Goal: Task Accomplishment & Management: Manage account settings

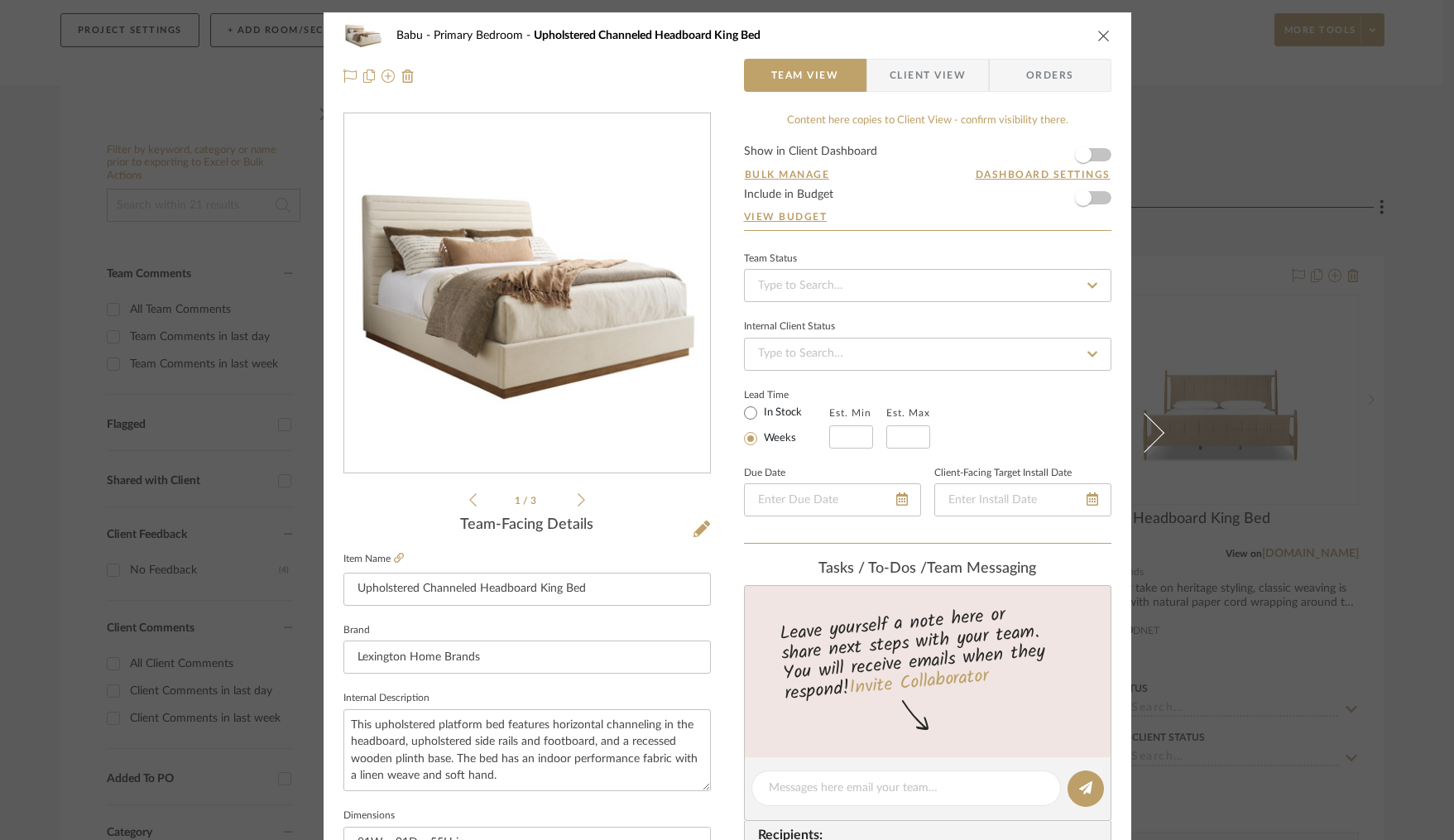
click at [1099, 31] on icon "close" at bounding box center [1103, 35] width 13 height 13
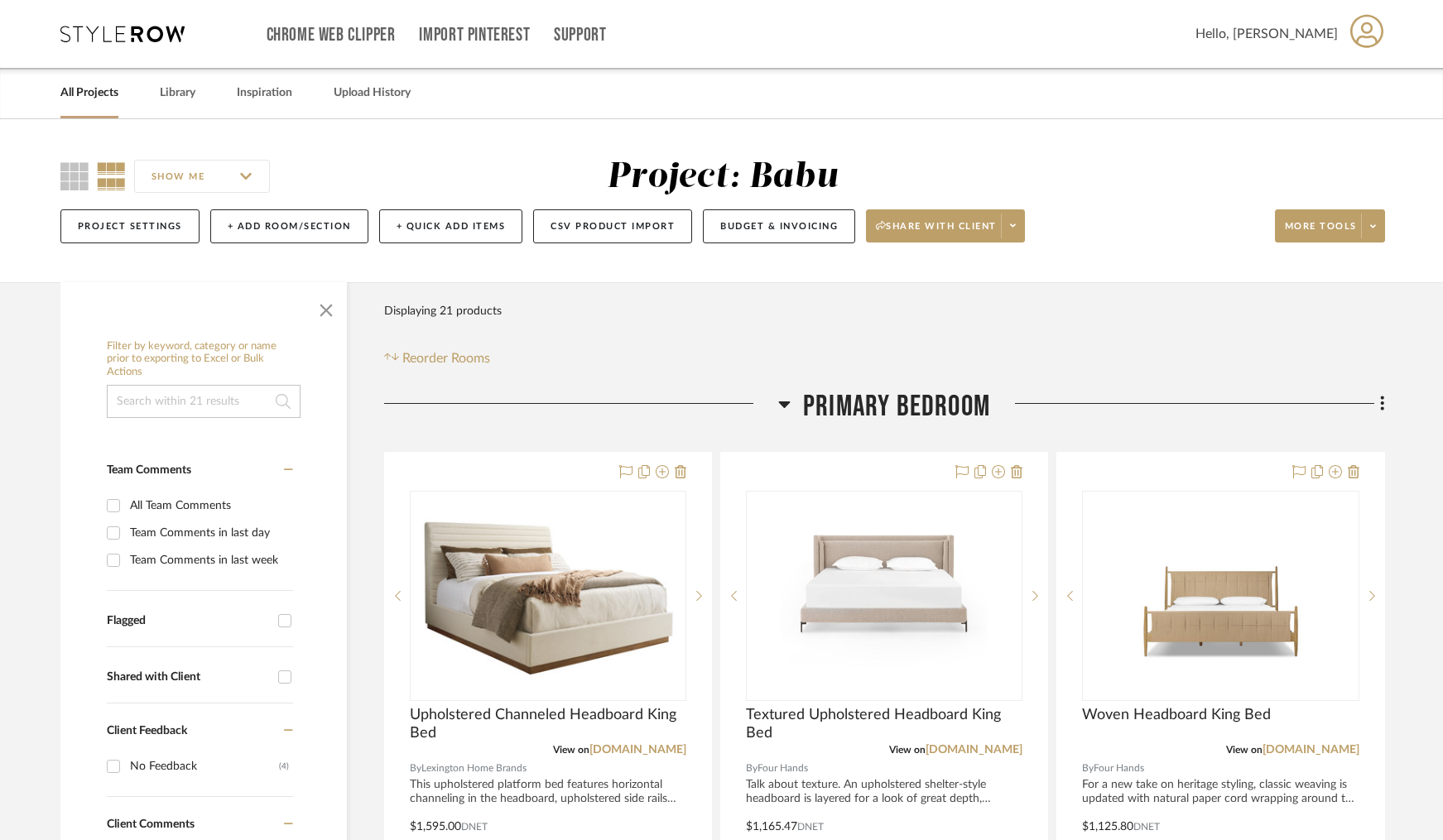
click at [104, 96] on link "All Projects" at bounding box center [89, 92] width 58 height 22
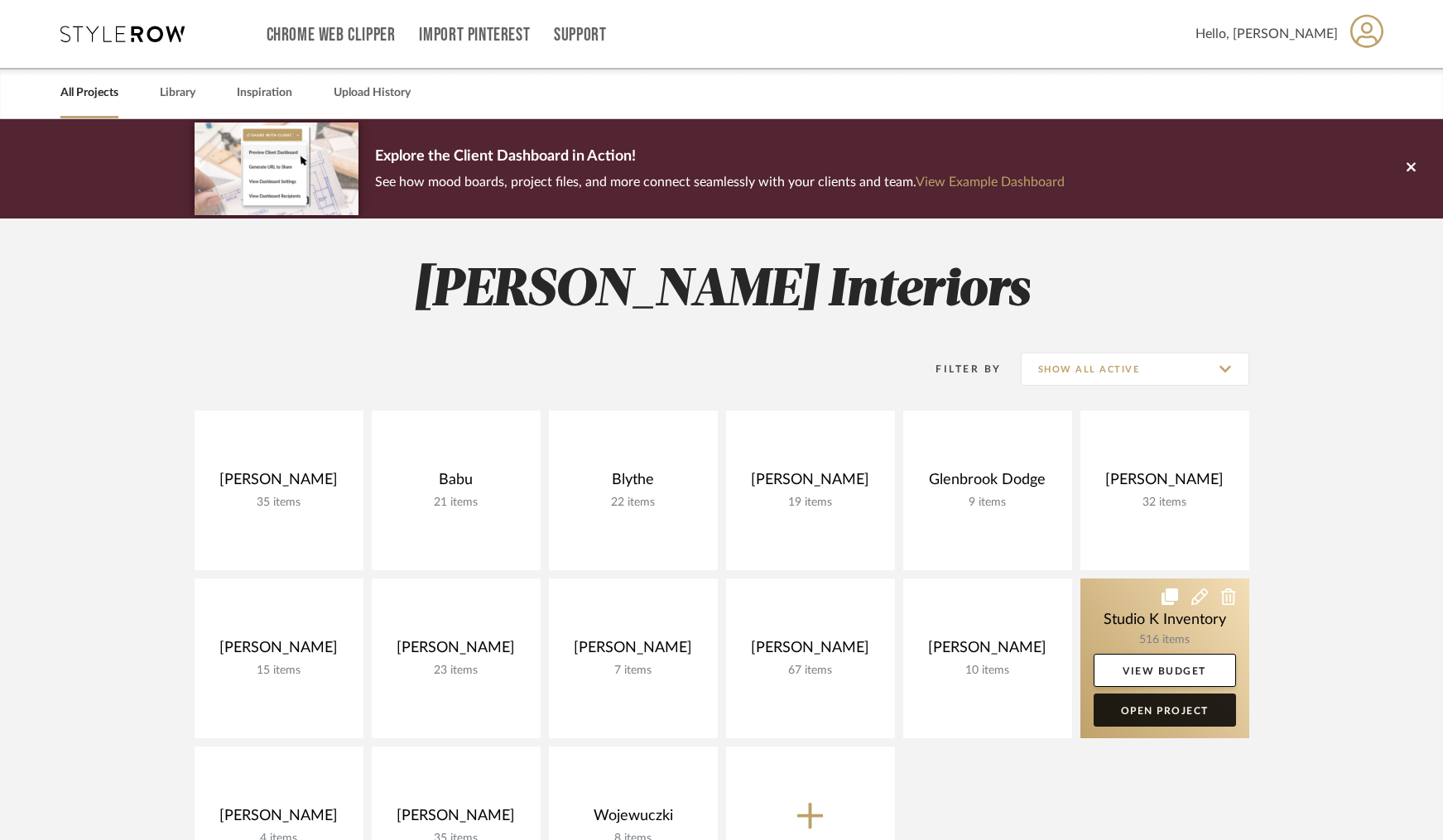
drag, startPoint x: 1154, startPoint y: 711, endPoint x: 1182, endPoint y: 697, distance: 31.3
click at [1155, 711] on link "Open Project" at bounding box center [1165, 710] width 142 height 33
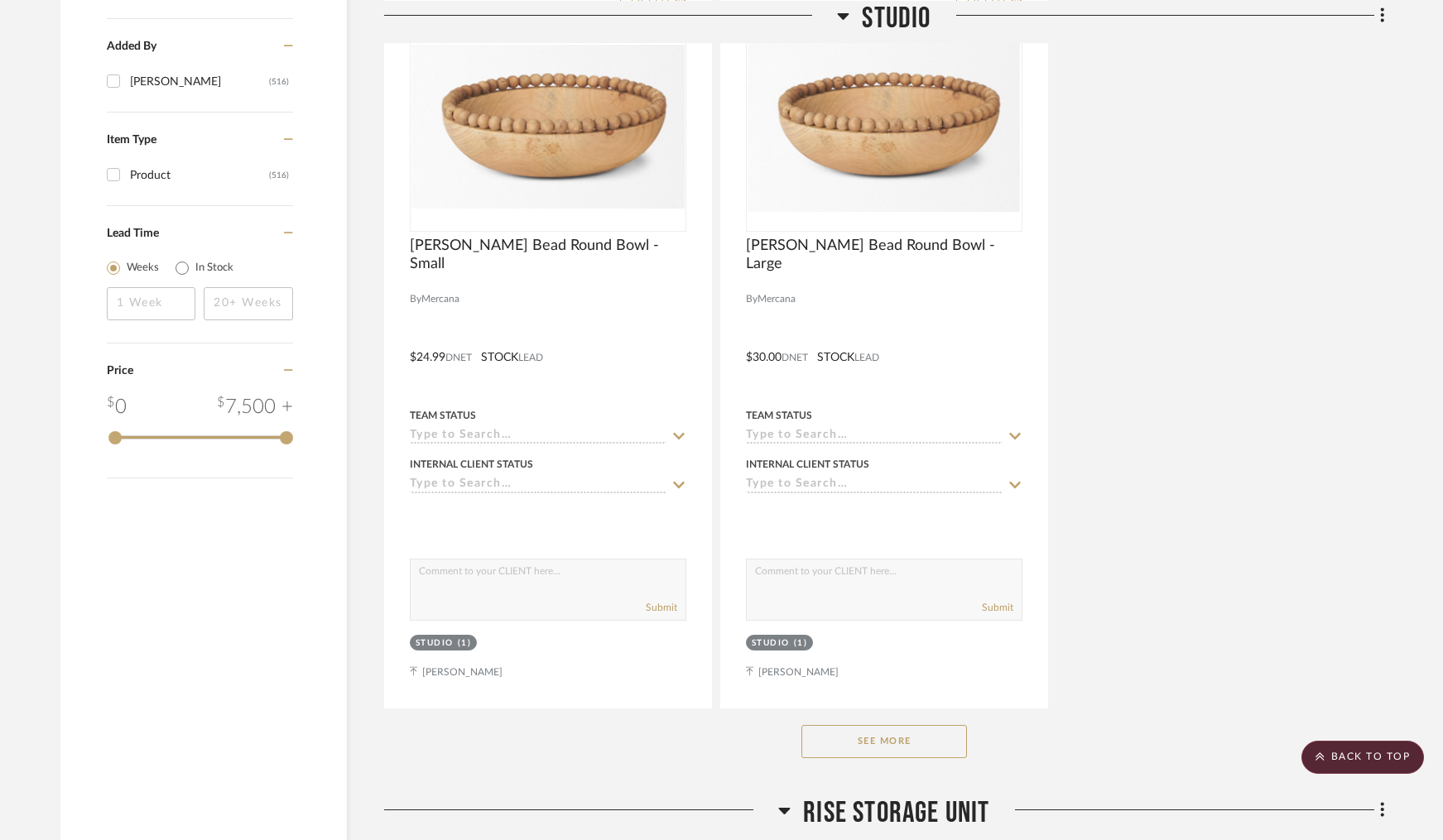
scroll to position [2109, 0]
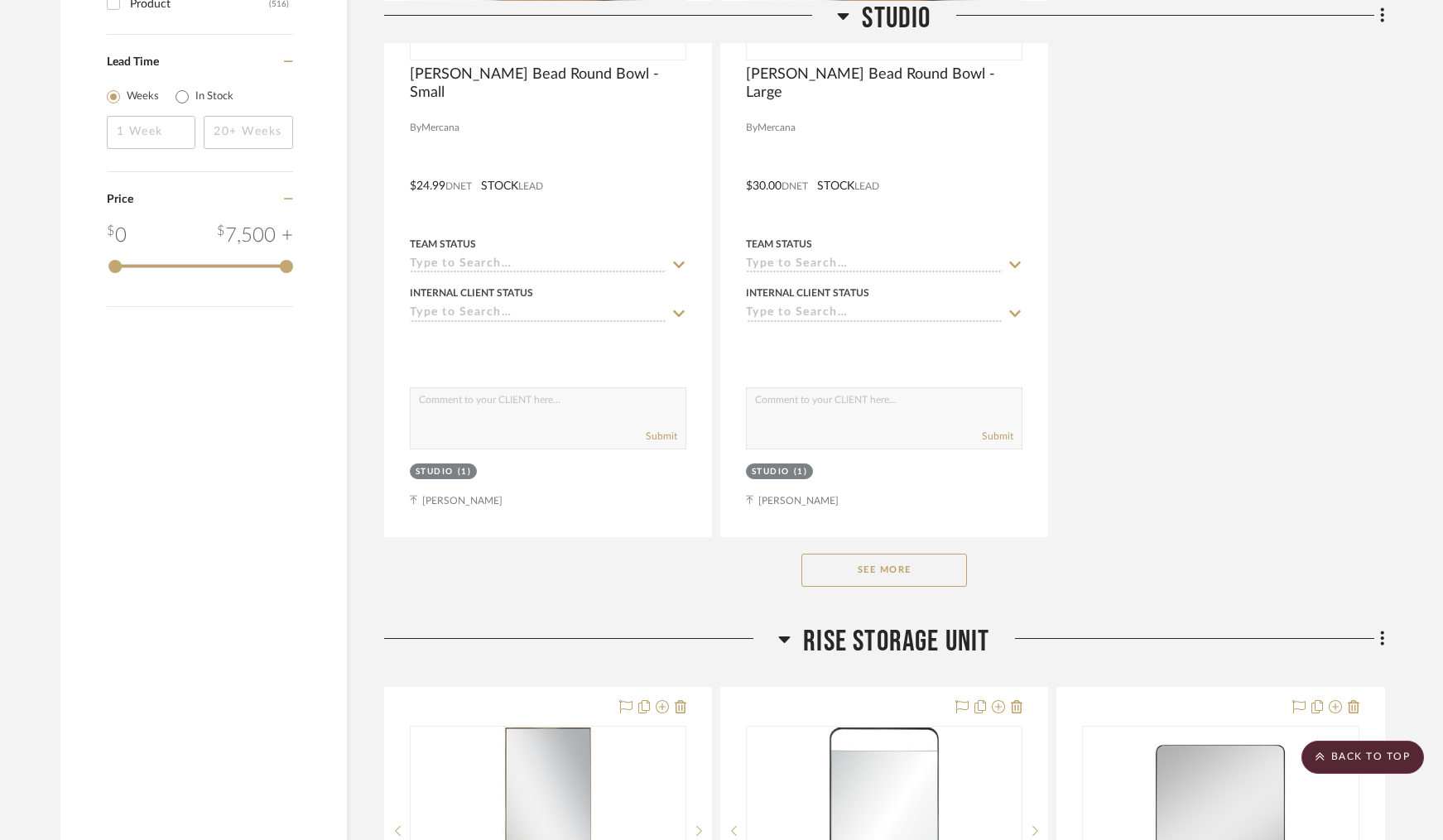
click at [893, 572] on button "See More" at bounding box center [884, 570] width 166 height 33
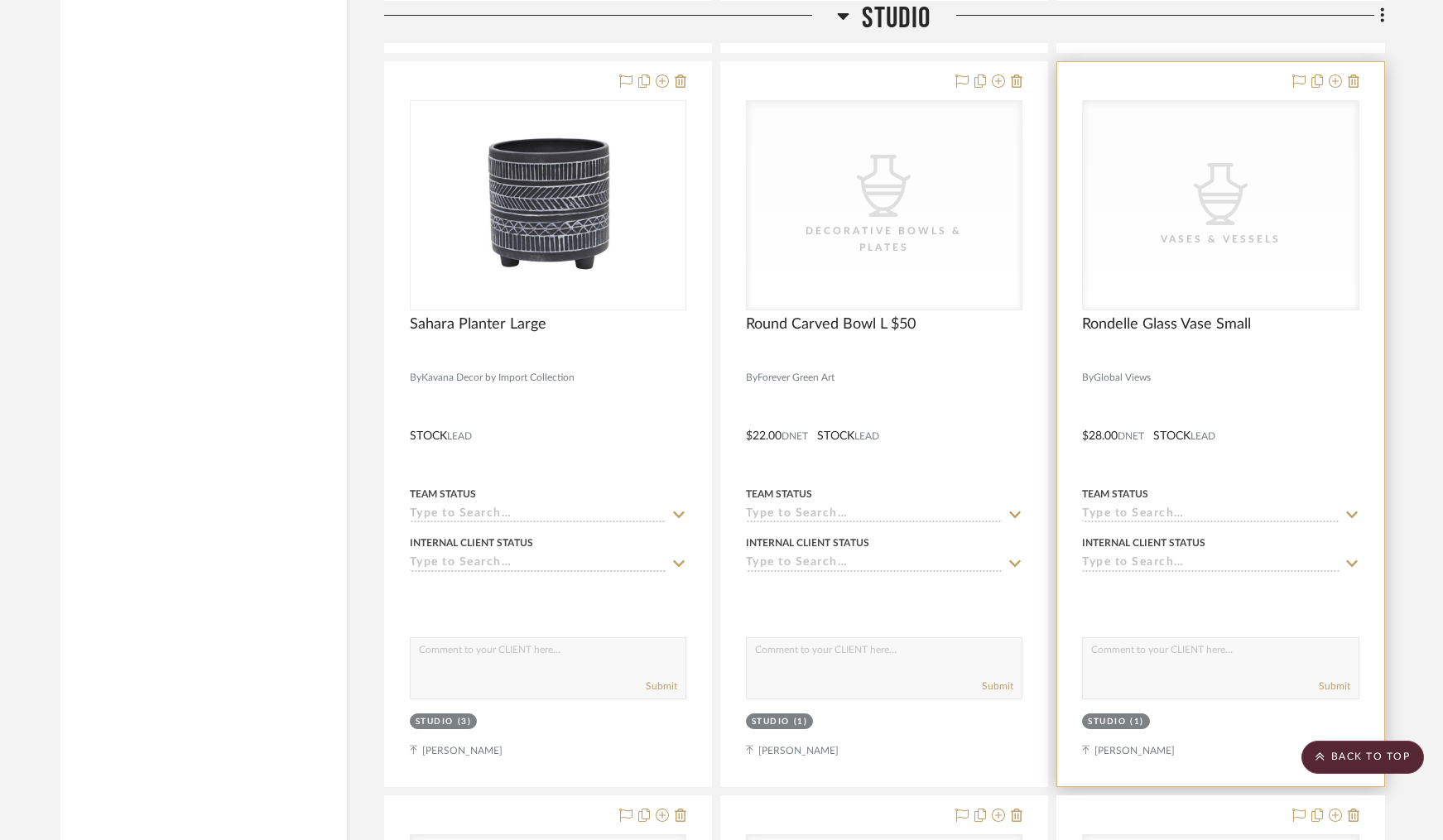
scroll to position [20199, 0]
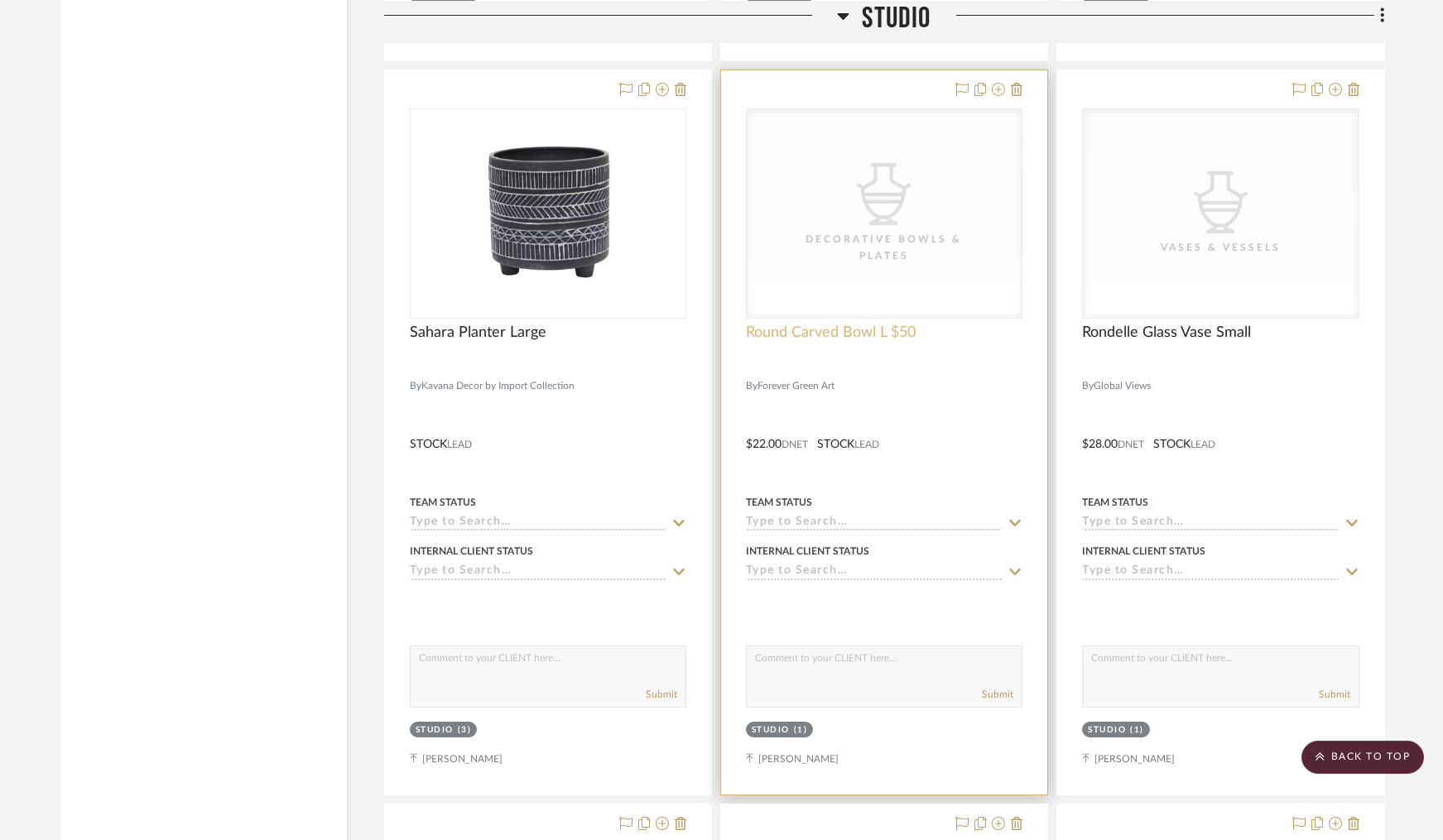
click at [831, 324] on span "Round Carved Bowl L $50" at bounding box center [830, 332] width 169 height 18
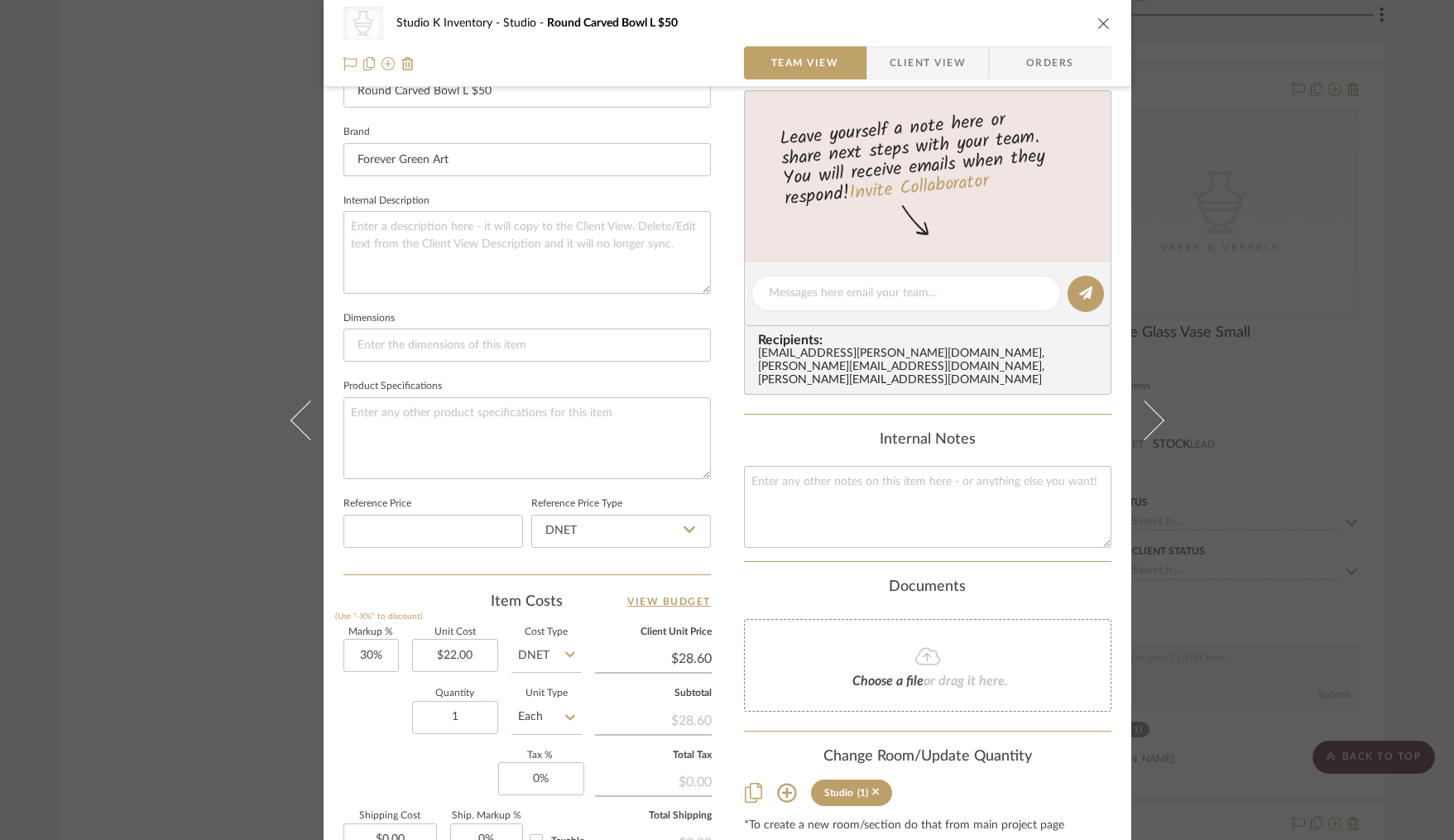
scroll to position [695, 0]
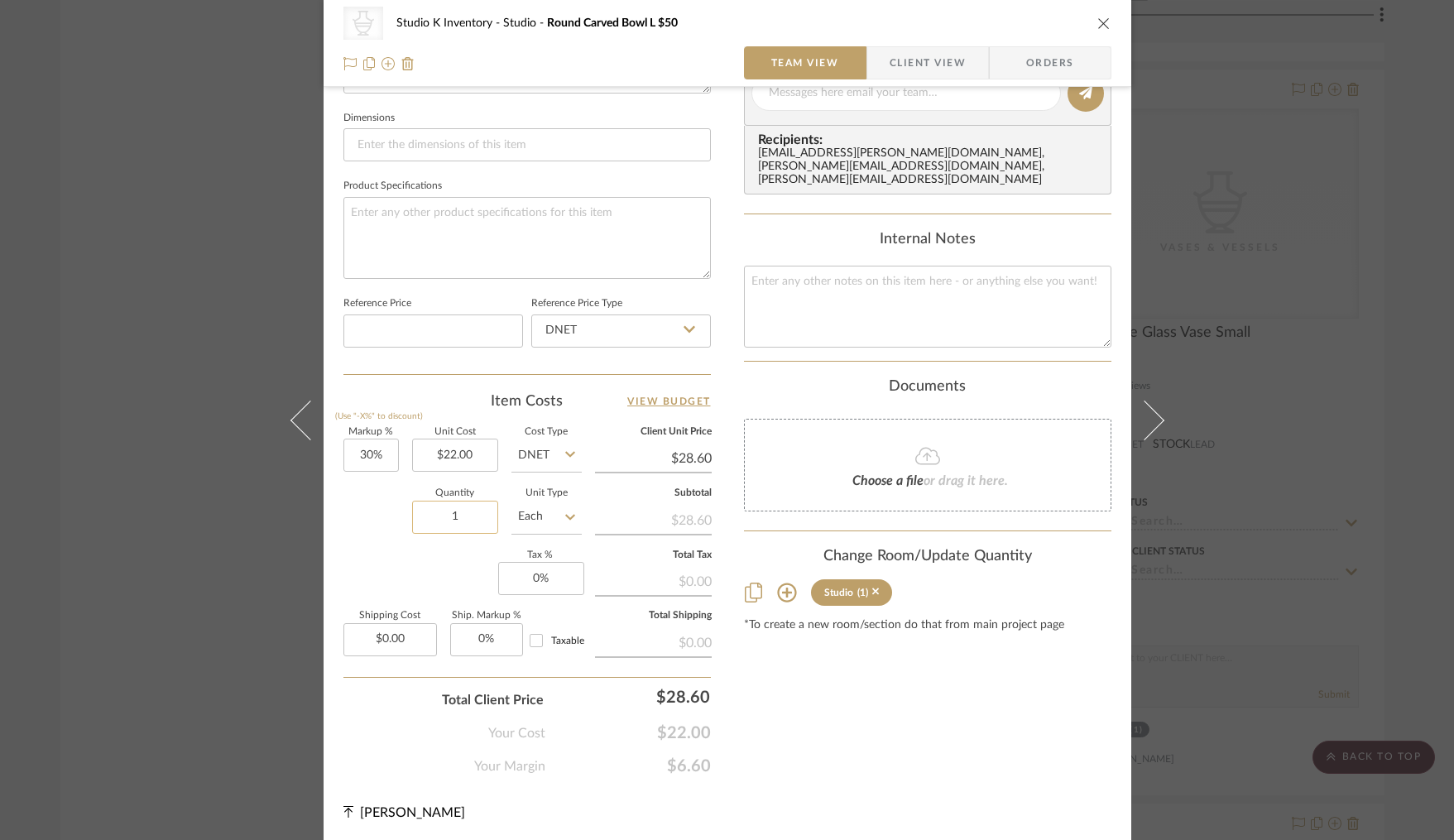
drag, startPoint x: 480, startPoint y: 515, endPoint x: 438, endPoint y: 516, distance: 42.0
click at [438, 516] on input "1" at bounding box center [455, 517] width 86 height 33
drag, startPoint x: 467, startPoint y: 513, endPoint x: 435, endPoint y: 512, distance: 32.0
click at [435, 512] on input "1" at bounding box center [455, 517] width 86 height 33
type input "3"
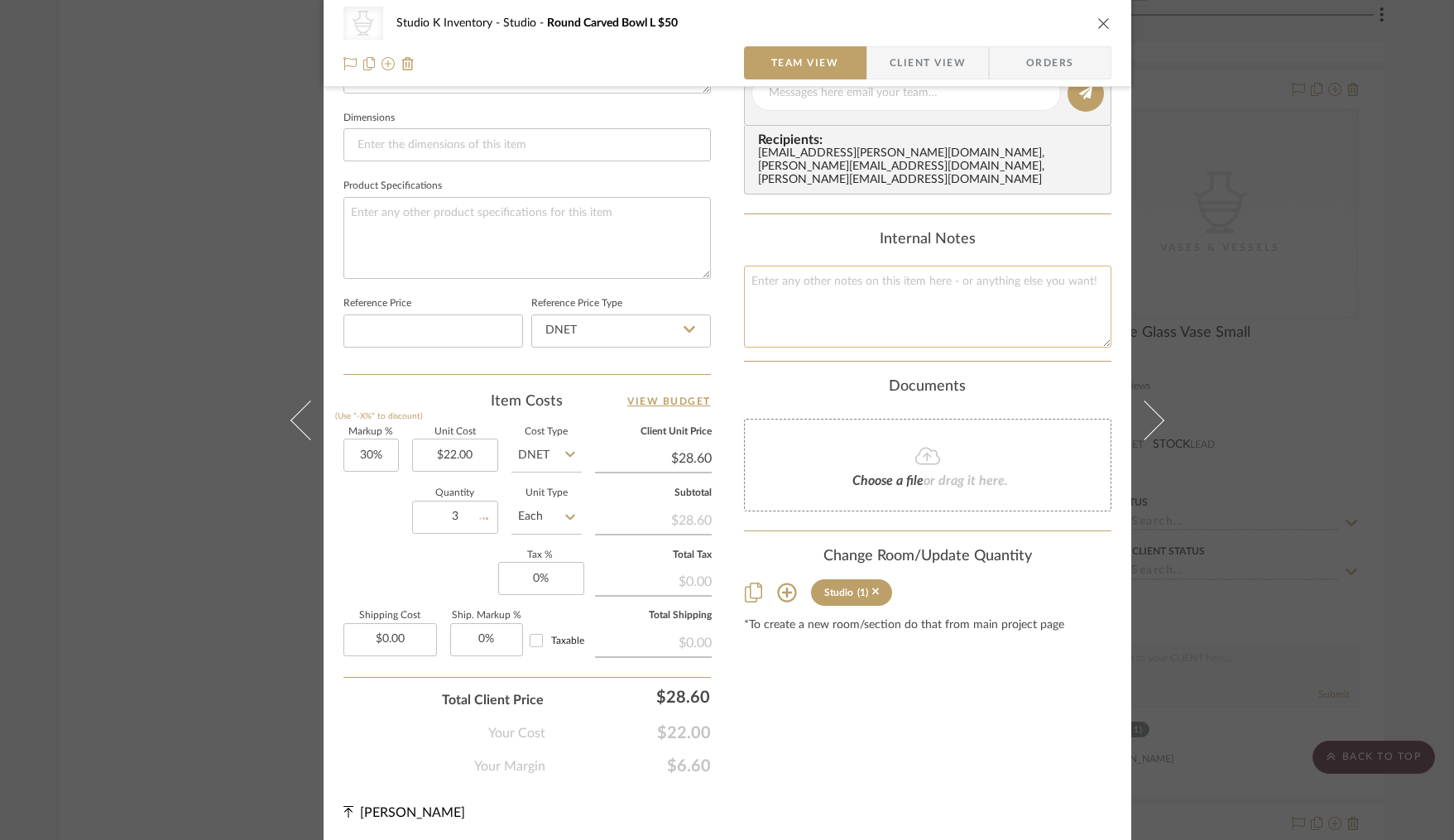
click at [915, 277] on textarea at bounding box center [927, 306] width 367 height 82
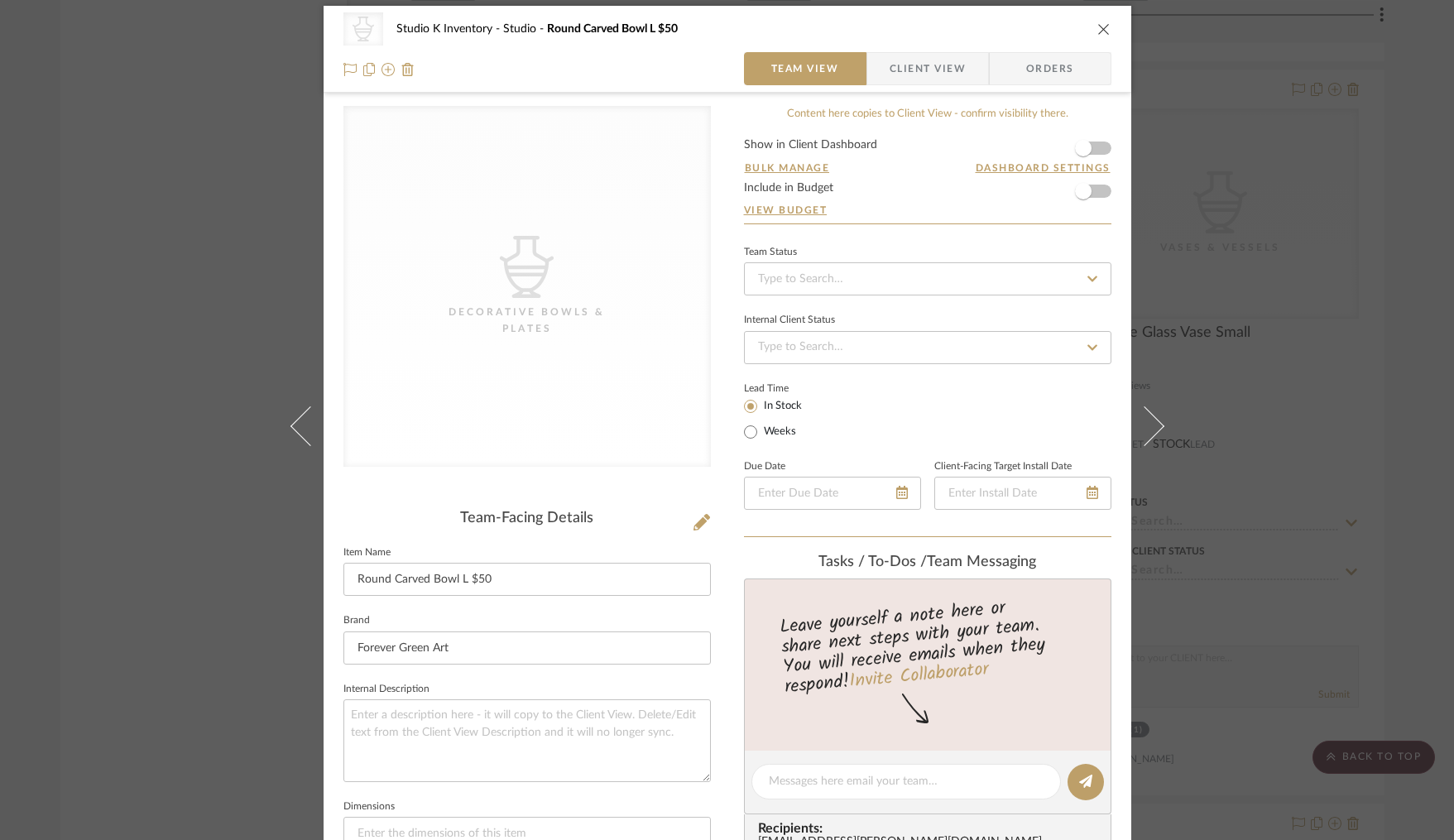
scroll to position [0, 0]
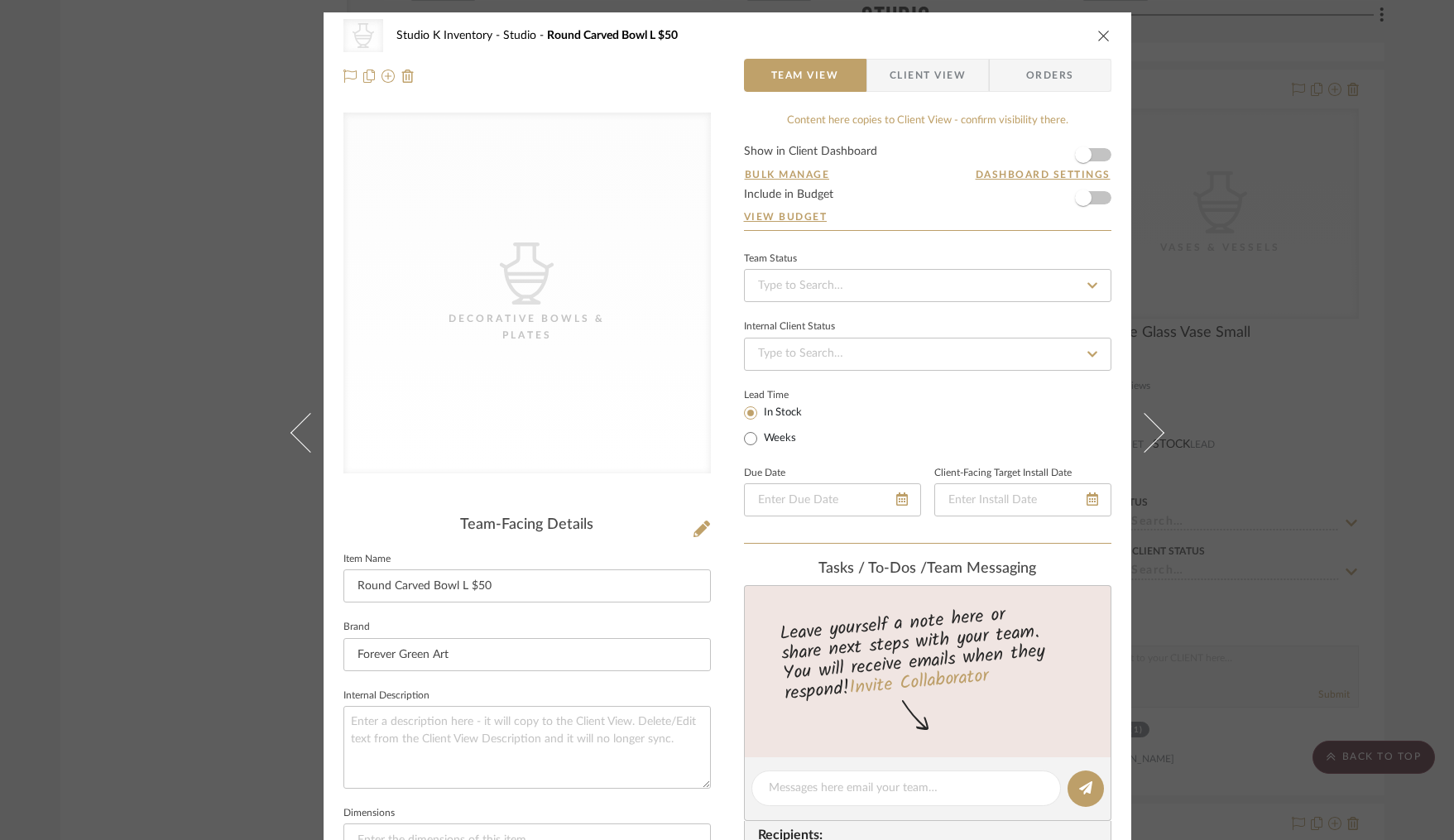
type textarea "Square SKU: Fgreen31 Retail: $50"
drag, startPoint x: 612, startPoint y: 502, endPoint x: 667, endPoint y: 520, distance: 57.9
click at [613, 502] on div "CategoryIconAccessories Created with Sketch. Decorative Bowls & Plates Team-Fac…" at bounding box center [527, 792] width 367 height 1359
click at [699, 530] on icon at bounding box center [702, 529] width 17 height 17
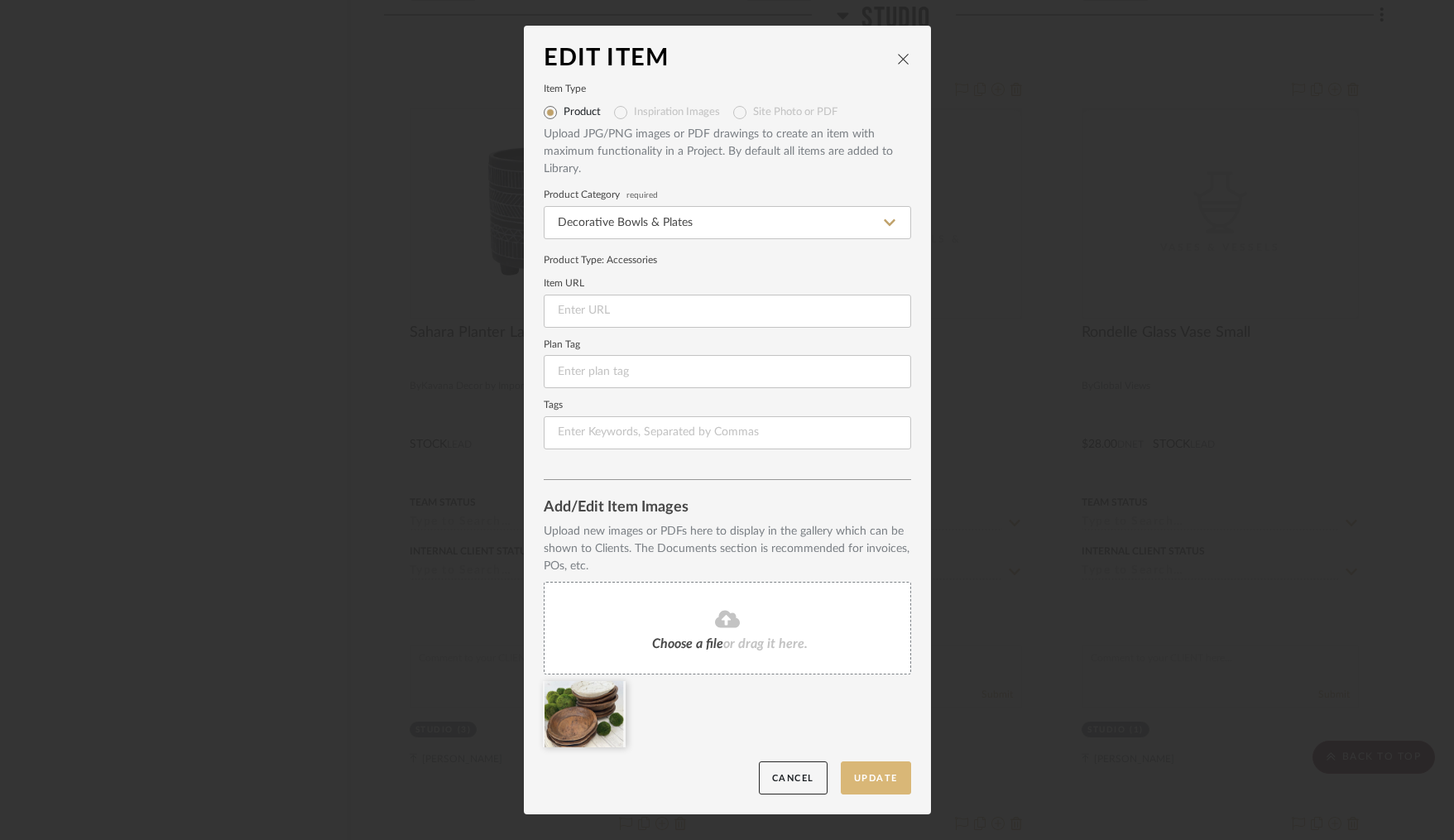
click at [853, 771] on button "Update" at bounding box center [876, 778] width 70 height 34
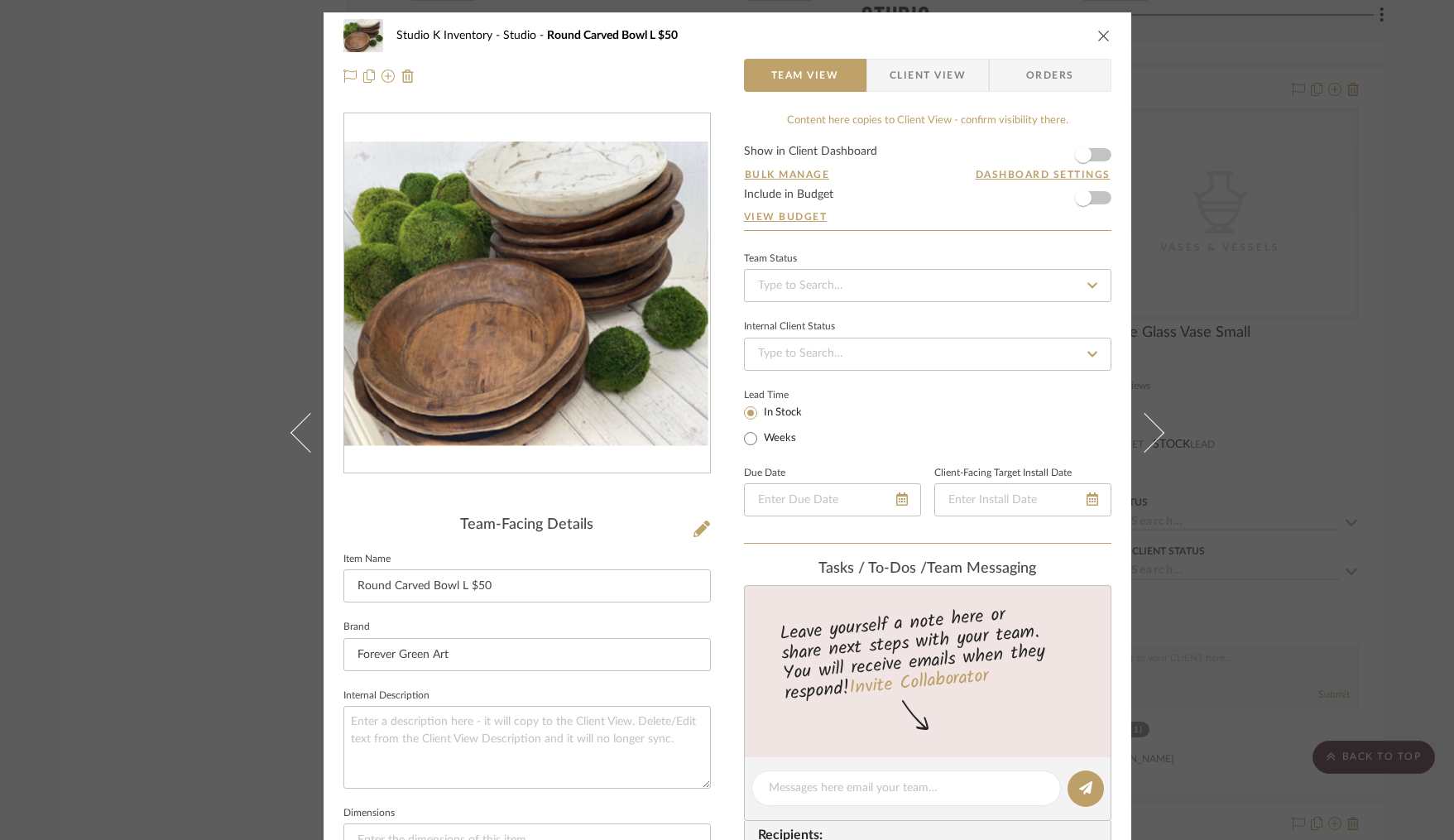
click at [1099, 29] on icon "close" at bounding box center [1103, 35] width 13 height 13
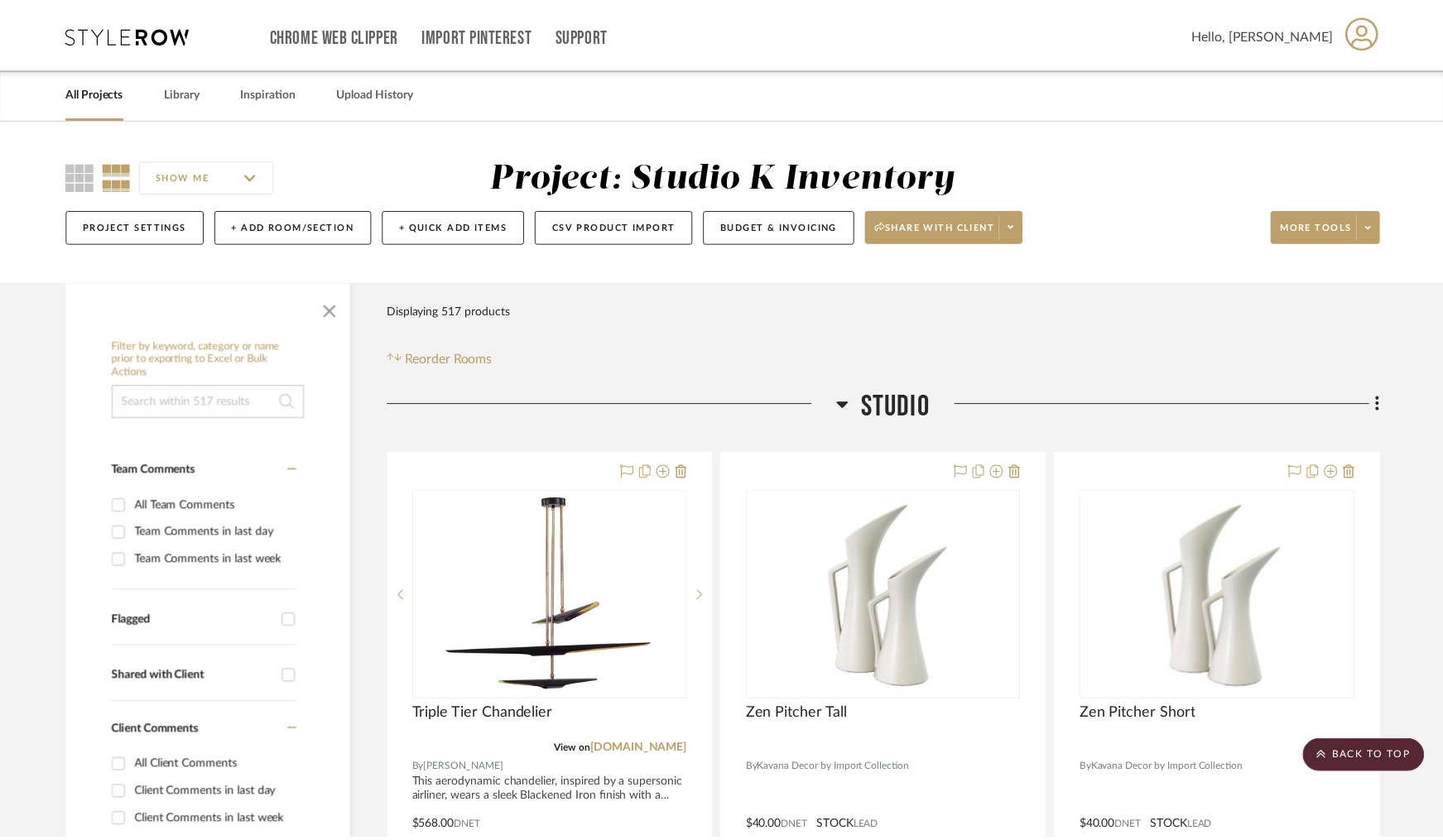
scroll to position [20199, 0]
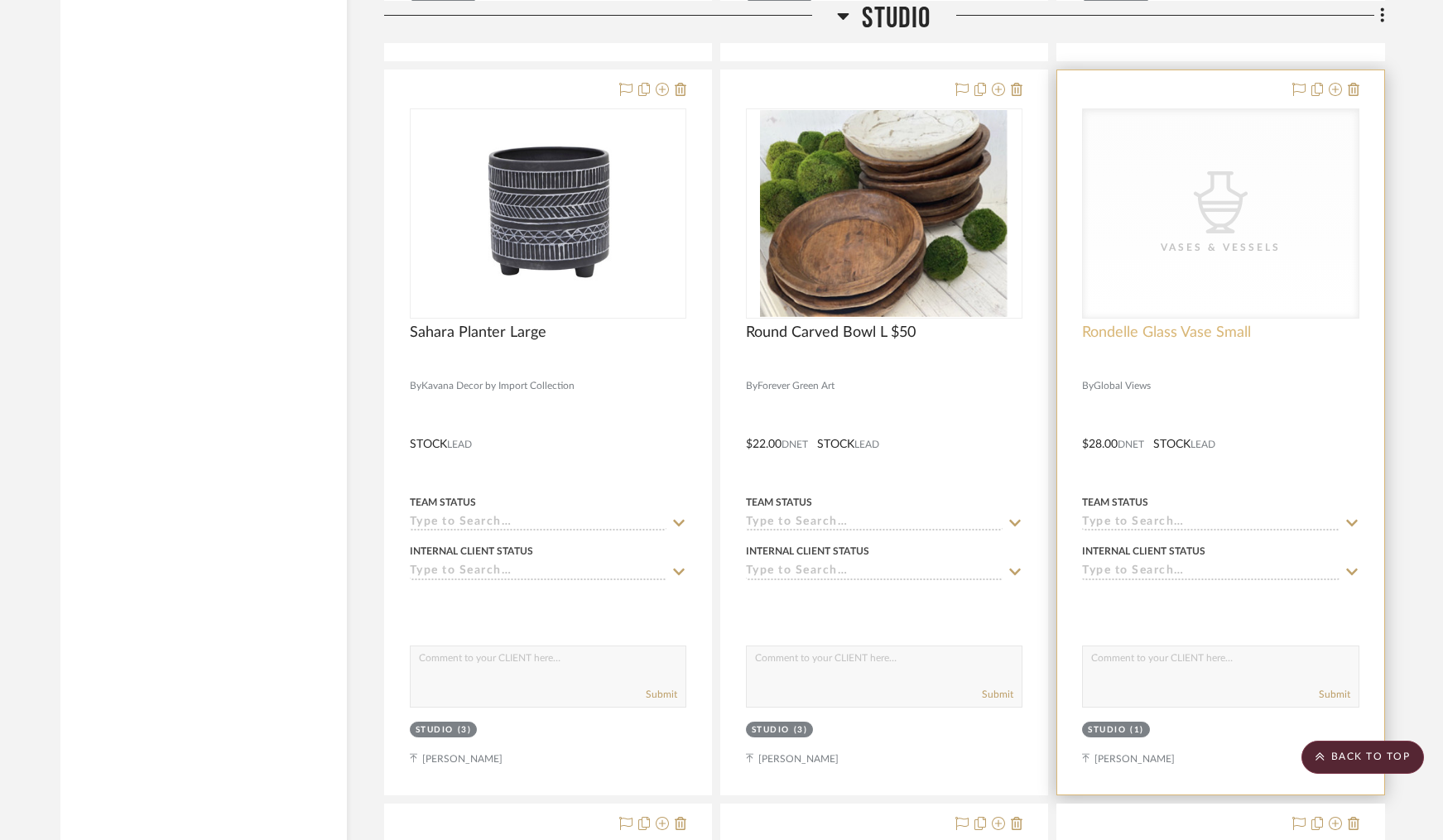
click at [1170, 324] on span "Rondelle Glass Vase Small" at bounding box center [1166, 332] width 169 height 18
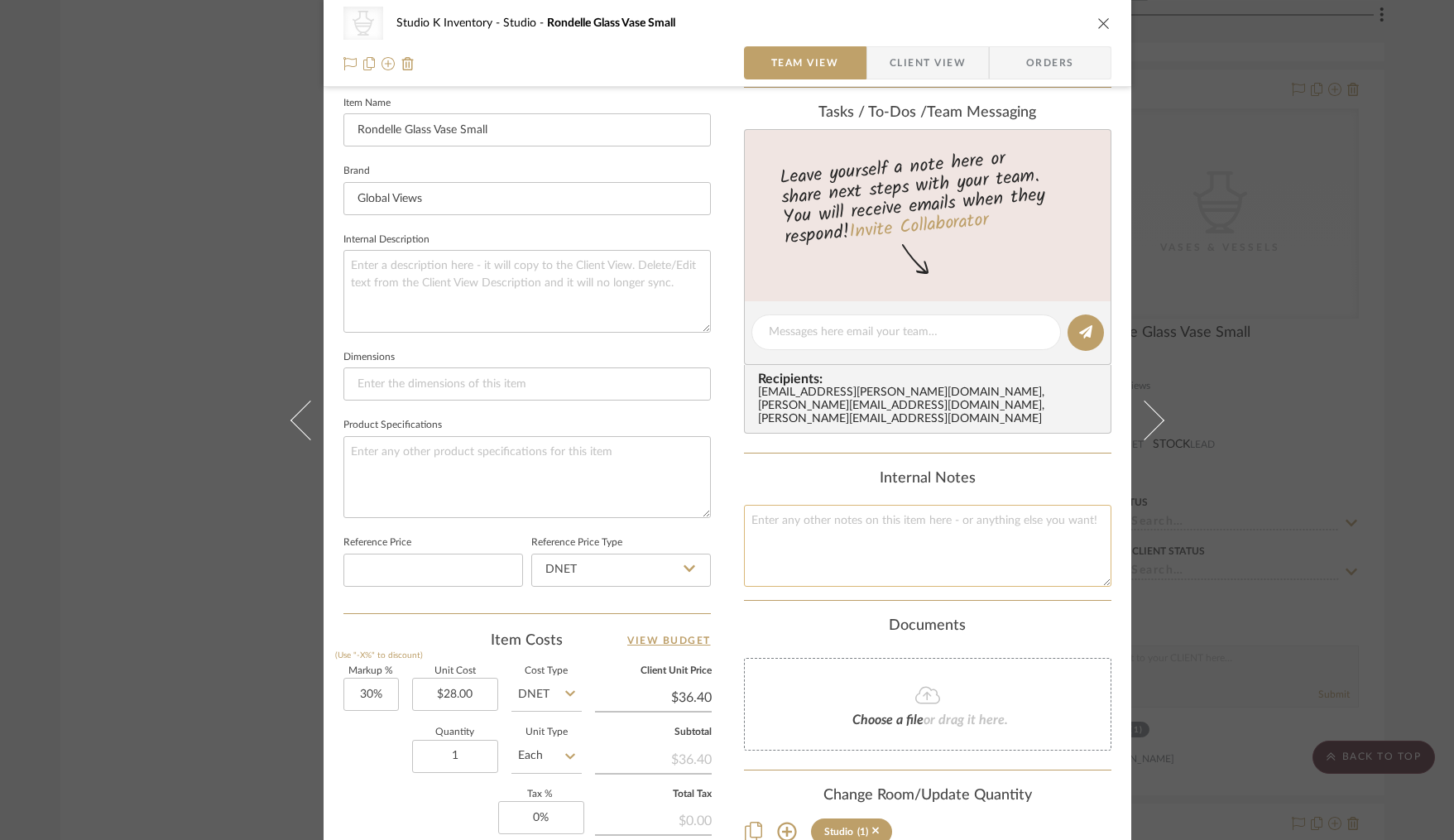
scroll to position [462, 0]
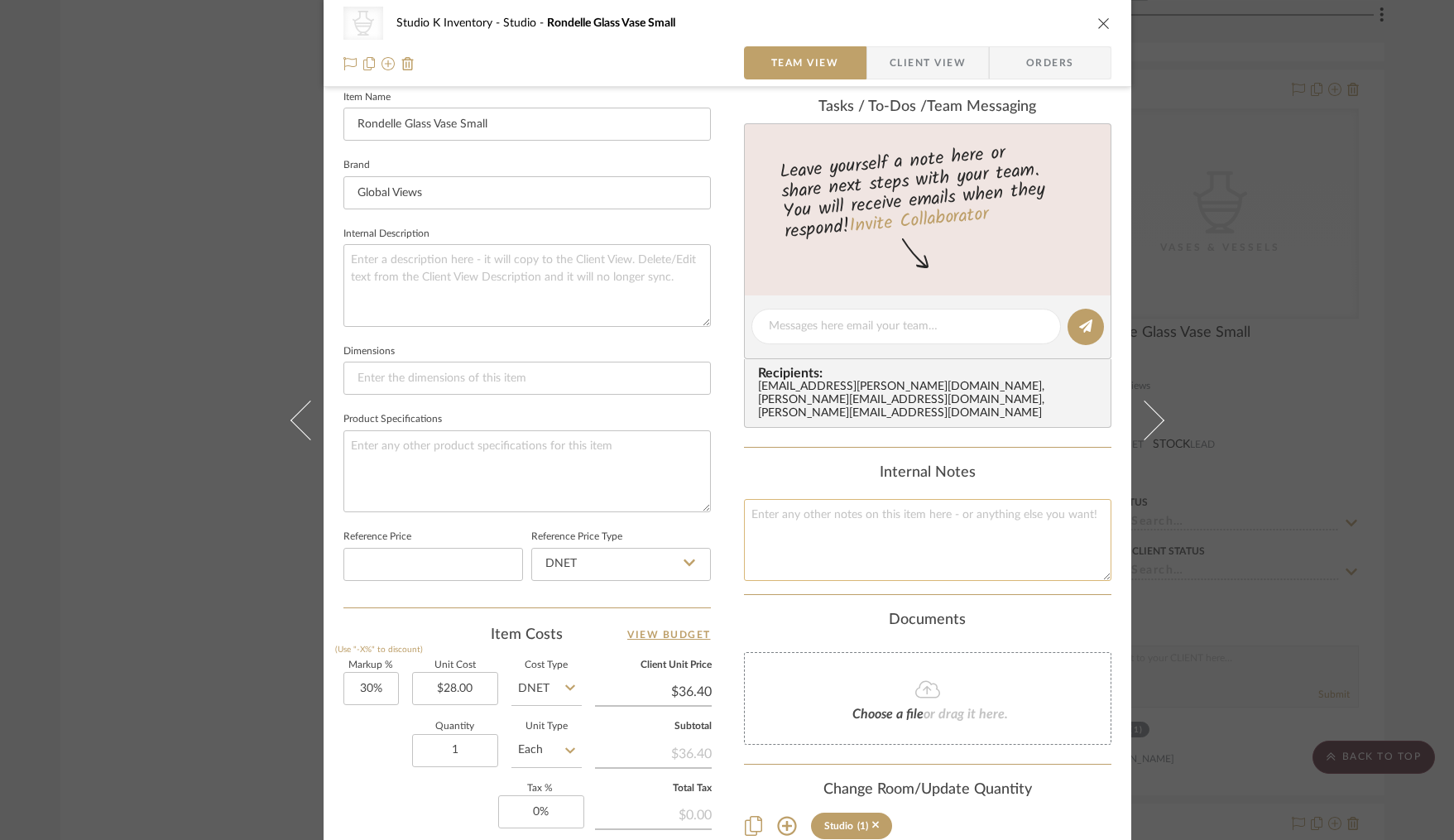
click at [845, 542] on textarea at bounding box center [927, 539] width 367 height 82
type textarea "Square SKU: Glov107 Retail: $64"
click at [824, 611] on div "Documents" at bounding box center [927, 620] width 367 height 18
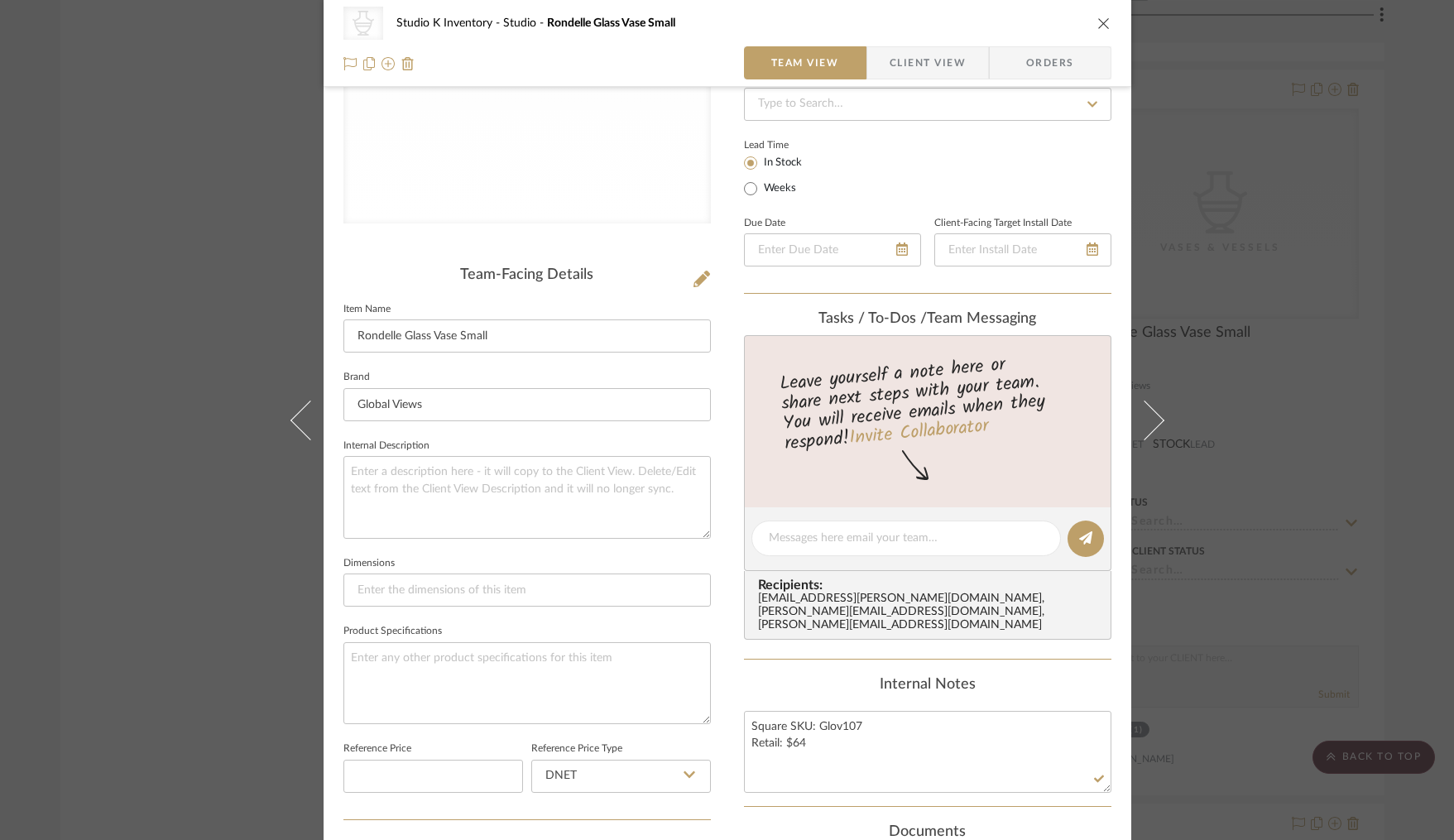
scroll to position [0, 0]
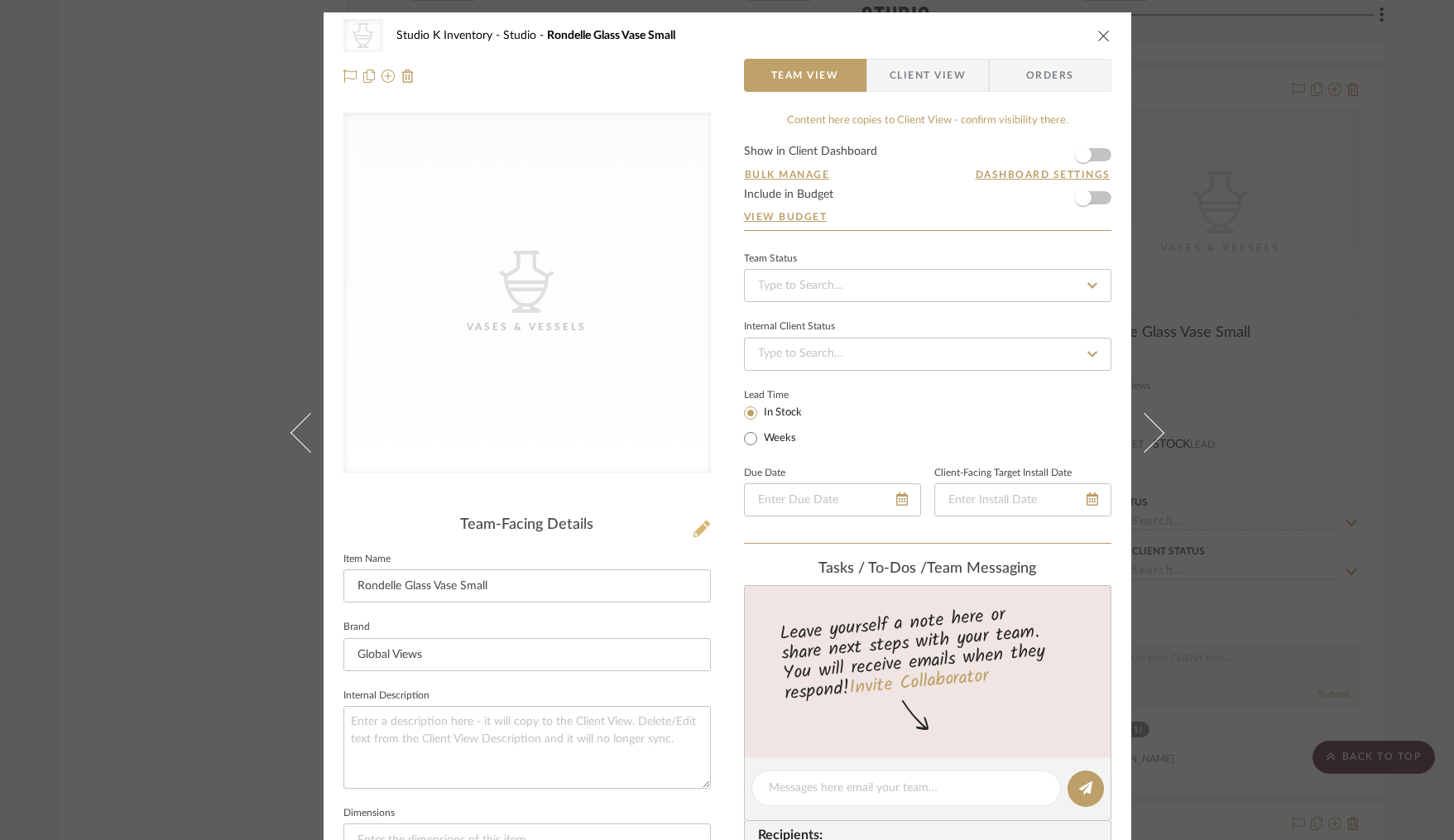
click at [697, 531] on icon at bounding box center [702, 529] width 17 height 17
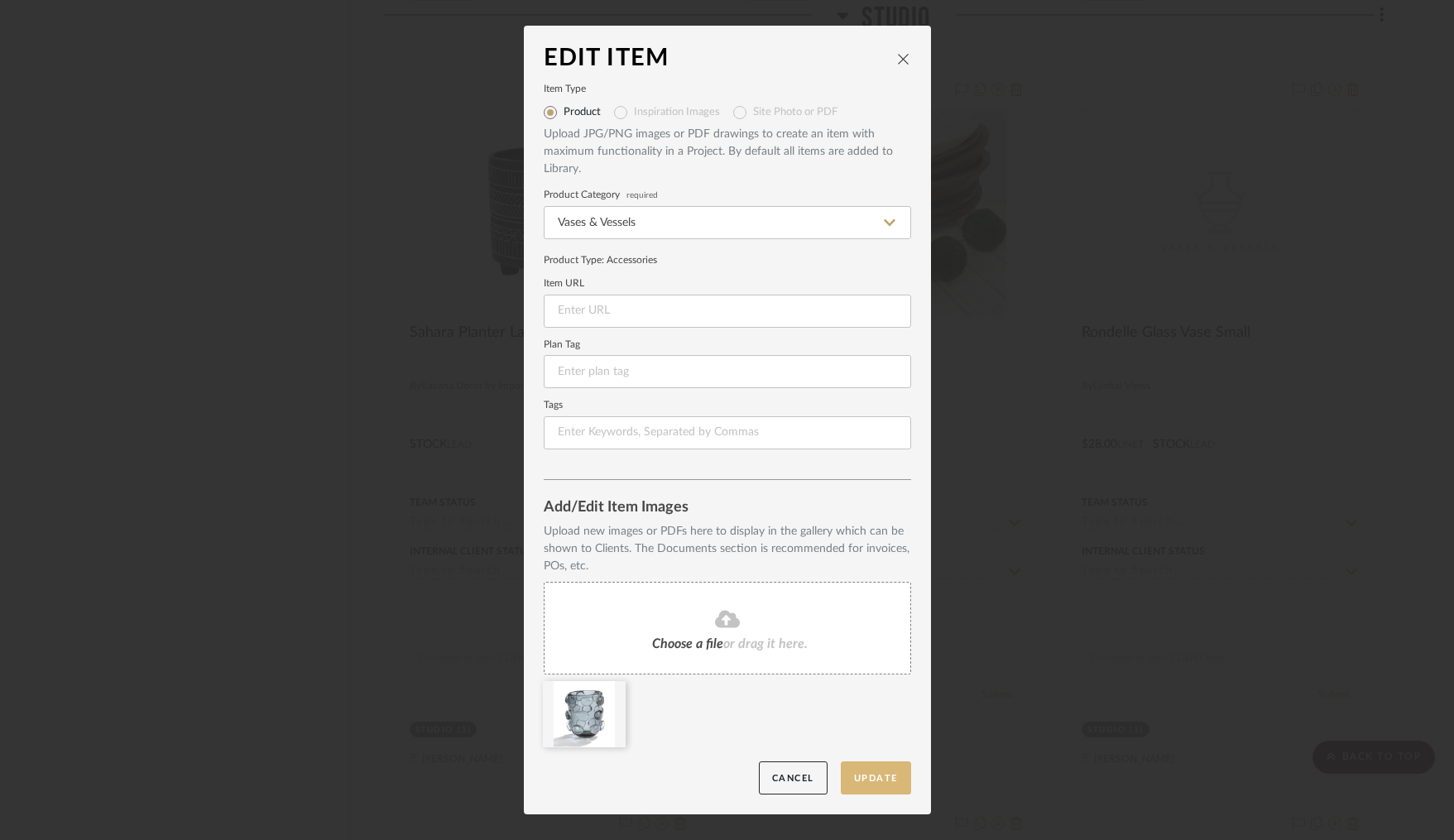
click at [860, 778] on button "Update" at bounding box center [876, 778] width 70 height 34
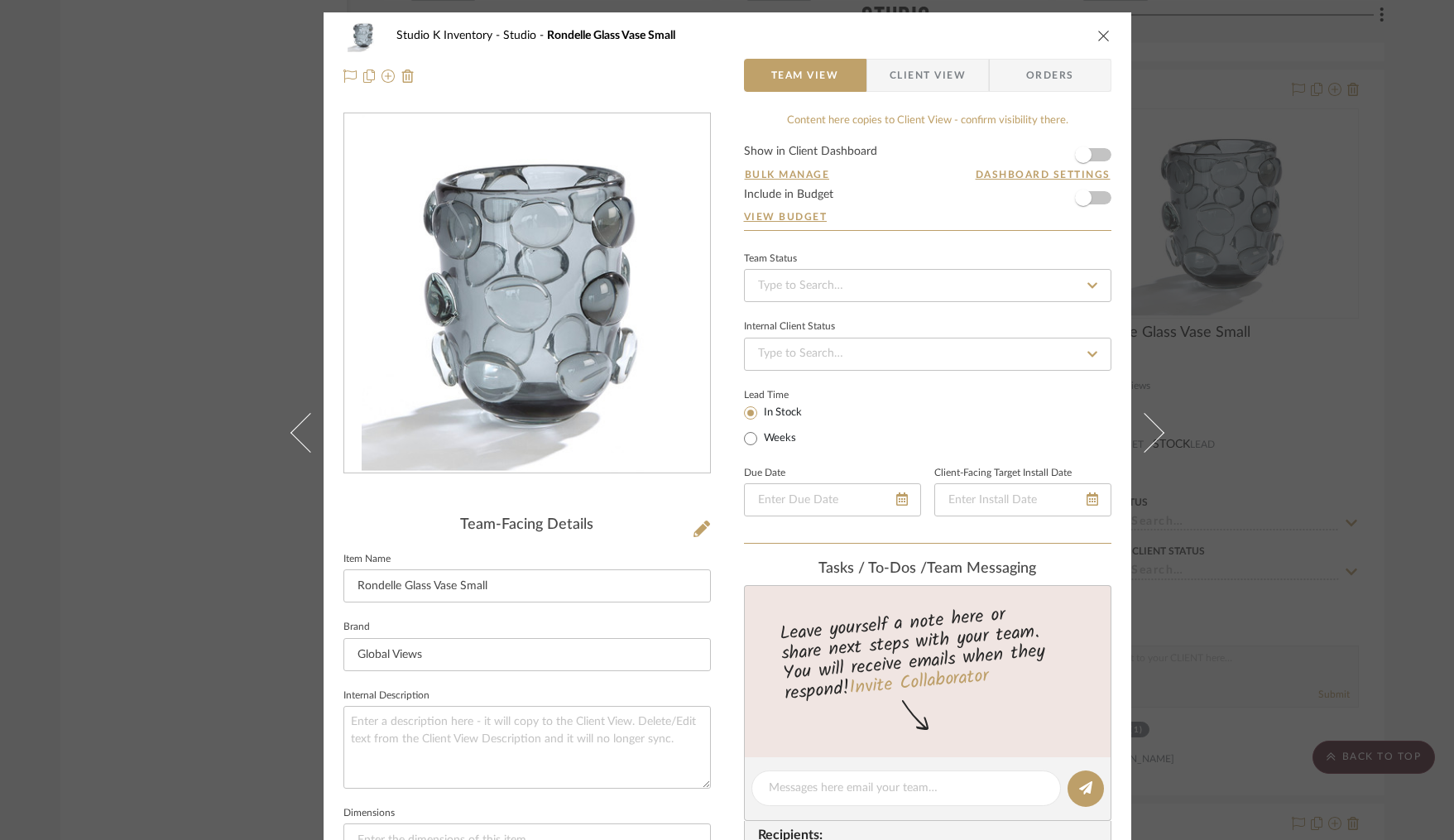
drag, startPoint x: 1103, startPoint y: 33, endPoint x: 990, endPoint y: 104, distance: 133.5
click at [1103, 33] on icon "close" at bounding box center [1103, 35] width 13 height 13
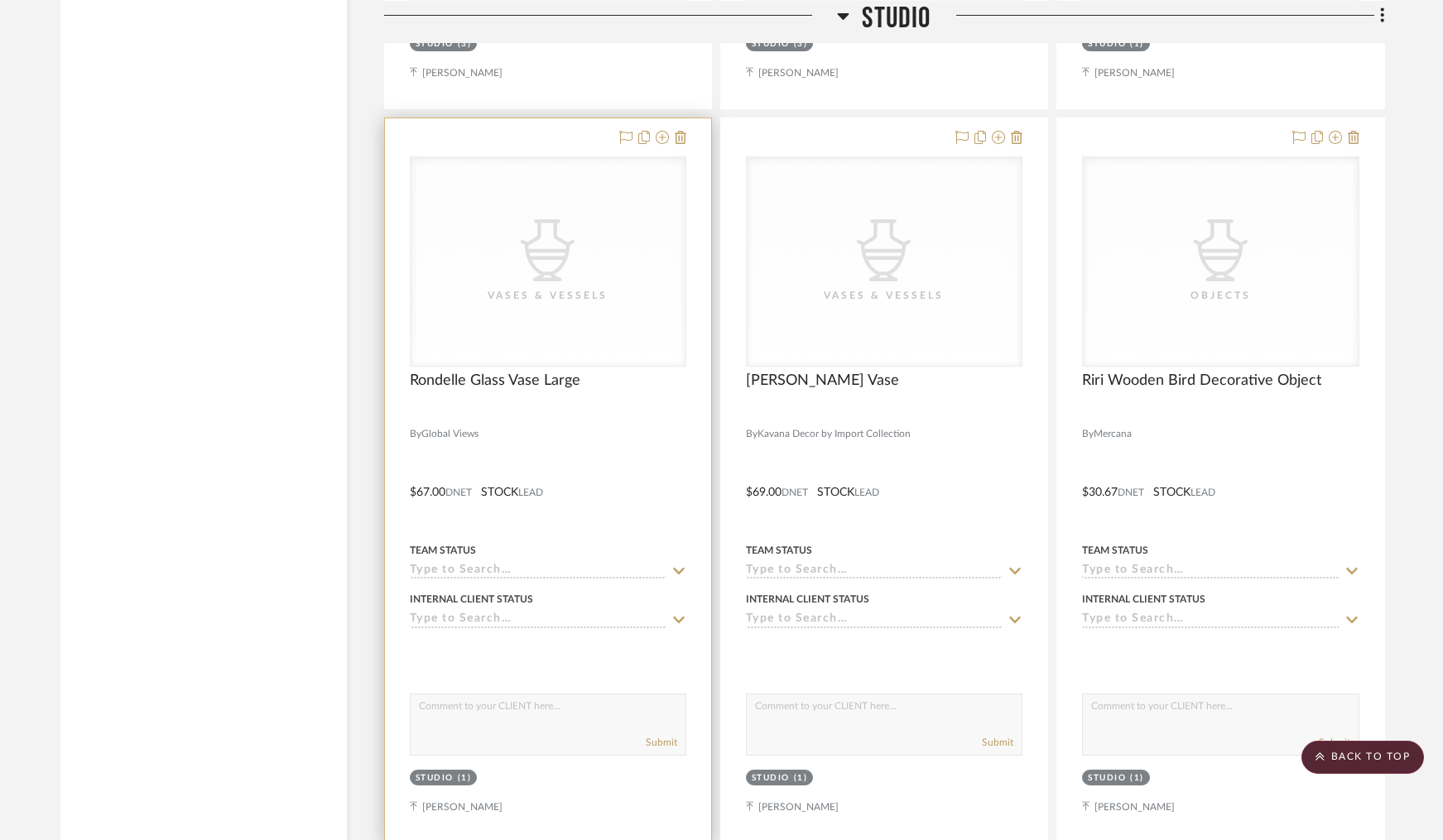
scroll to position [20894, 0]
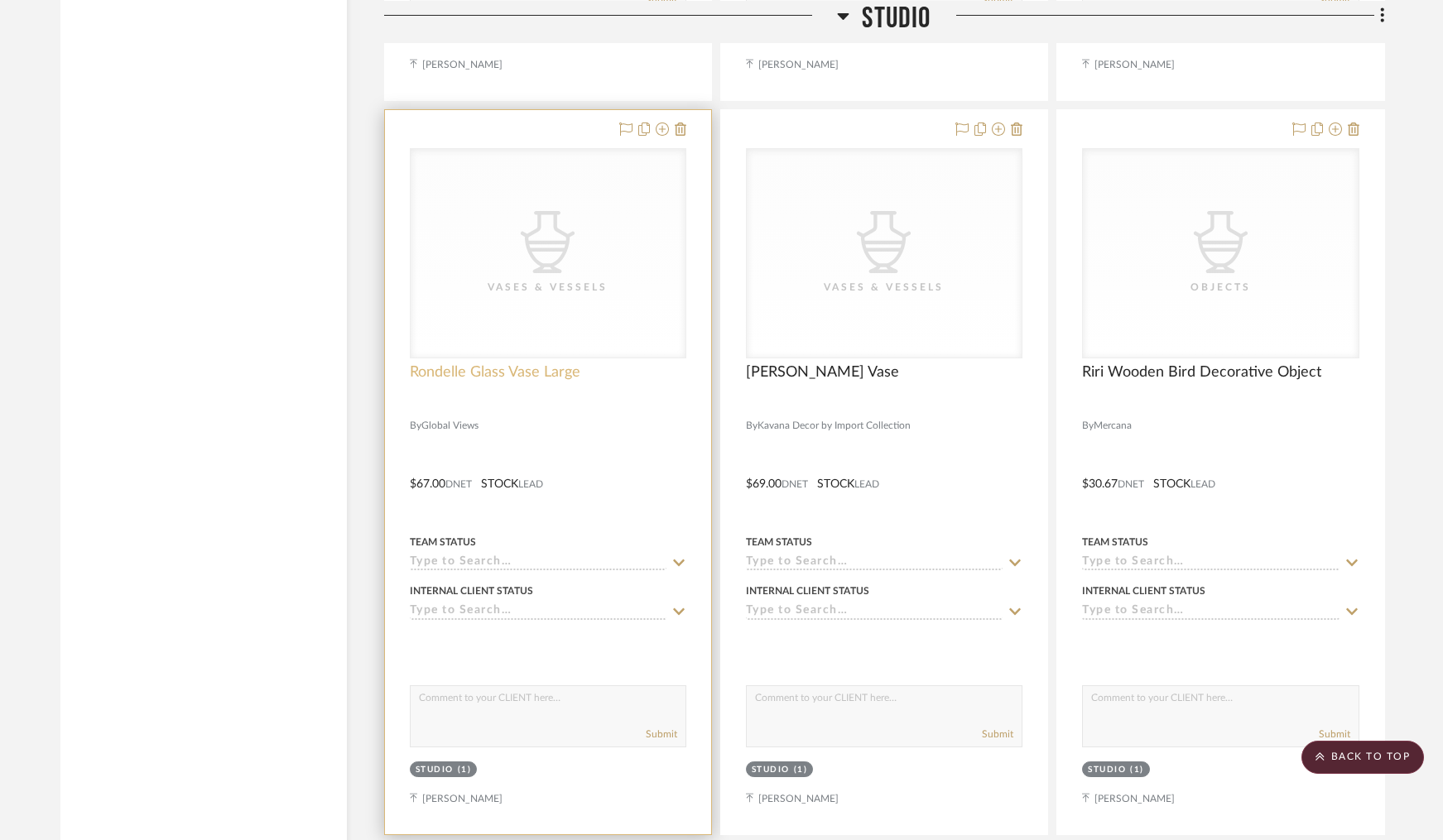
click at [547, 363] on span "Rondelle Glass Vase Large" at bounding box center [495, 372] width 170 height 18
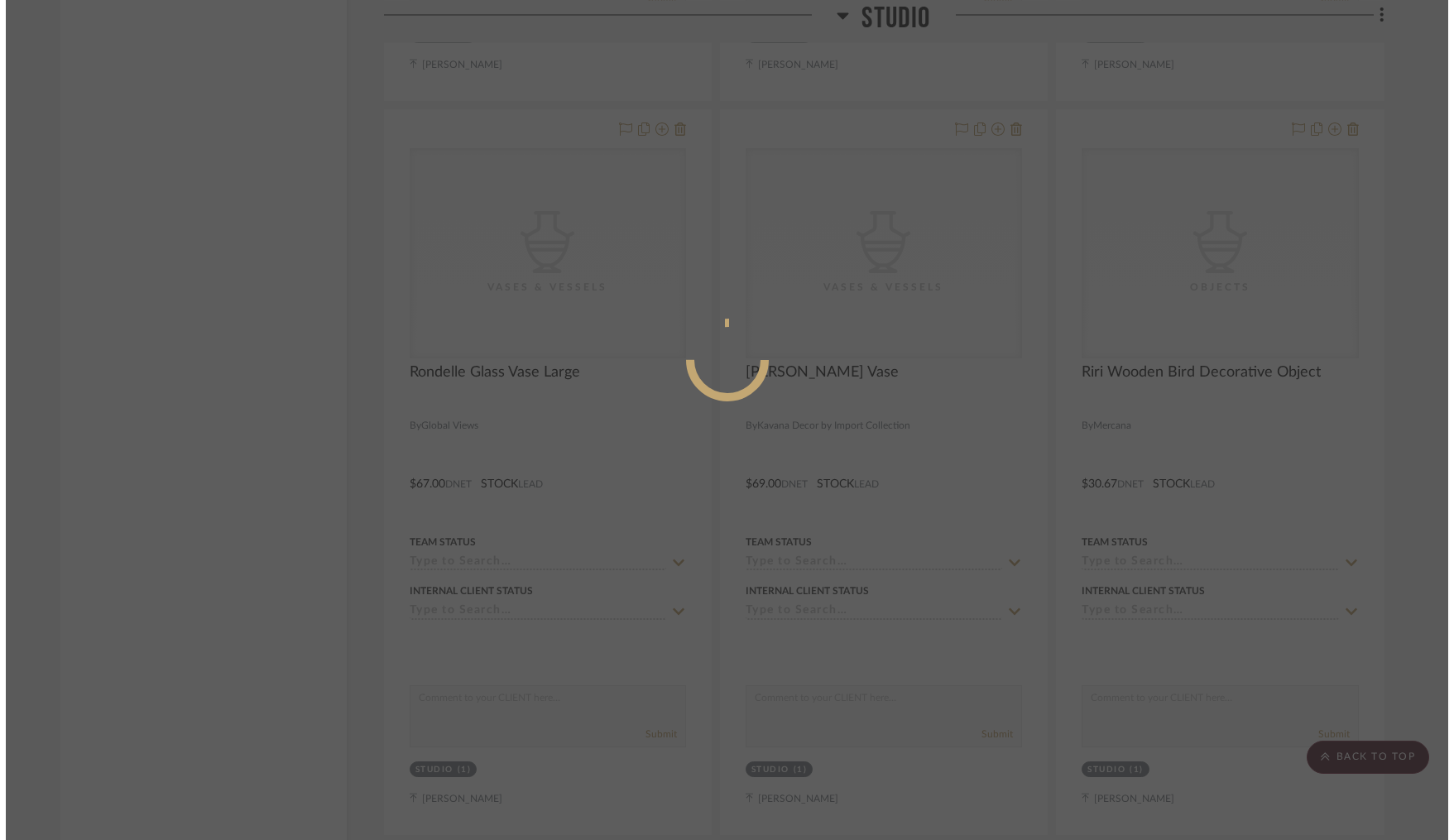
scroll to position [0, 0]
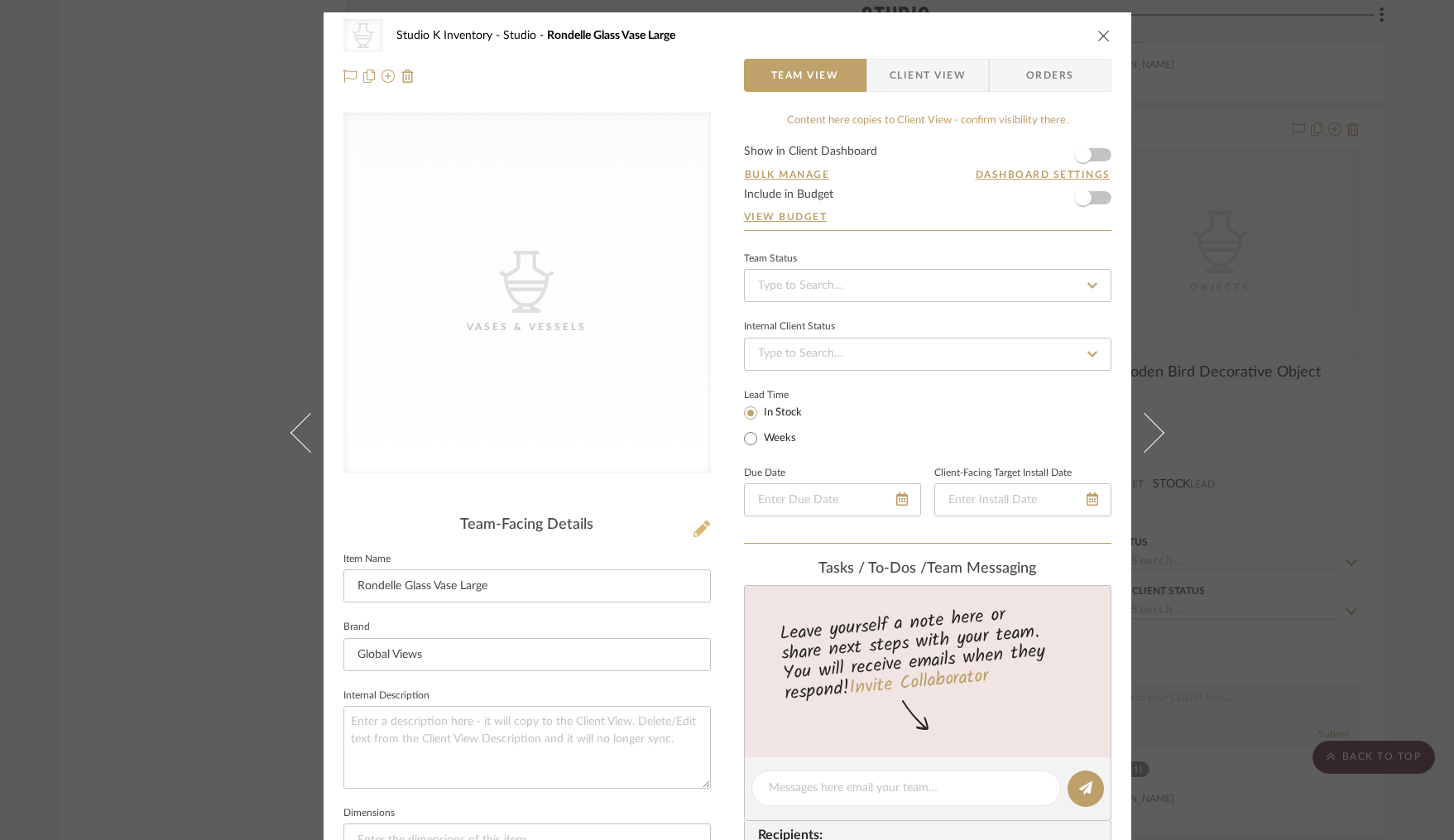
click at [701, 532] on icon at bounding box center [702, 529] width 17 height 17
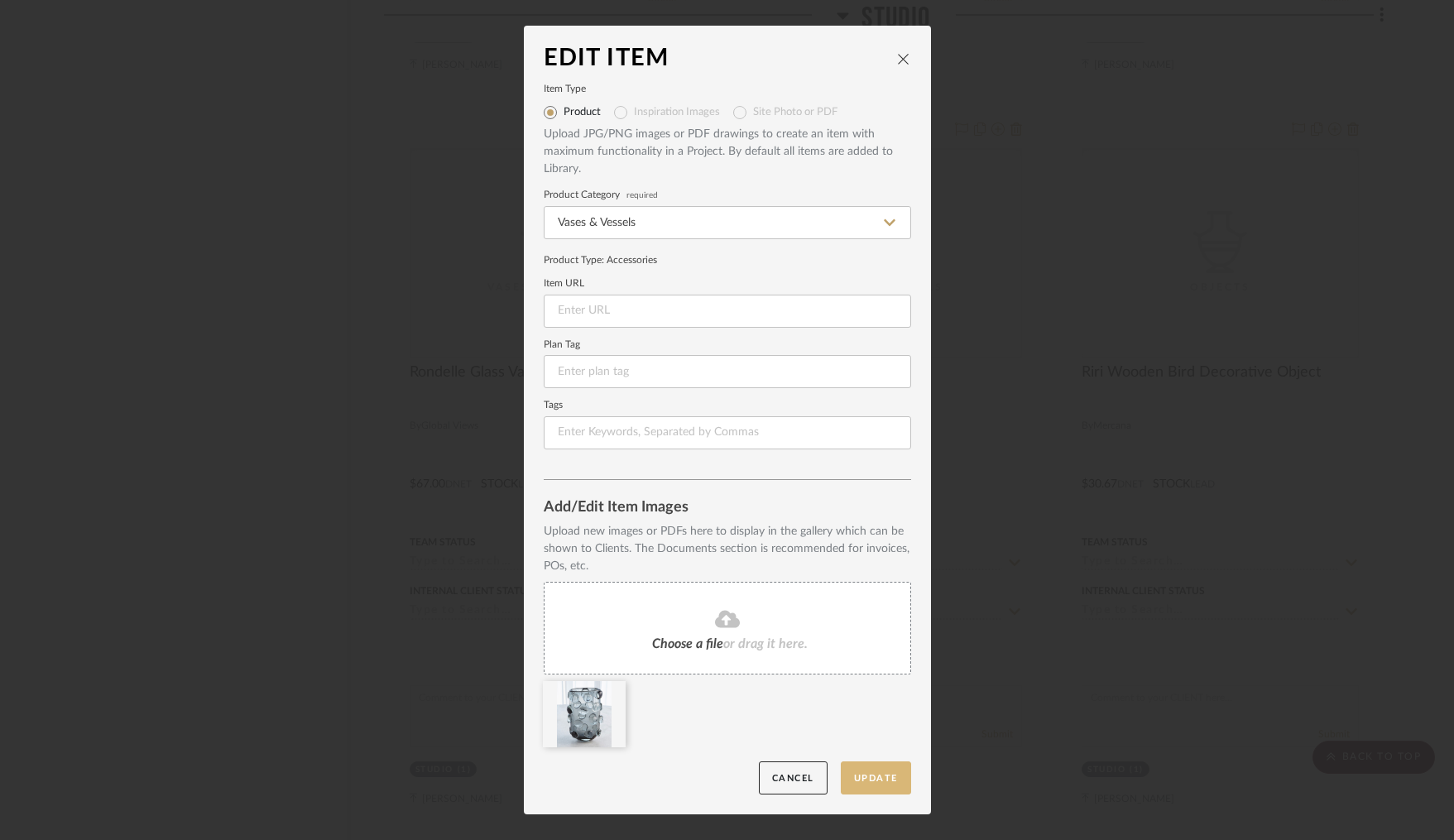
click at [884, 770] on button "Update" at bounding box center [876, 778] width 70 height 34
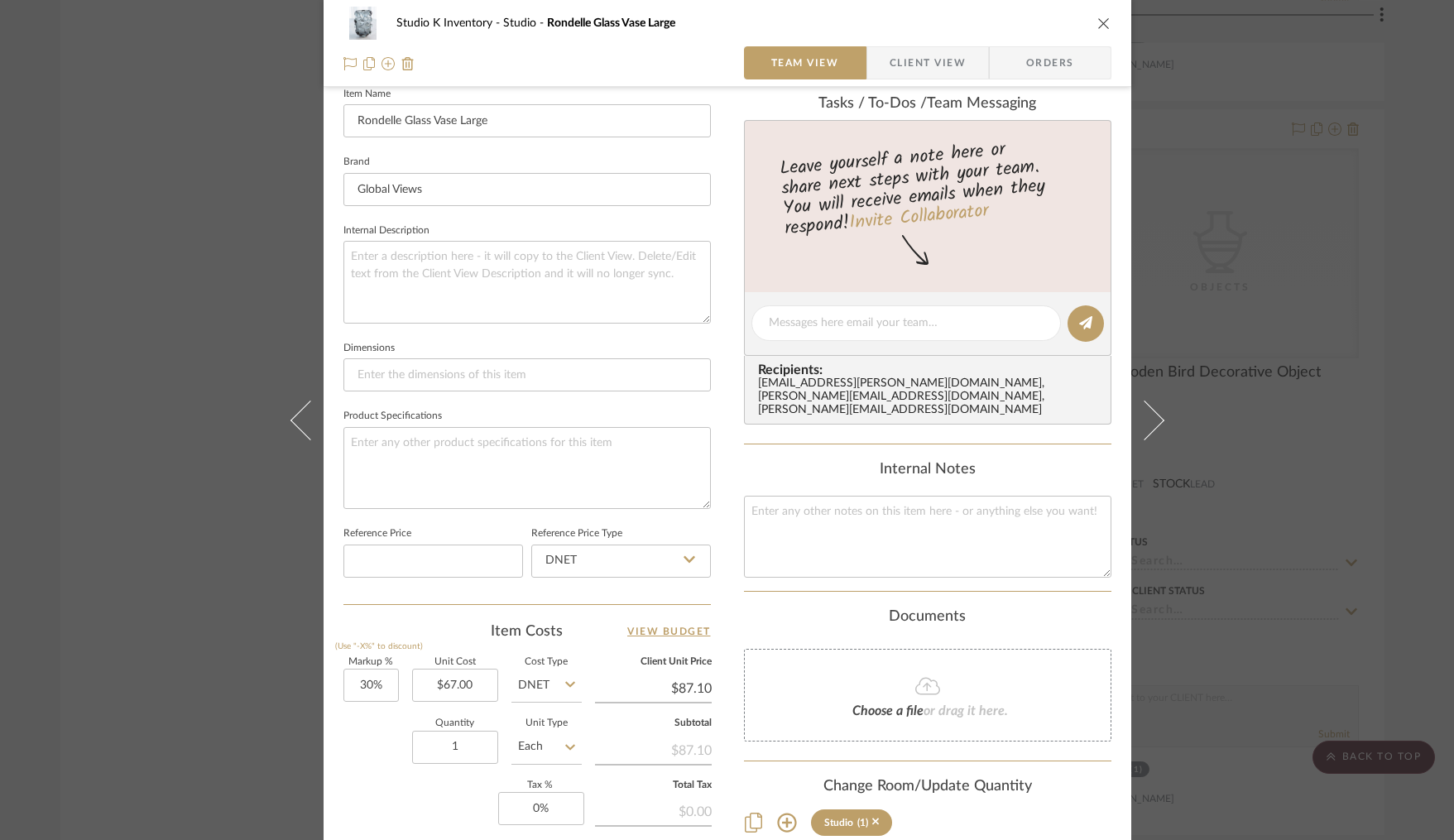
scroll to position [458, 0]
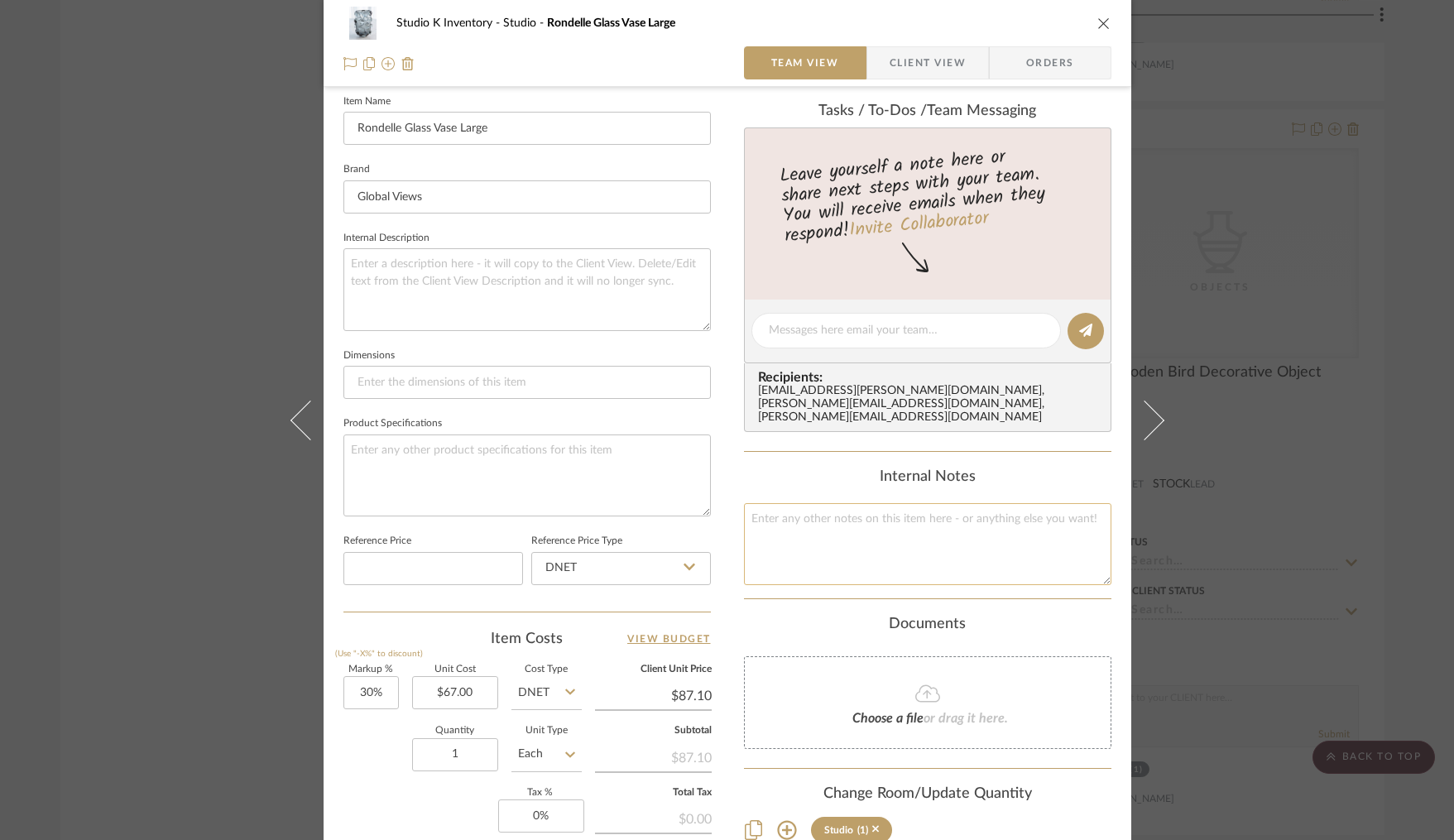
click at [901, 523] on textarea at bounding box center [927, 544] width 367 height 82
type textarea "Square SKU: Glov106 Retail: $150"
drag, startPoint x: 743, startPoint y: 452, endPoint x: 793, endPoint y: 395, distance: 75.8
click at [744, 452] on div "Content here copies to Client View - confirm visibility there. Show in Client D…" at bounding box center [927, 334] width 367 height 1359
click at [1101, 22] on icon "close" at bounding box center [1103, 23] width 13 height 13
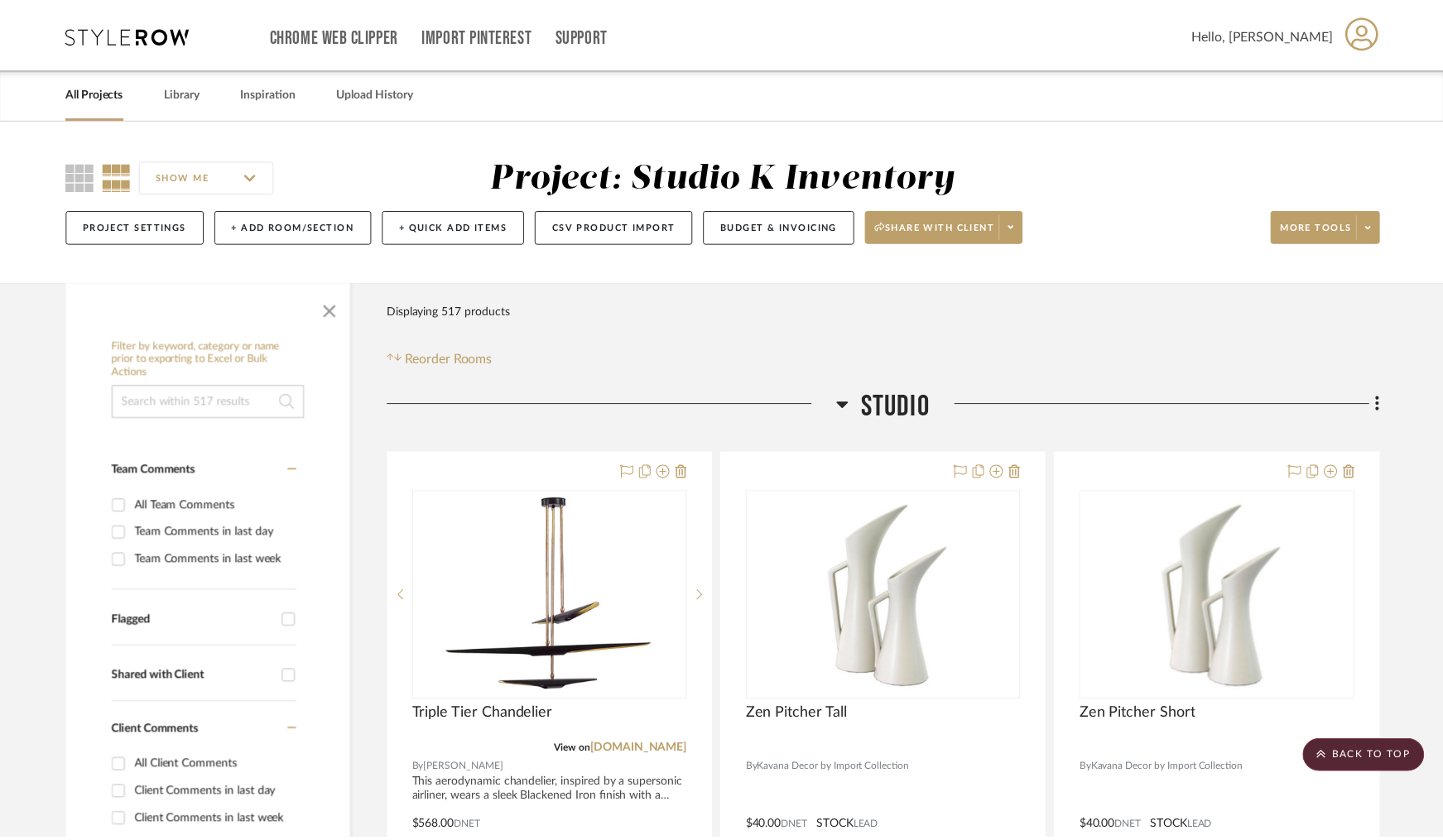
scroll to position [20894, 0]
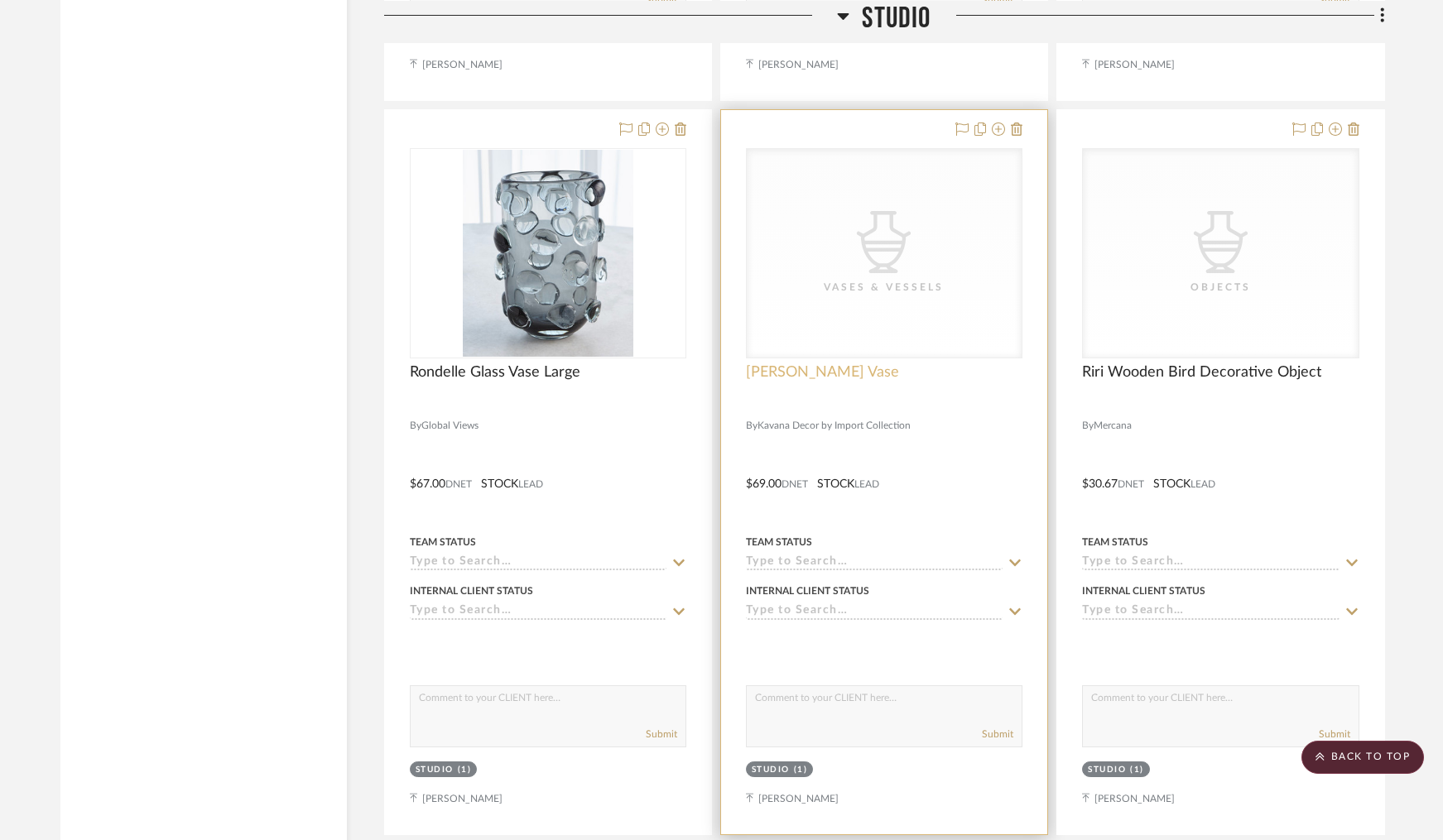
click at [779, 363] on span "[PERSON_NAME] Vase" at bounding box center [822, 372] width 154 height 18
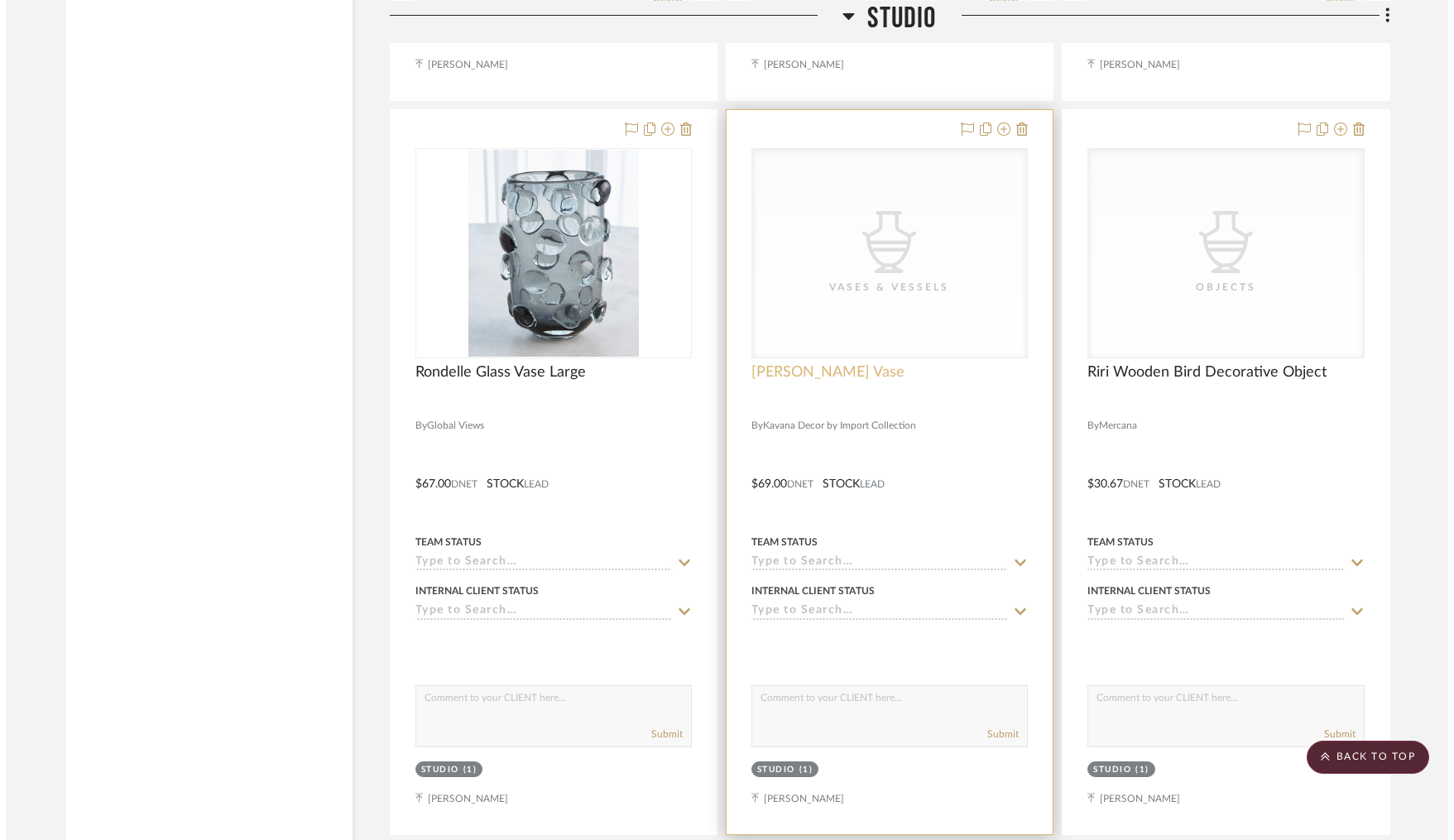
scroll to position [0, 0]
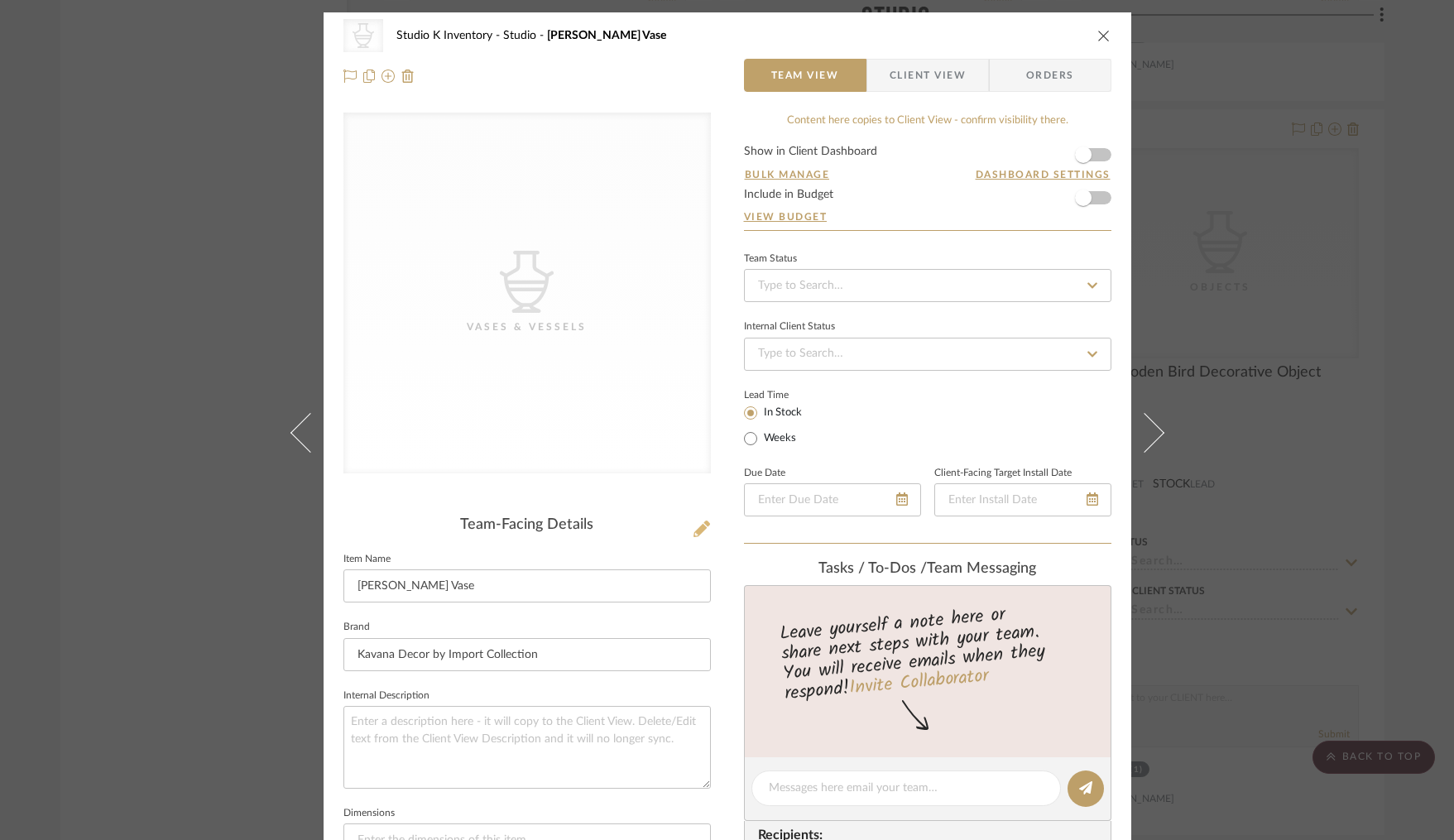
click at [695, 522] on icon at bounding box center [702, 529] width 17 height 17
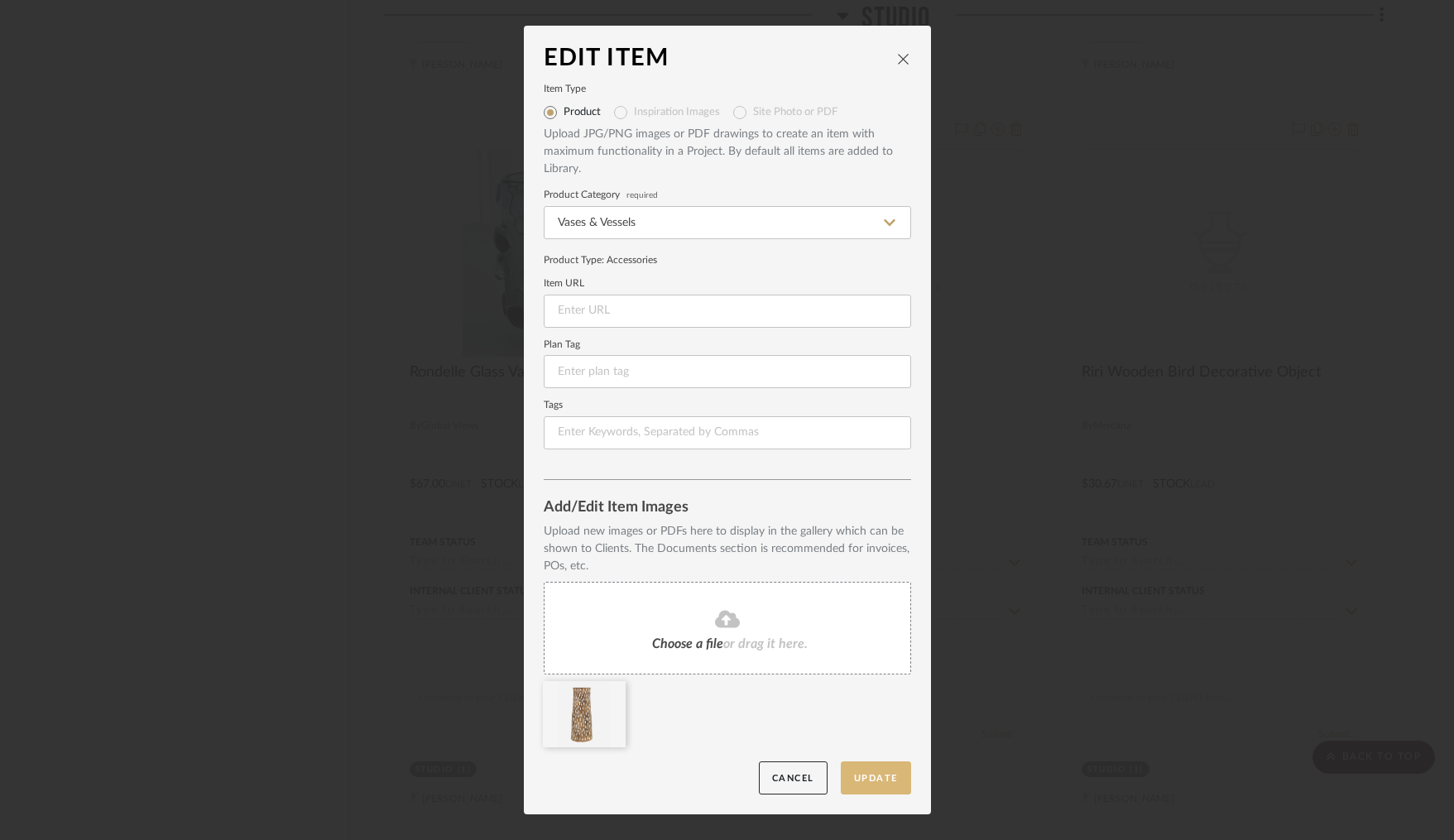
click at [886, 772] on button "Update" at bounding box center [876, 778] width 70 height 34
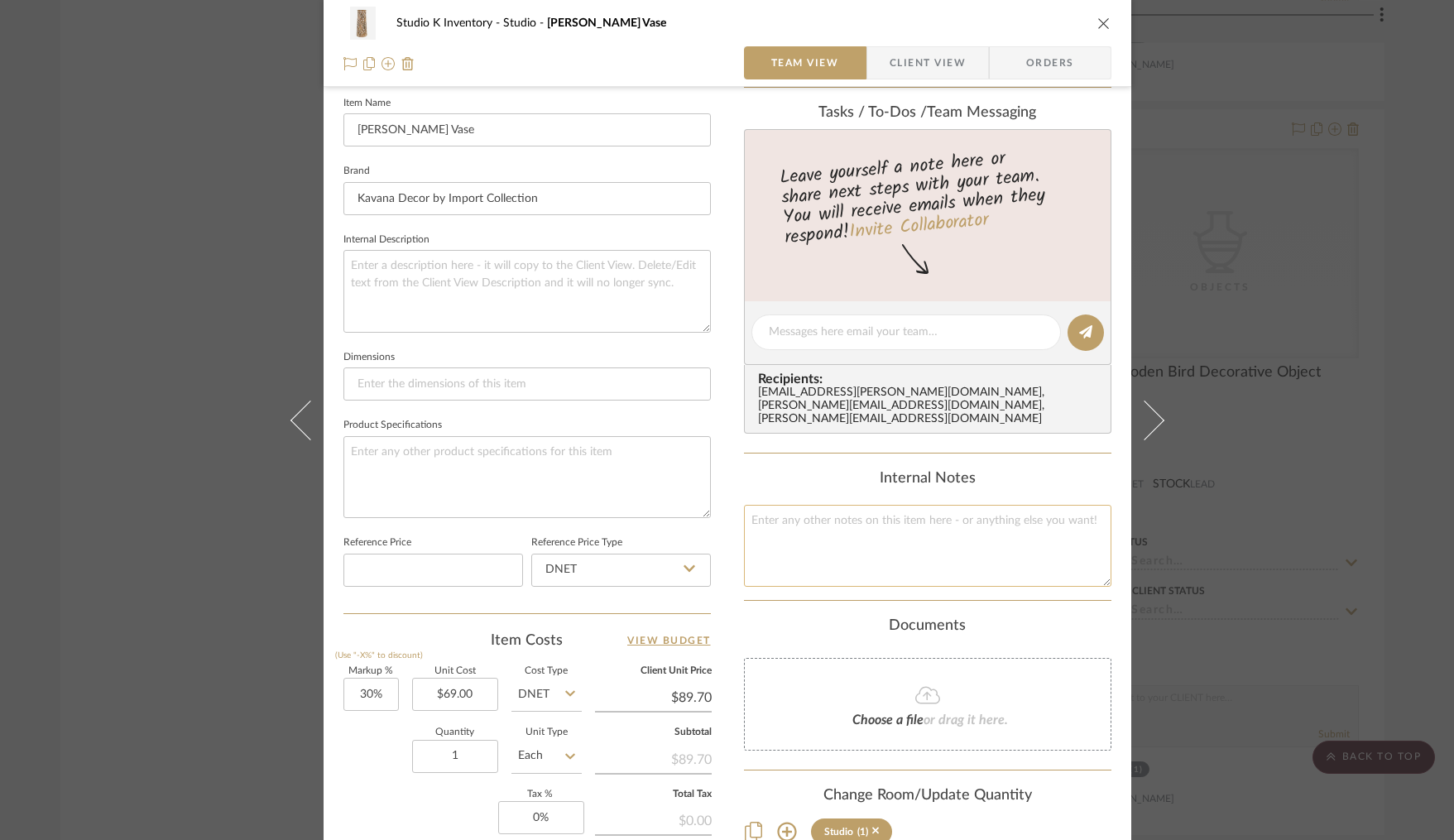
scroll to position [454, 0]
click at [840, 507] on textarea at bounding box center [927, 547] width 367 height 82
click at [848, 521] on textarea at bounding box center [927, 547] width 367 height 82
type textarea "Square SKU: KAV13 Retail: $154"
click at [752, 472] on div "Internal Notes" at bounding box center [927, 481] width 367 height 18
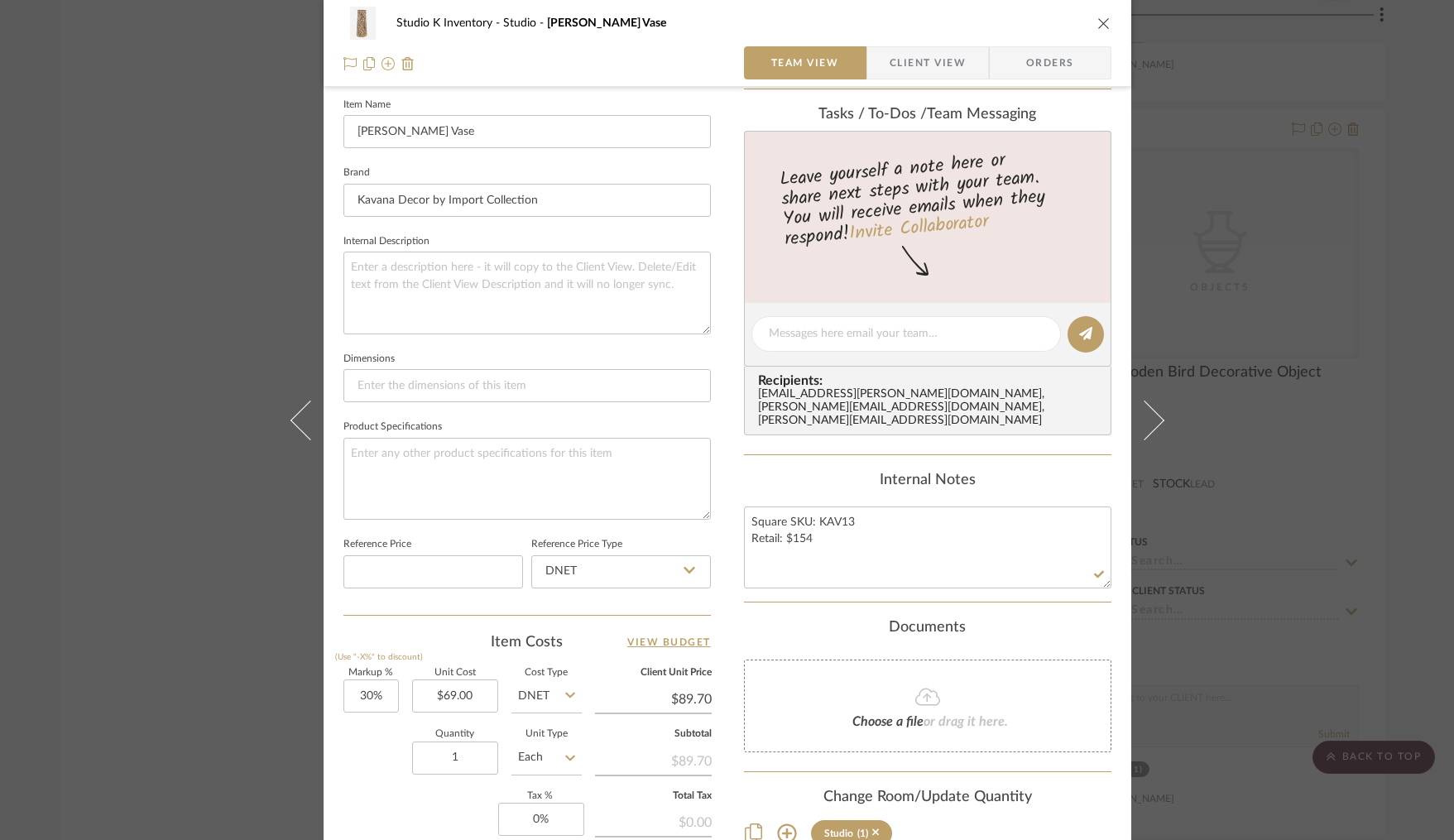
click at [1097, 22] on icon "close" at bounding box center [1103, 23] width 13 height 13
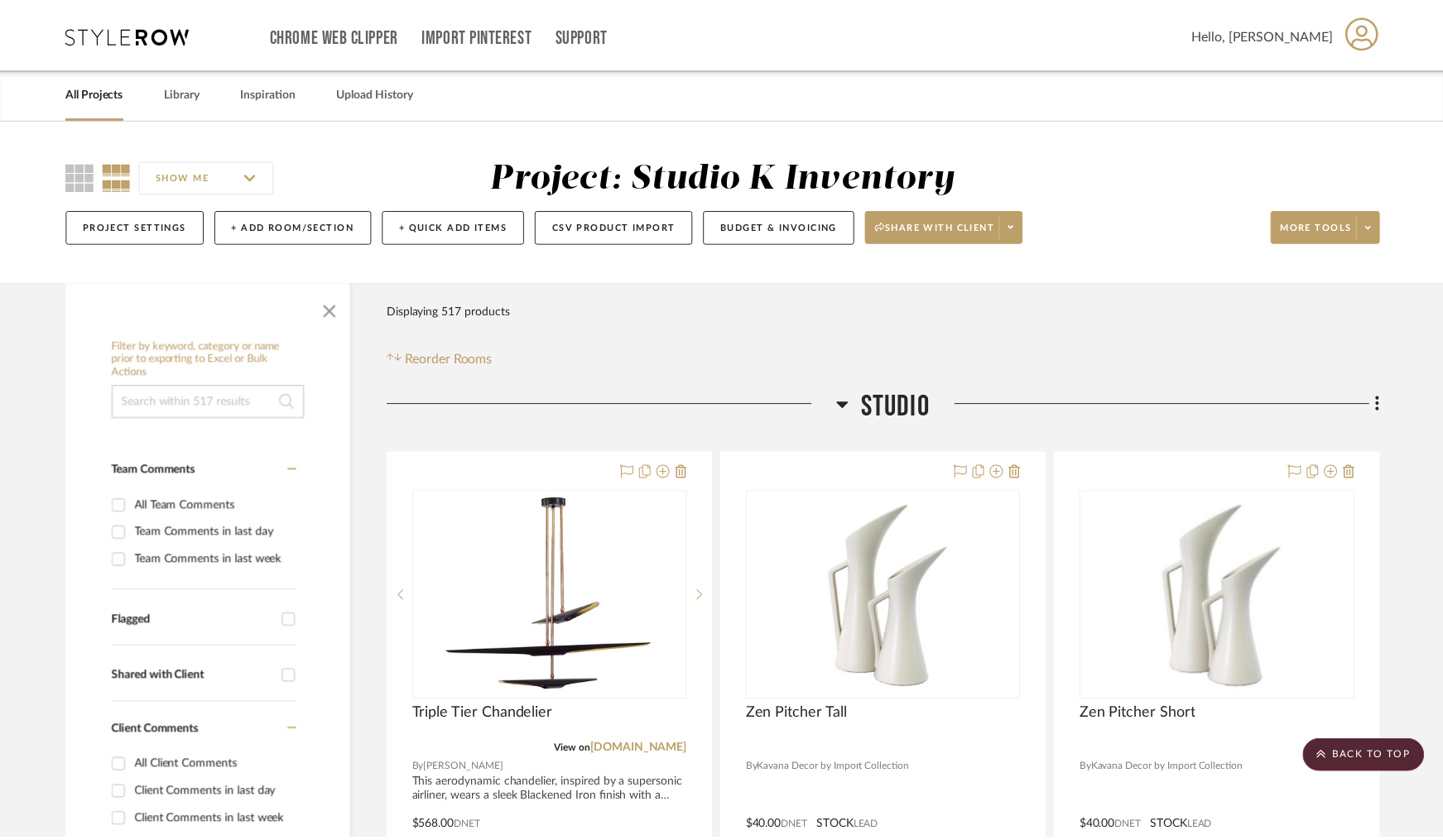
scroll to position [20894, 0]
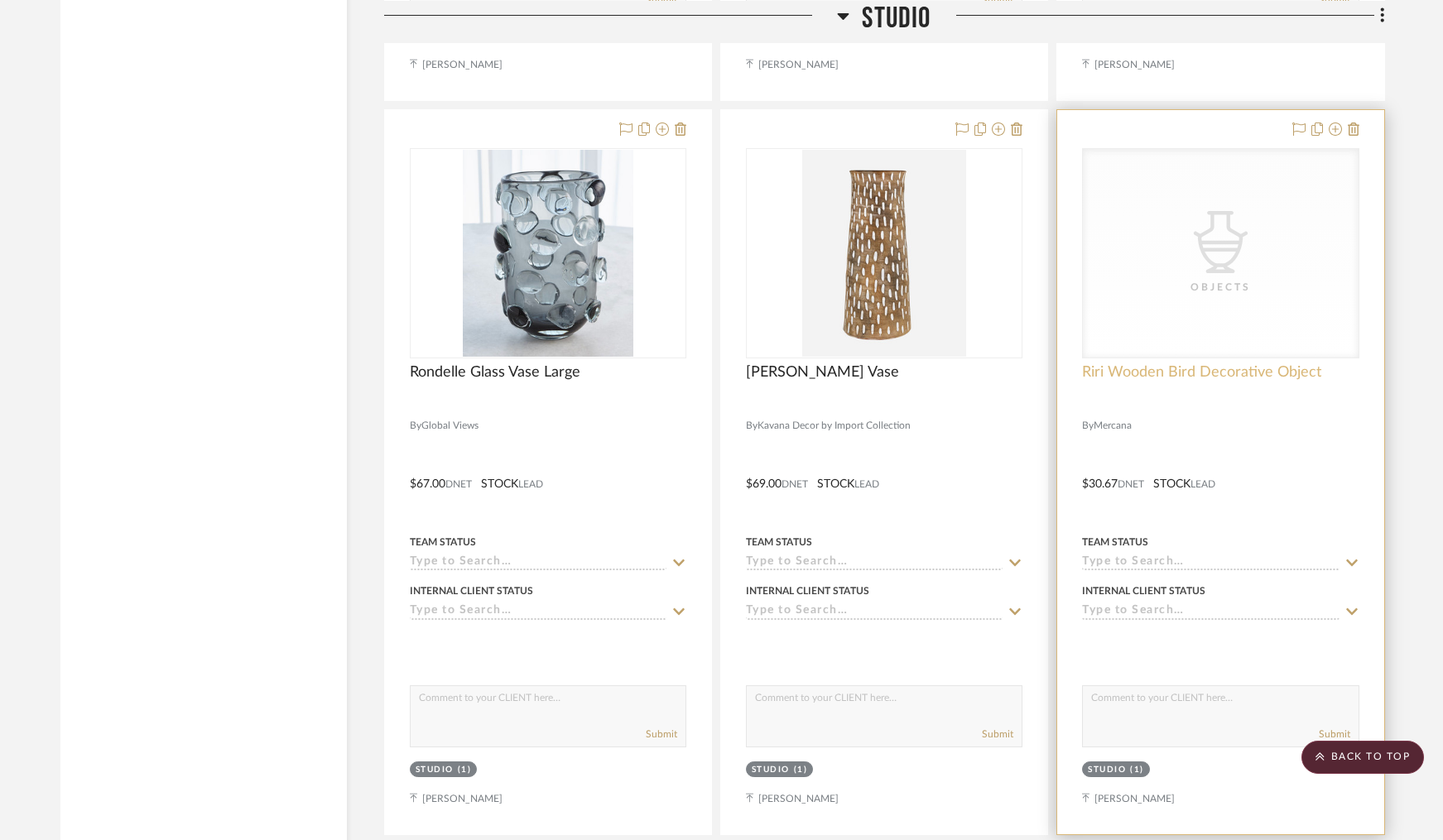
click at [1272, 363] on span "Riri Wooden Bird Decorative Object" at bounding box center [1201, 372] width 239 height 18
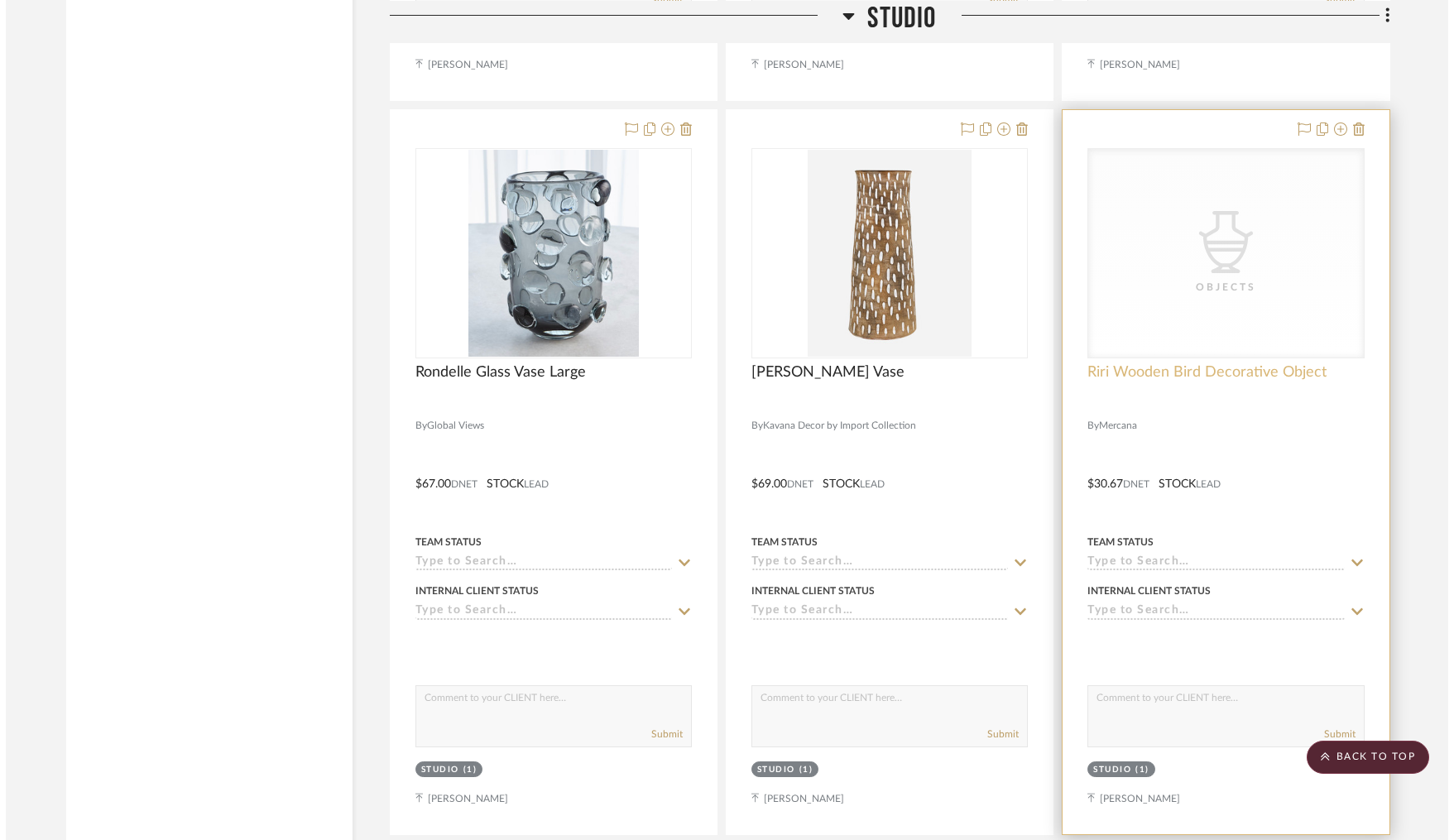
scroll to position [0, 0]
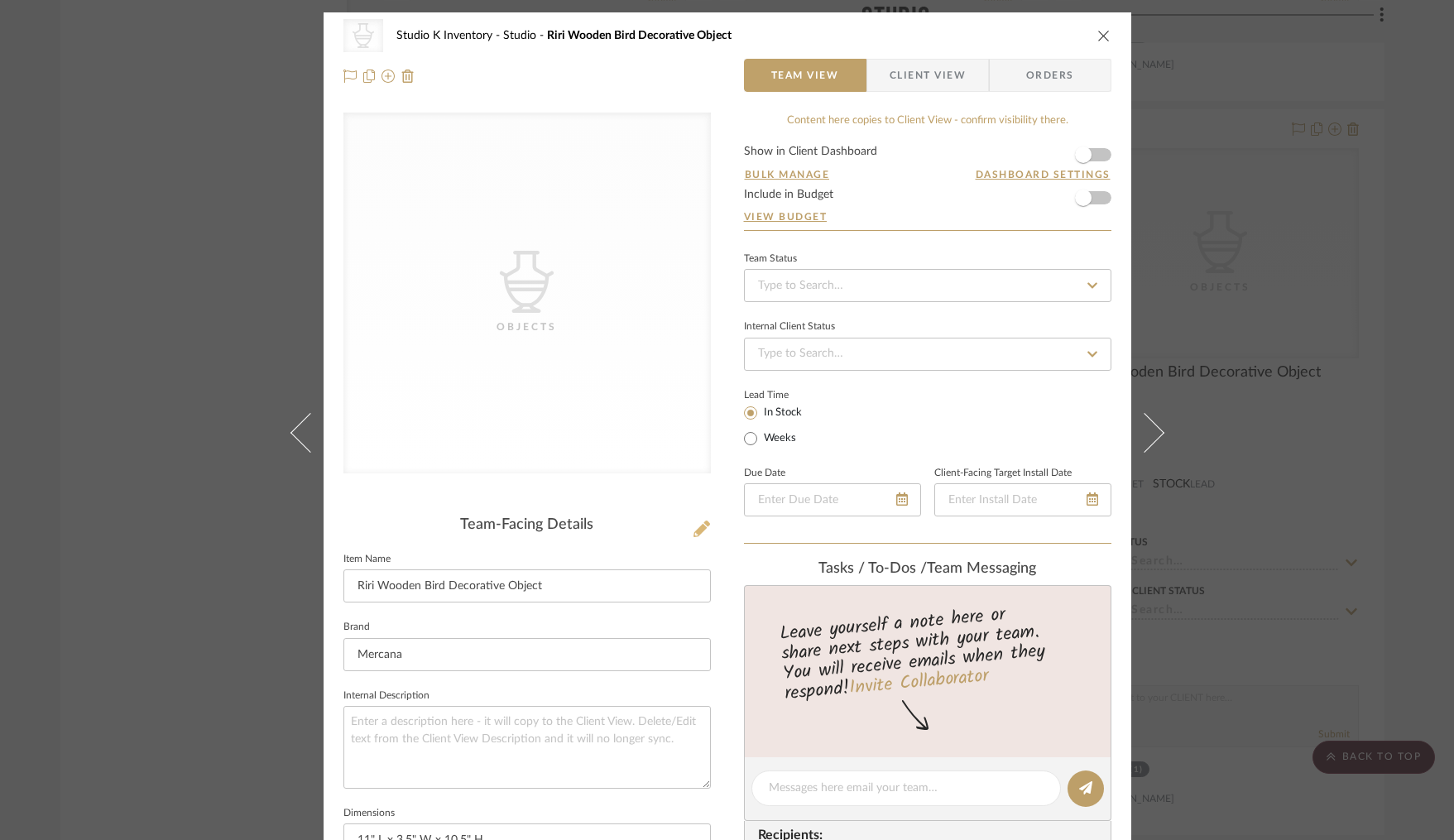
click at [693, 542] on div "Team-Facing Details Item Name Riri Wooden Bird Decorative Object Brand Mercana …" at bounding box center [527, 793] width 367 height 552
click at [699, 524] on icon at bounding box center [702, 529] width 17 height 17
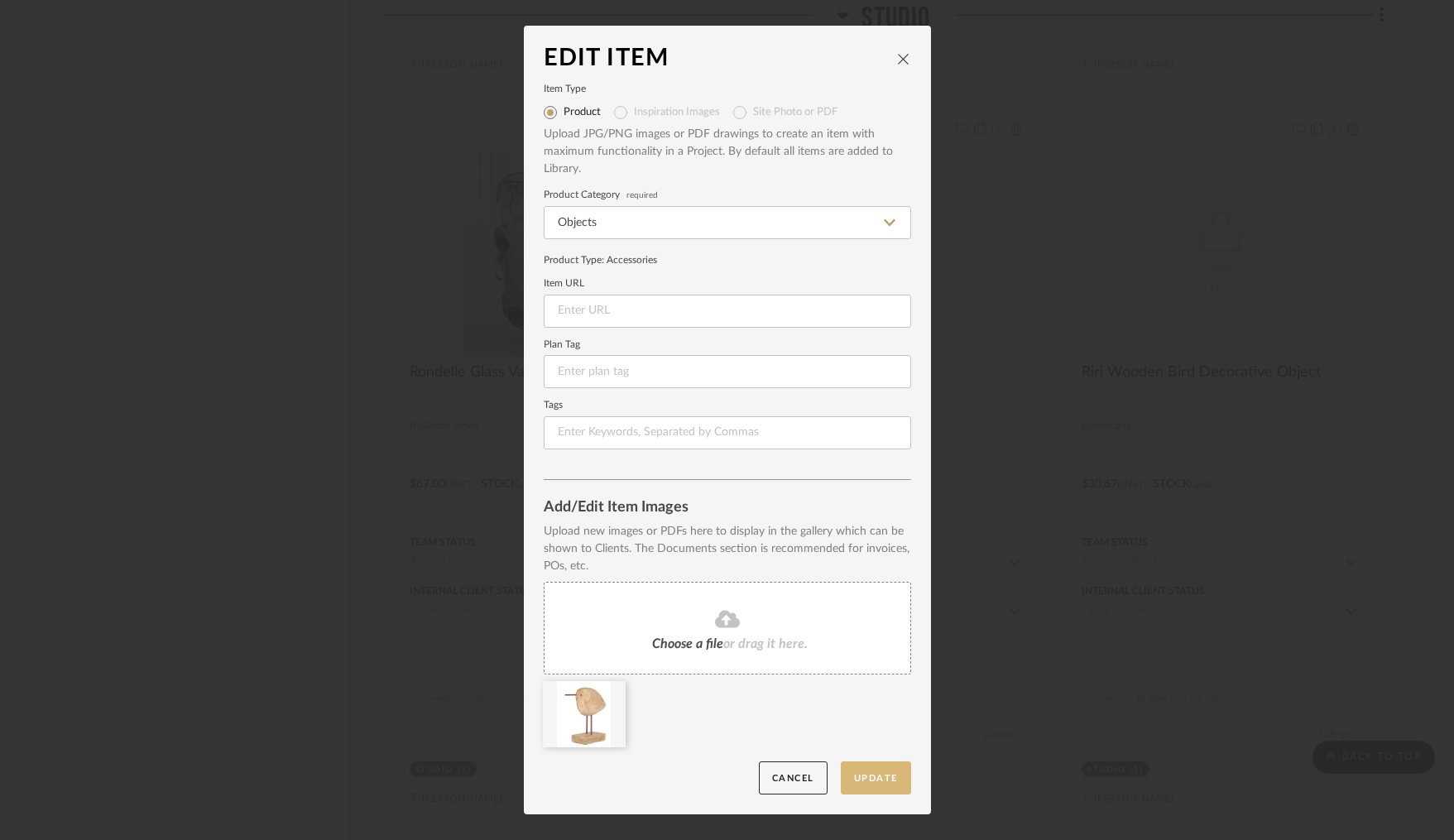
click at [874, 773] on button "Update" at bounding box center [876, 778] width 70 height 34
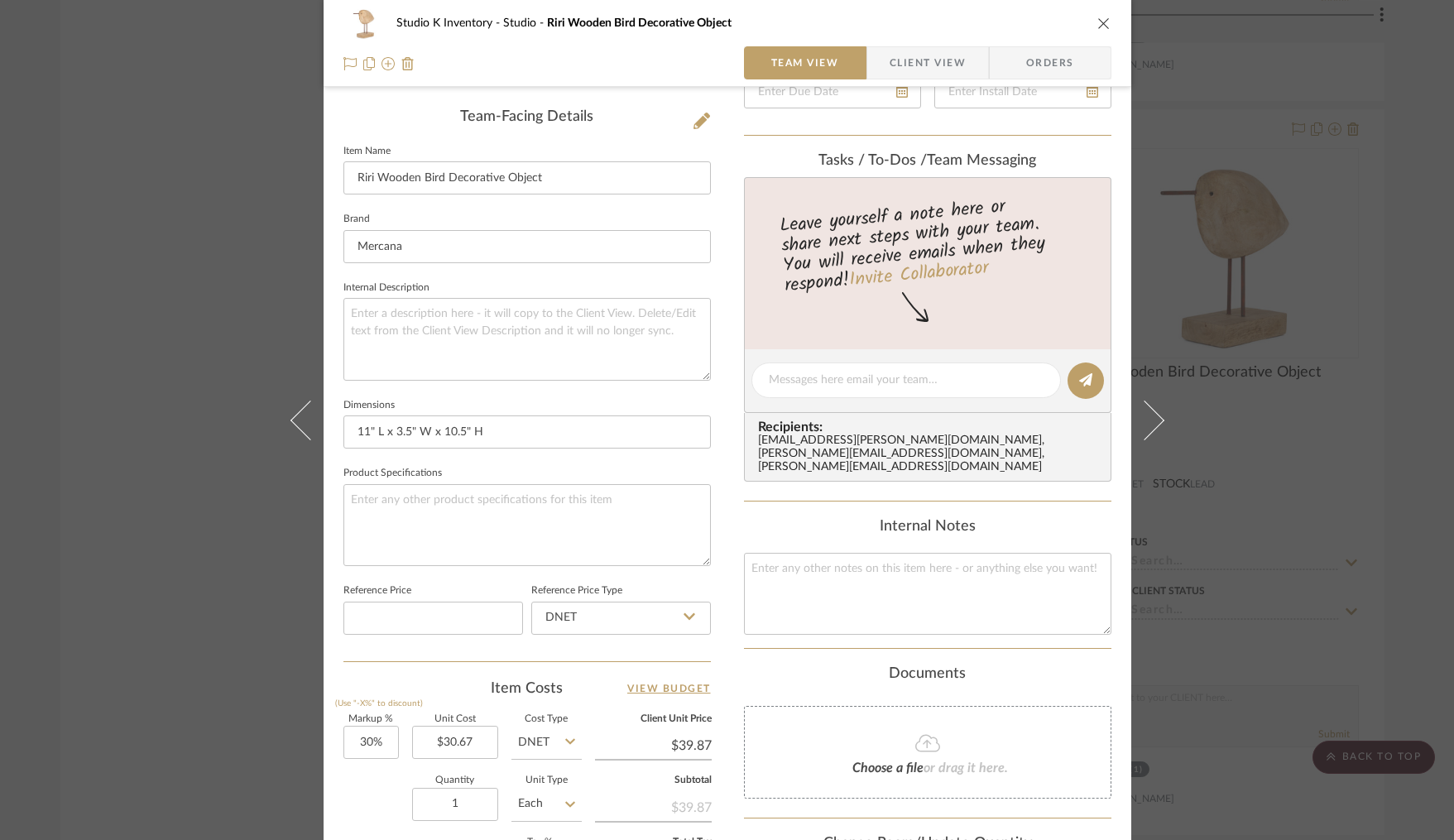
scroll to position [441, 0]
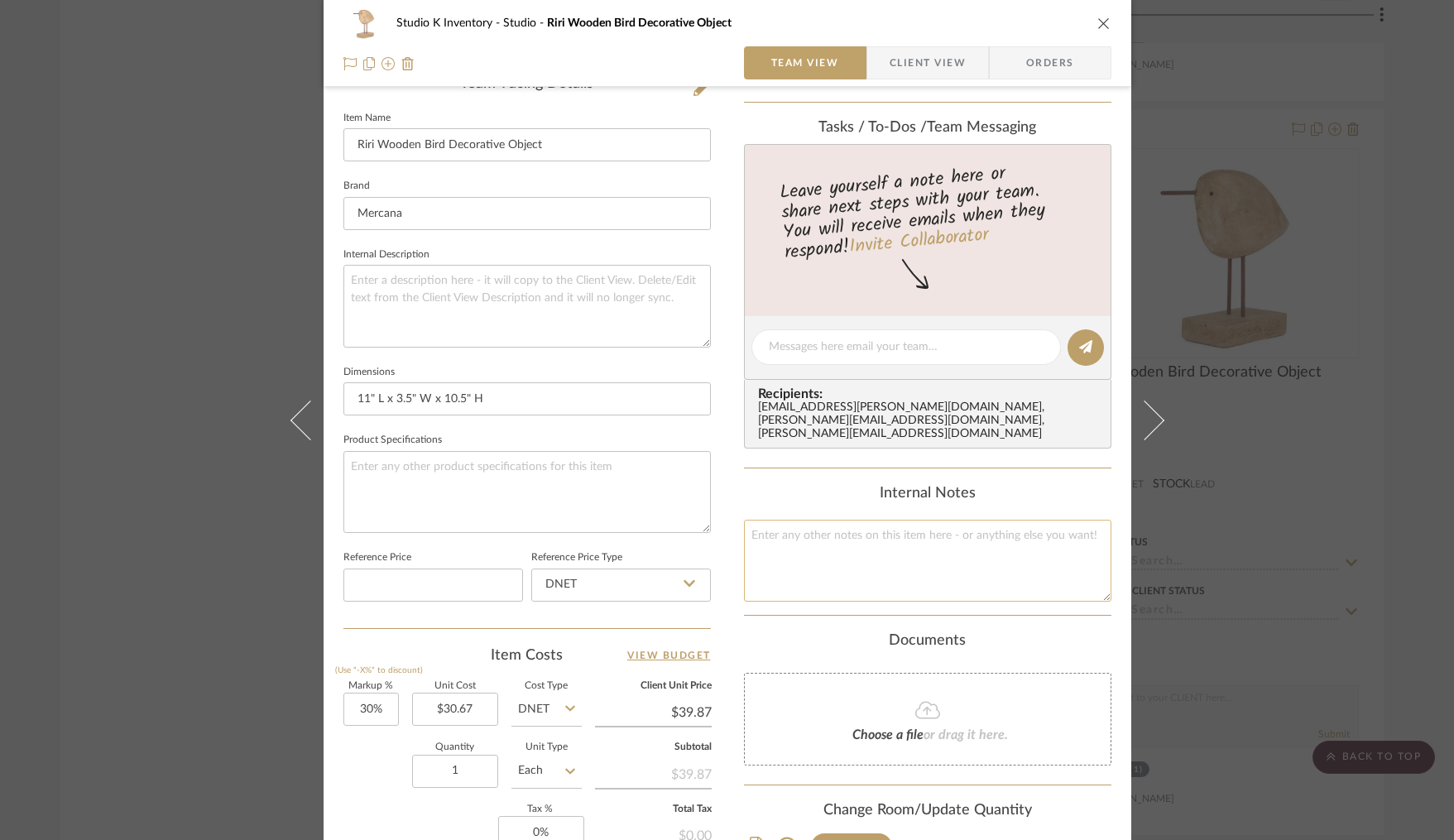
click at [871, 552] on textarea at bounding box center [927, 560] width 367 height 82
type textarea "Square SKU: Mer355 Retail: $70"
click at [759, 485] on div "Internal Notes" at bounding box center [927, 494] width 367 height 18
click at [1097, 22] on icon "close" at bounding box center [1103, 23] width 13 height 13
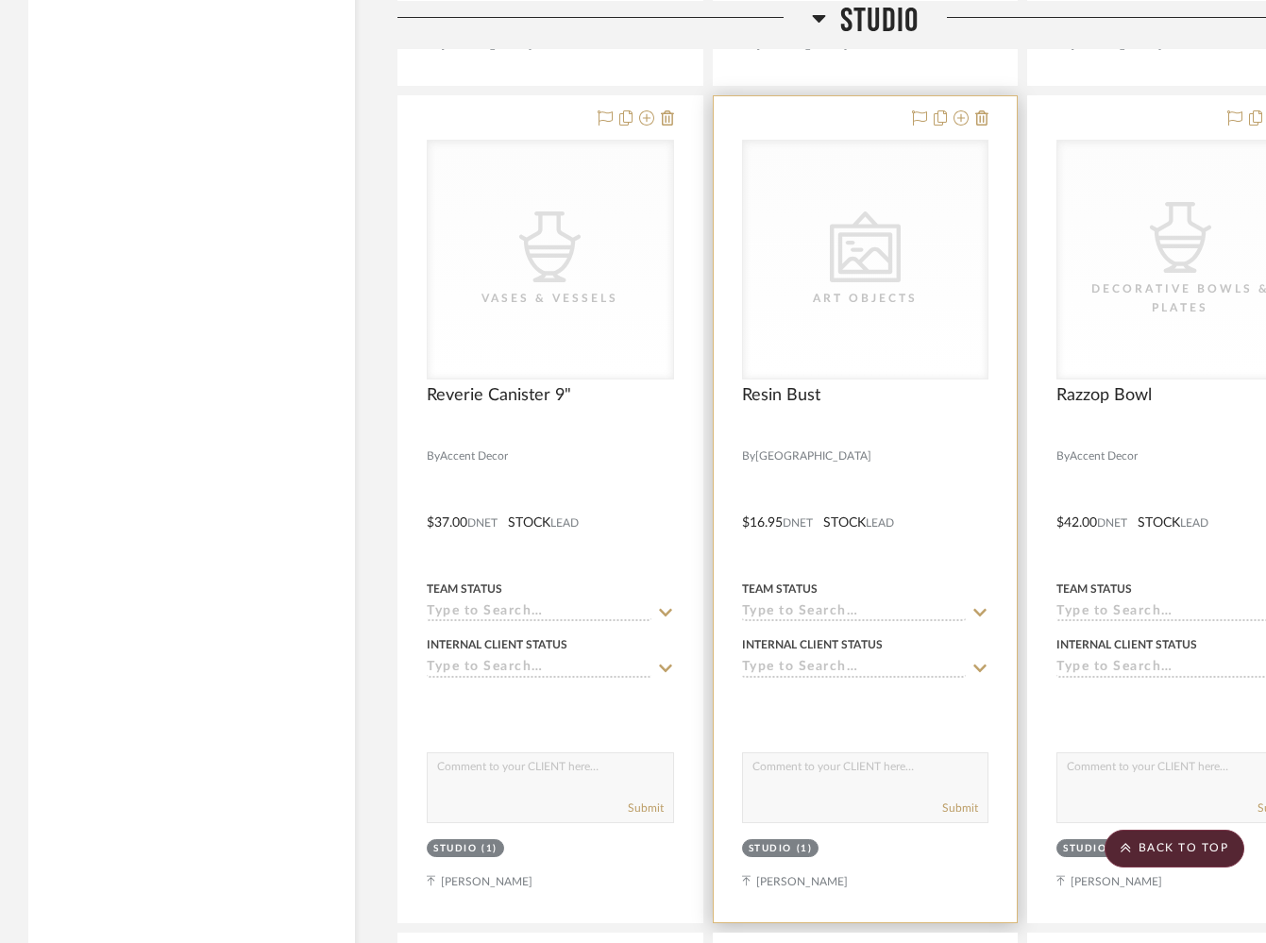
scroll to position [24752, 0]
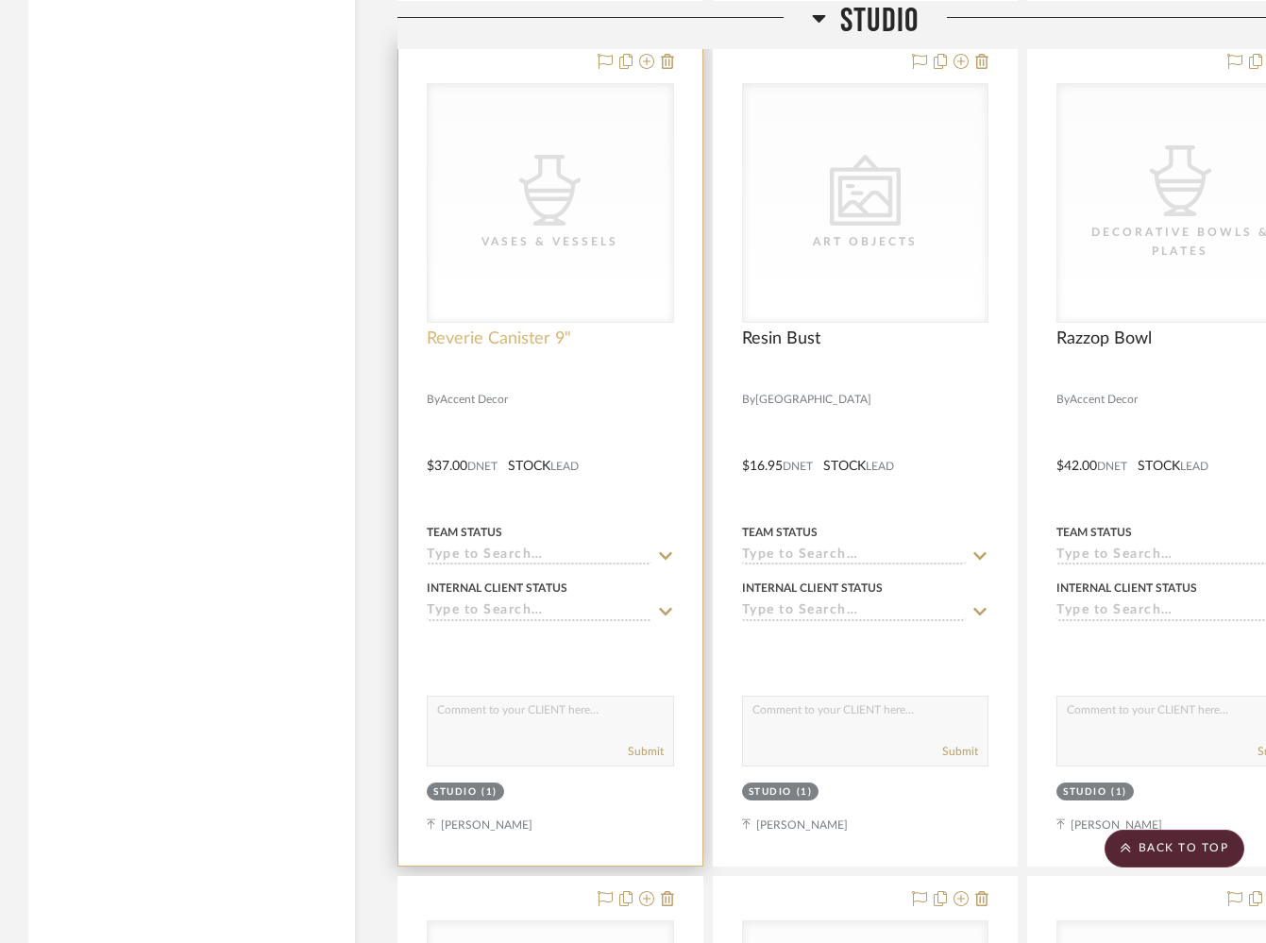
click at [524, 328] on span "Reverie Canister 9"" at bounding box center [499, 338] width 144 height 21
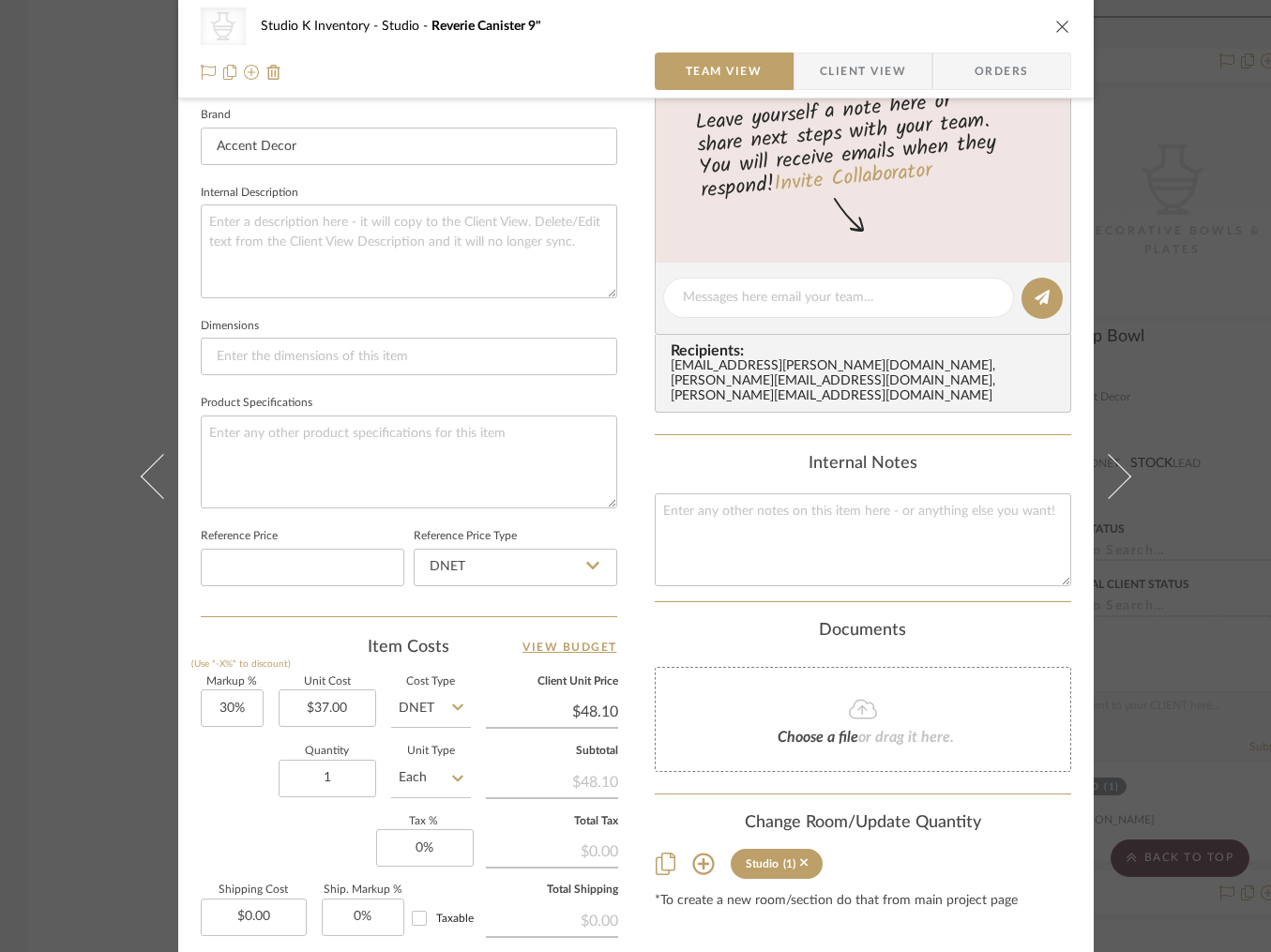
scroll to position [609, 0]
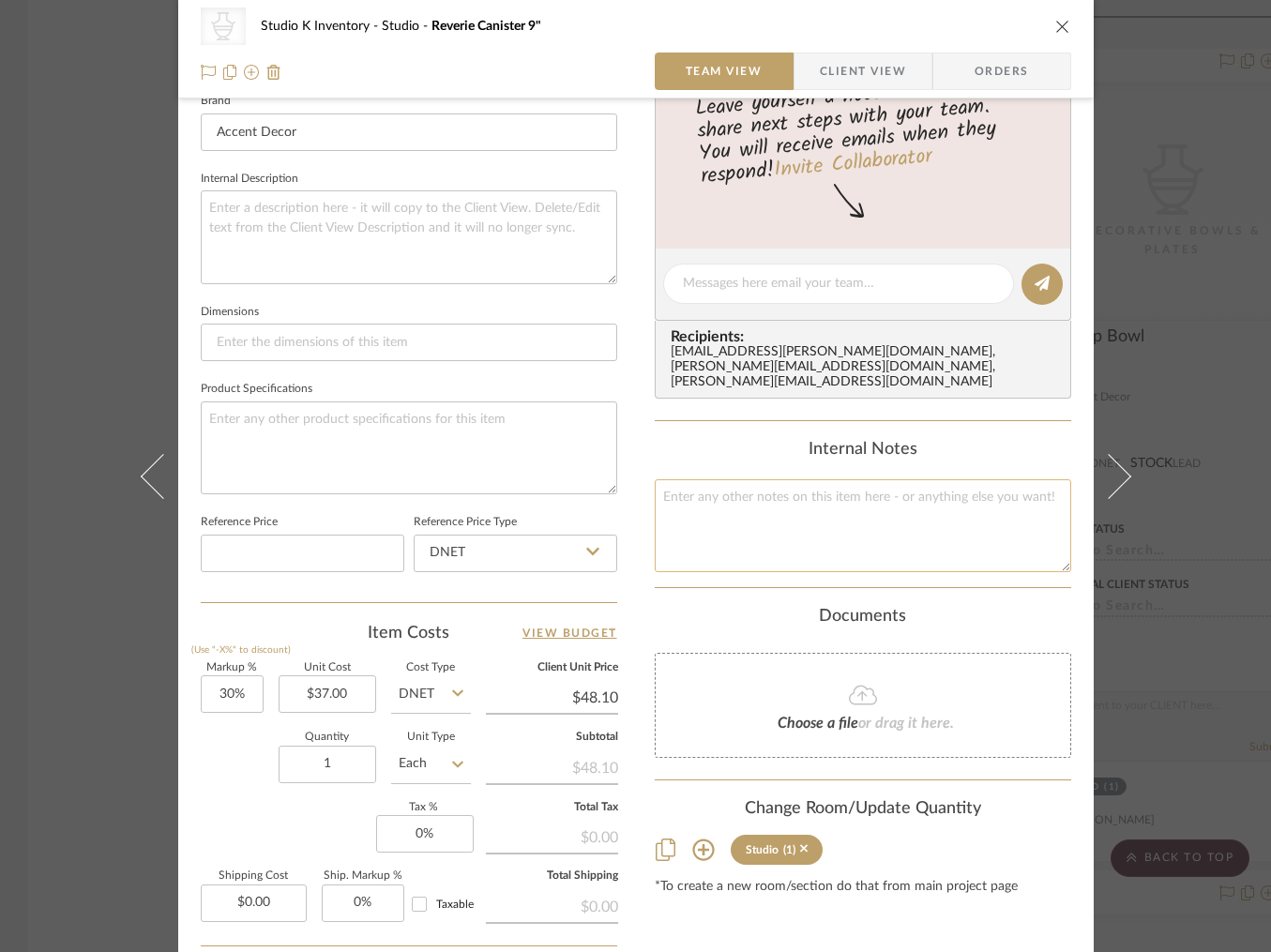
click at [741, 492] on textarea at bounding box center [863, 525] width 416 height 92
click at [694, 496] on textarea "Square SKU: ACCEDEC48 Retail" $84" at bounding box center [863, 525] width 416 height 92
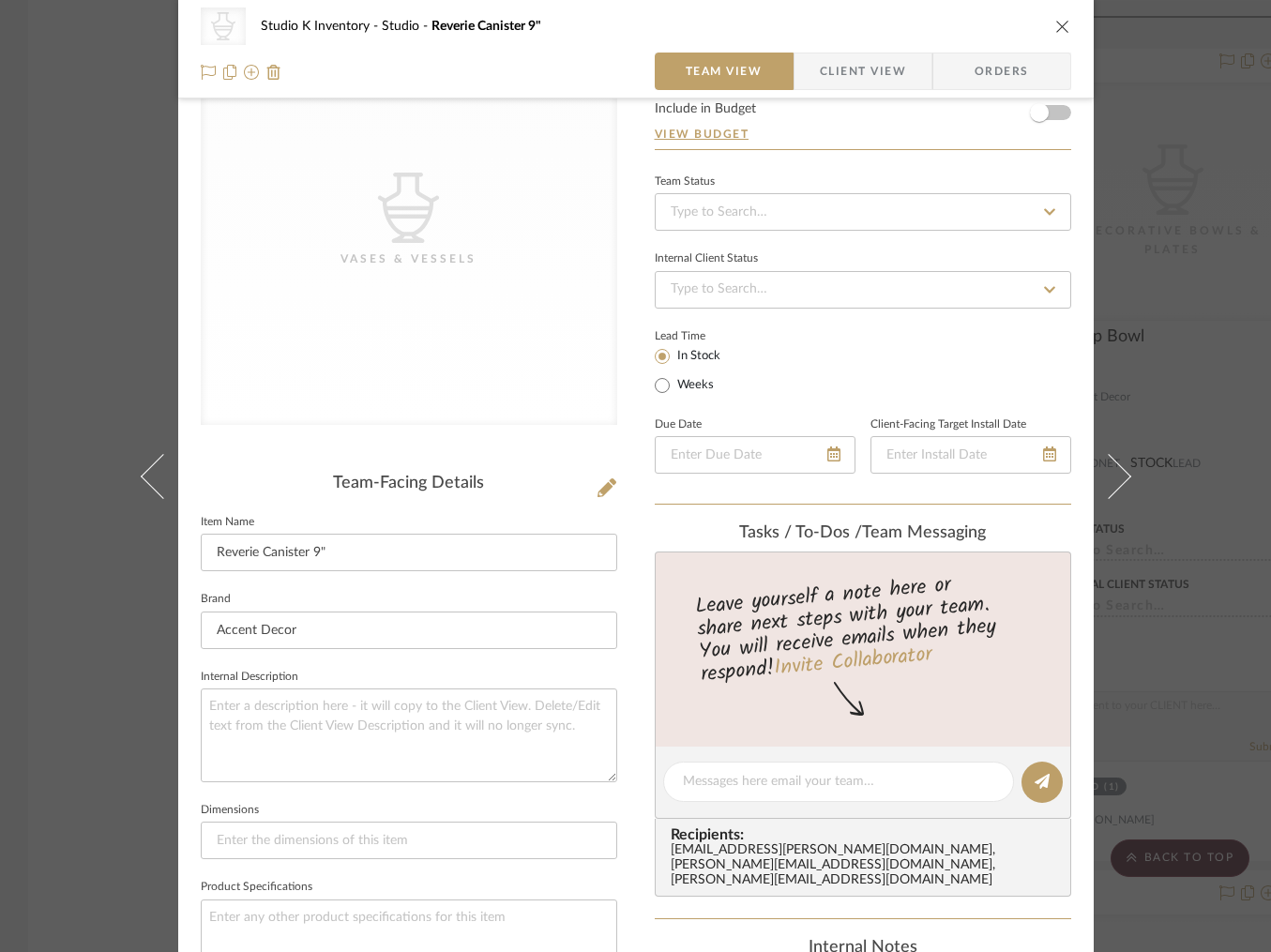
scroll to position [110, 0]
type textarea "Square SKU: ACCEDEC48 Retail: $84"
drag, startPoint x: 536, startPoint y: 460, endPoint x: 586, endPoint y: 479, distance: 53.5
click at [542, 460] on div "CategoryIconAccessories Created with Sketch. Vases & Vessels Team-Facing Detail…" at bounding box center [408, 787] width 416 height 1540
click at [598, 486] on icon at bounding box center [606, 488] width 19 height 19
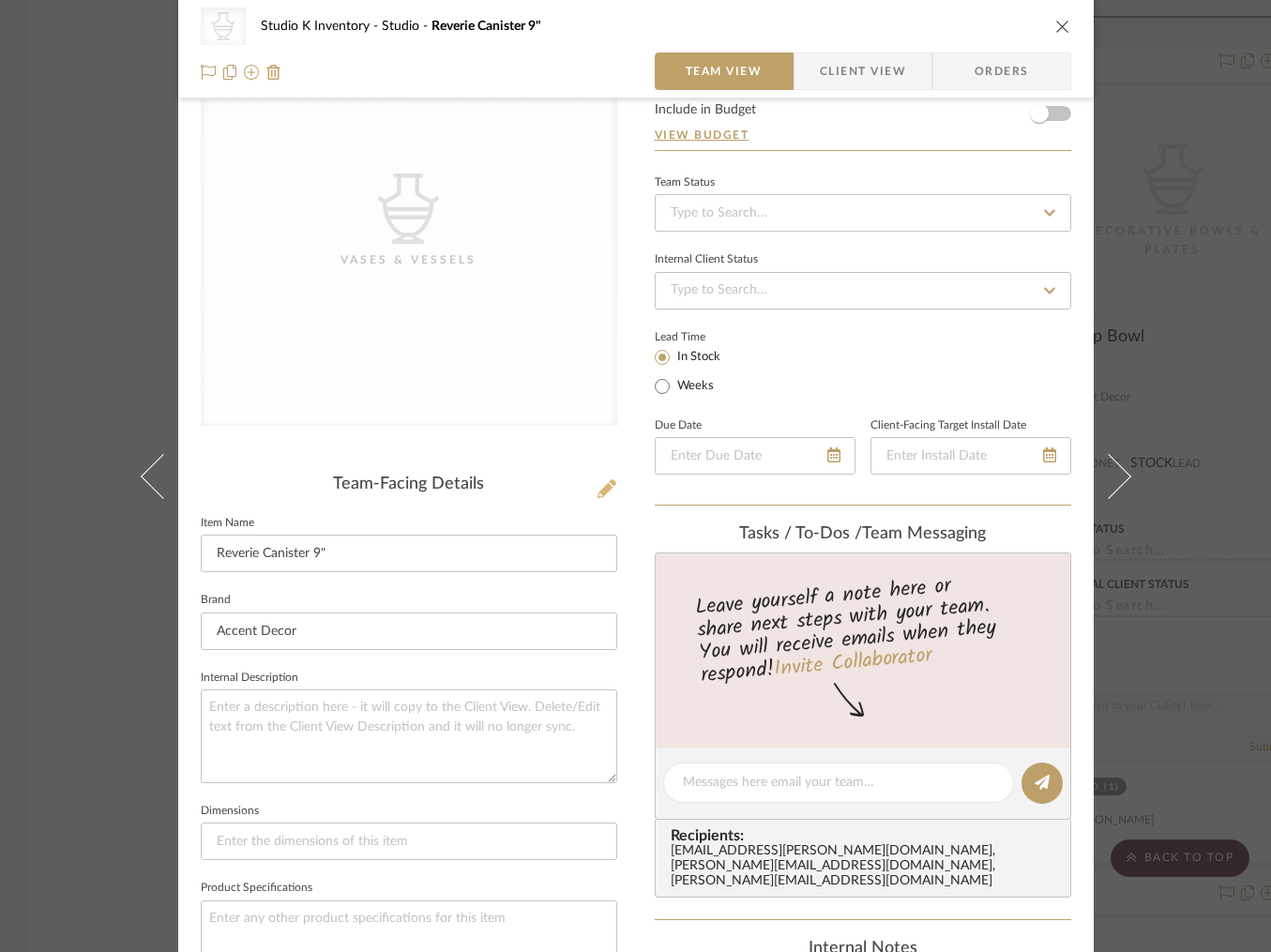
scroll to position [0, 0]
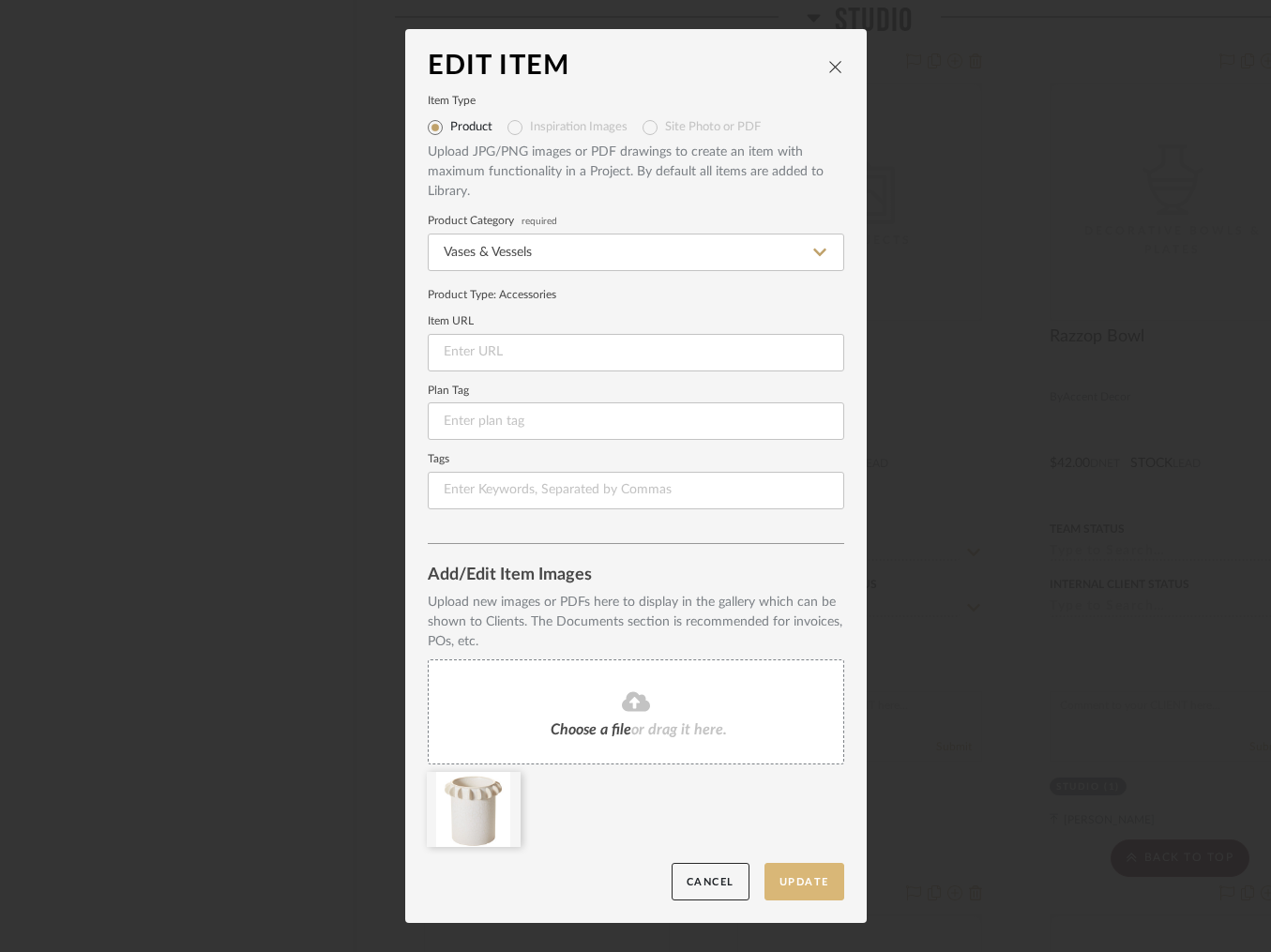
click at [782, 882] on button "Update" at bounding box center [804, 881] width 79 height 39
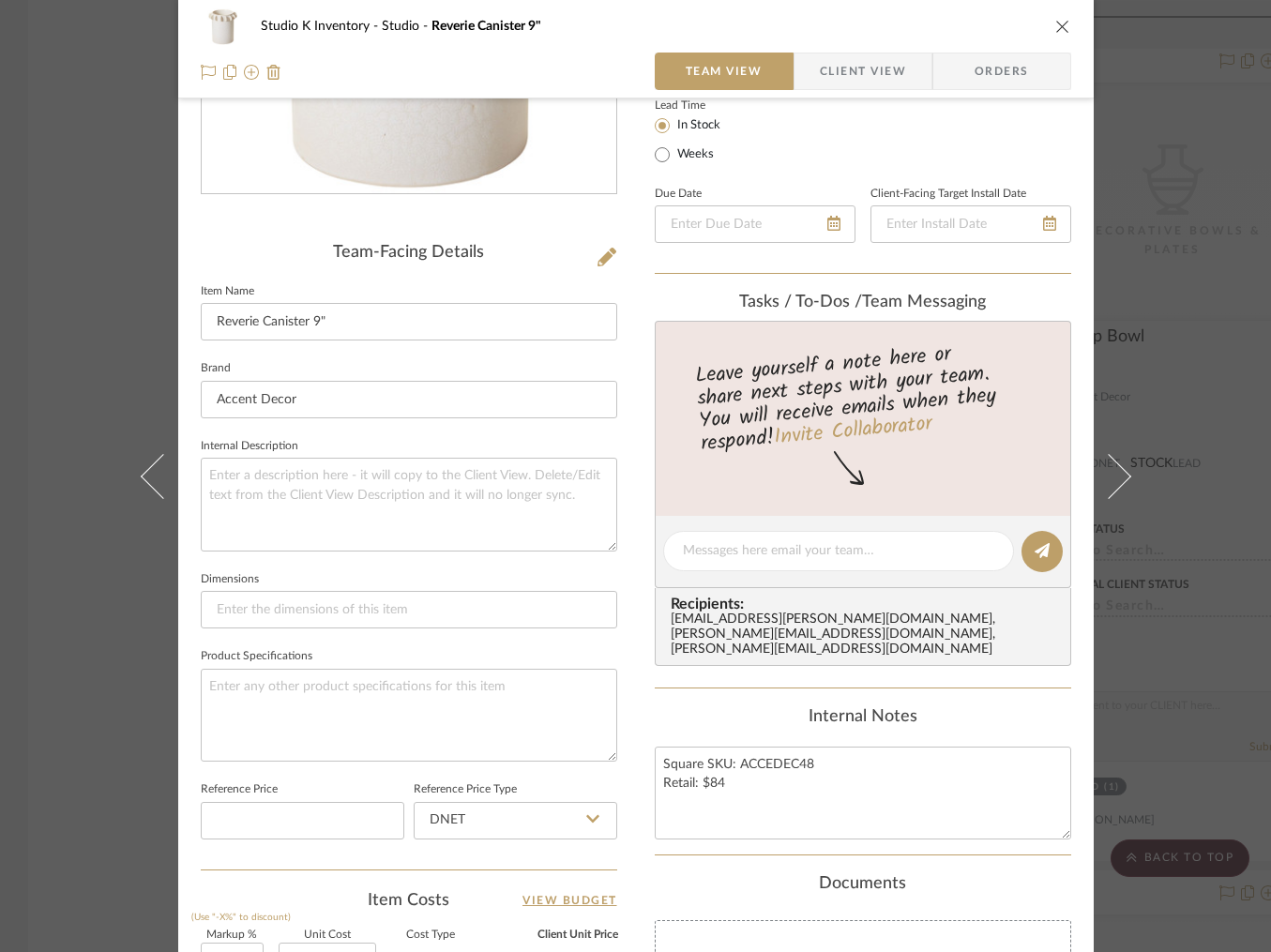
scroll to position [368, 0]
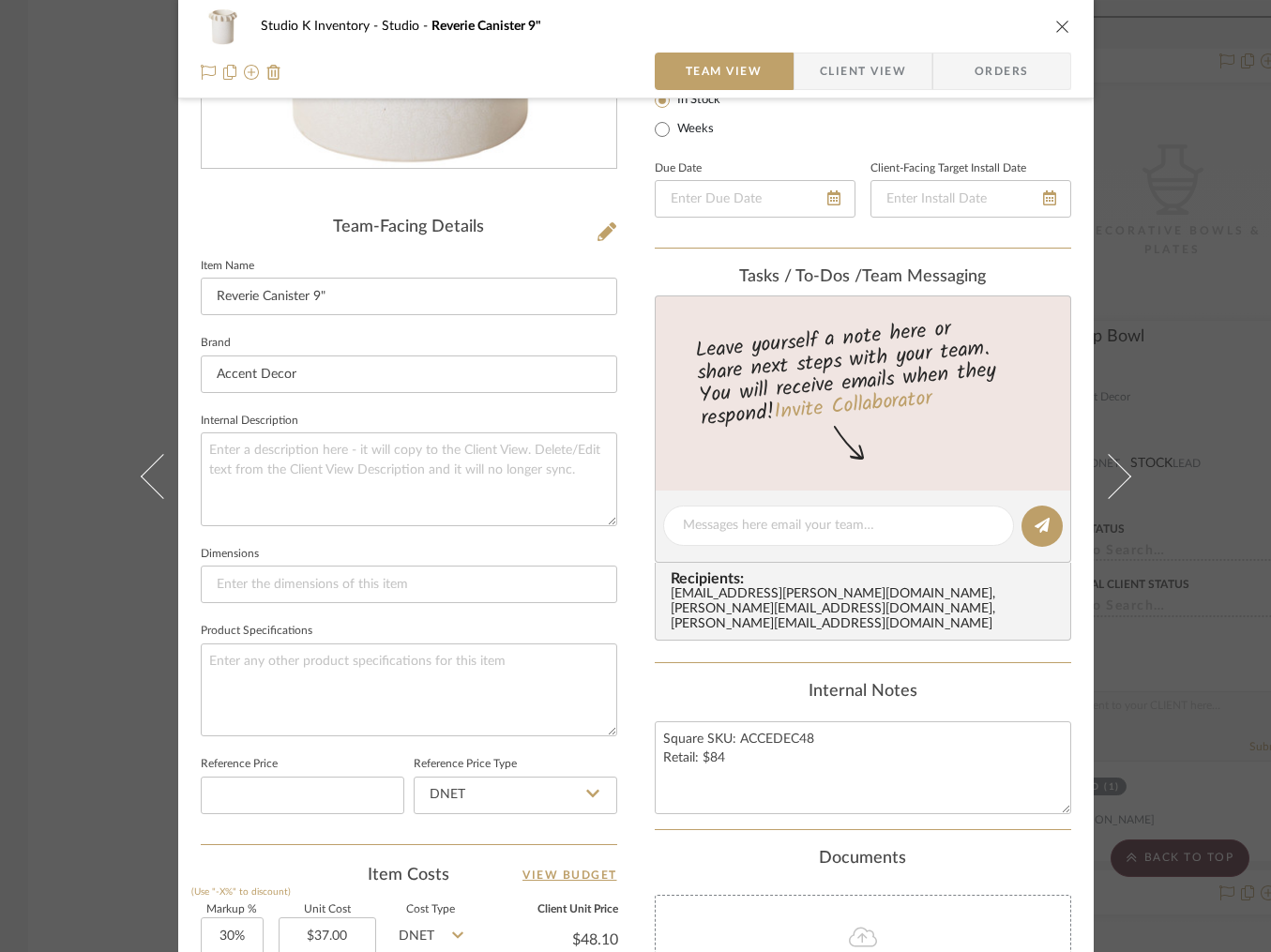
click at [1055, 22] on icon "close" at bounding box center [1062, 26] width 15 height 15
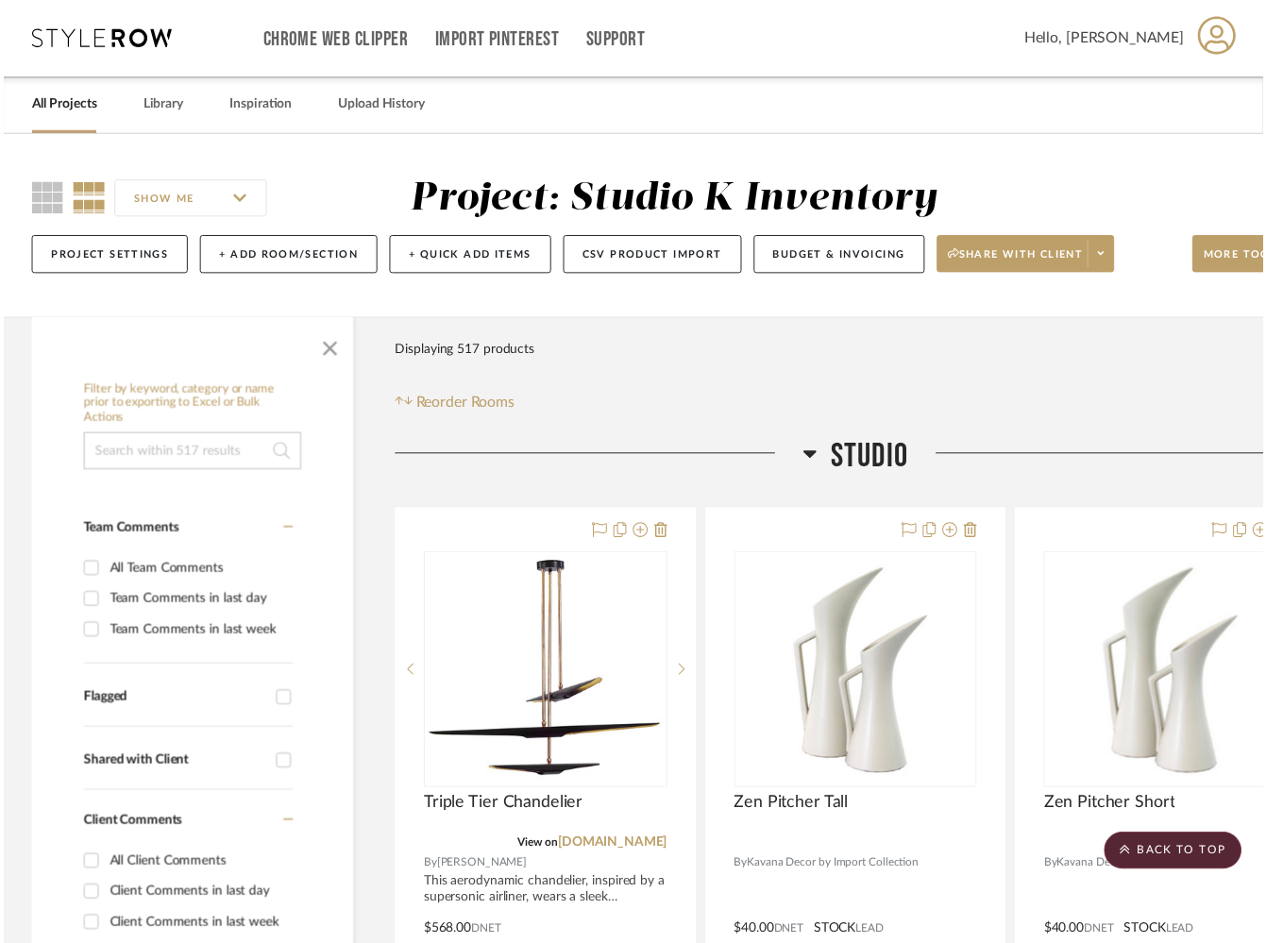
scroll to position [24752, 0]
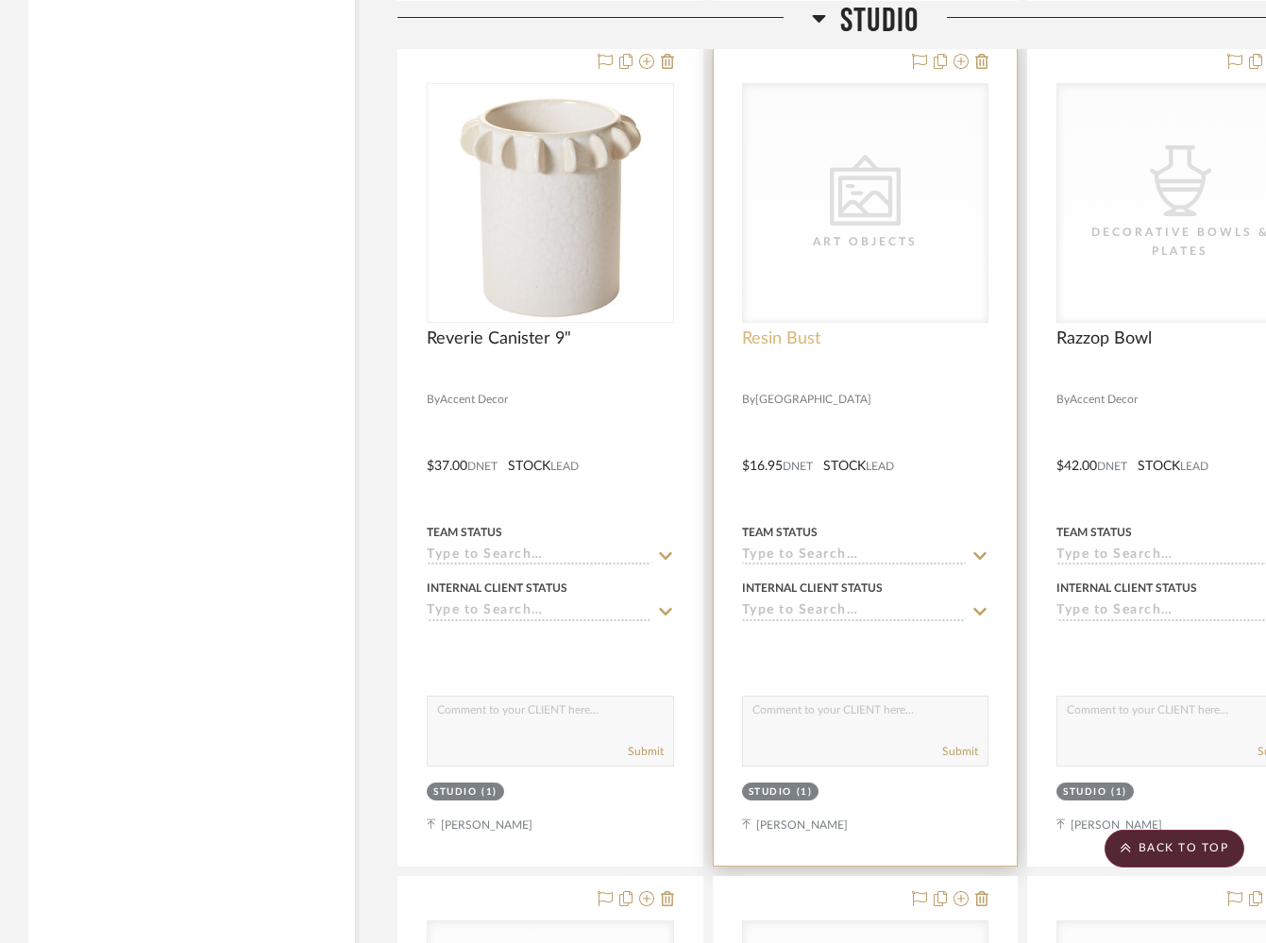
click at [786, 328] on span "Resin Bust" at bounding box center [781, 338] width 78 height 21
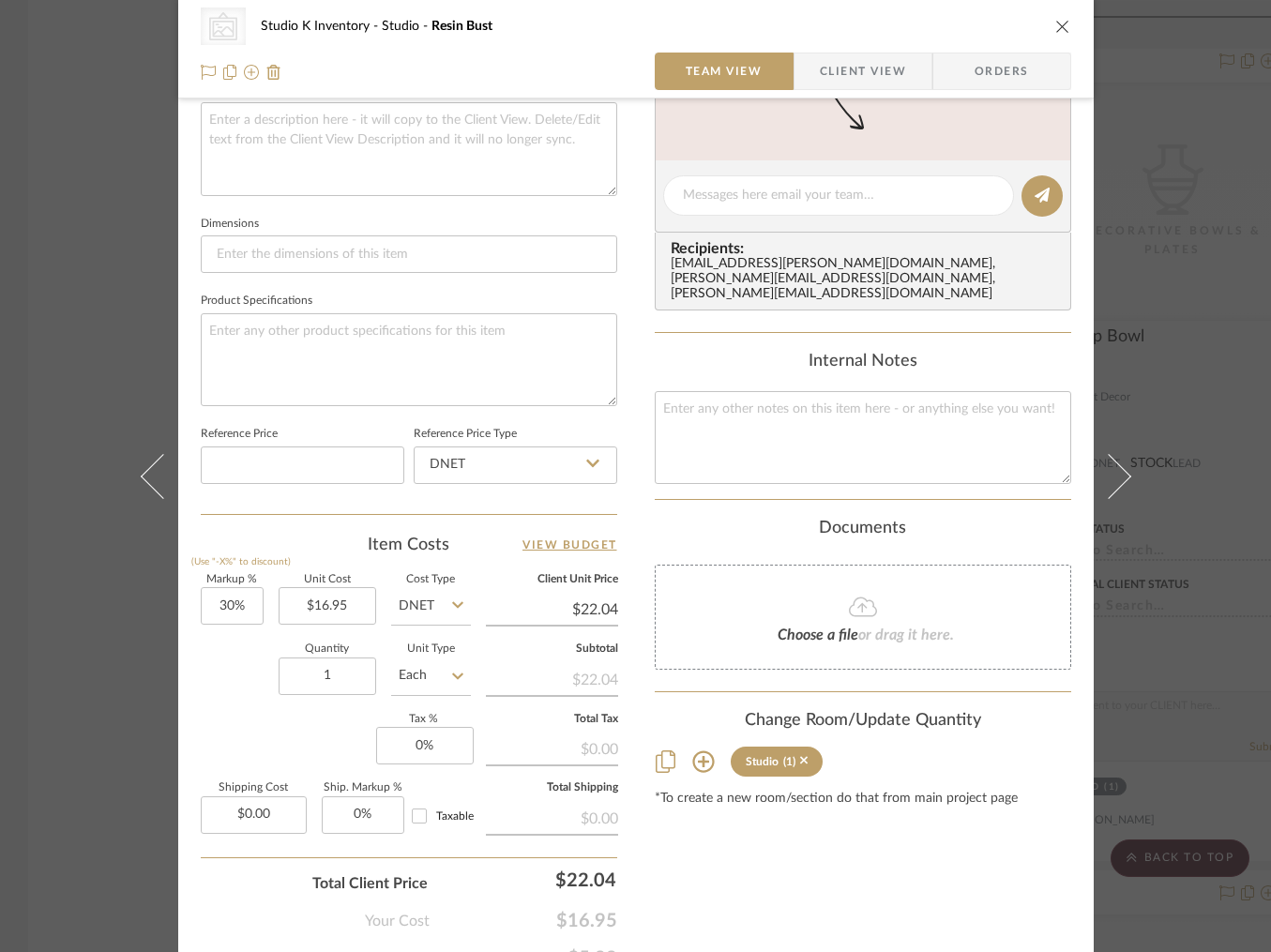
scroll to position [788, 0]
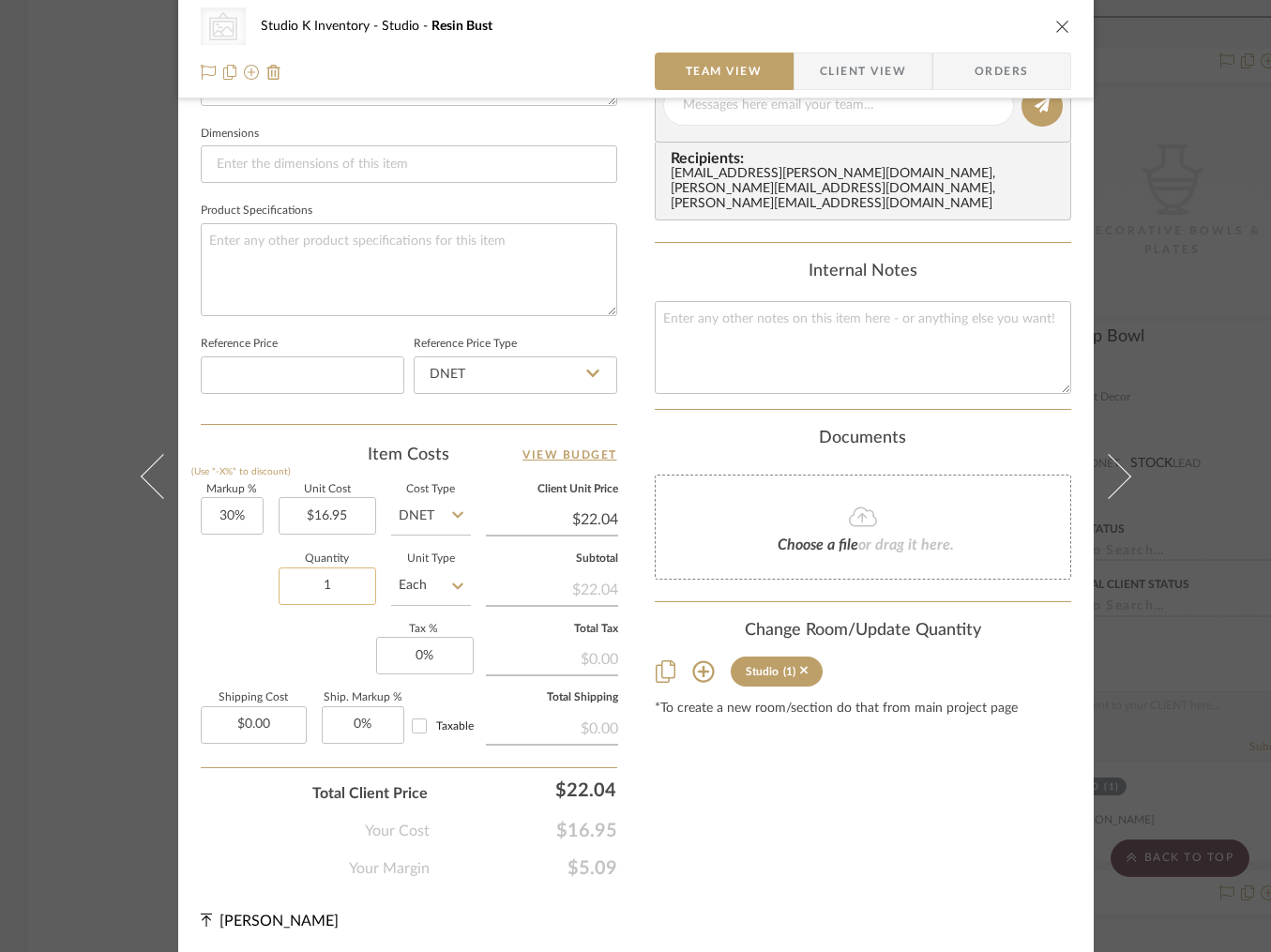
drag, startPoint x: 339, startPoint y: 587, endPoint x: 316, endPoint y: 586, distance: 23.0
click at [316, 586] on input "1" at bounding box center [327, 586] width 97 height 38
drag, startPoint x: 339, startPoint y: 585, endPoint x: 293, endPoint y: 584, distance: 46.0
click at [293, 584] on input "1" at bounding box center [327, 586] width 97 height 38
type input "3"
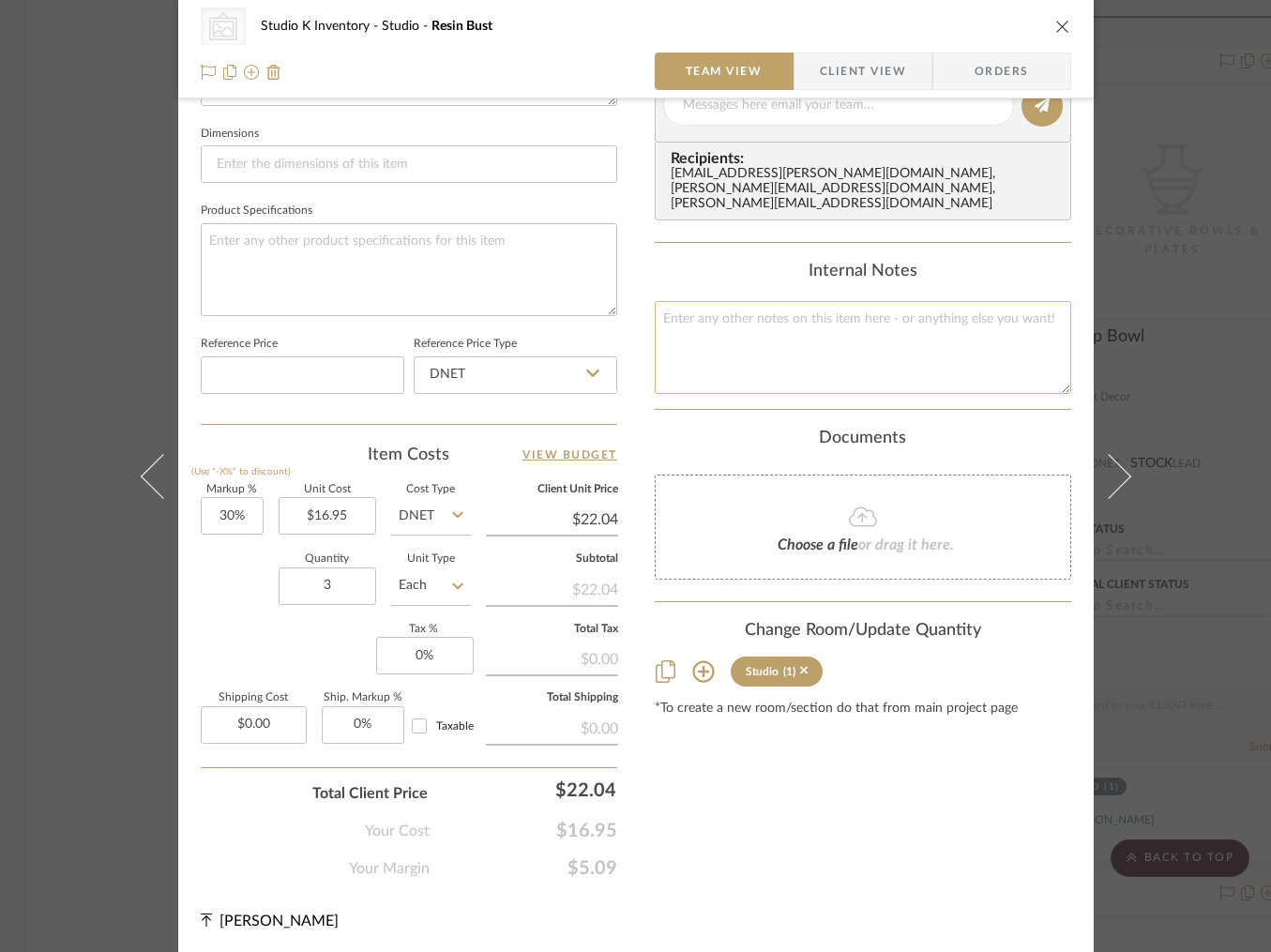
click at [761, 308] on textarea at bounding box center [863, 347] width 416 height 92
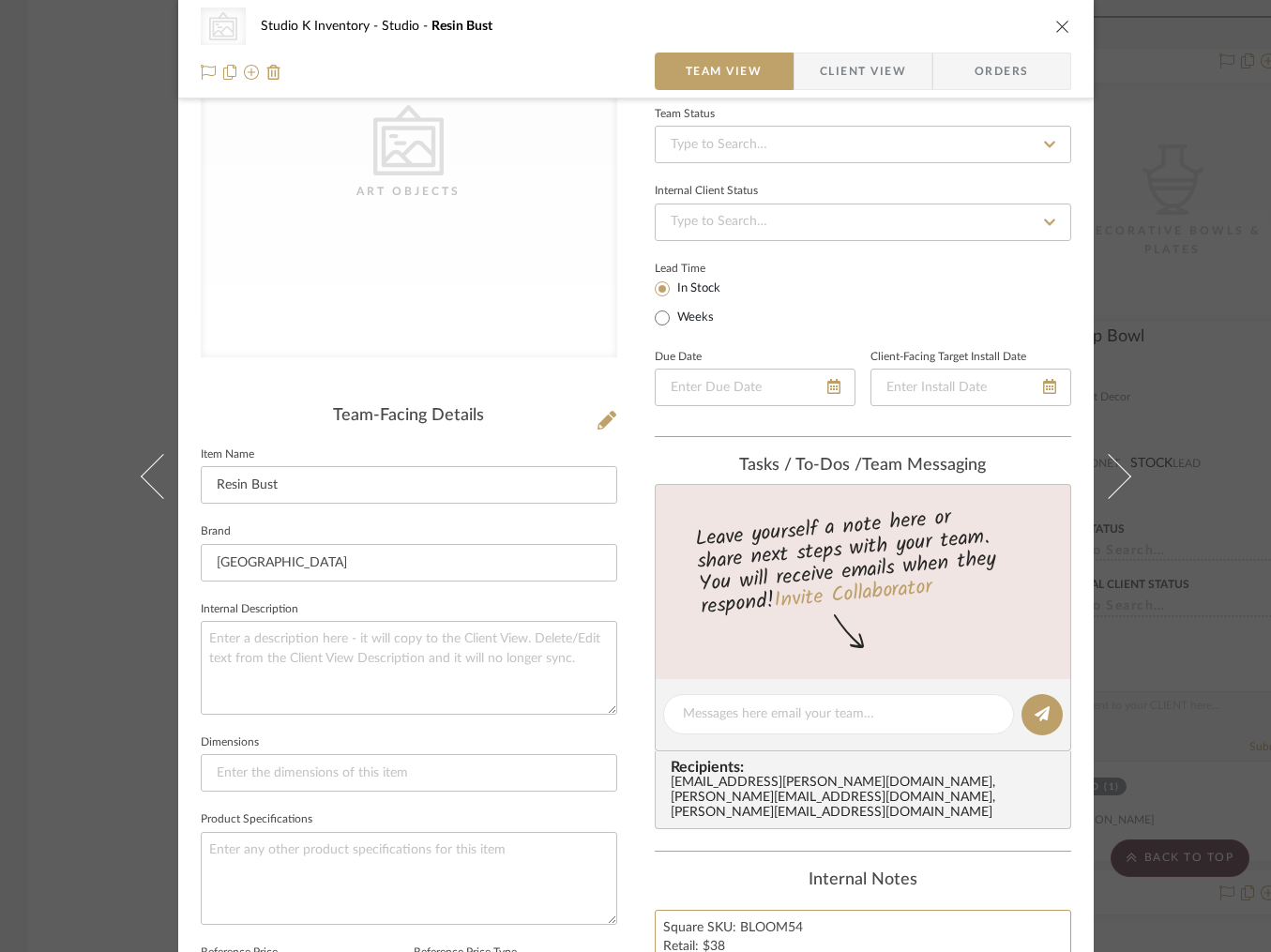
scroll to position [0, 0]
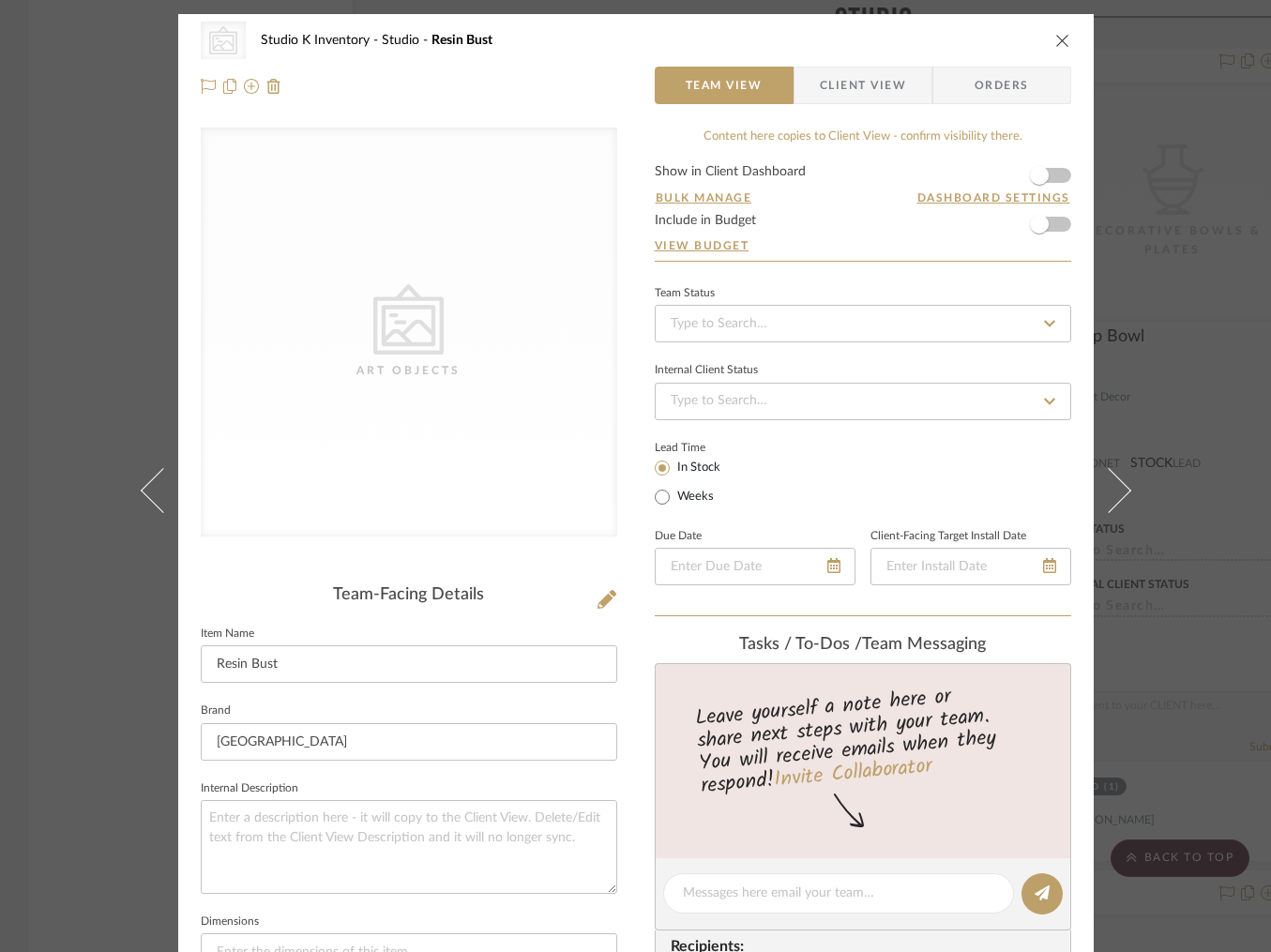
type textarea "Square SKU: BLOOM54 Retail: $38"
drag, startPoint x: 492, startPoint y: 588, endPoint x: 590, endPoint y: 598, distance: 98.5
click at [493, 588] on div "Team-Facing Details" at bounding box center [408, 595] width 416 height 21
click at [597, 598] on icon at bounding box center [606, 599] width 19 height 19
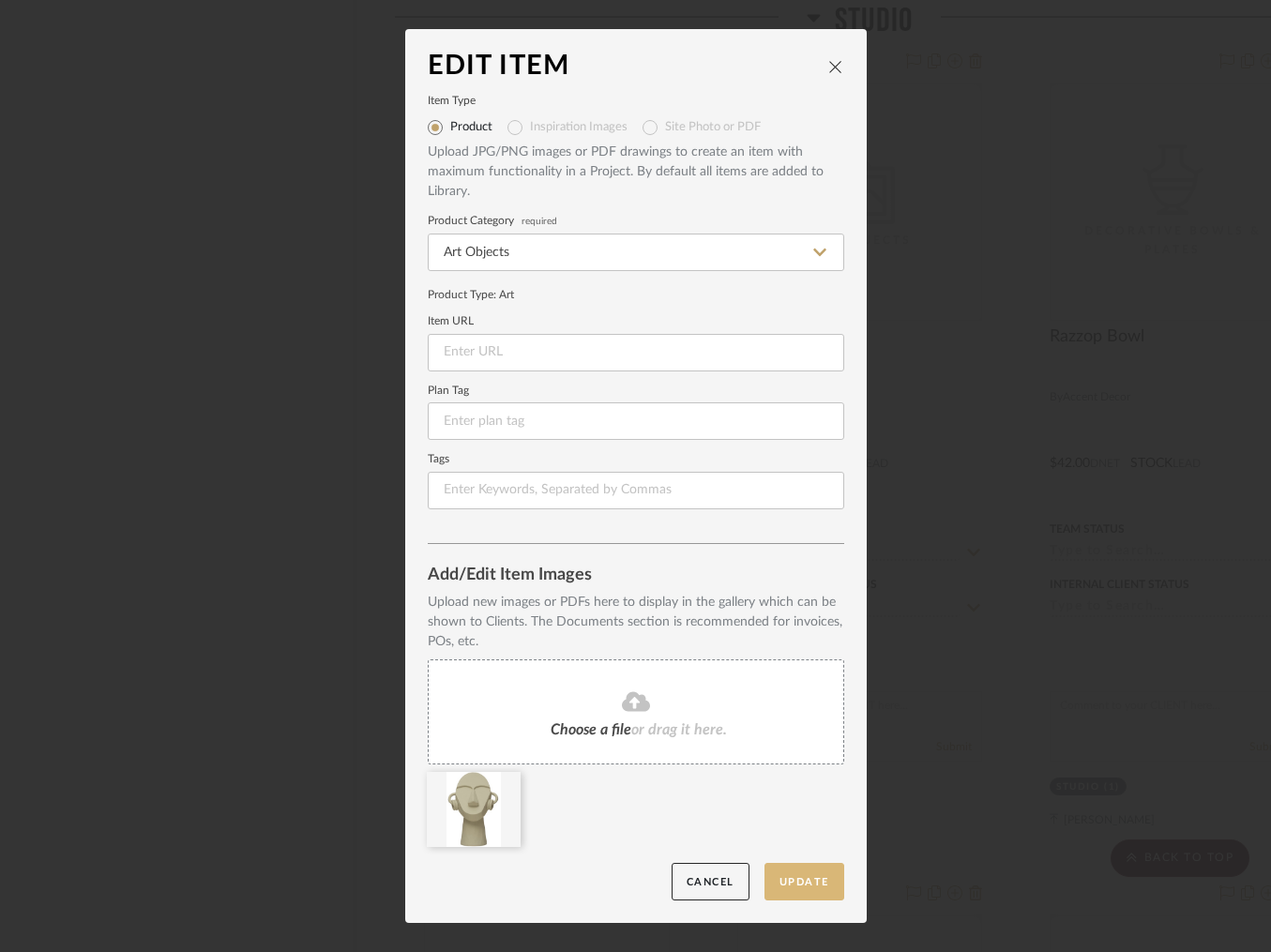
click at [785, 874] on button "Update" at bounding box center [804, 881] width 79 height 39
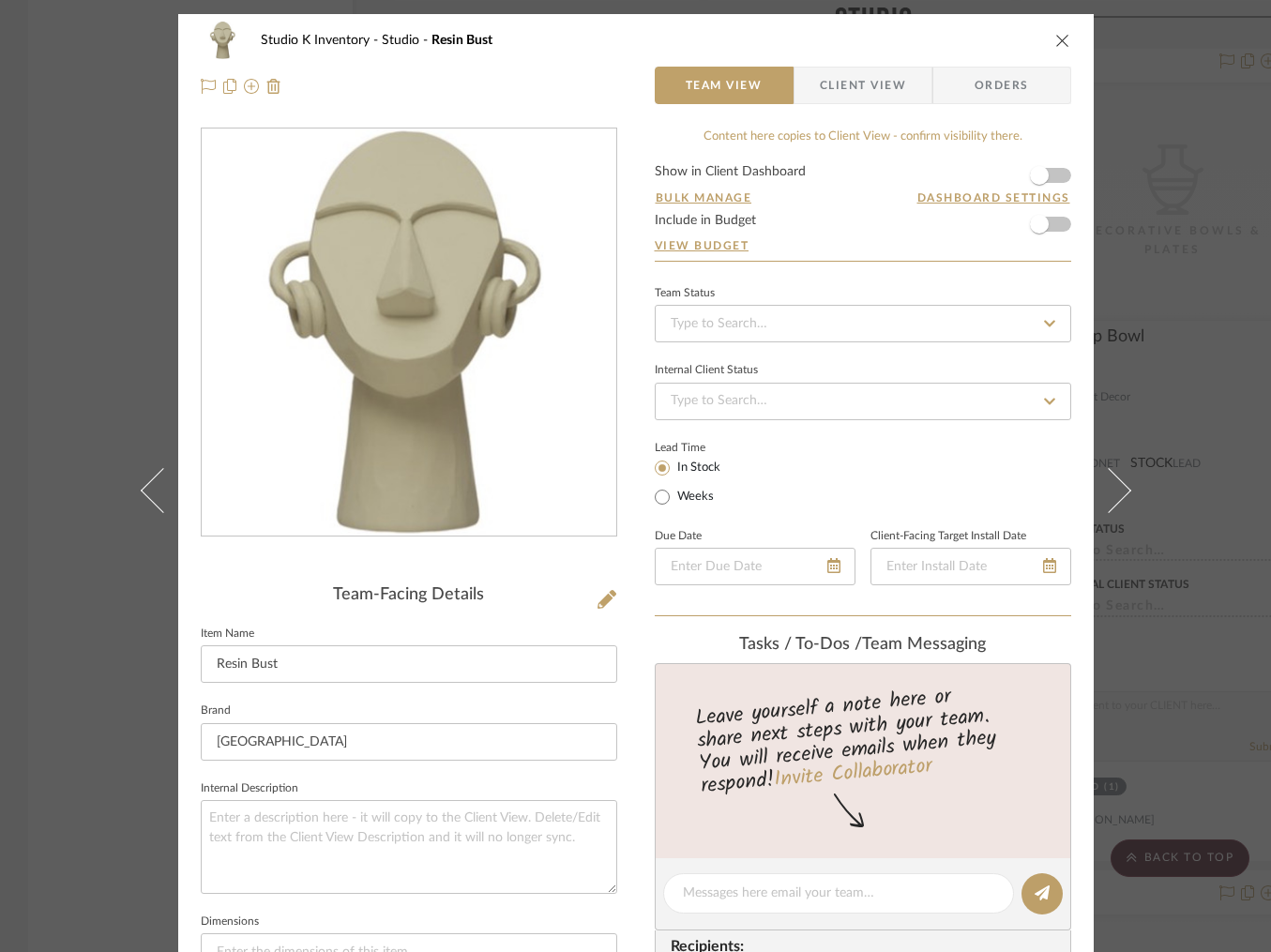
click at [1058, 40] on icon "close" at bounding box center [1062, 40] width 15 height 15
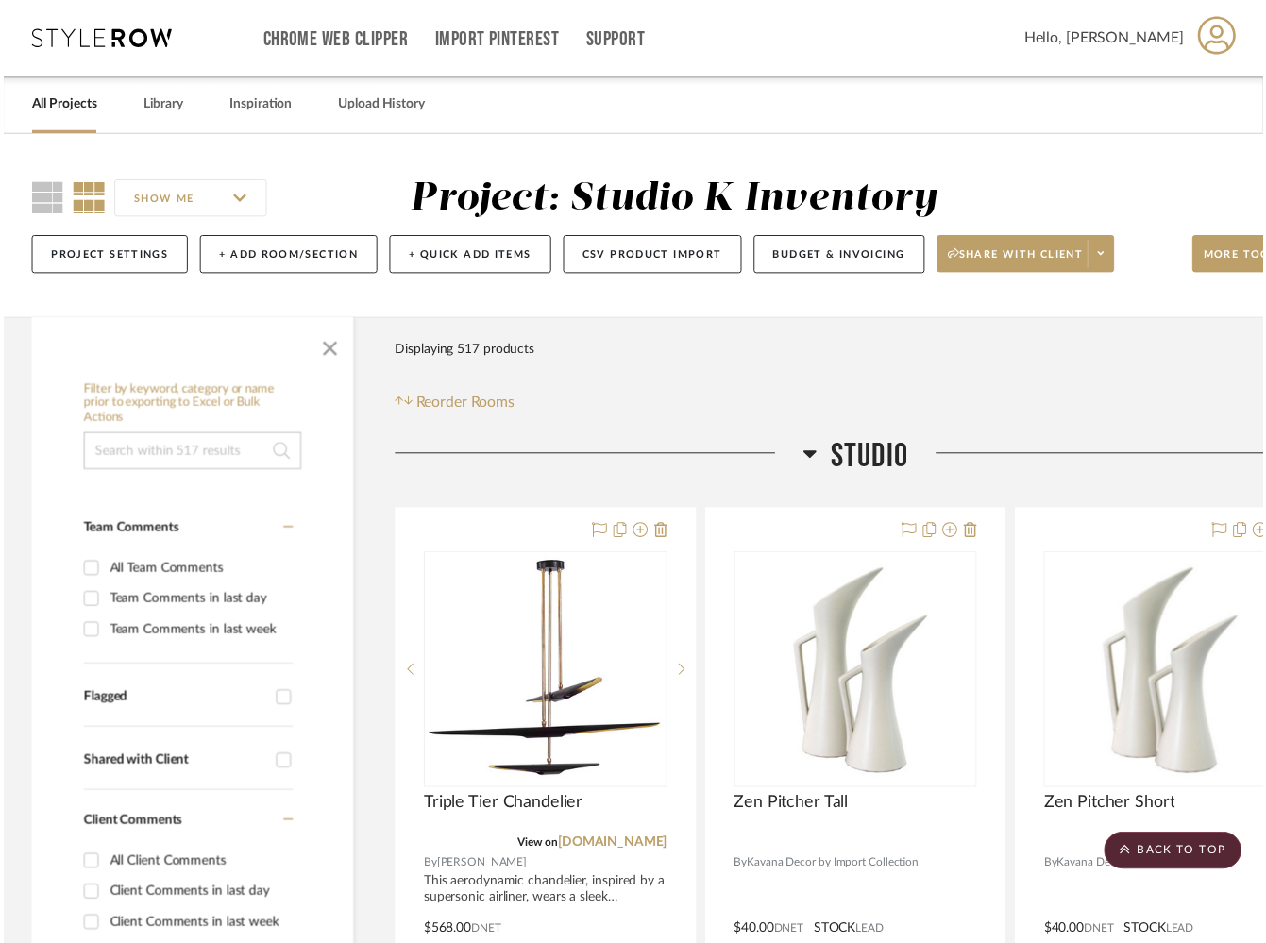
scroll to position [24752, 0]
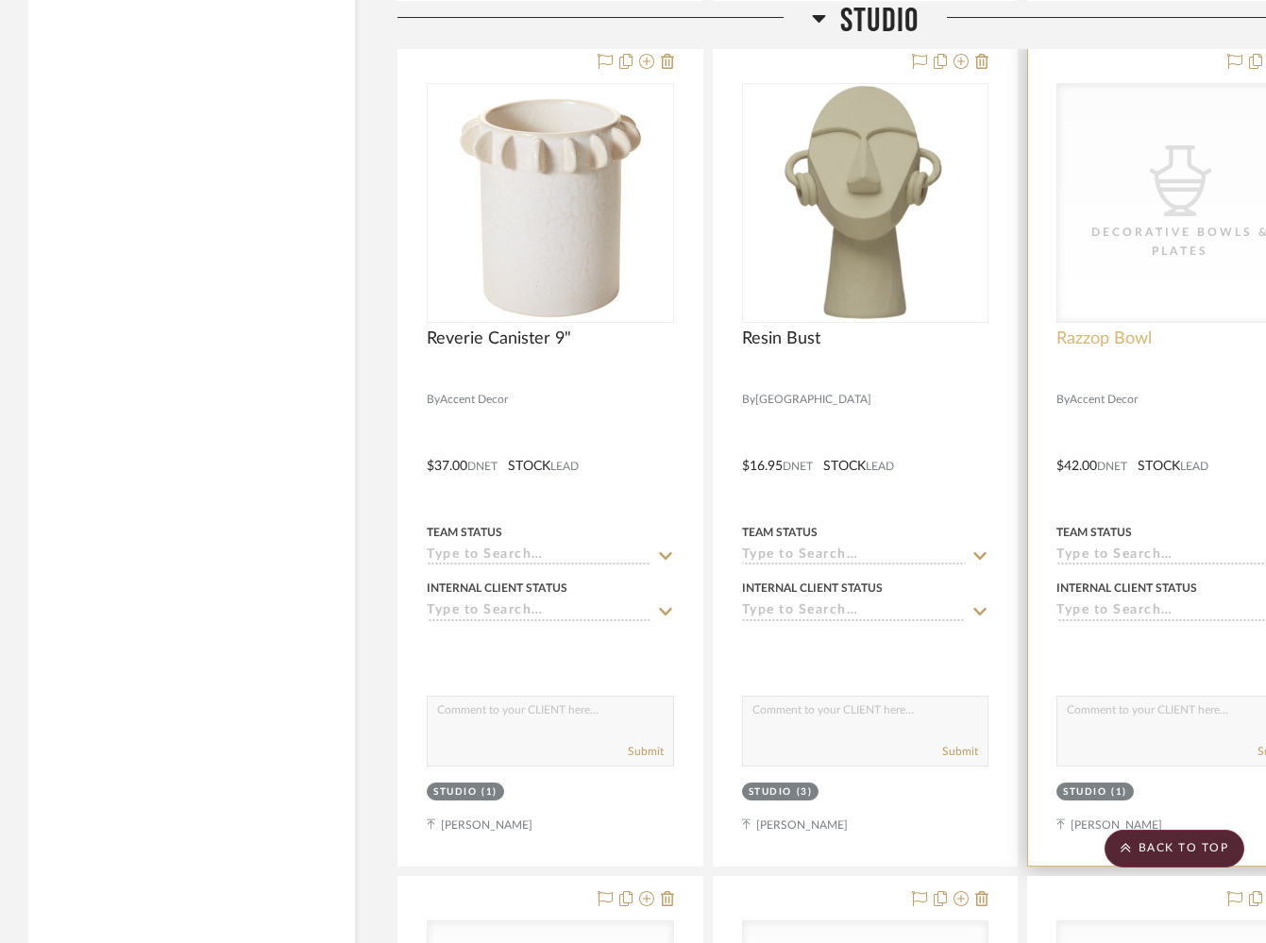
click at [1112, 328] on span "Razzop Bowl" at bounding box center [1103, 338] width 95 height 21
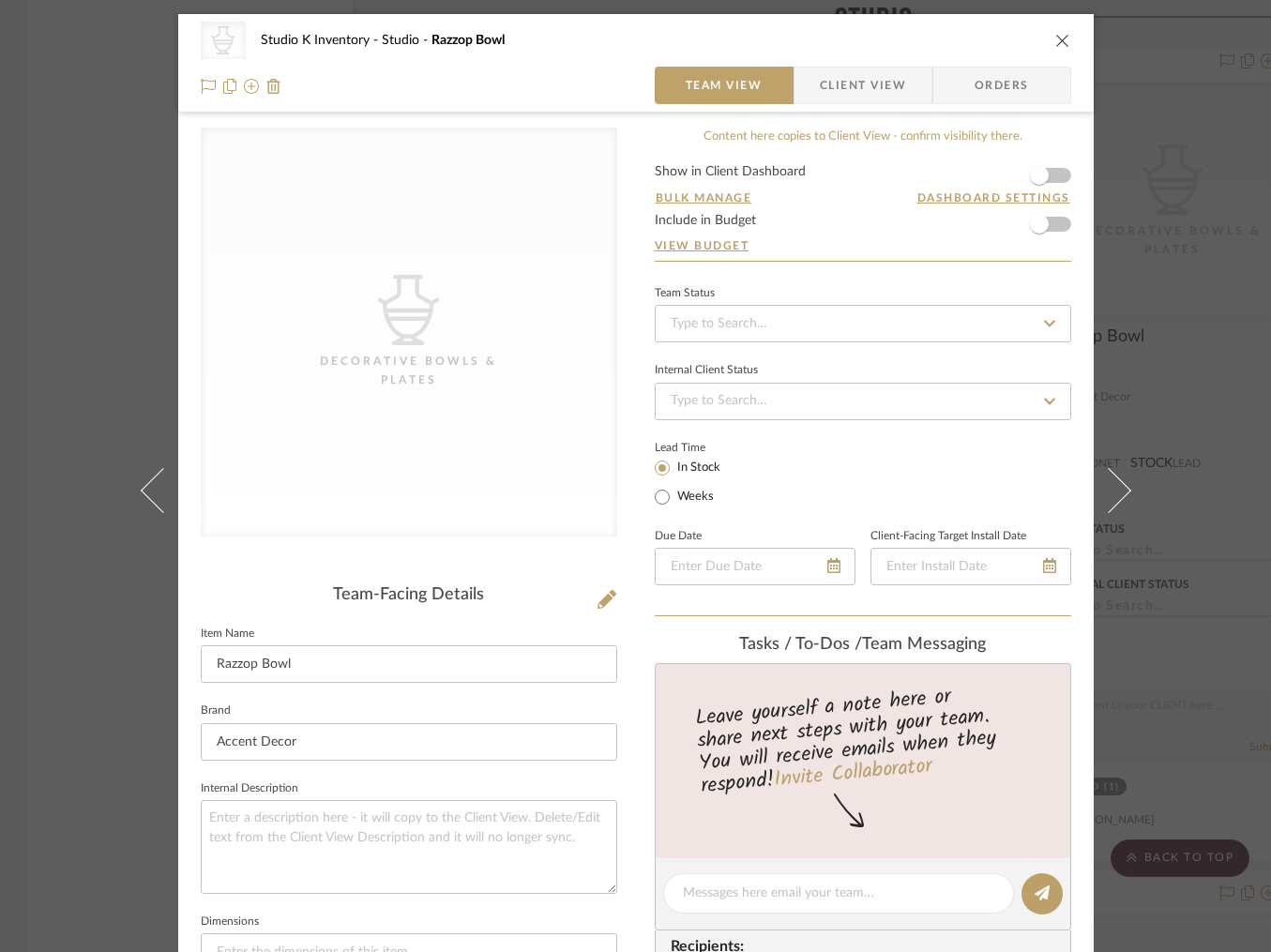
scroll to position [575, 0]
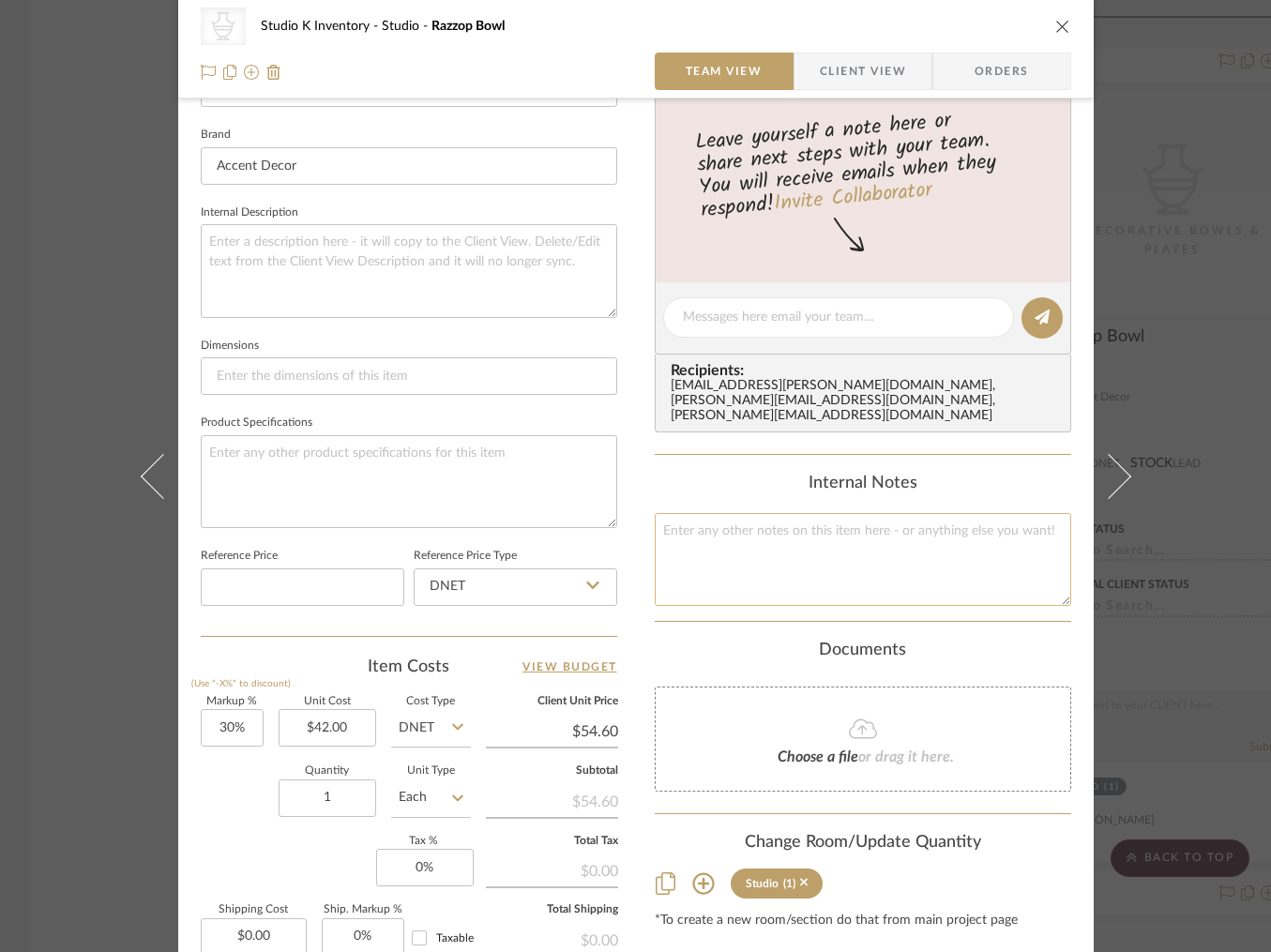
click at [737, 558] on textarea at bounding box center [863, 558] width 416 height 92
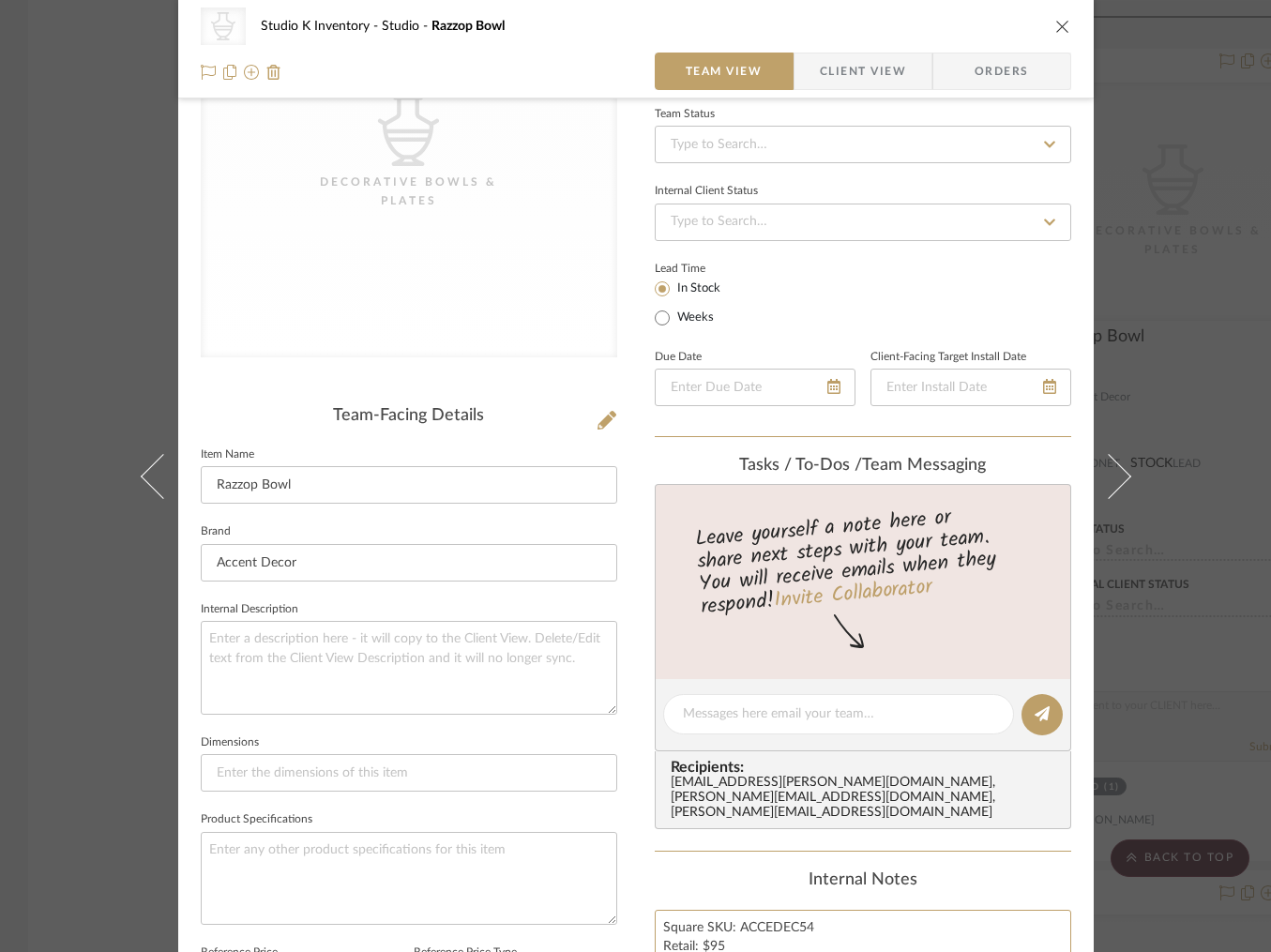
scroll to position [0, 0]
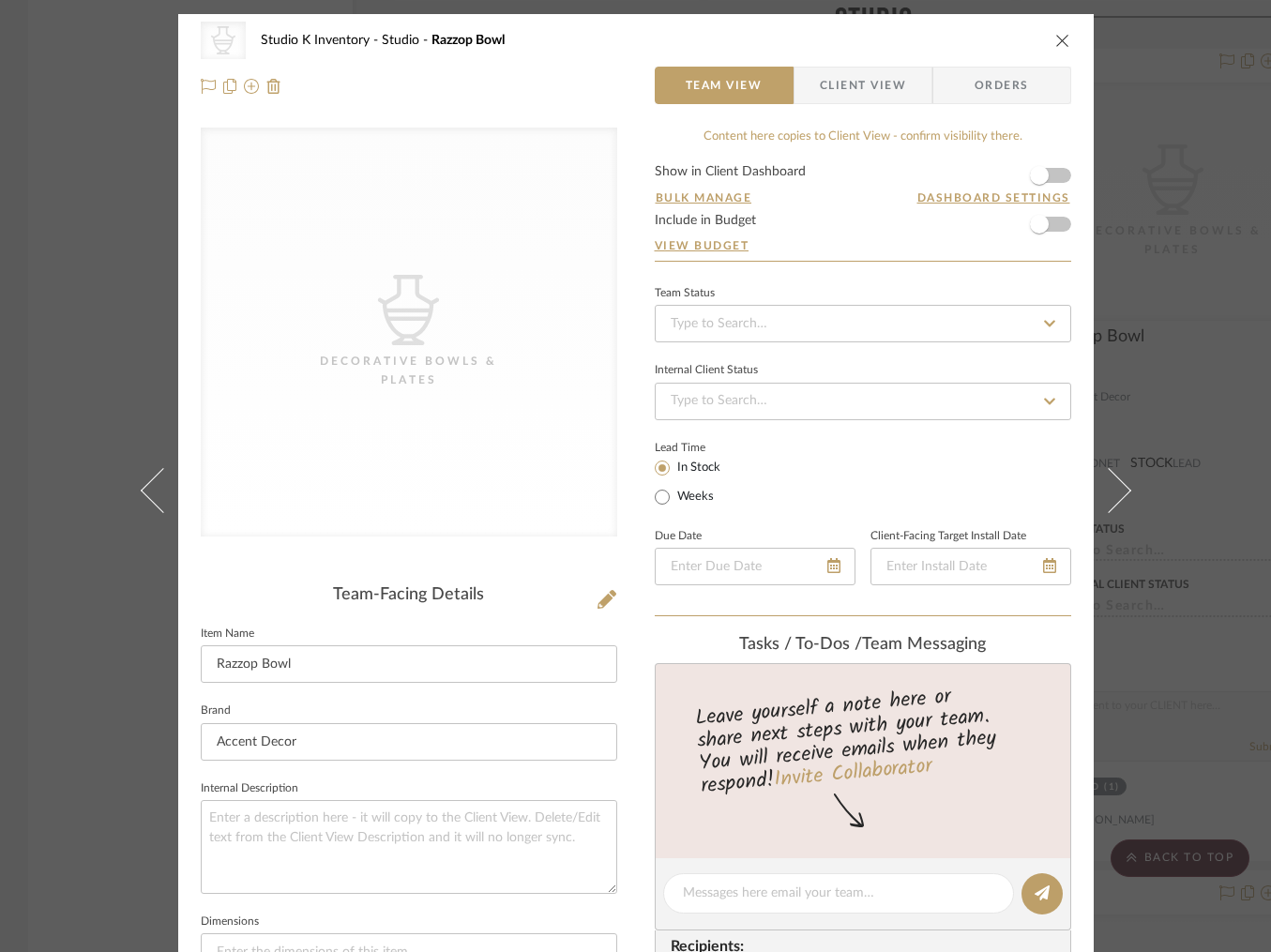
type textarea "Square SKU: ACCEDEC54 Retail: $95"
click at [532, 609] on div "Team-Facing Details Item Name Razzop Bowl Brand Accent Decor Internal Descripti…" at bounding box center [408, 898] width 416 height 626
click at [597, 600] on icon at bounding box center [606, 599] width 19 height 19
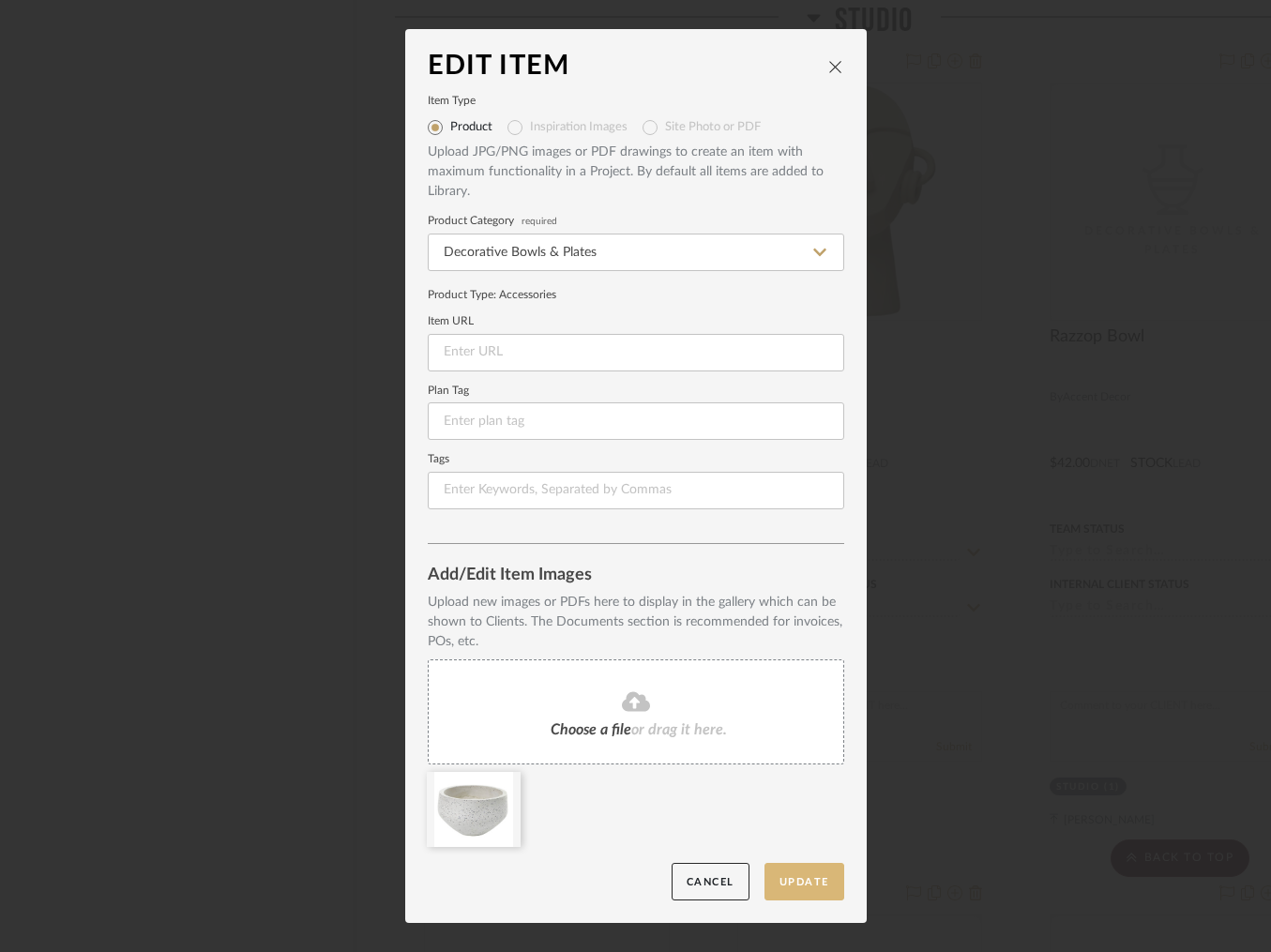
click at [796, 871] on button "Update" at bounding box center [804, 881] width 79 height 39
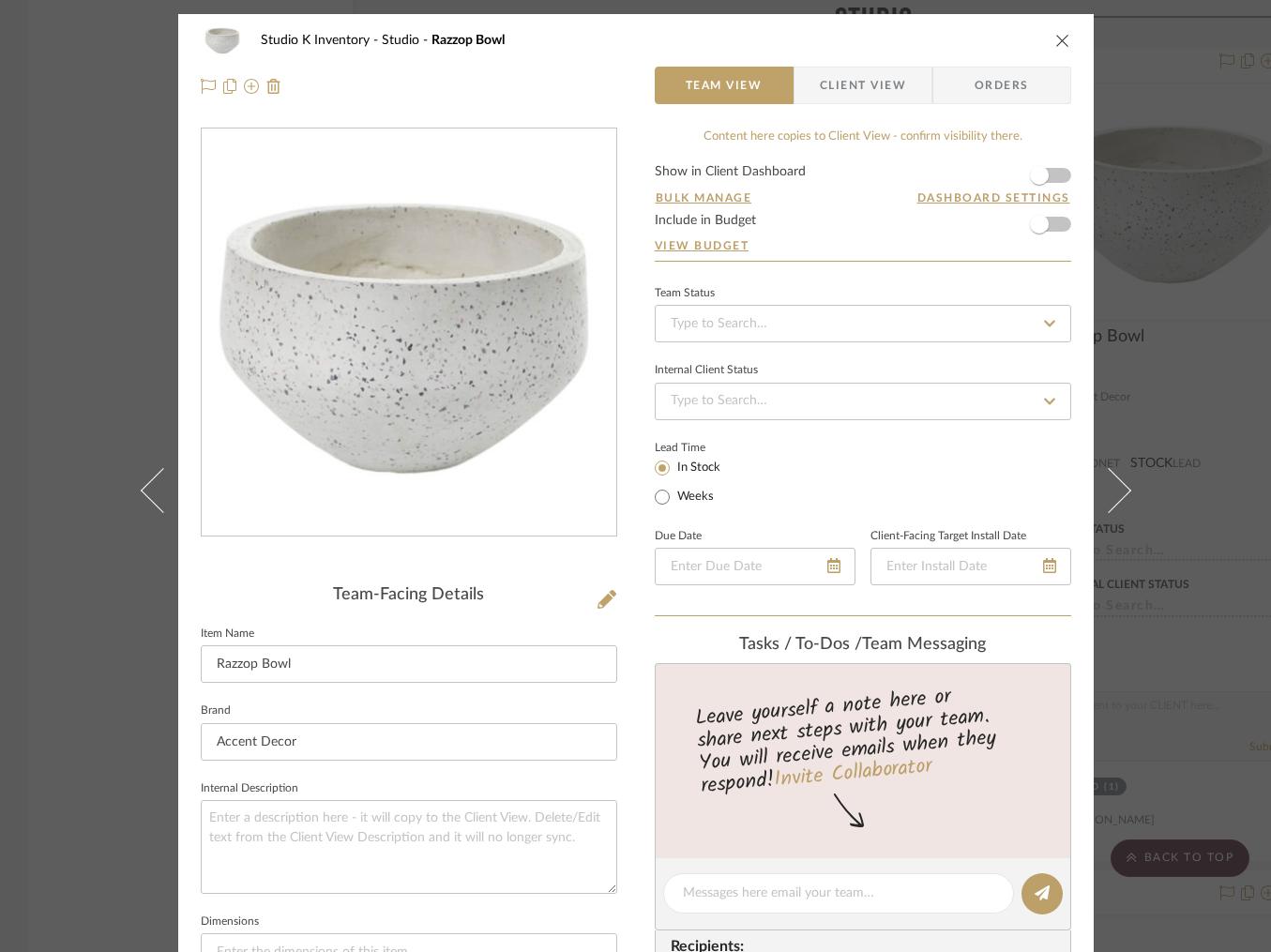
click at [1058, 42] on icon "close" at bounding box center [1062, 40] width 15 height 15
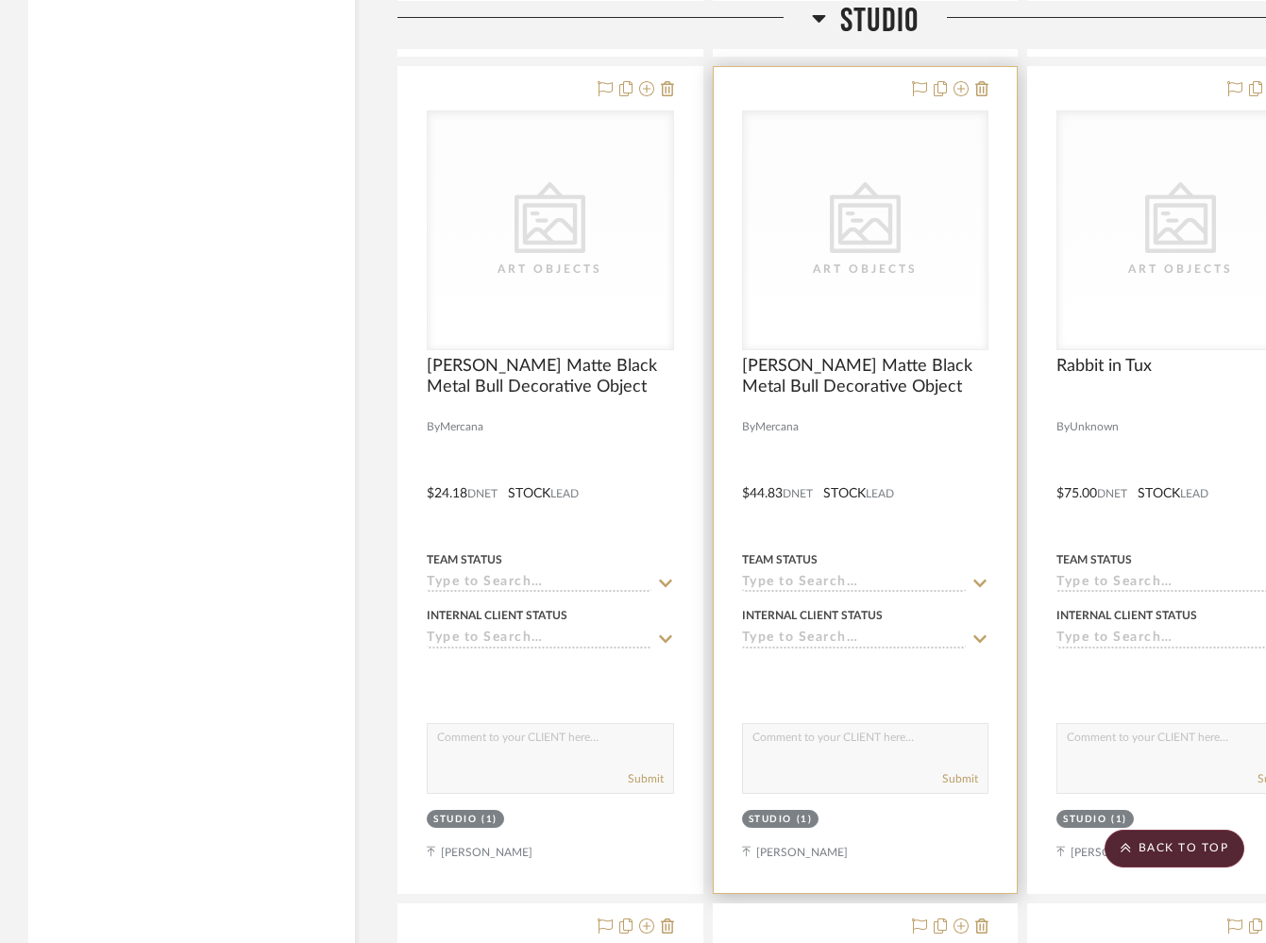
scroll to position [25633, 0]
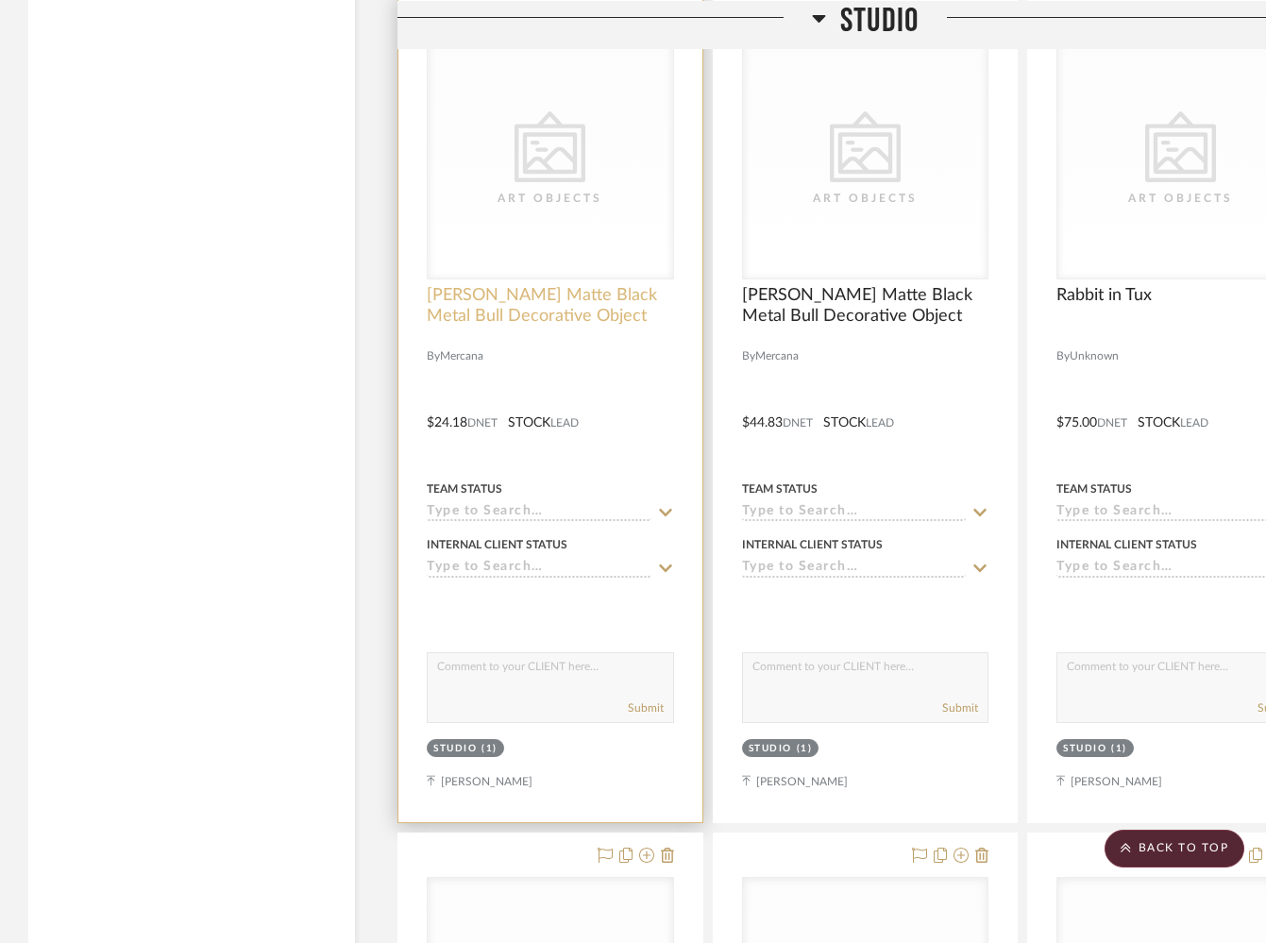
click at [486, 285] on span "[PERSON_NAME] Matte Black Metal Bull Decorative Object" at bounding box center [550, 306] width 247 height 42
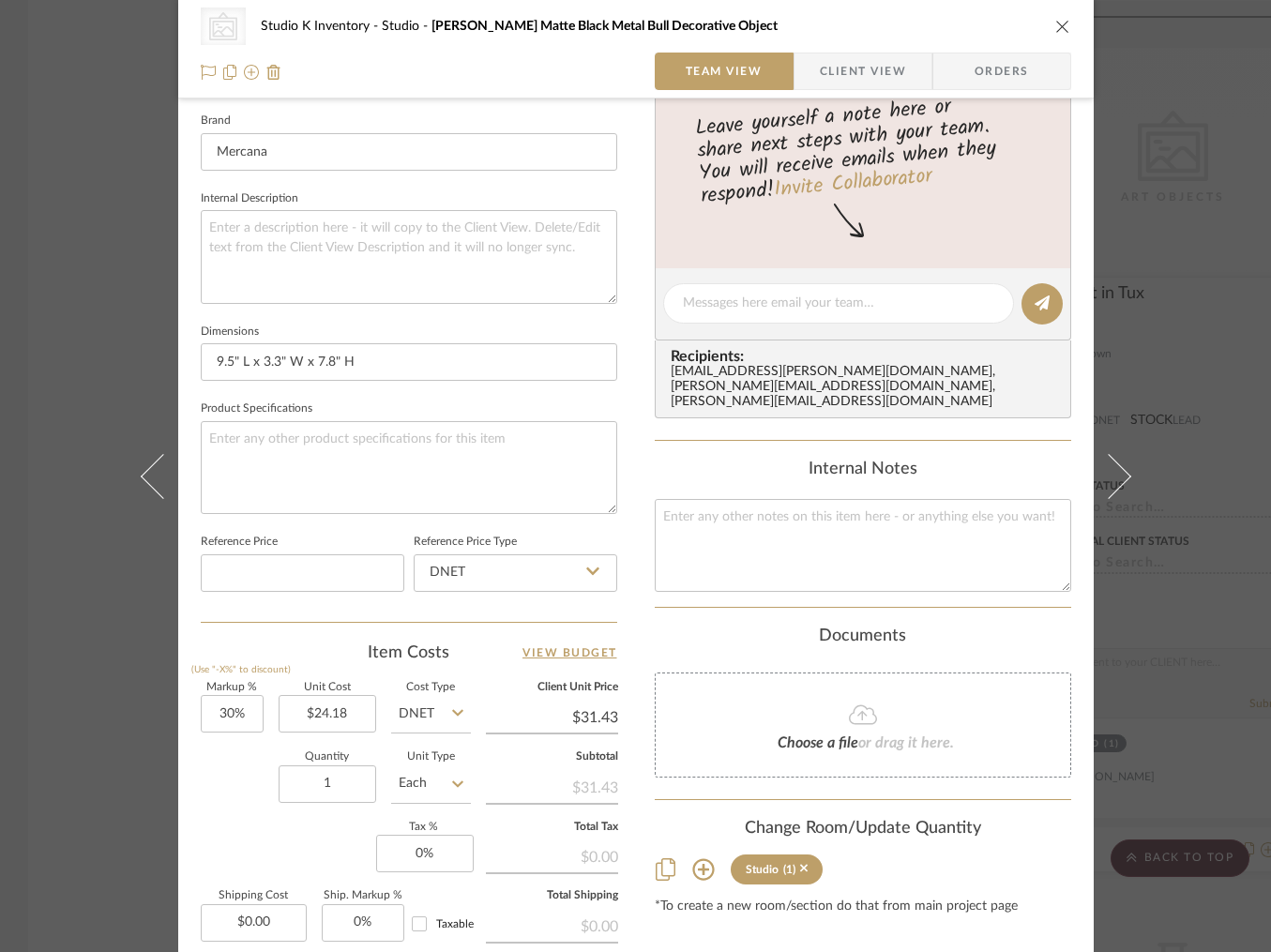
scroll to position [612, 0]
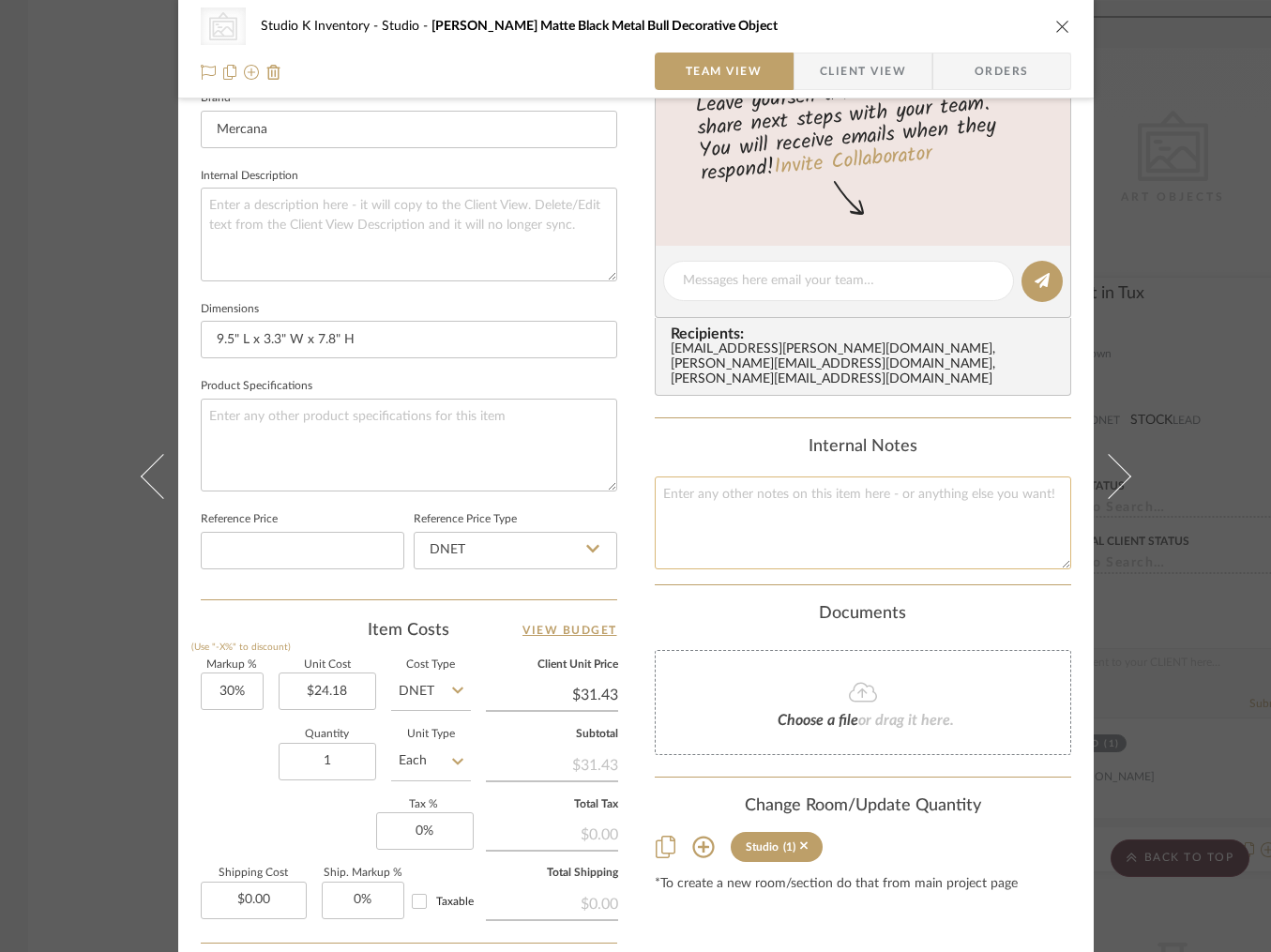
click at [733, 506] on textarea at bounding box center [863, 522] width 416 height 92
type textarea "Square SKU: Mer358 Retail: $50"
click at [637, 402] on div "CategoryIconArt Created with Sketch. Art Objects Studio K Inventory Studio [PER…" at bounding box center [635, 265] width 915 height 1728
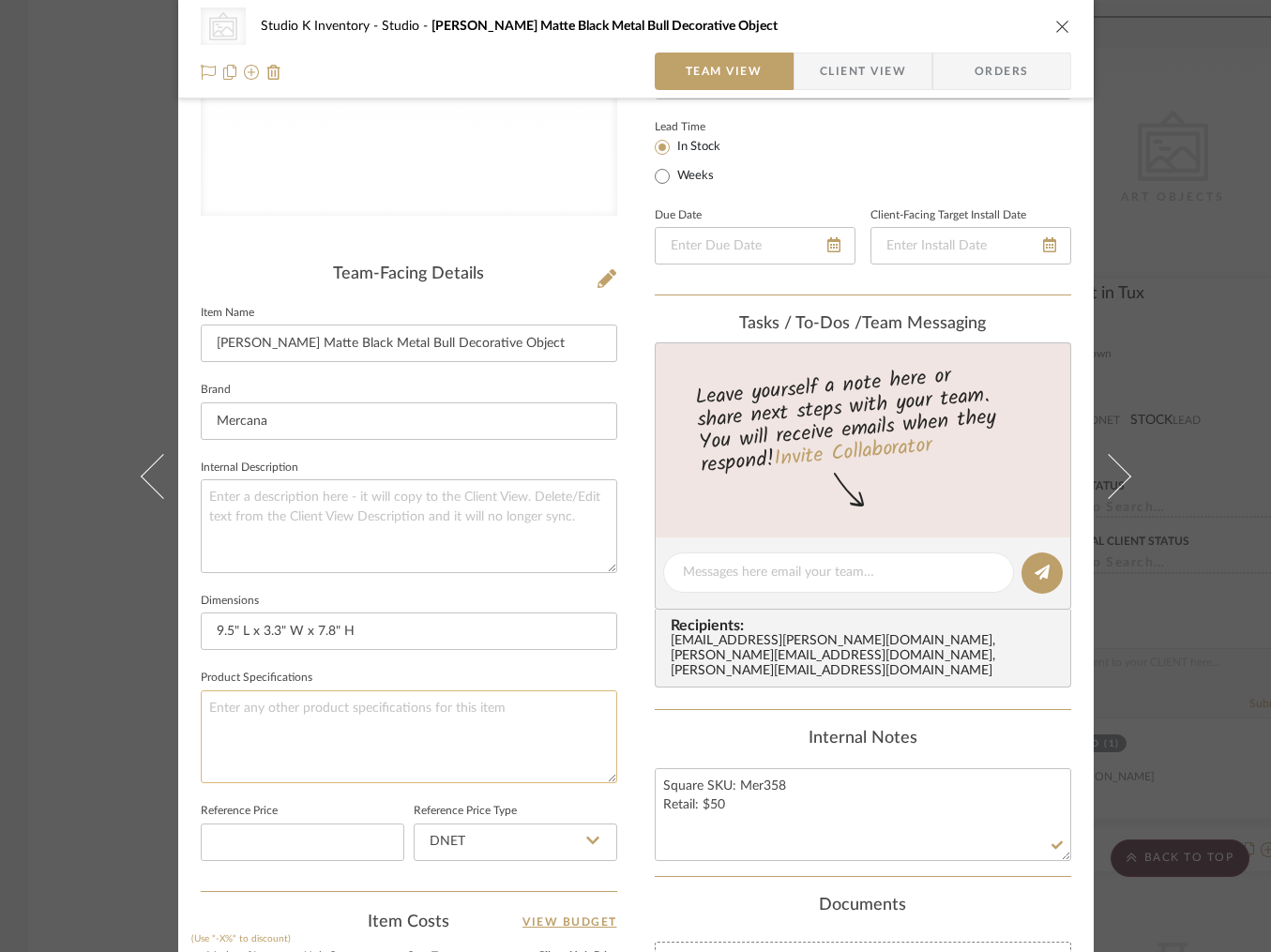
scroll to position [0, 0]
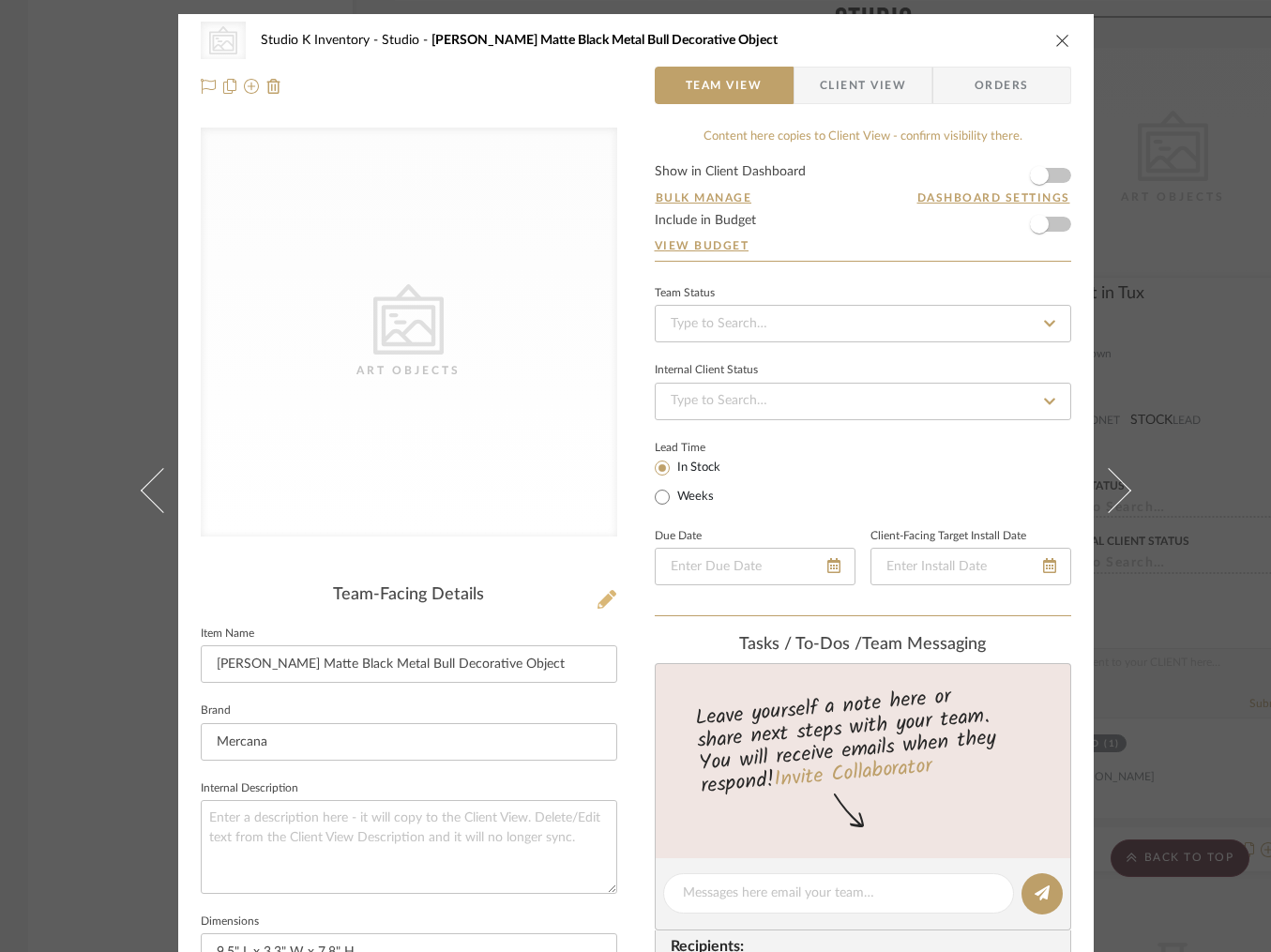
click at [604, 598] on icon at bounding box center [606, 599] width 19 height 19
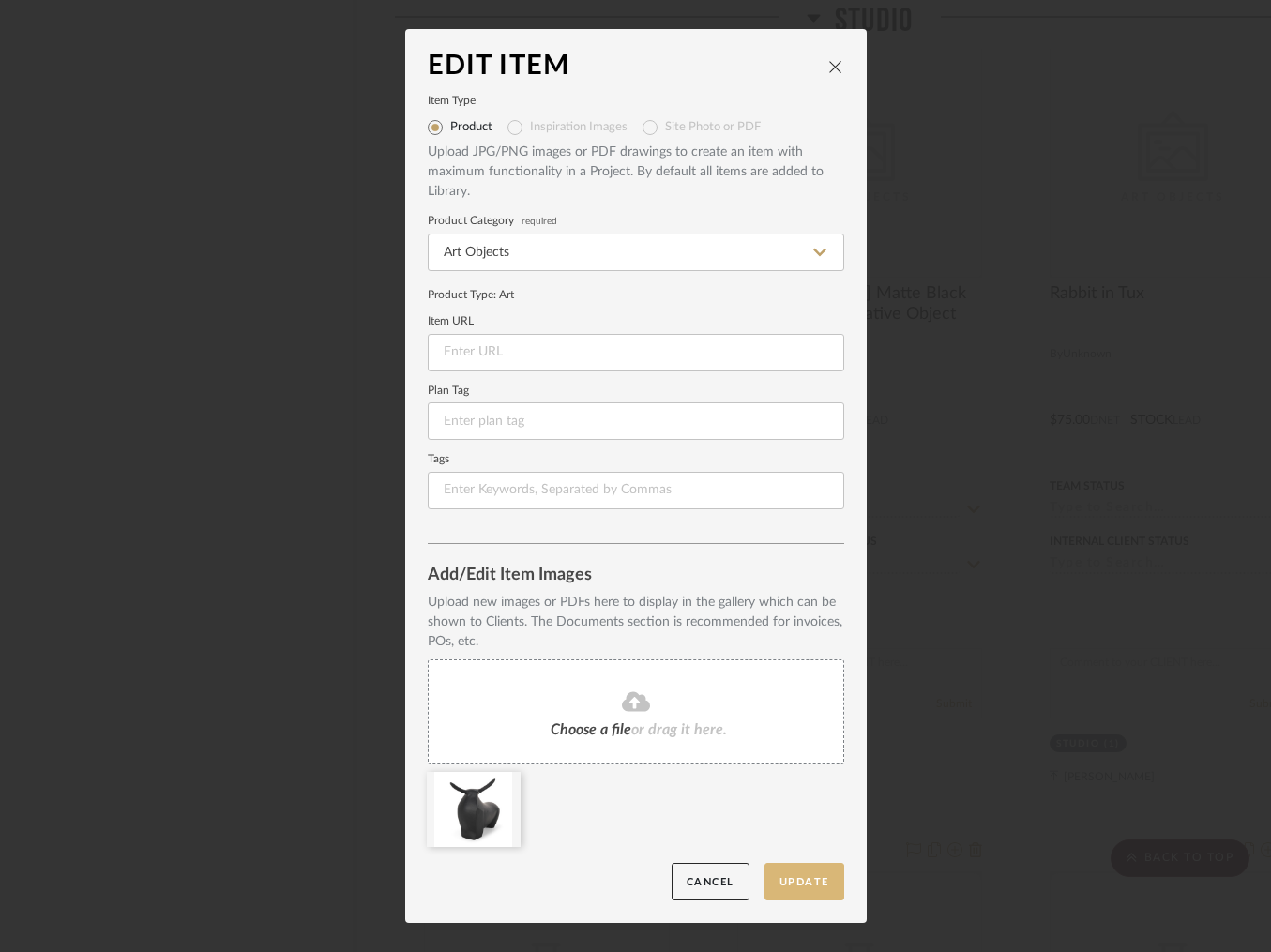
click at [804, 879] on button "Update" at bounding box center [804, 881] width 79 height 39
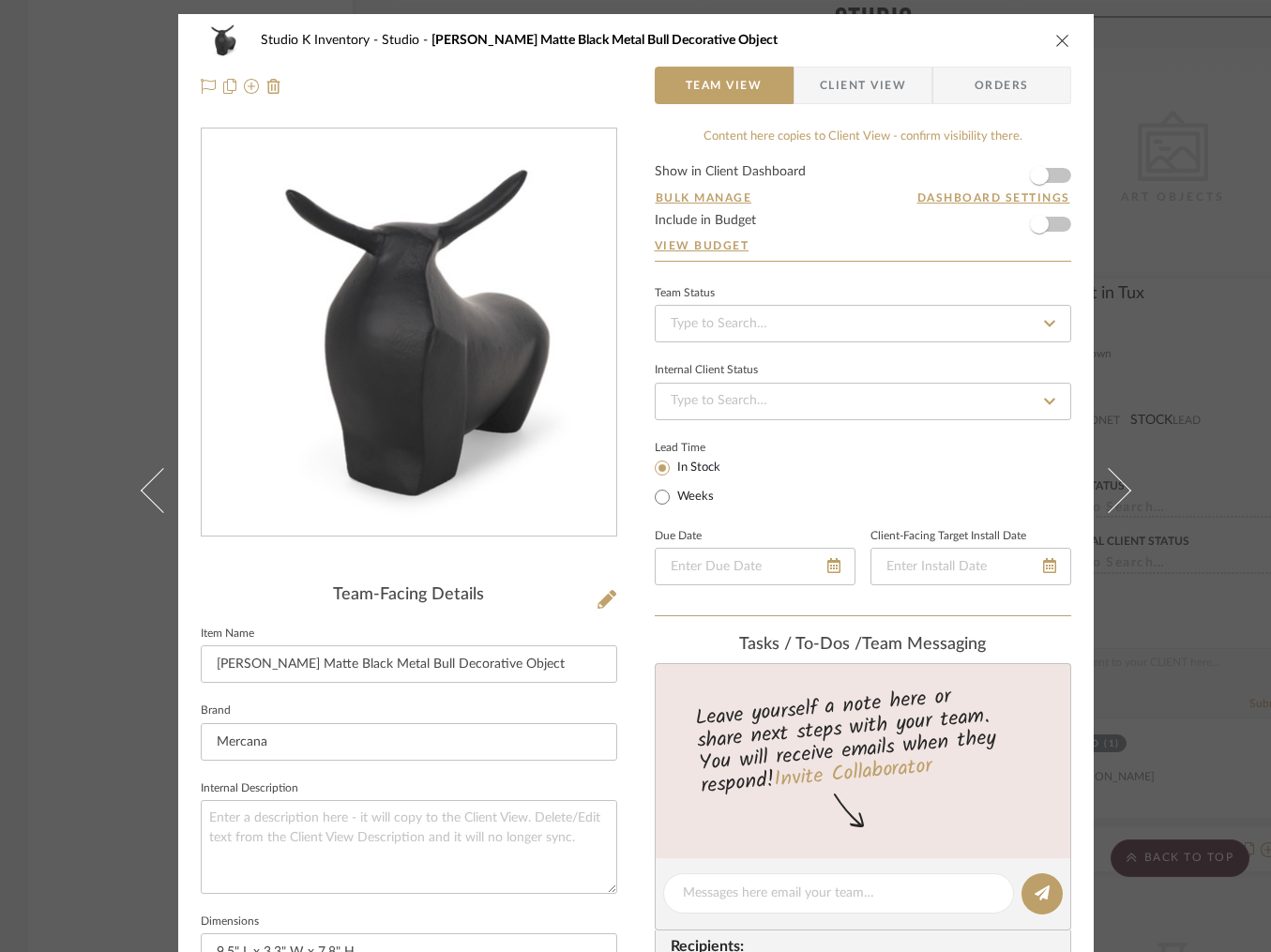
click at [1055, 34] on icon "close" at bounding box center [1062, 40] width 15 height 15
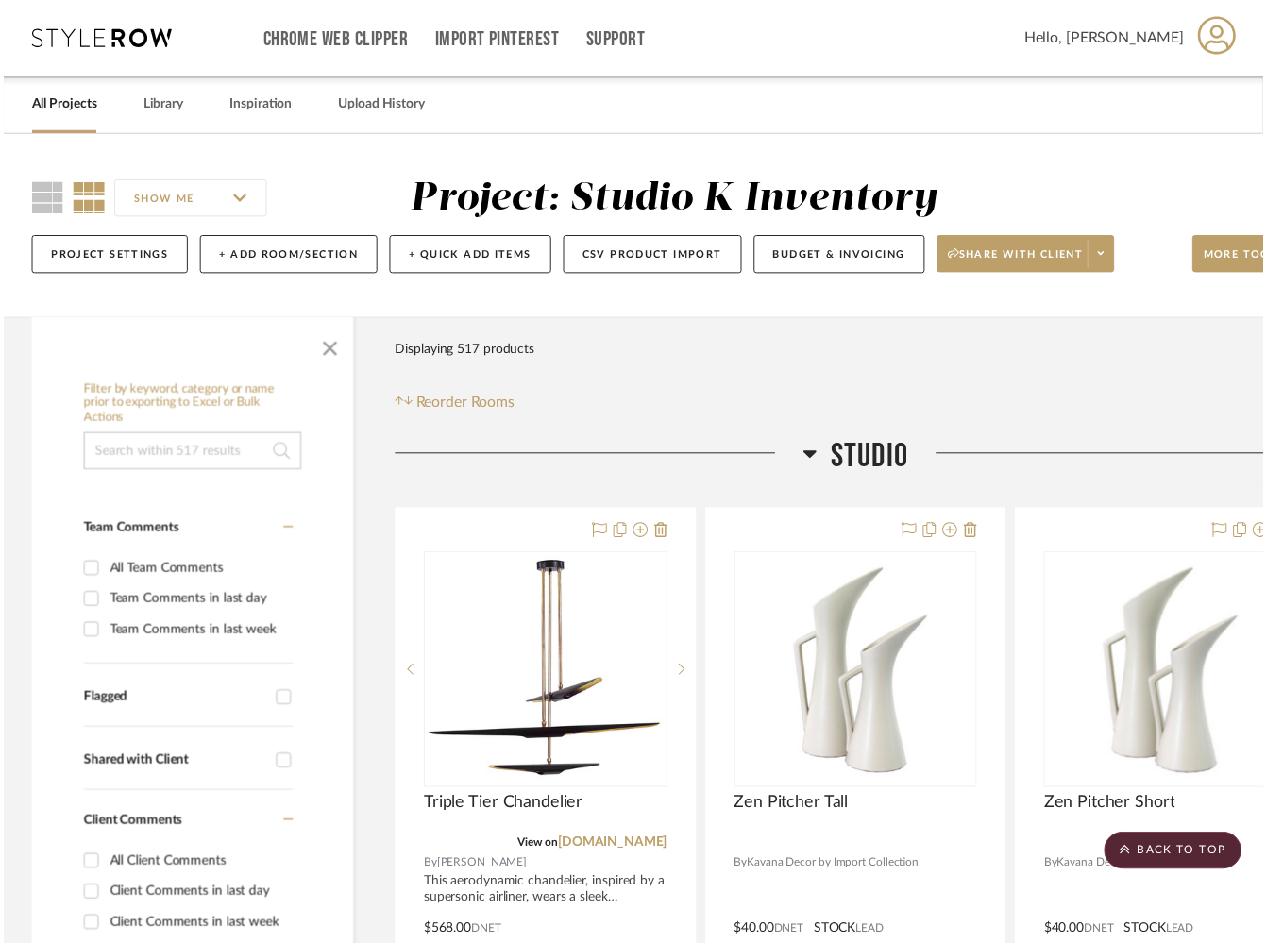
scroll to position [25633, 0]
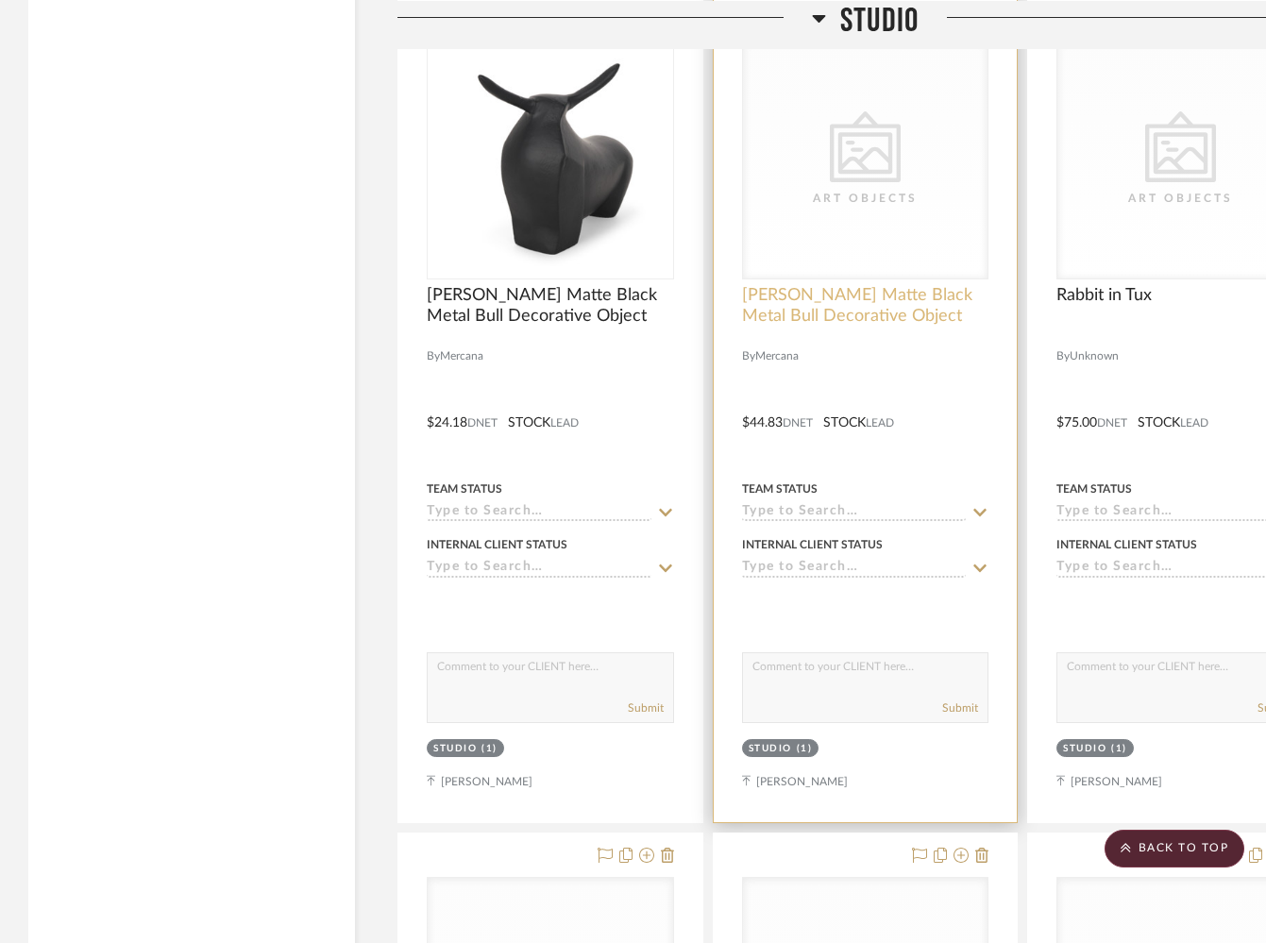
click at [888, 285] on span "[PERSON_NAME] Matte Black Metal Bull Decorative Object" at bounding box center [865, 306] width 247 height 42
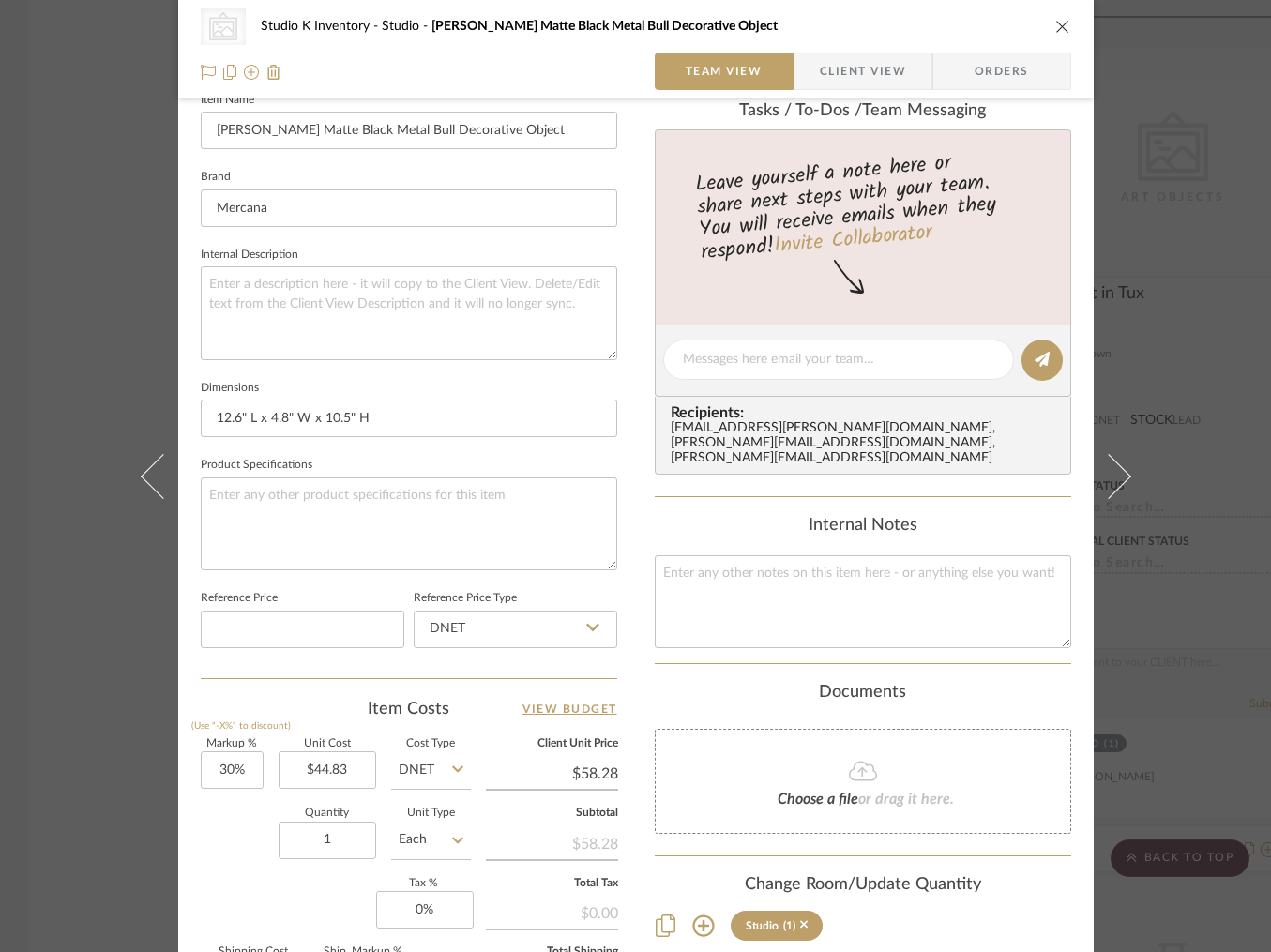
scroll to position [542, 0]
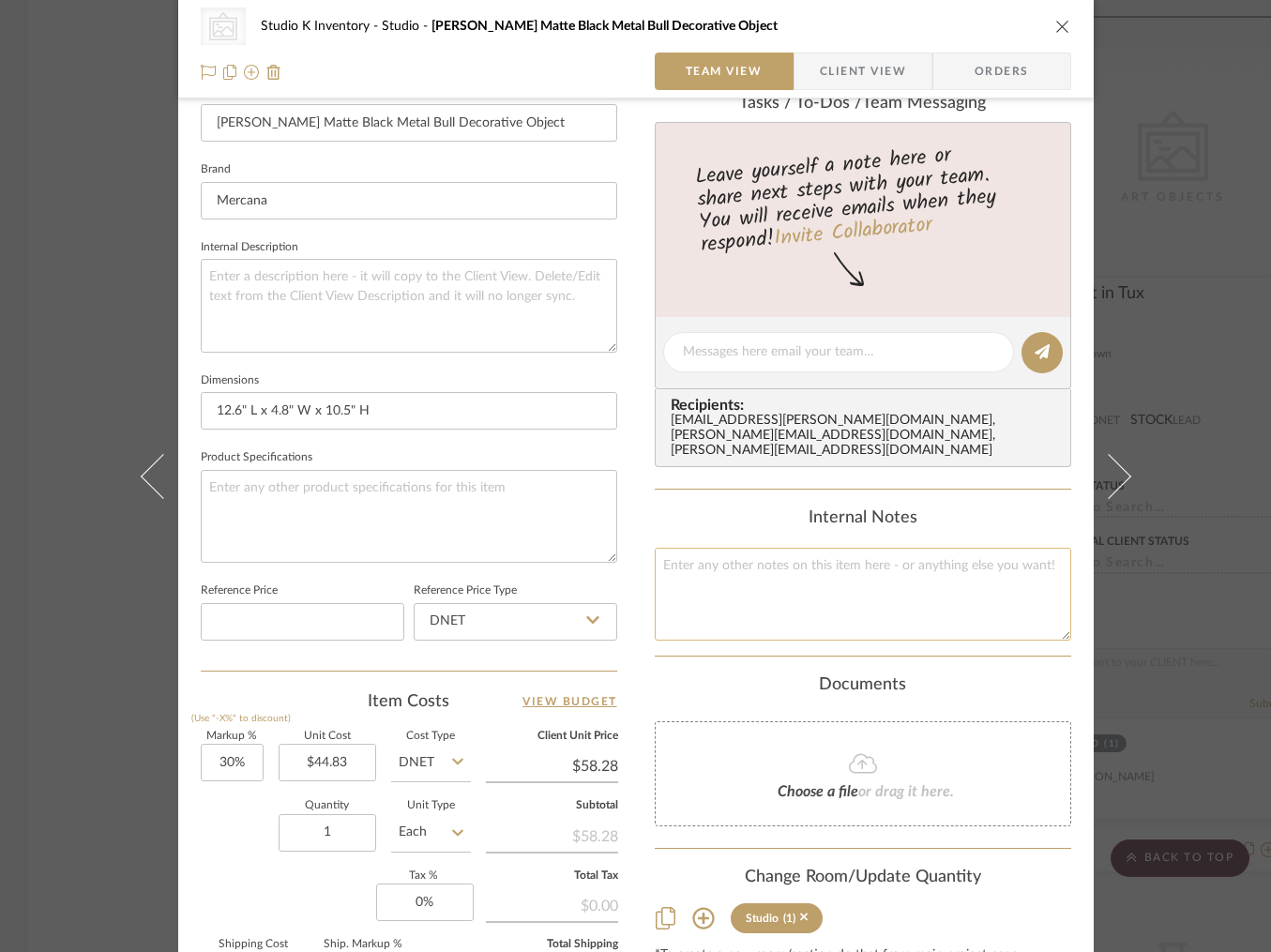
click at [736, 591] on textarea at bounding box center [863, 593] width 416 height 92
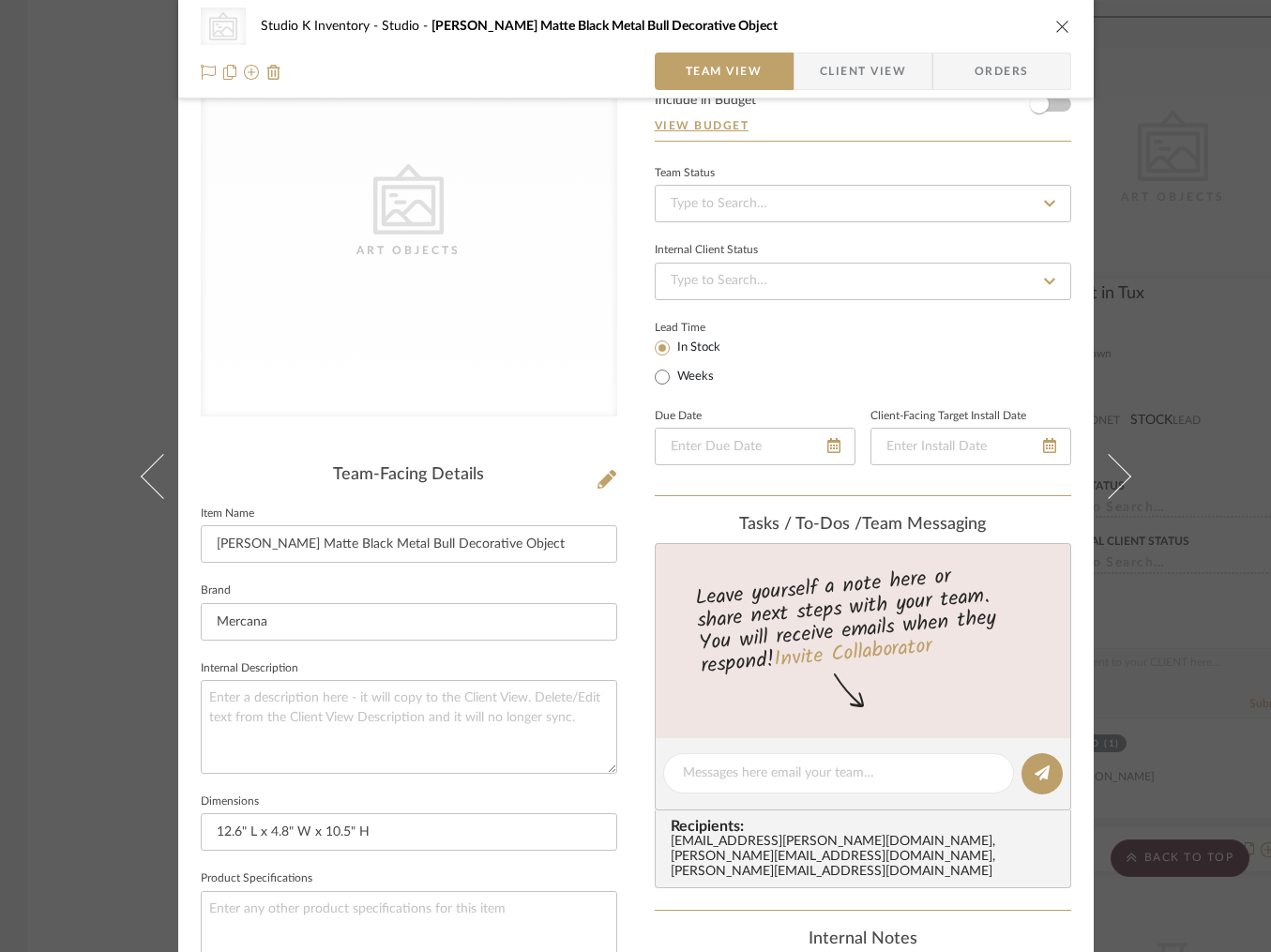
scroll to position [0, 0]
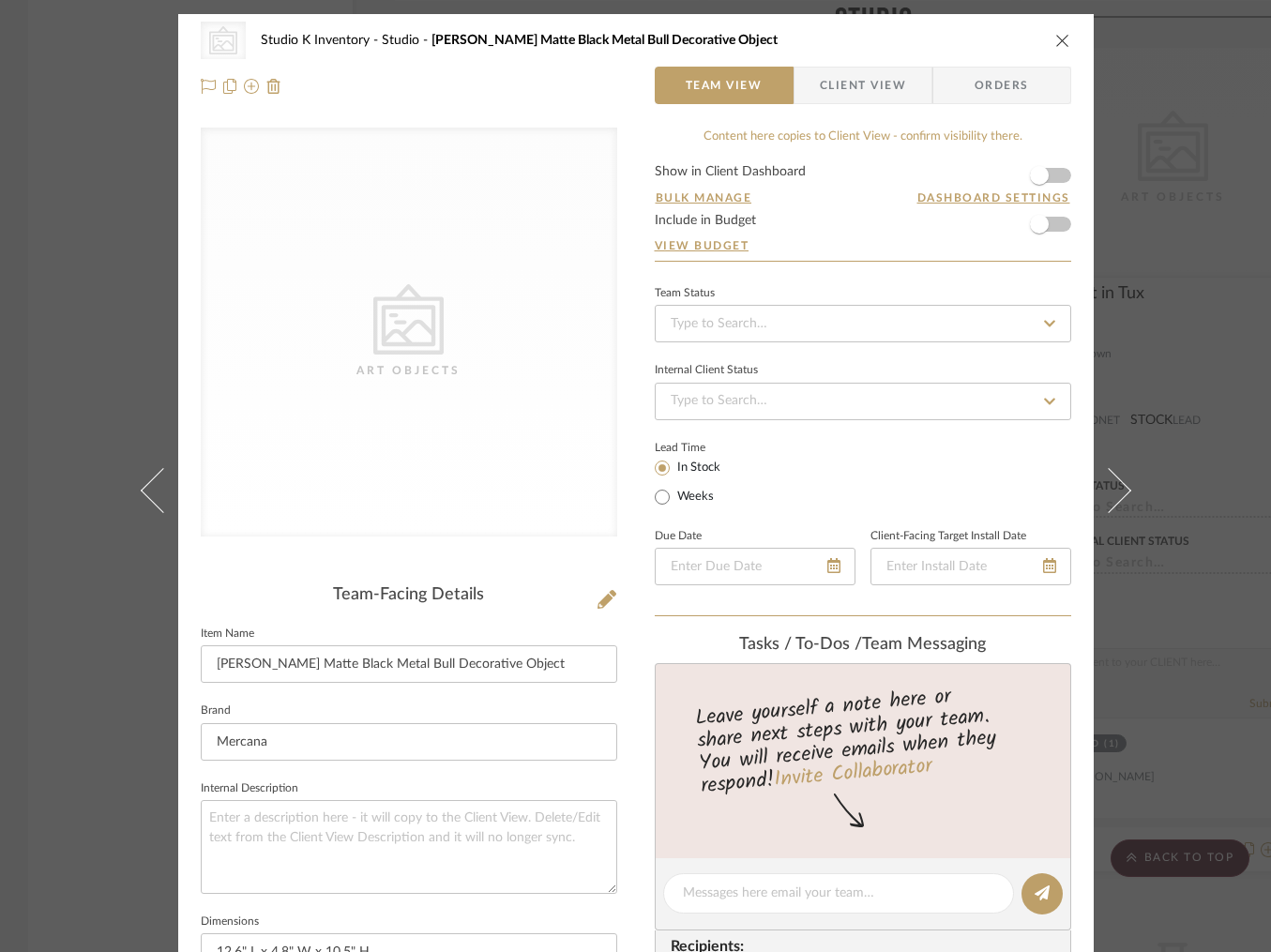
type textarea "Square SKU: Mer361 Retail: $100"
click at [529, 574] on div "CategoryIconArt Created with Sketch. Art Objects Team-Facing Details Item Name …" at bounding box center [408, 897] width 416 height 1540
click at [601, 607] on icon at bounding box center [606, 599] width 19 height 19
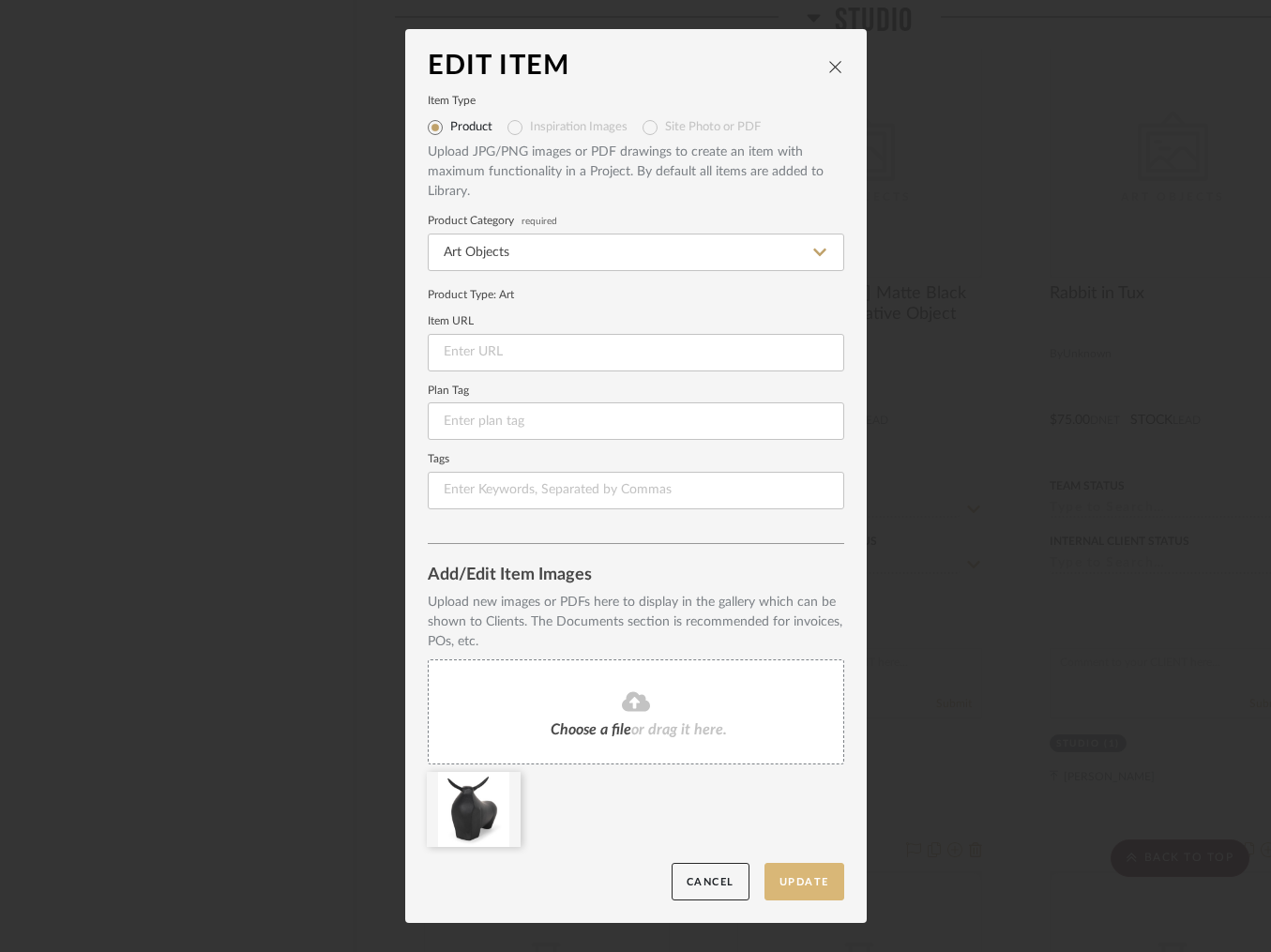
click at [803, 878] on button "Update" at bounding box center [804, 881] width 79 height 39
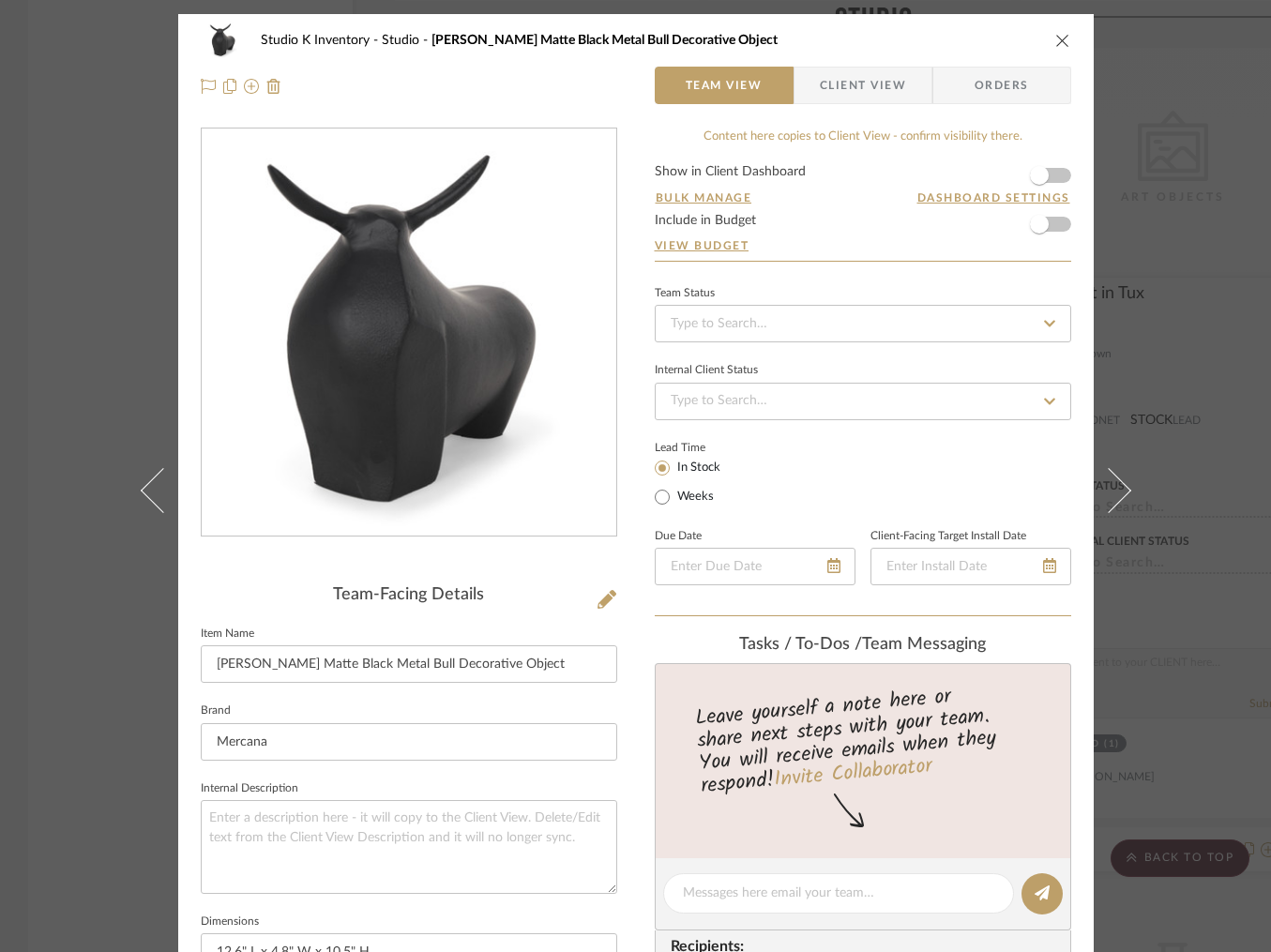
click at [1058, 45] on icon "close" at bounding box center [1062, 40] width 15 height 15
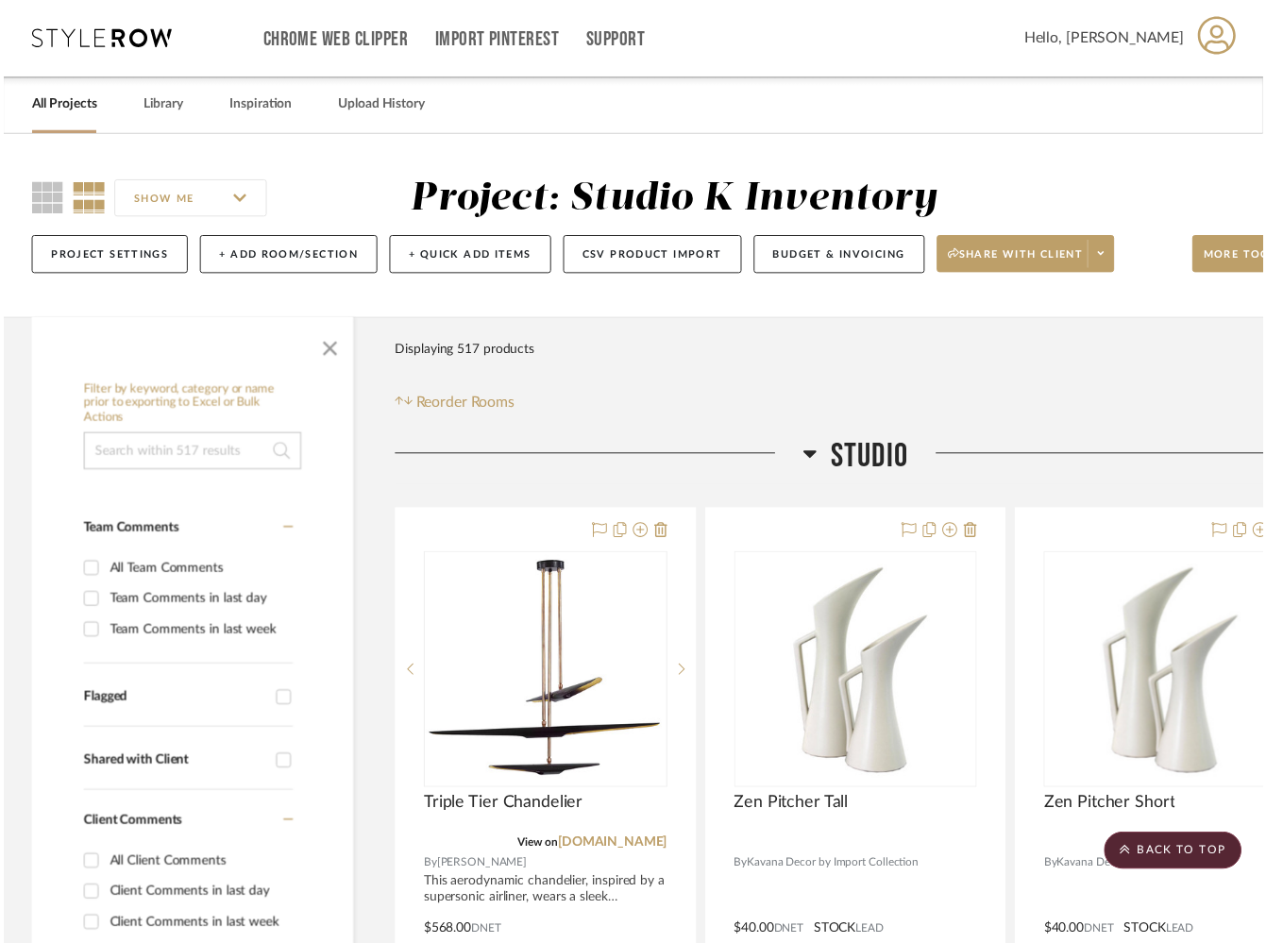
scroll to position [25633, 0]
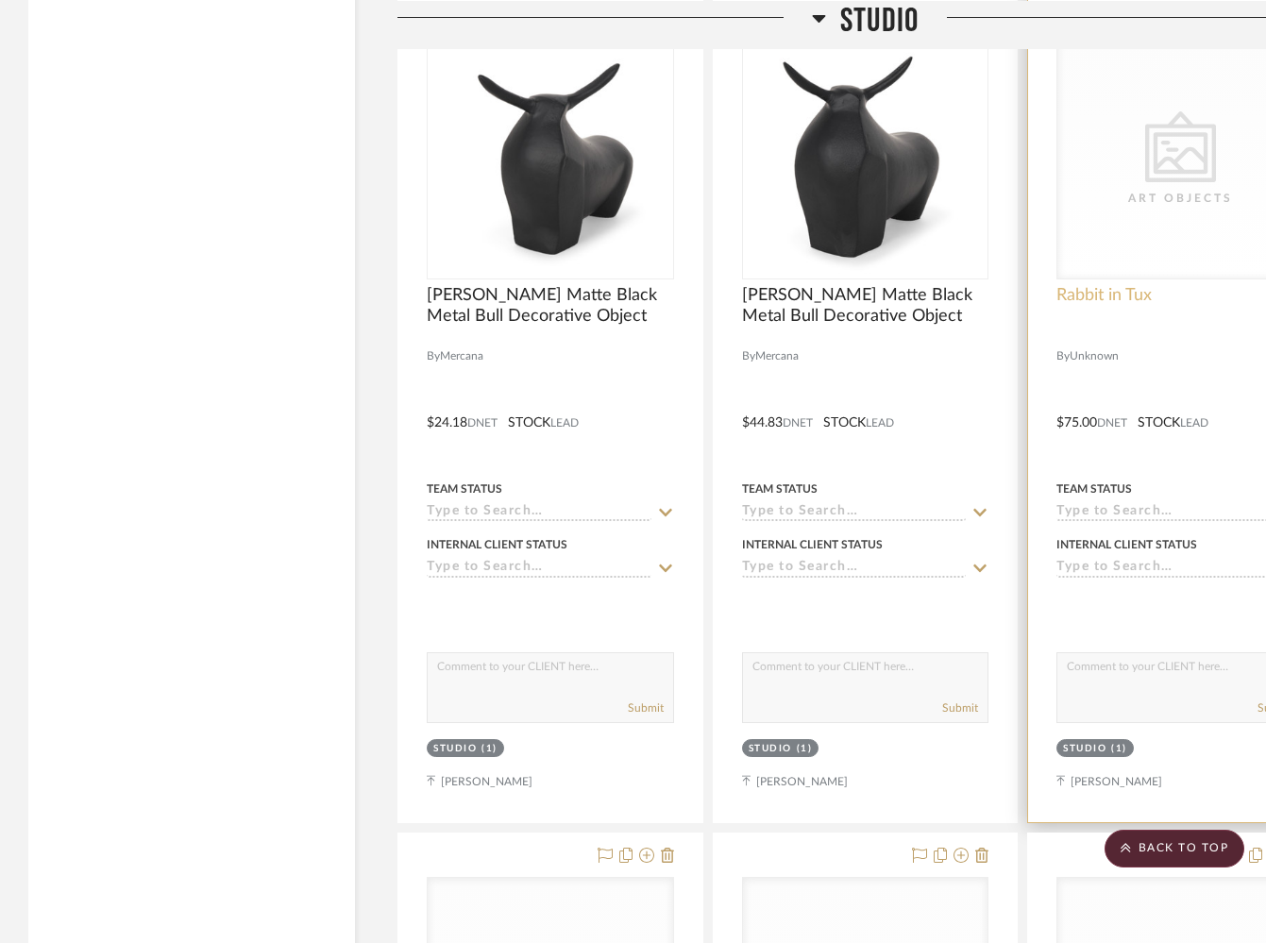
click at [1125, 285] on span "Rabbit in Tux" at bounding box center [1103, 295] width 95 height 21
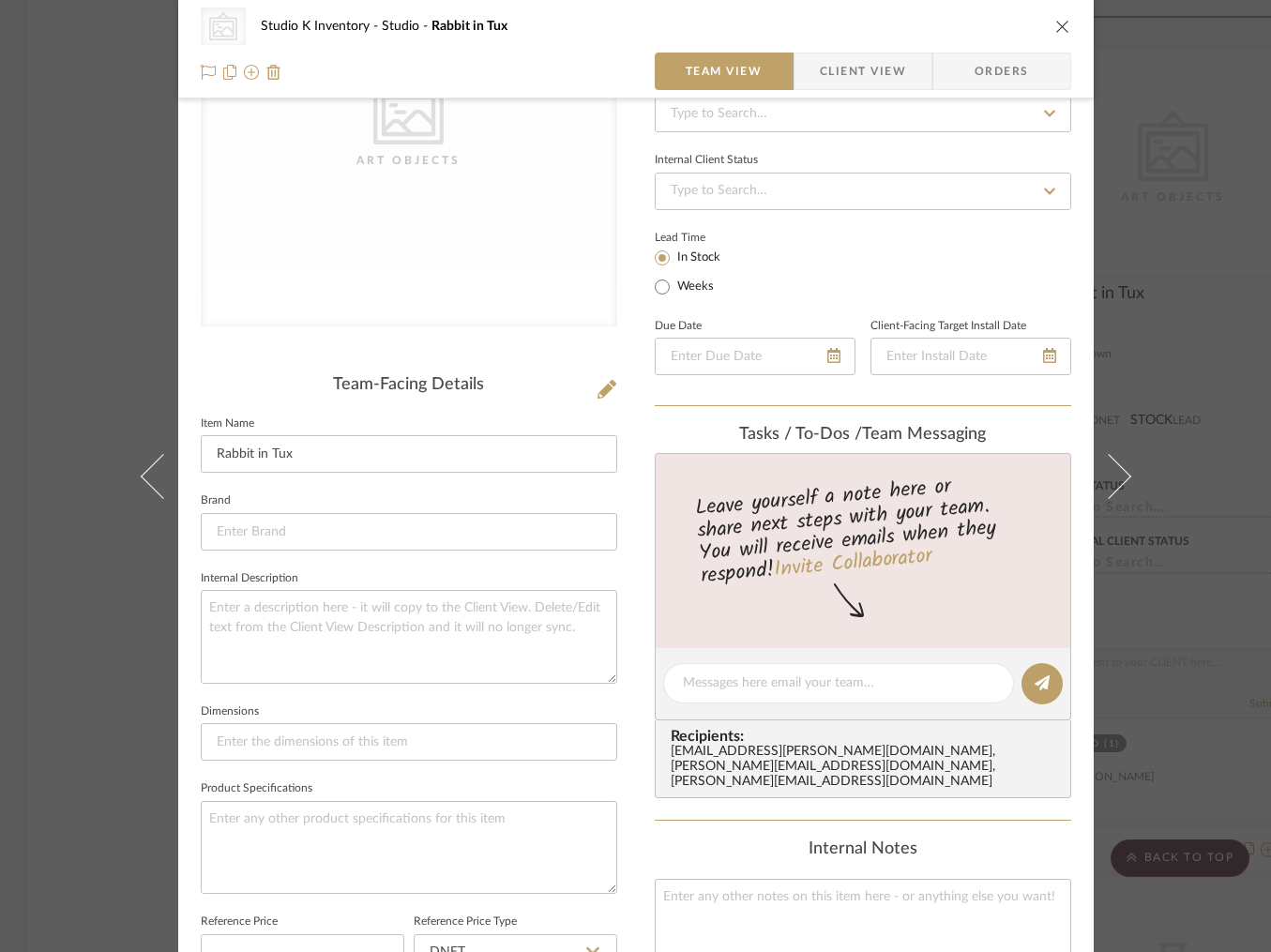
scroll to position [262, 0]
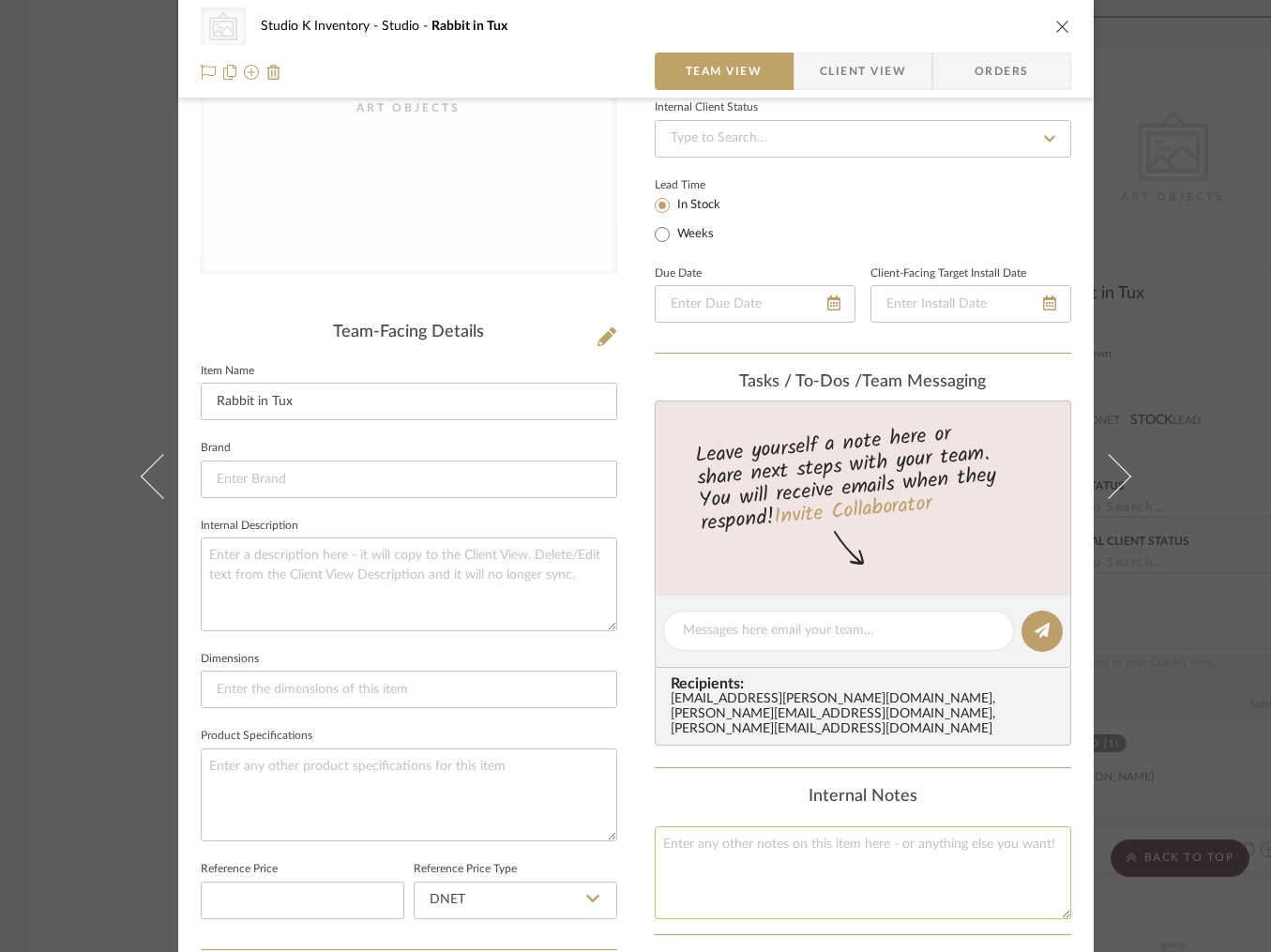
click at [707, 839] on textarea at bounding box center [863, 872] width 416 height 92
type textarea "Square SKU: GloV142 Retail: $168"
click at [548, 325] on div "Team-Facing Details" at bounding box center [408, 333] width 416 height 21
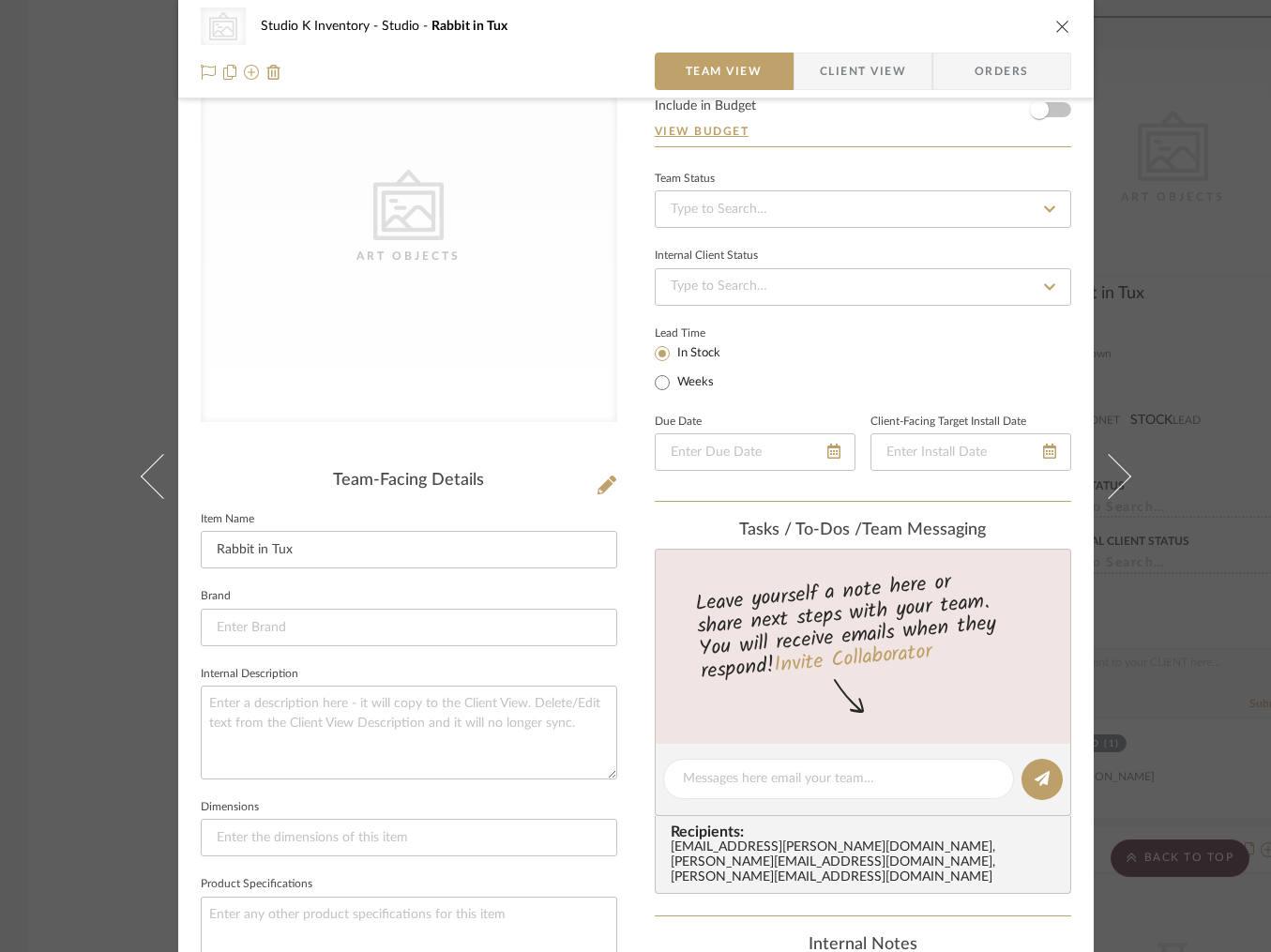
scroll to position [0, 0]
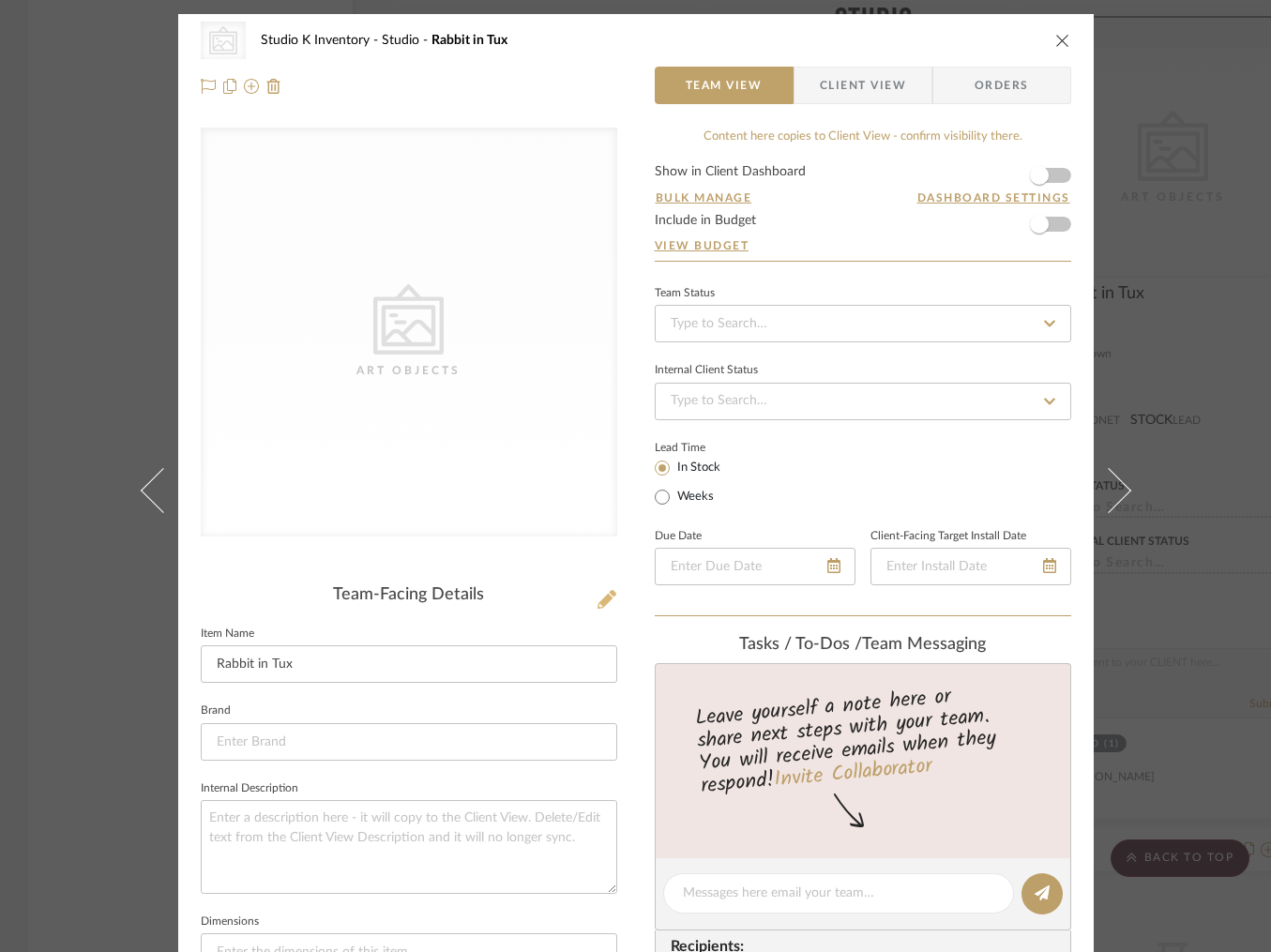
click at [600, 602] on icon at bounding box center [606, 599] width 19 height 19
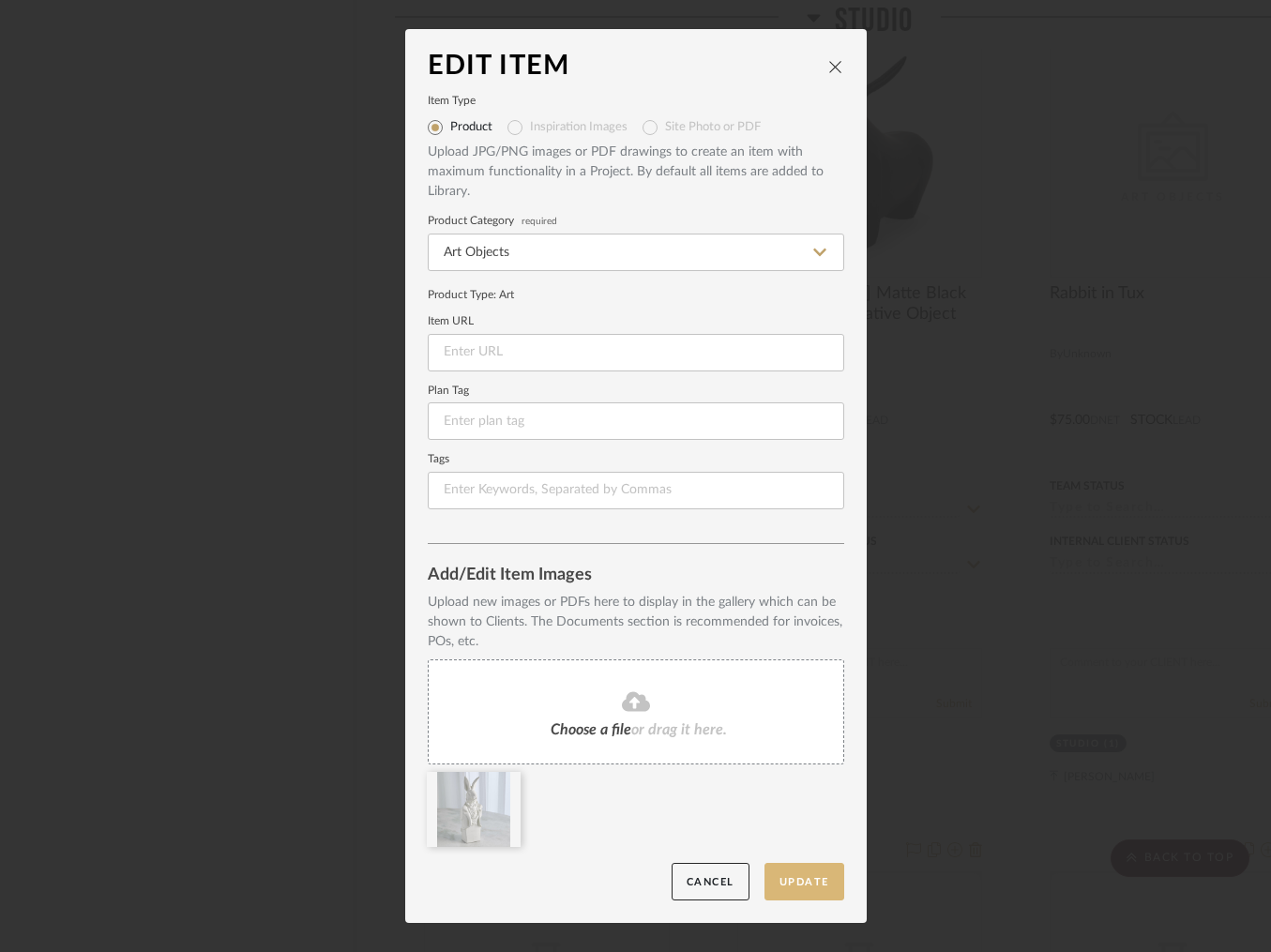
click at [806, 878] on button "Update" at bounding box center [804, 881] width 79 height 39
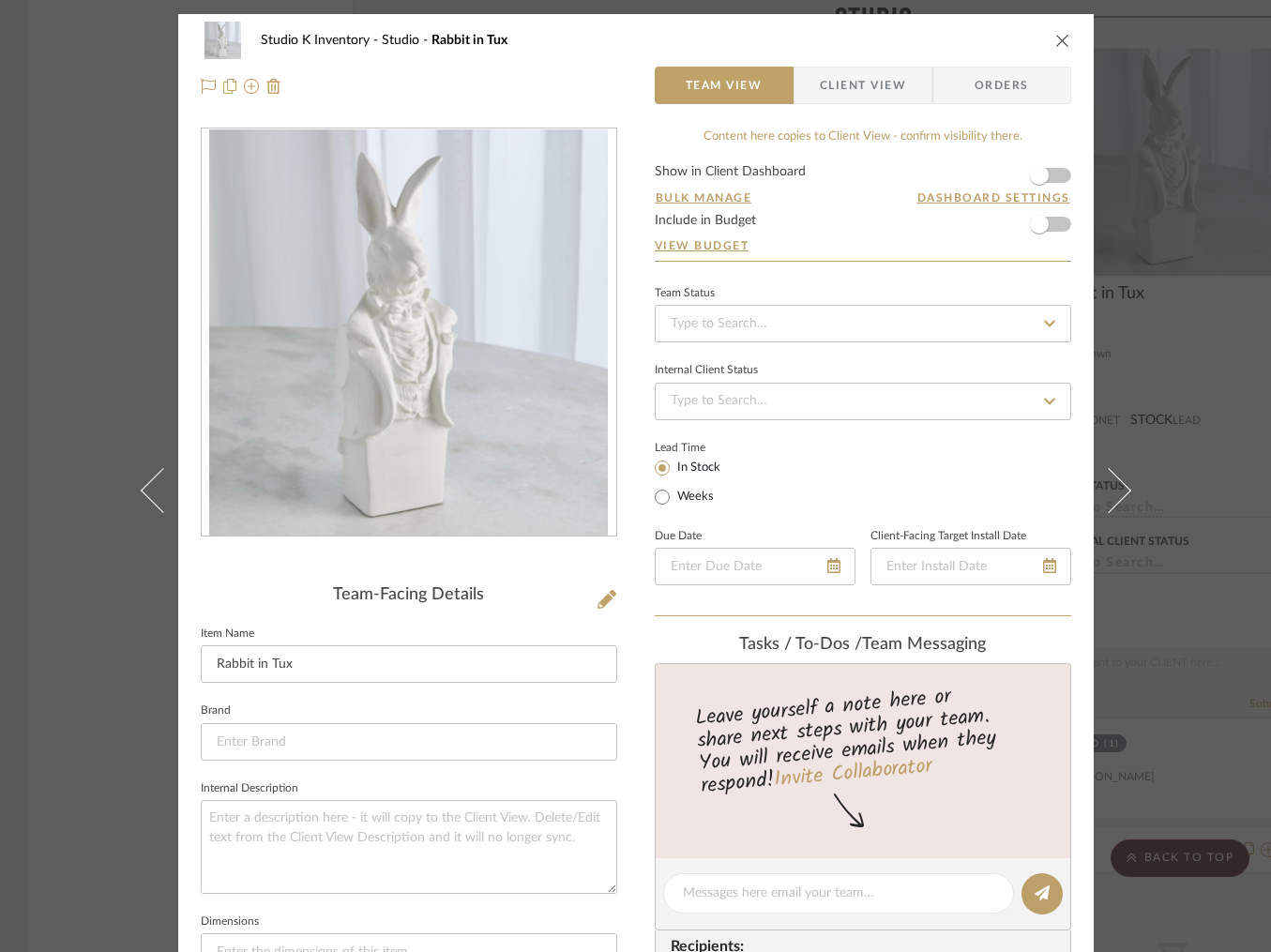
click at [1057, 34] on icon "close" at bounding box center [1062, 40] width 15 height 15
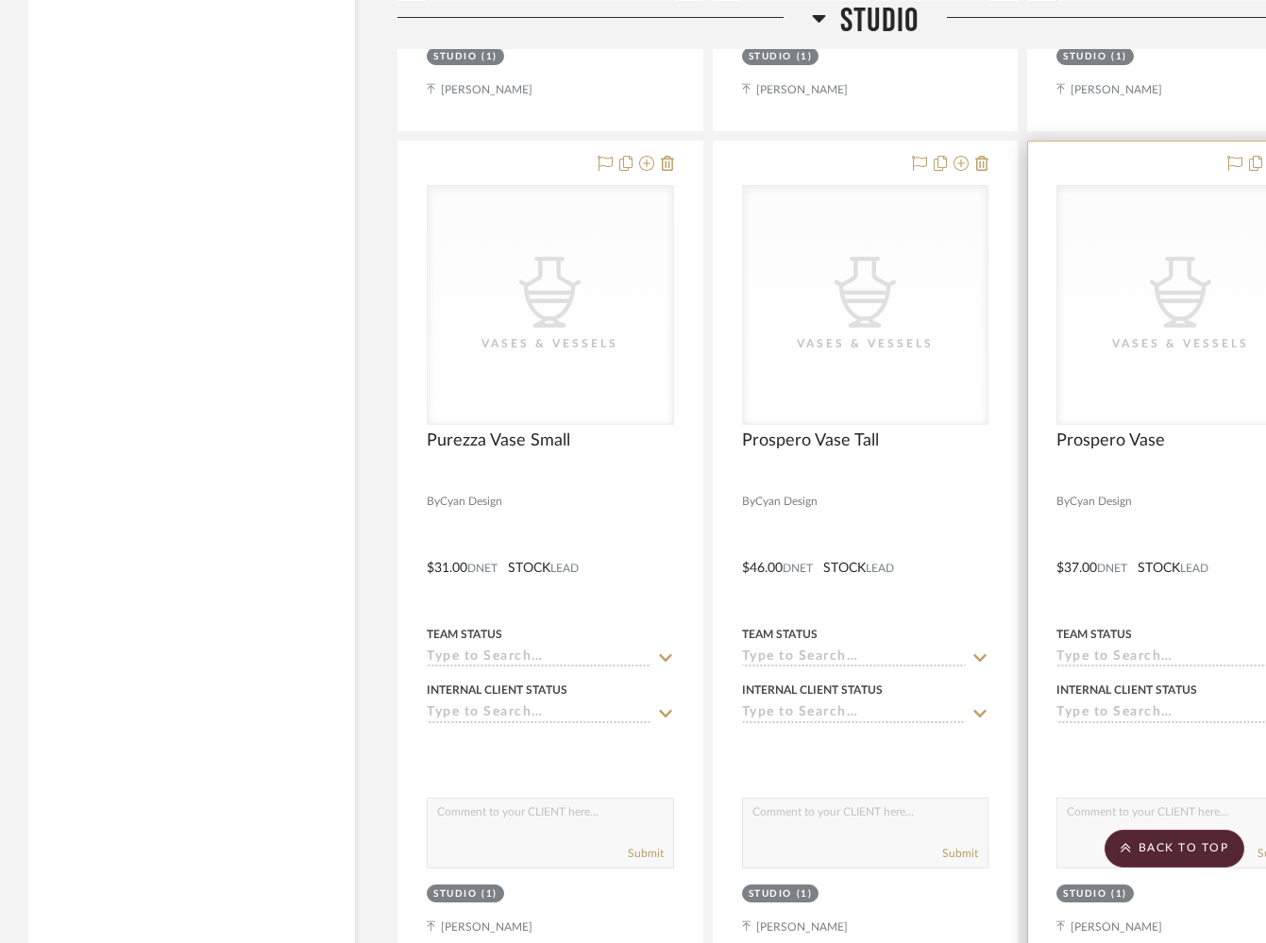
scroll to position [26332, 0]
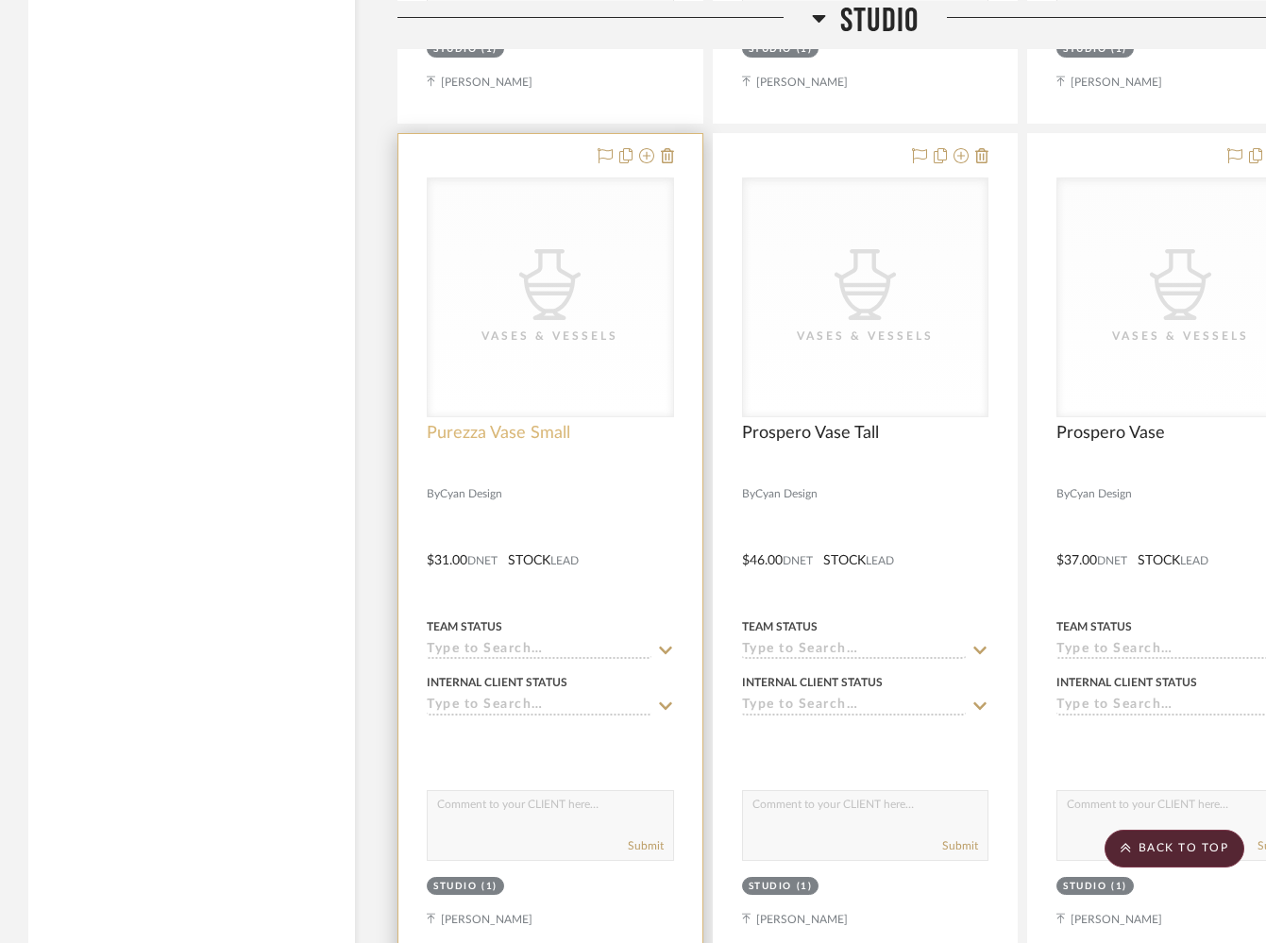
click at [529, 423] on span "Purezza Vase Small" at bounding box center [498, 433] width 143 height 21
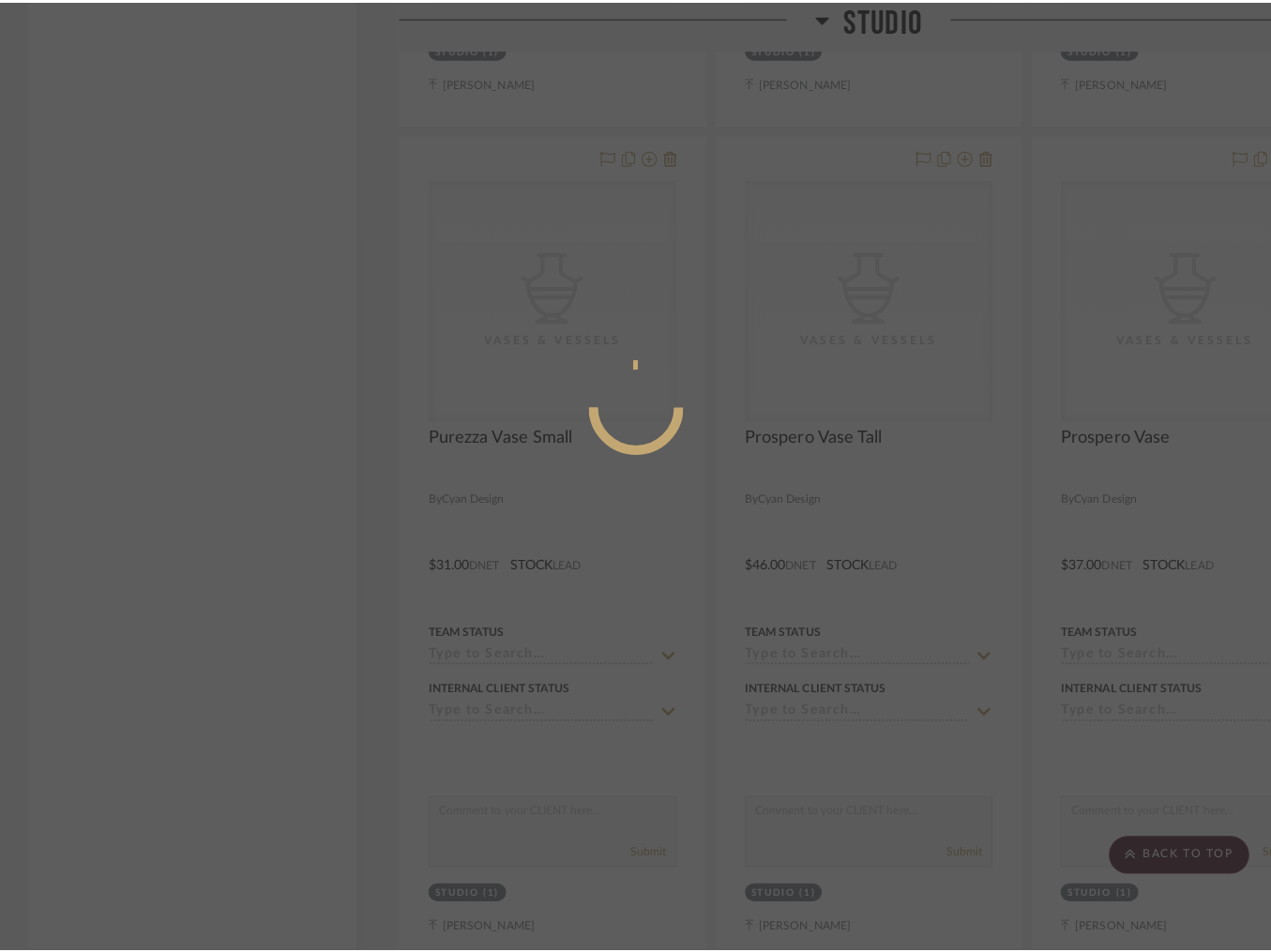
scroll to position [0, 0]
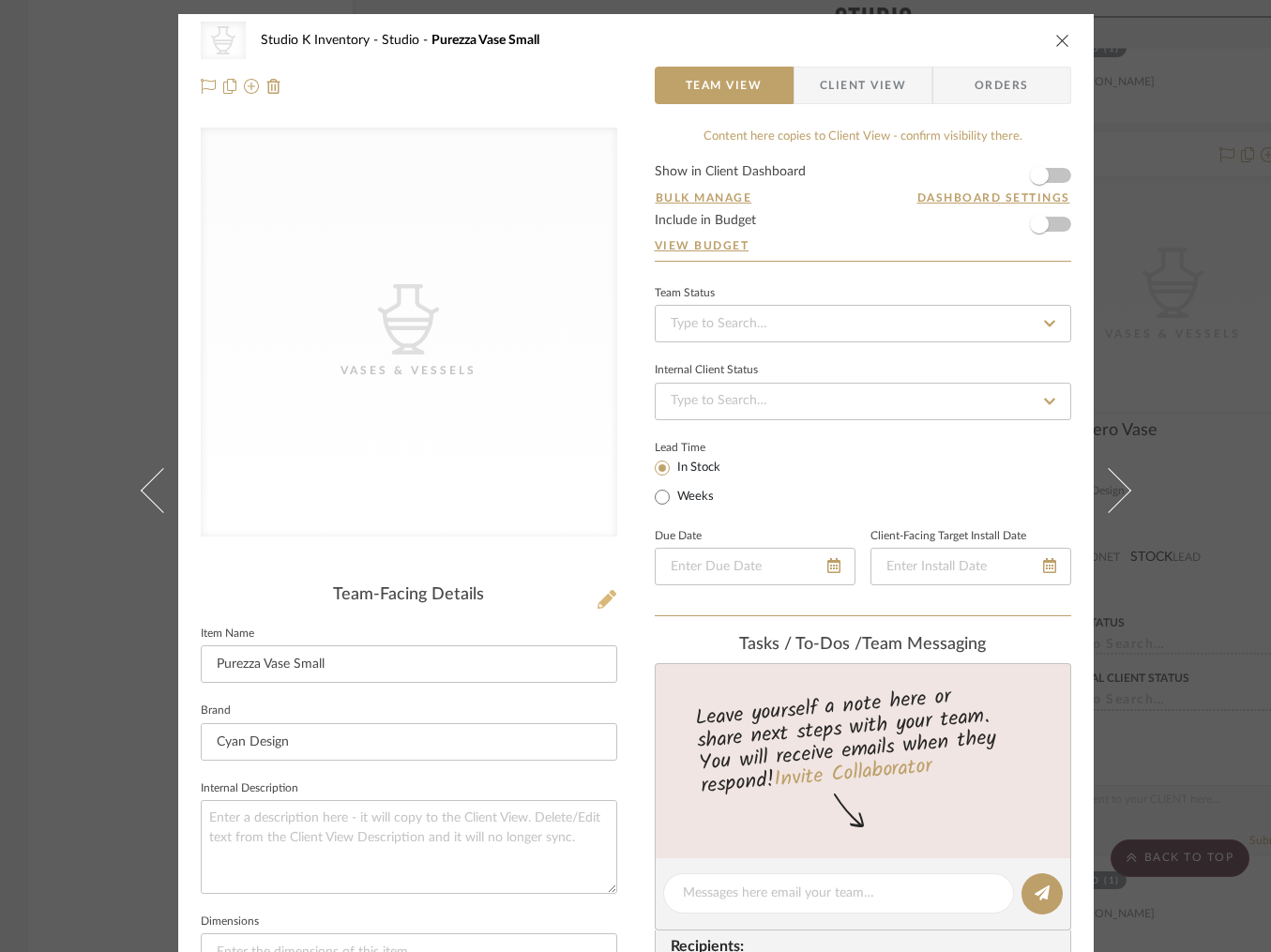
click at [604, 594] on icon at bounding box center [606, 599] width 19 height 19
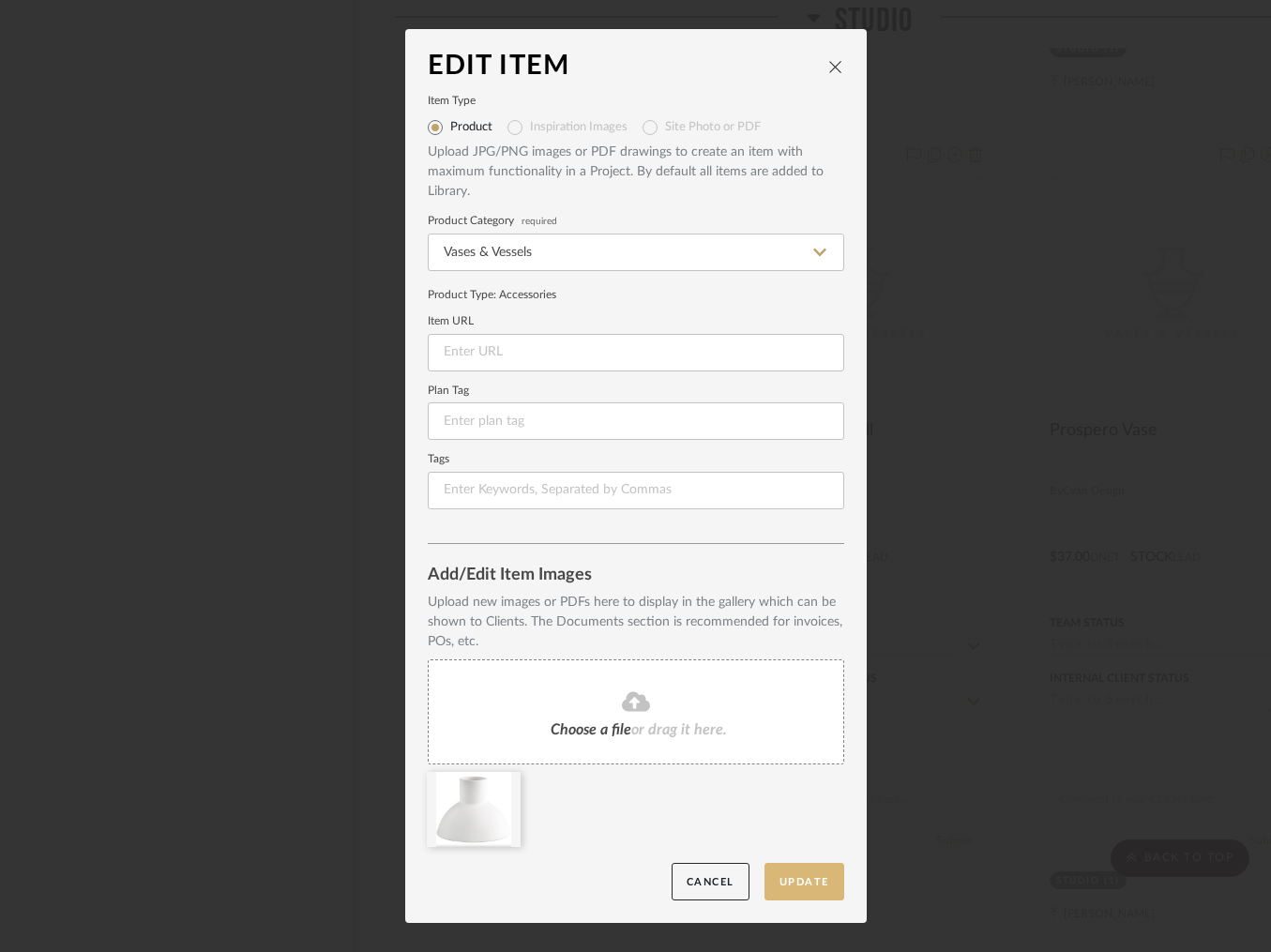
click at [794, 879] on button "Update" at bounding box center [804, 881] width 79 height 39
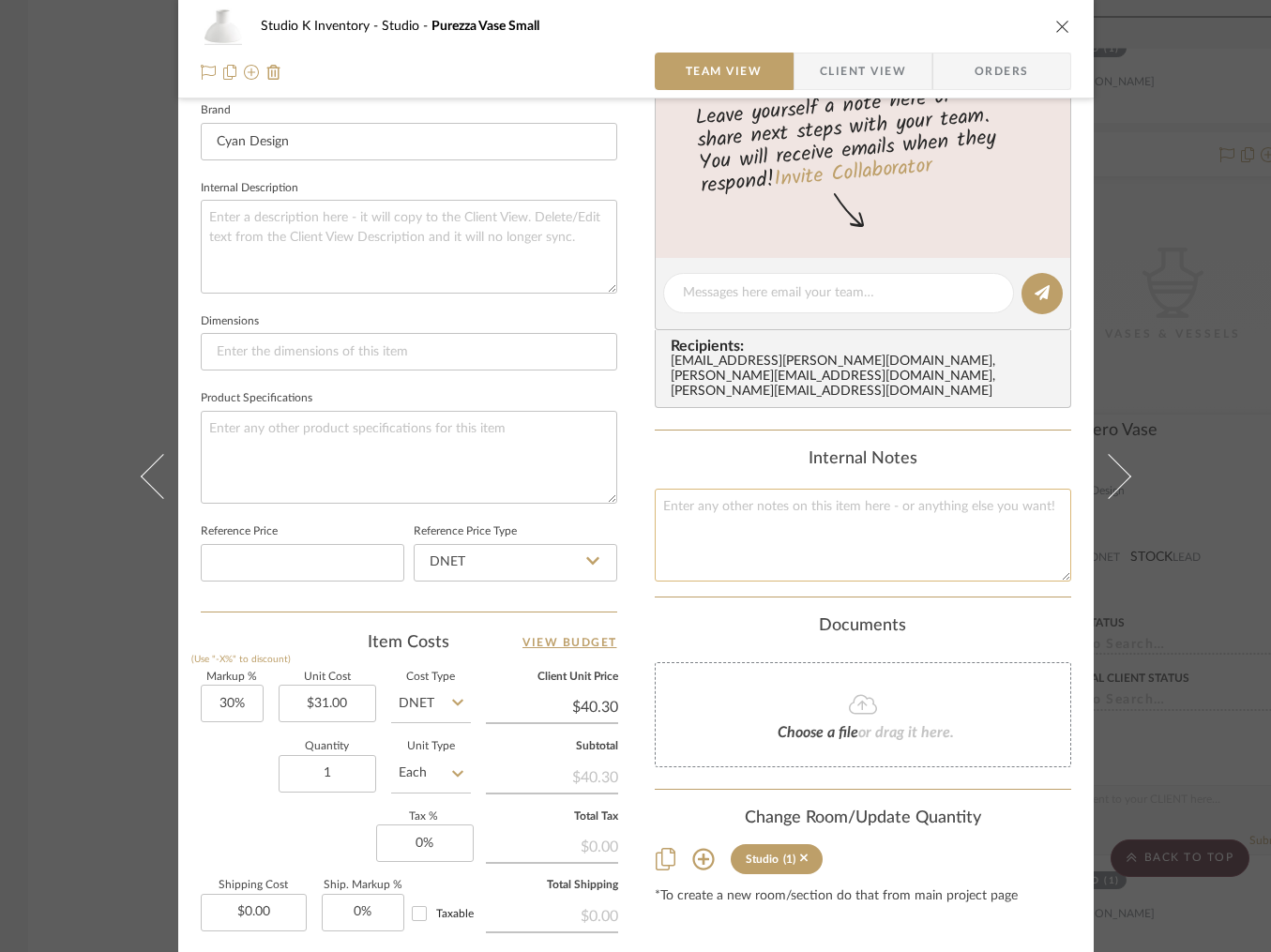
scroll to position [625, 0]
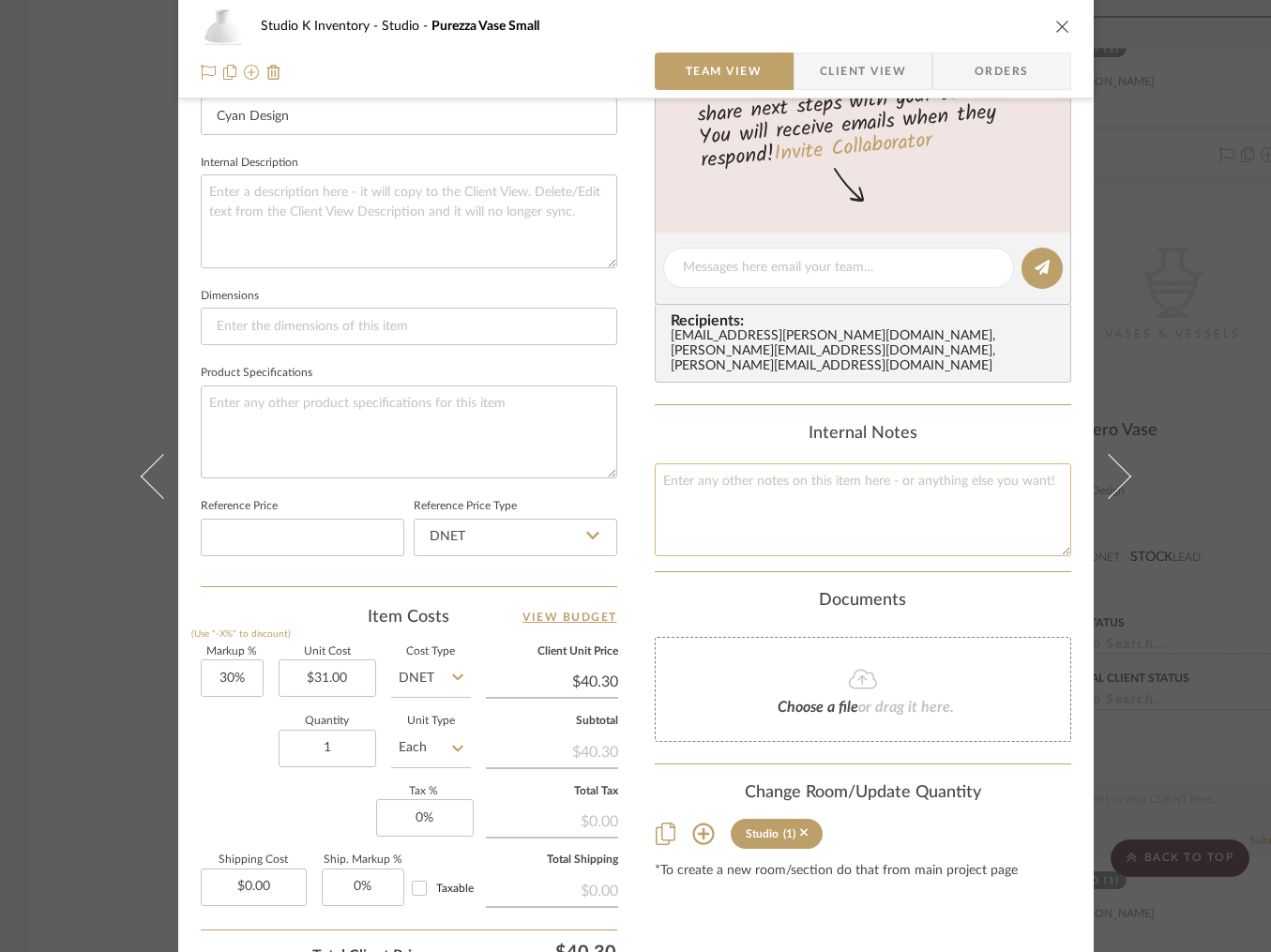
click at [754, 525] on textarea at bounding box center [863, 509] width 416 height 92
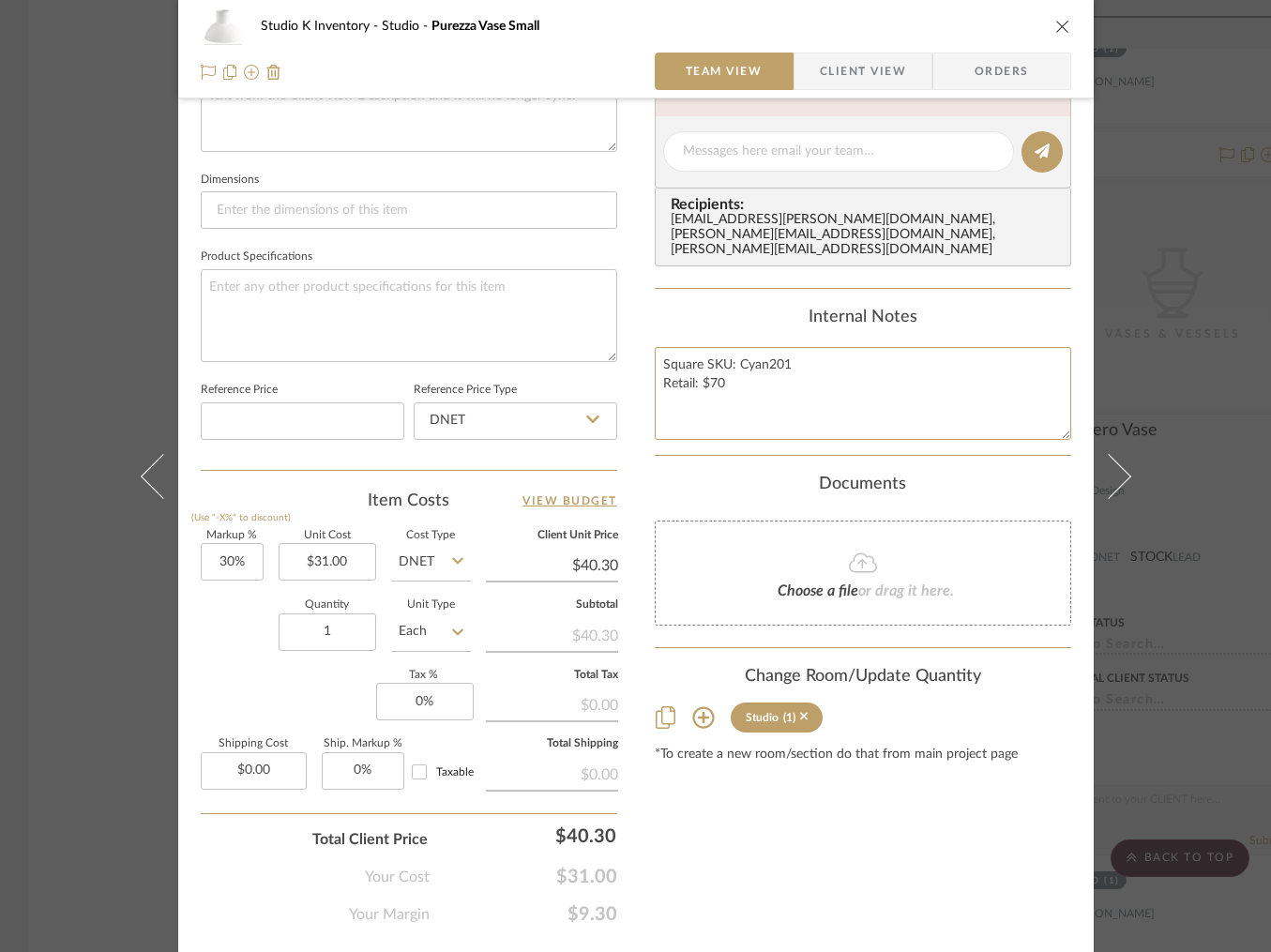
scroll to position [788, 0]
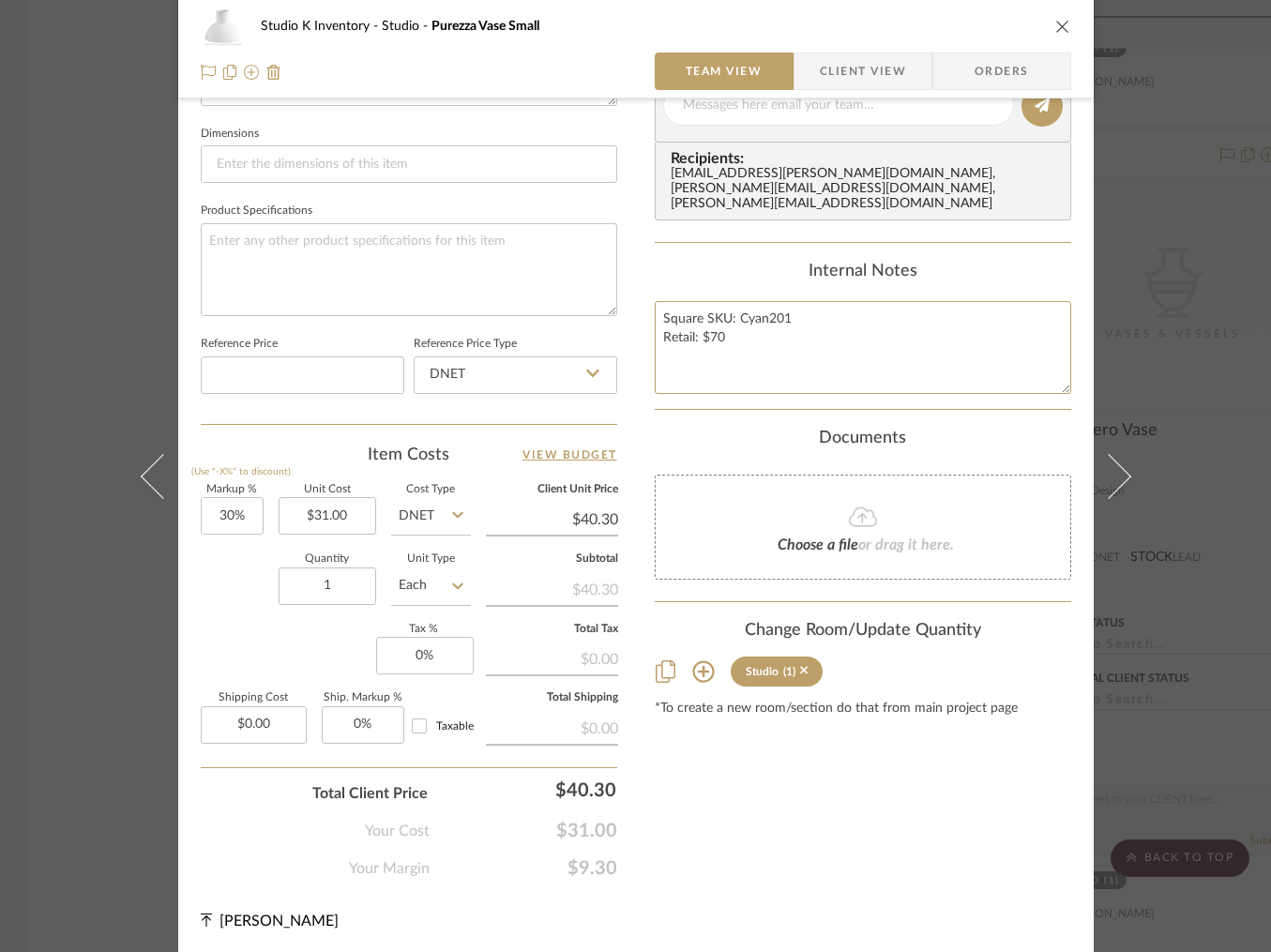
type textarea "Square SKU: Cyan201 Retail: $70"
click at [806, 834] on div "Content here copies to Client View - confirm visibility there. Show in Client D…" at bounding box center [863, 110] width 416 height 1540
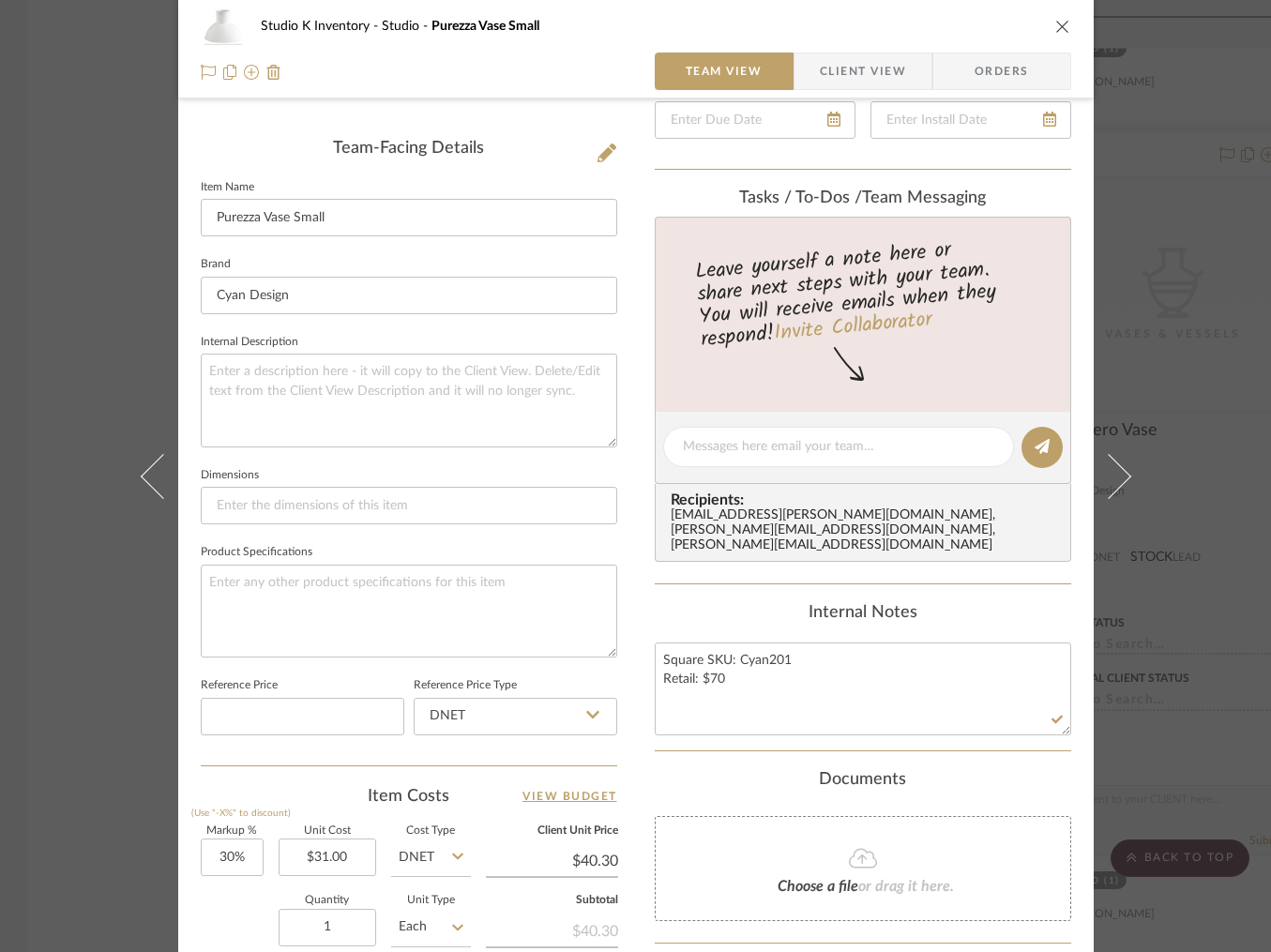
scroll to position [0, 0]
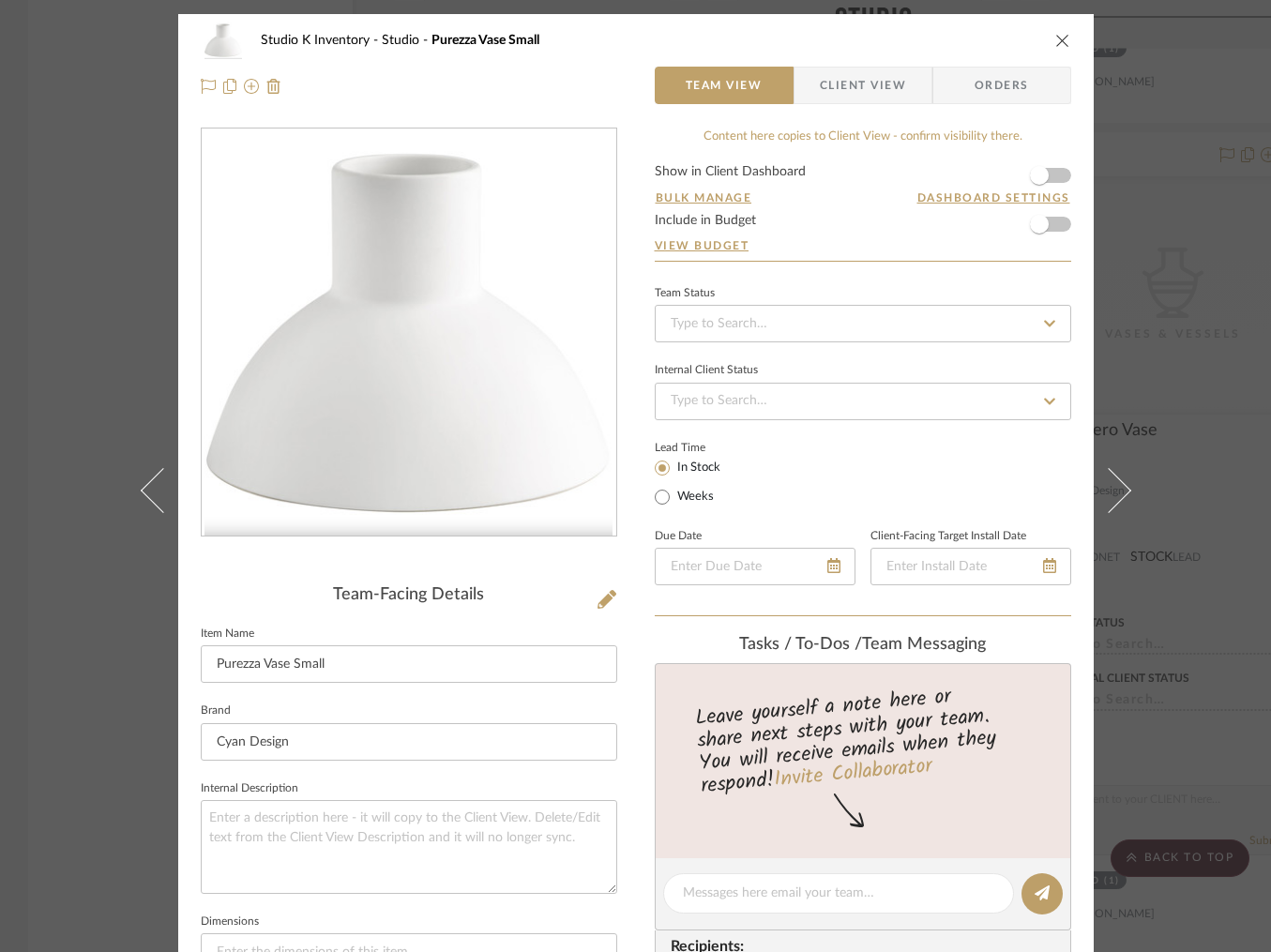
click at [1055, 41] on icon "close" at bounding box center [1062, 40] width 15 height 15
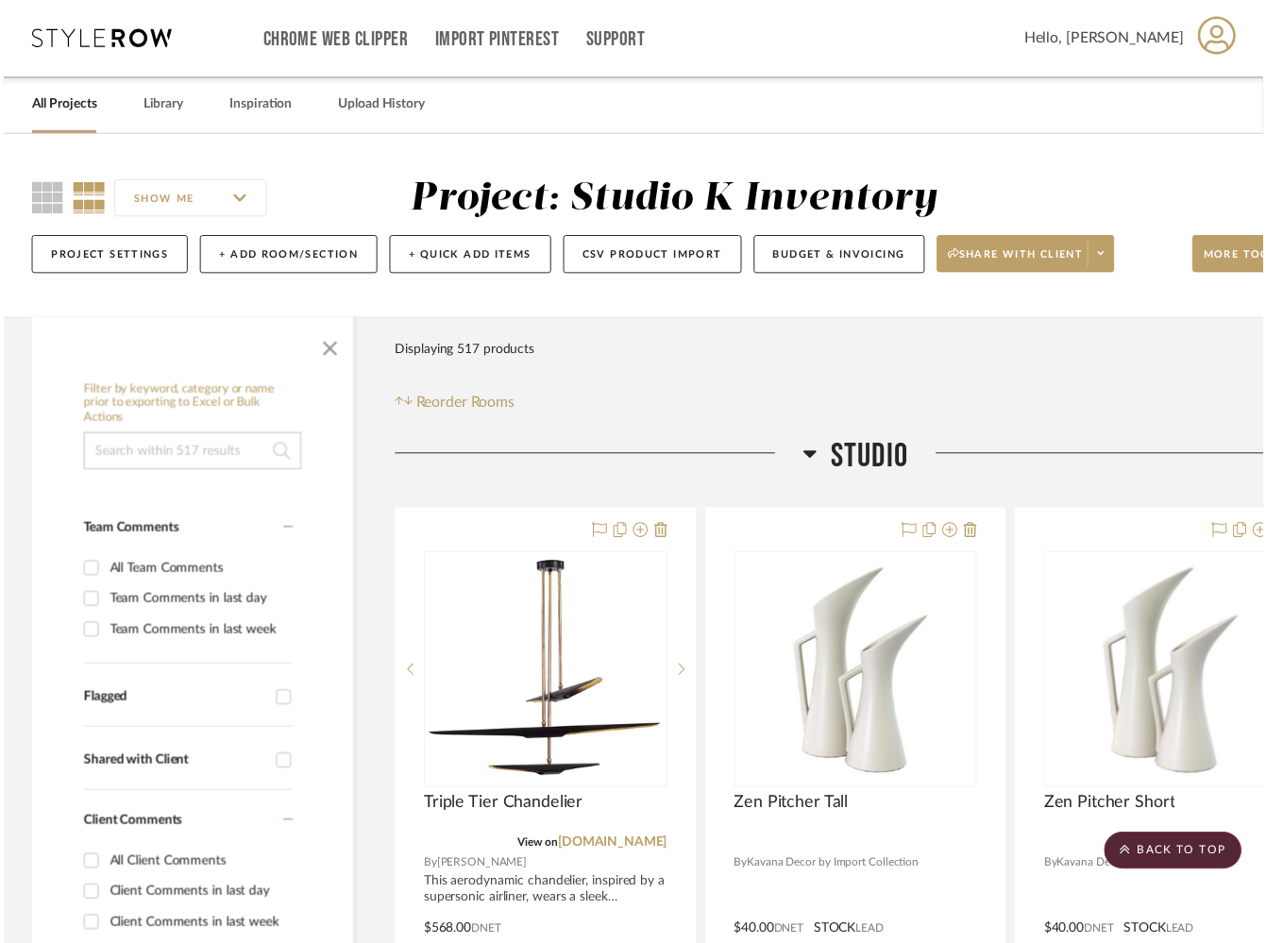
scroll to position [26332, 0]
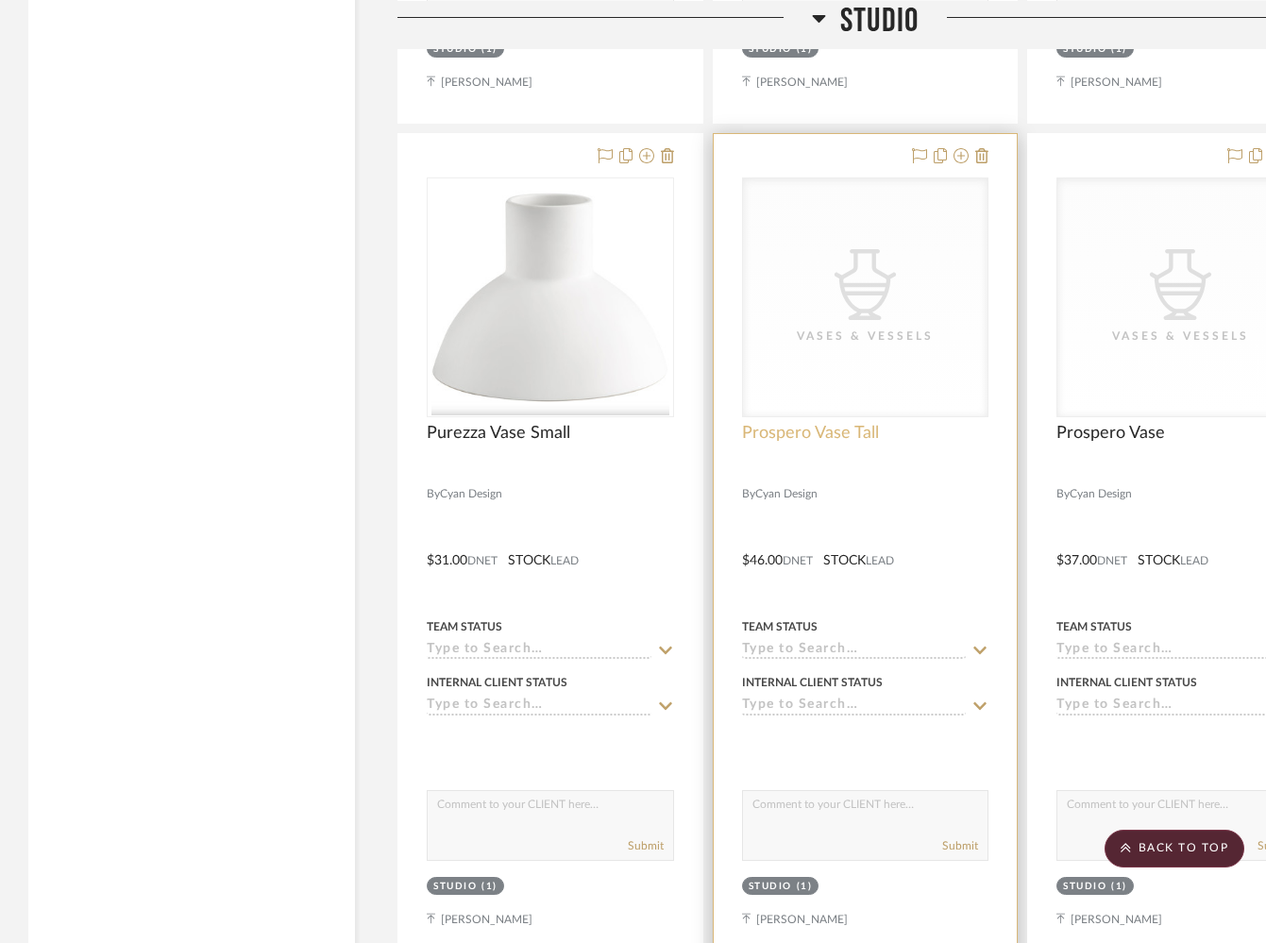
click at [806, 423] on span "Prospero Vase Tall" at bounding box center [810, 433] width 137 height 21
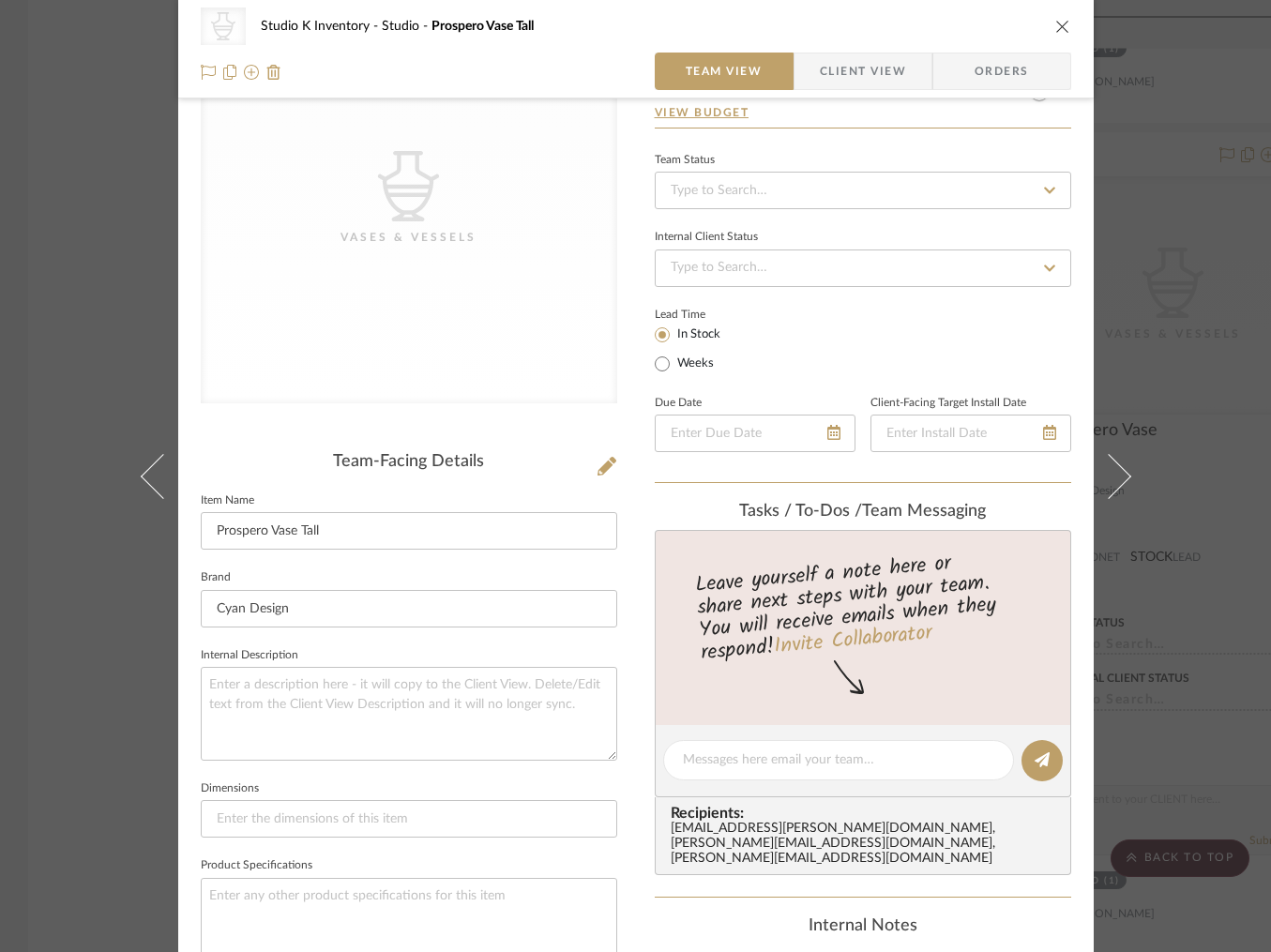
scroll to position [333, 0]
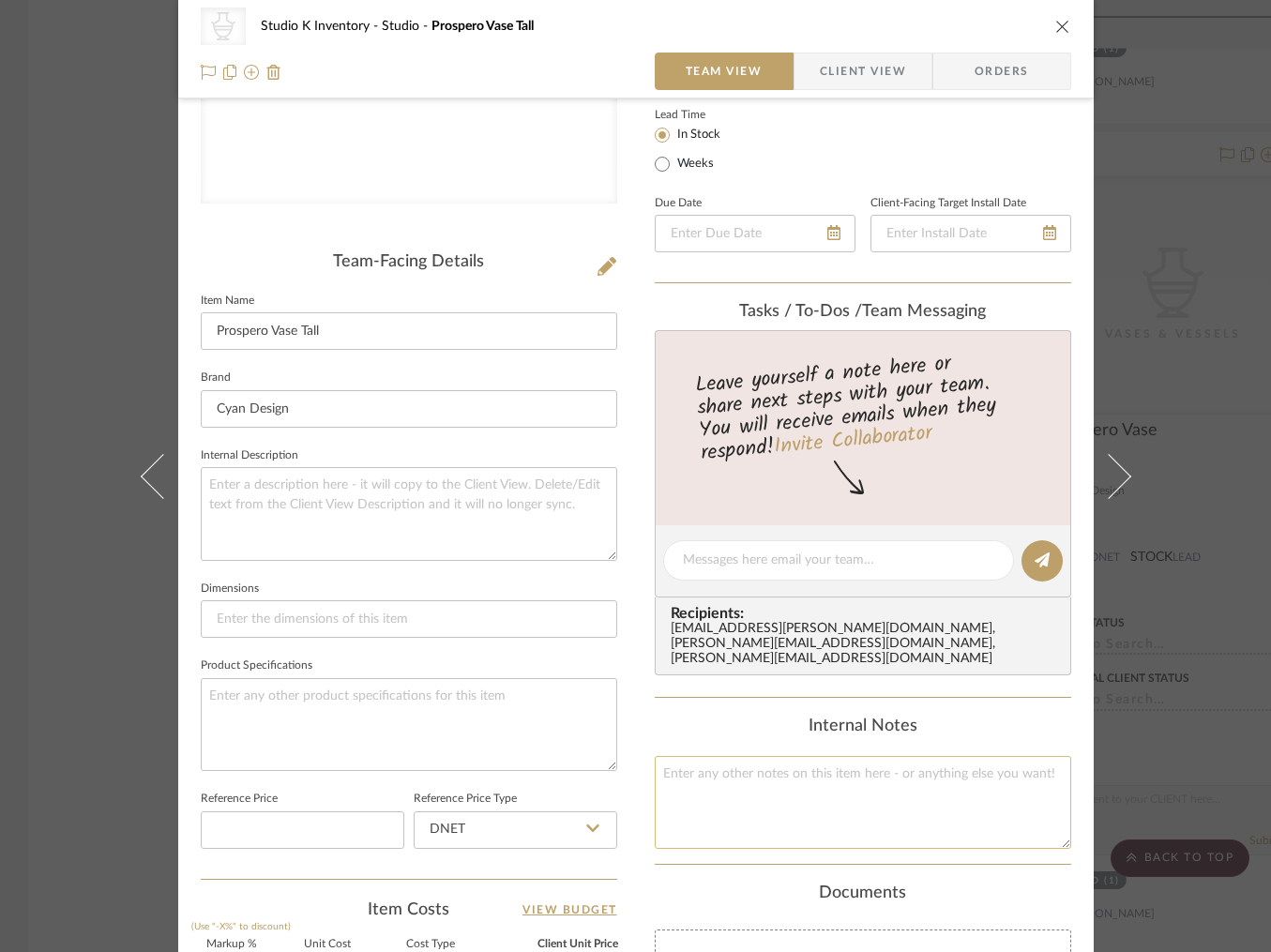
click at [718, 762] on textarea at bounding box center [863, 802] width 416 height 92
type textarea "Square SKU: 10319 Retail: $102"
click at [500, 279] on div "Team-Facing Details Item Name Prospero Vase Tall Brand Cyan Design Internal Des…" at bounding box center [408, 565] width 416 height 626
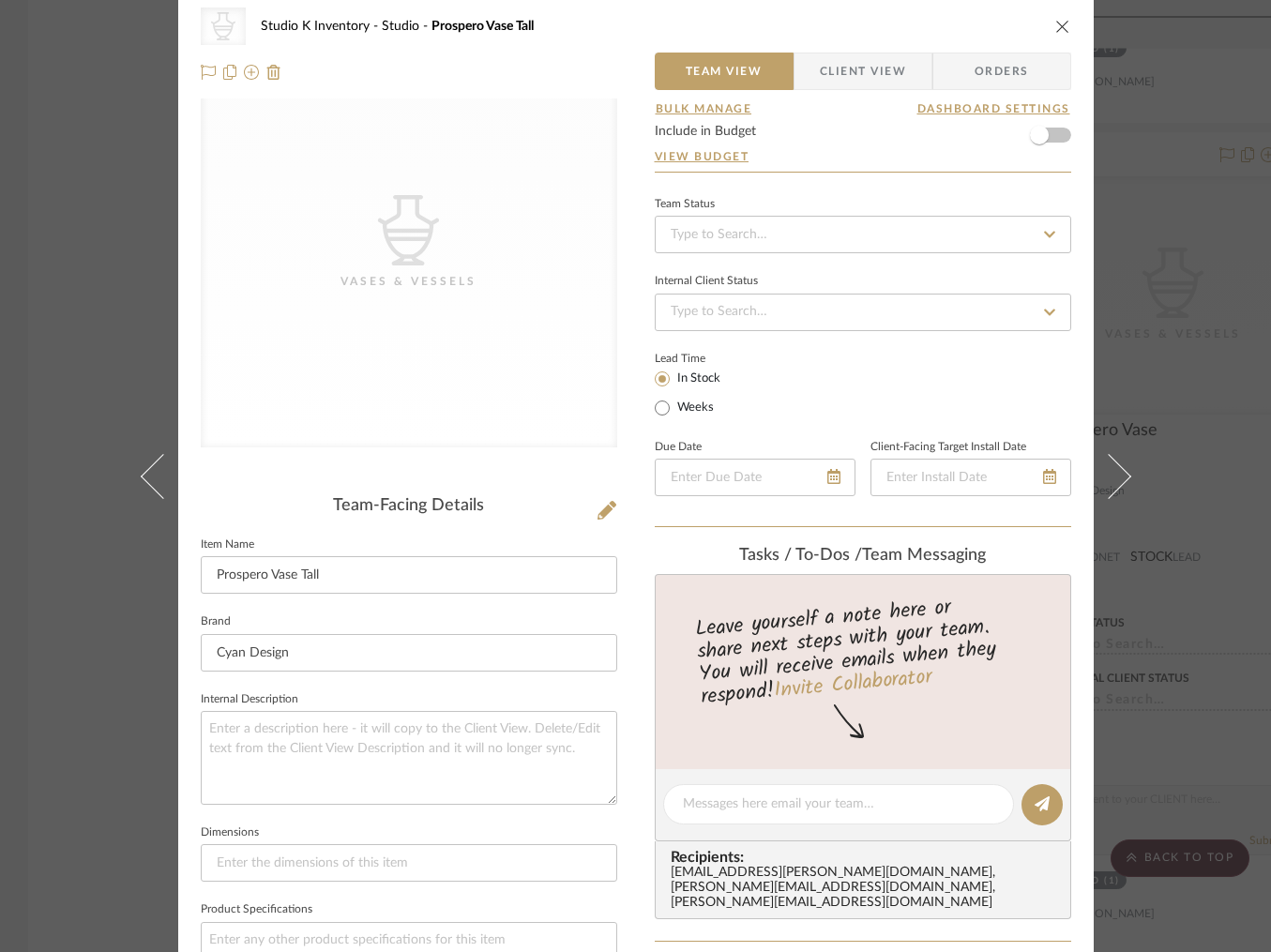
scroll to position [0, 0]
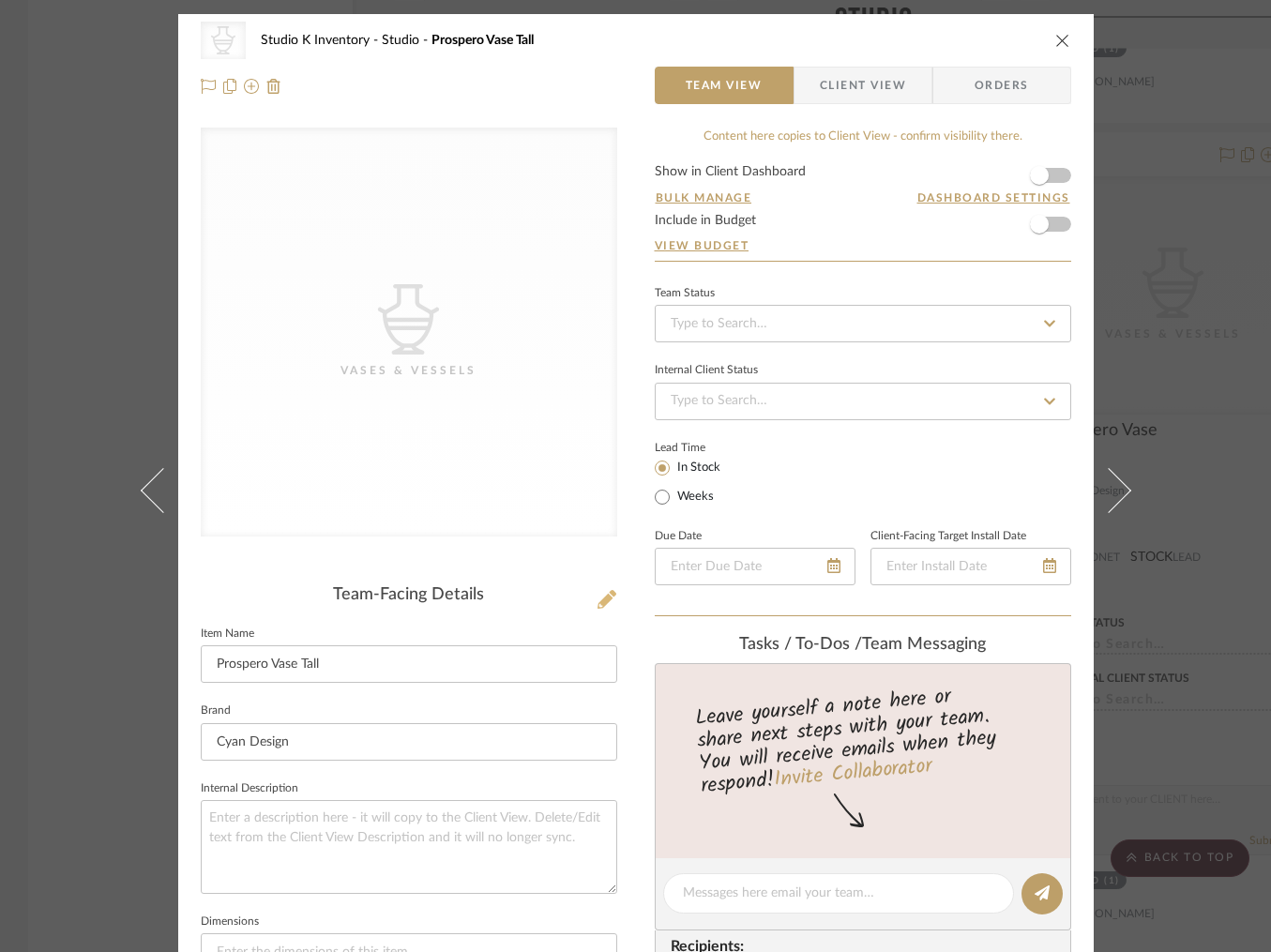
click at [597, 602] on icon at bounding box center [606, 599] width 19 height 19
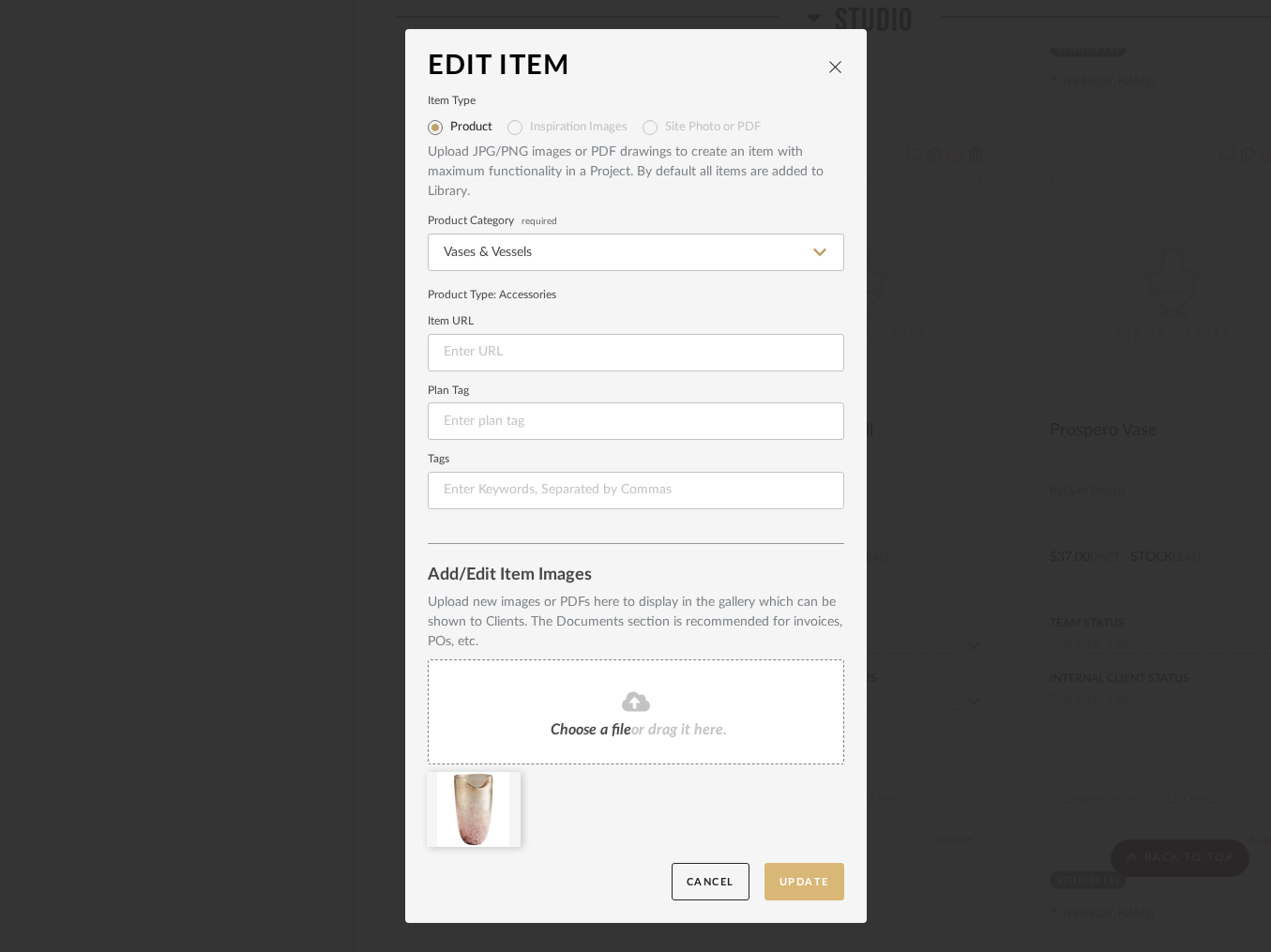
click at [796, 877] on button "Update" at bounding box center [804, 881] width 79 height 39
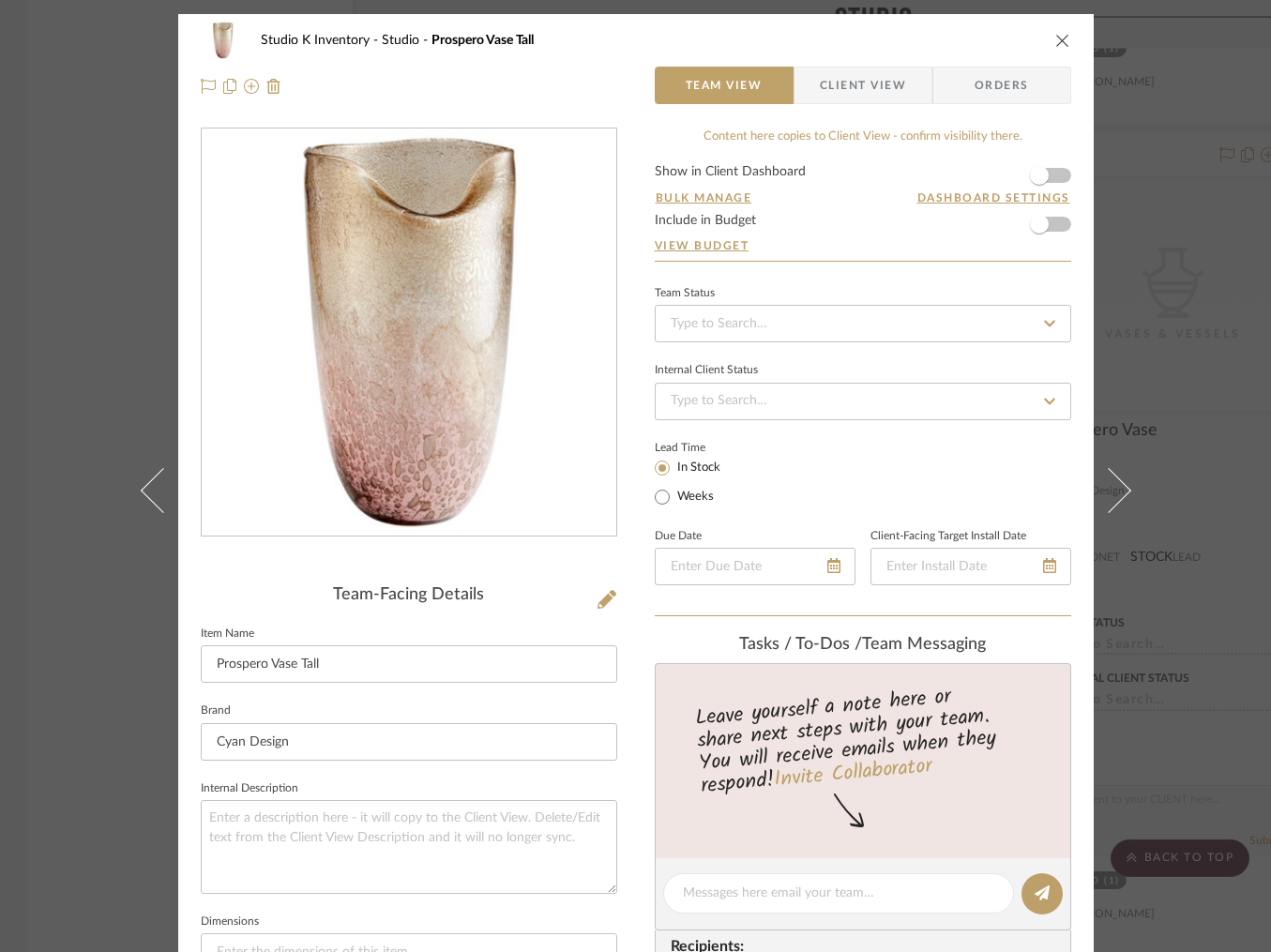
click at [1058, 38] on icon "close" at bounding box center [1062, 40] width 15 height 15
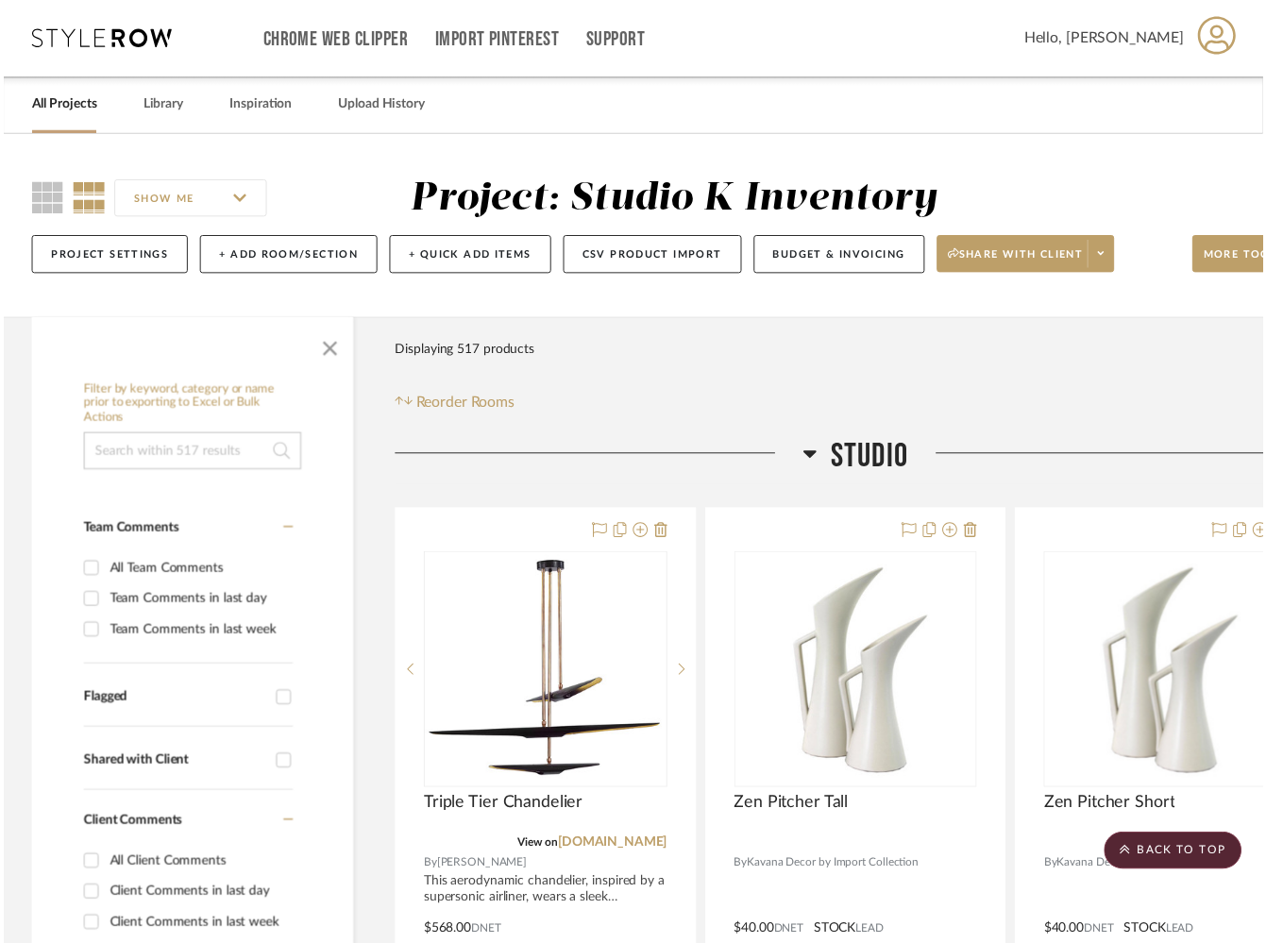
scroll to position [26332, 0]
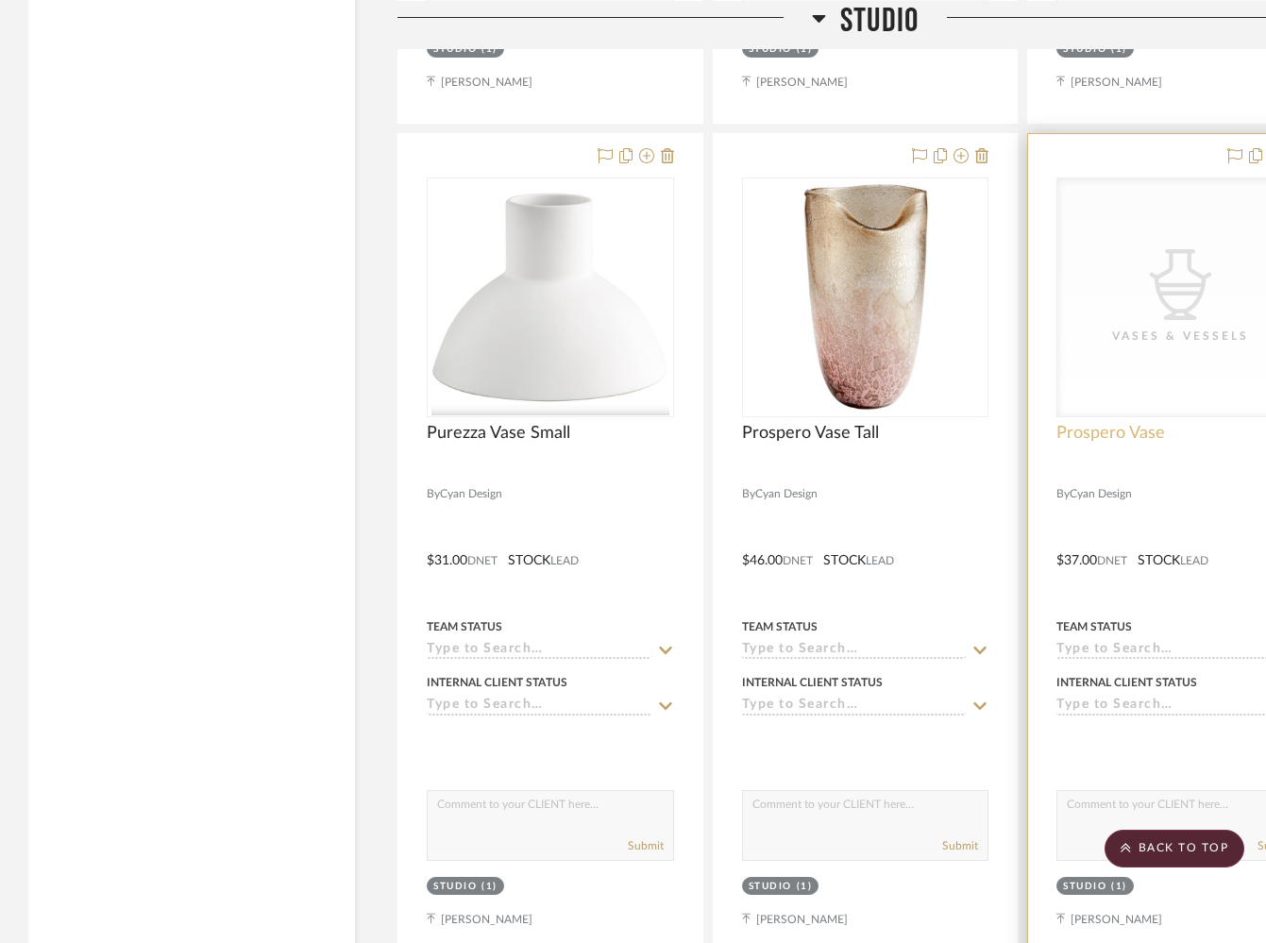
click at [1132, 423] on span "Prospero Vase" at bounding box center [1110, 433] width 109 height 21
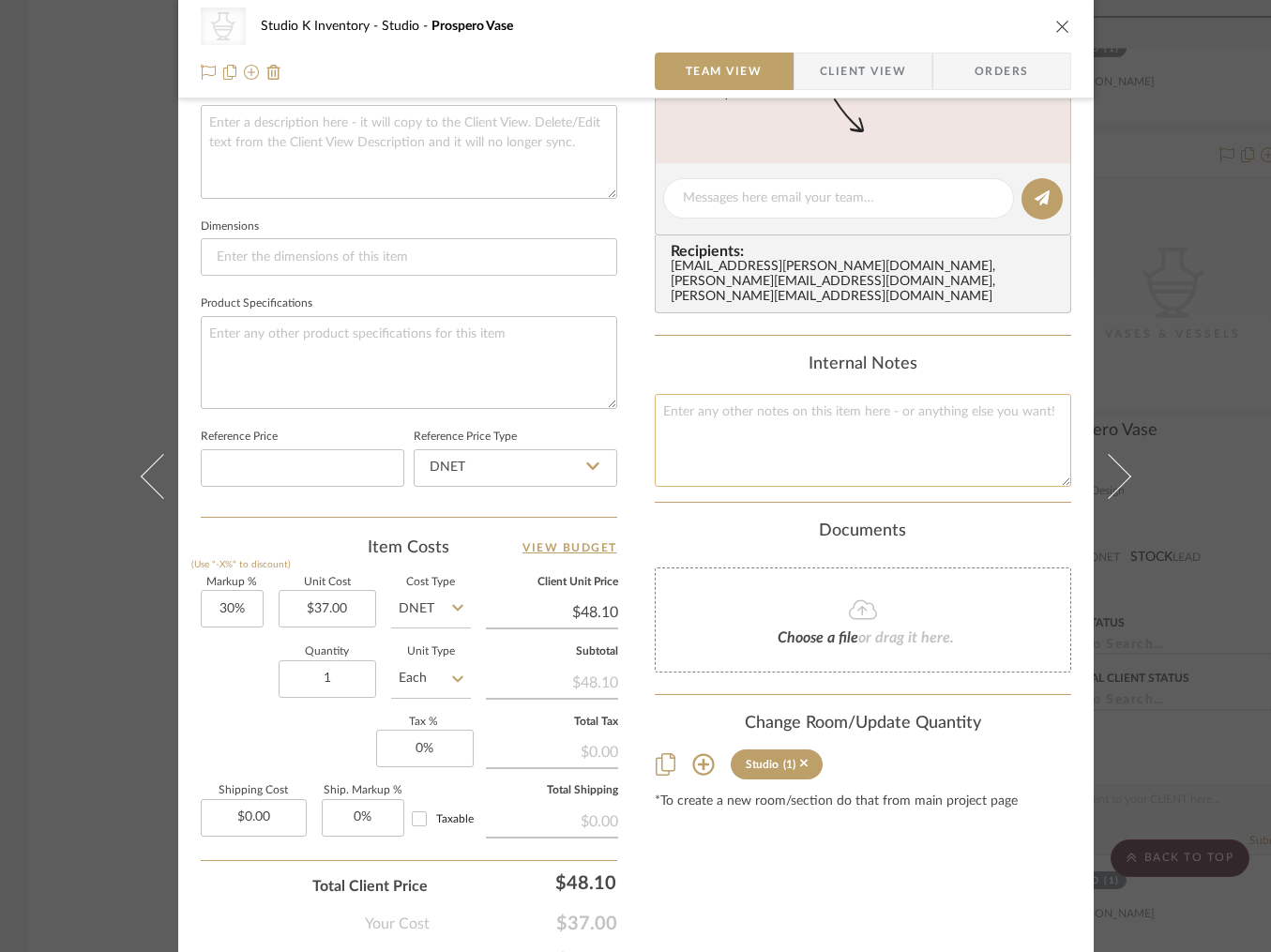
scroll to position [788, 0]
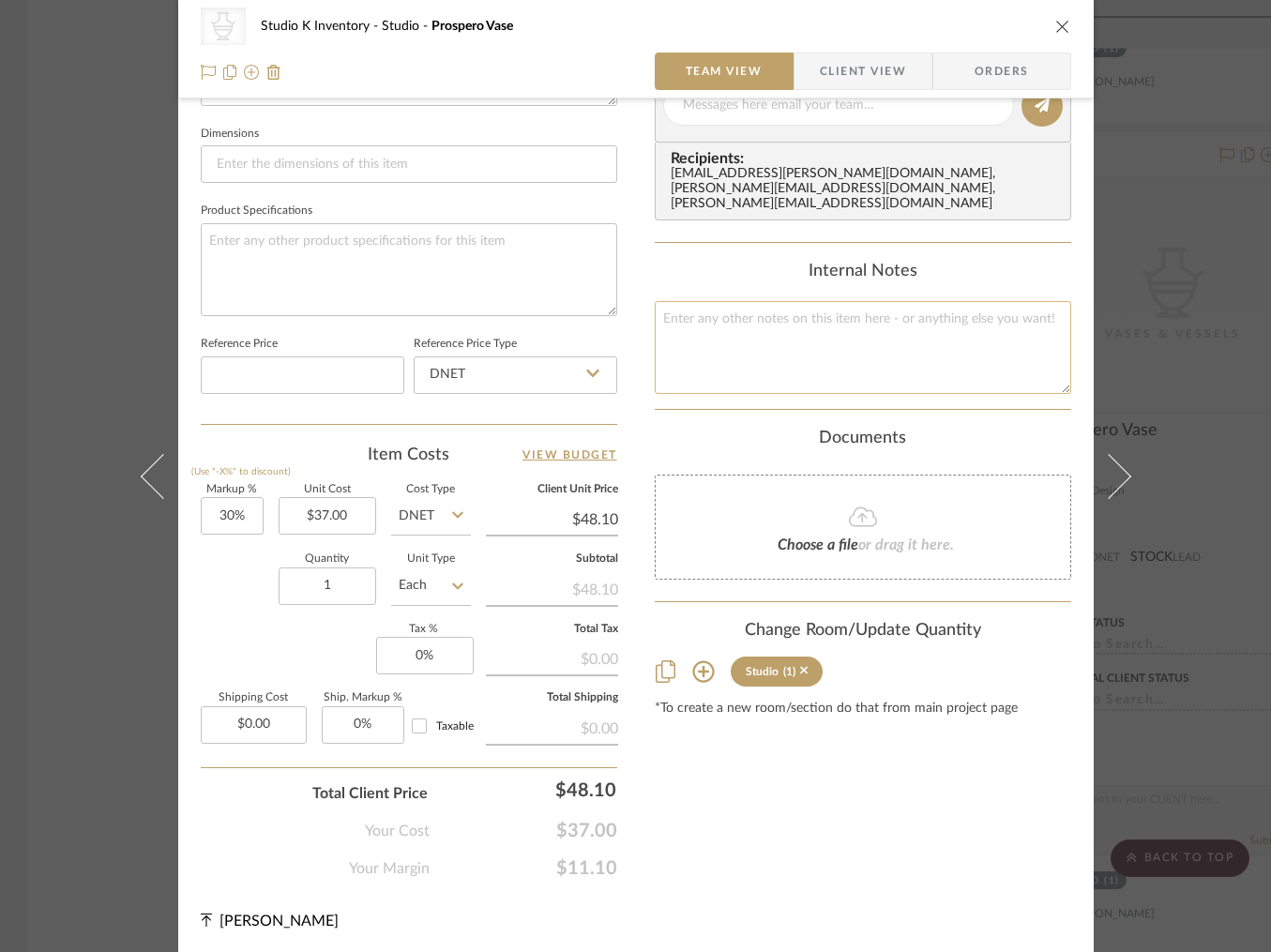
click at [717, 313] on textarea at bounding box center [863, 347] width 416 height 92
type textarea "Square SKU: 10318 Retail: $82"
click at [699, 450] on div "Documents Choose a file or drag it here." at bounding box center [863, 504] width 416 height 152
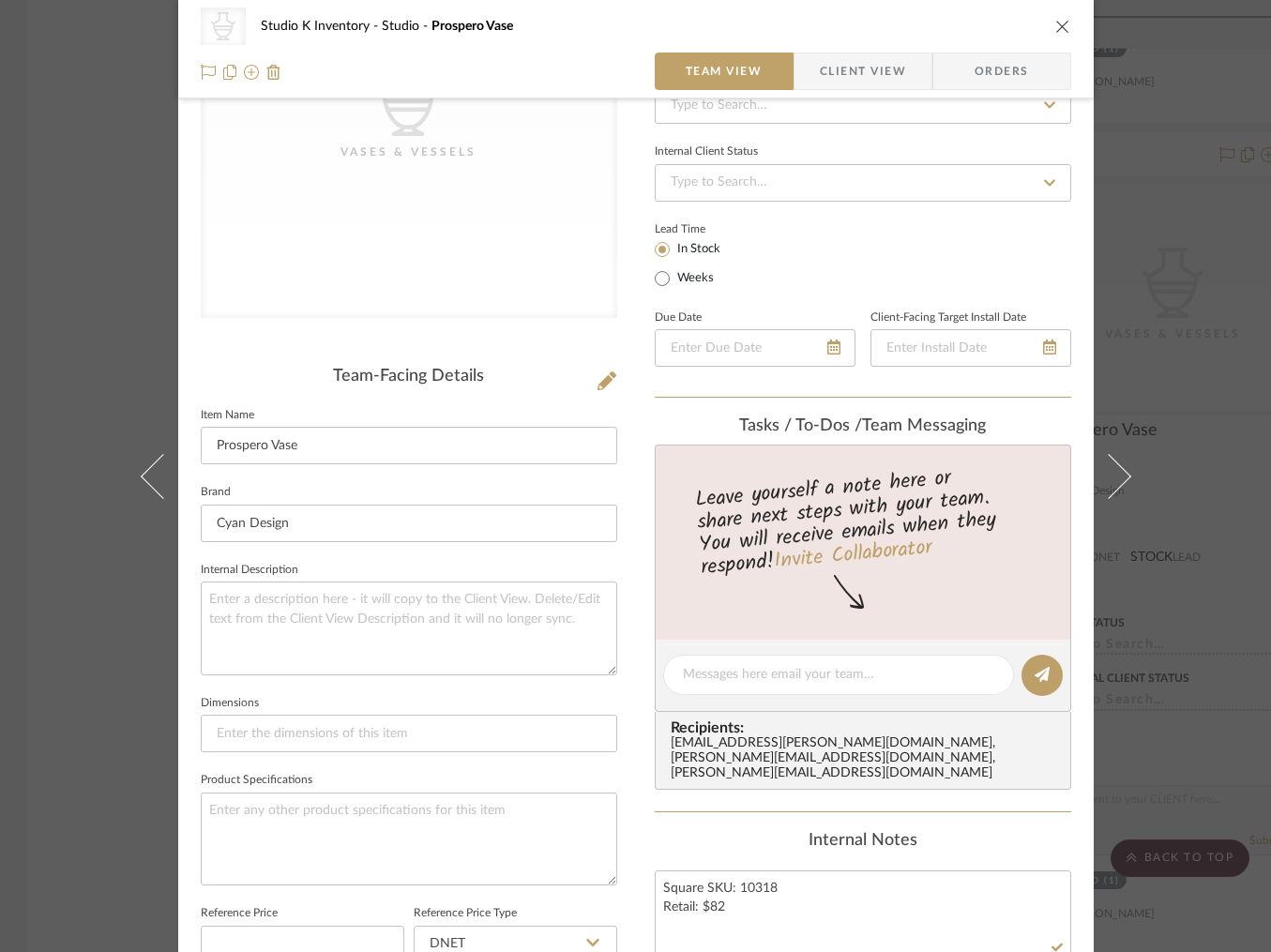
scroll to position [0, 0]
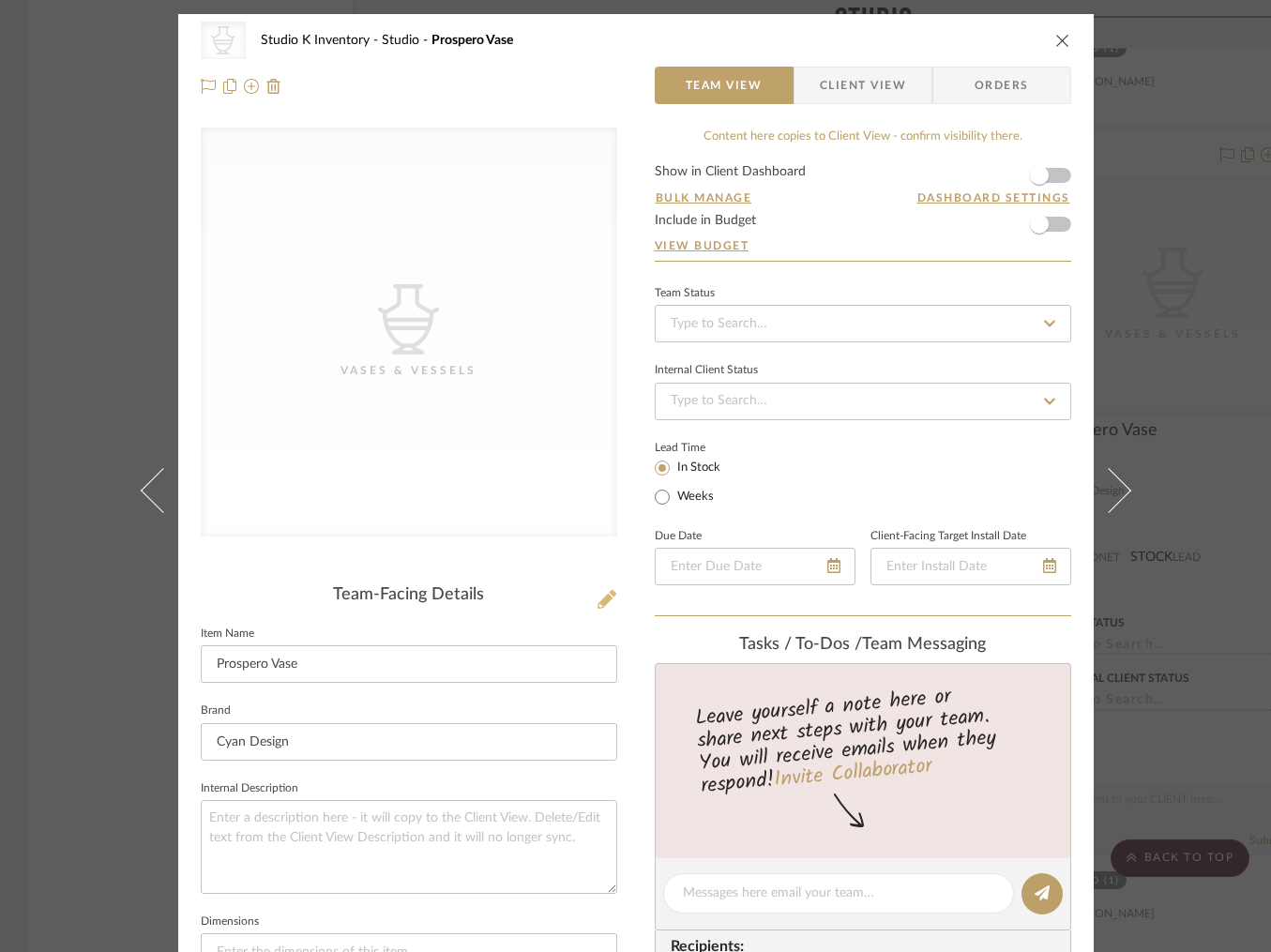
click at [601, 604] on icon at bounding box center [606, 599] width 19 height 19
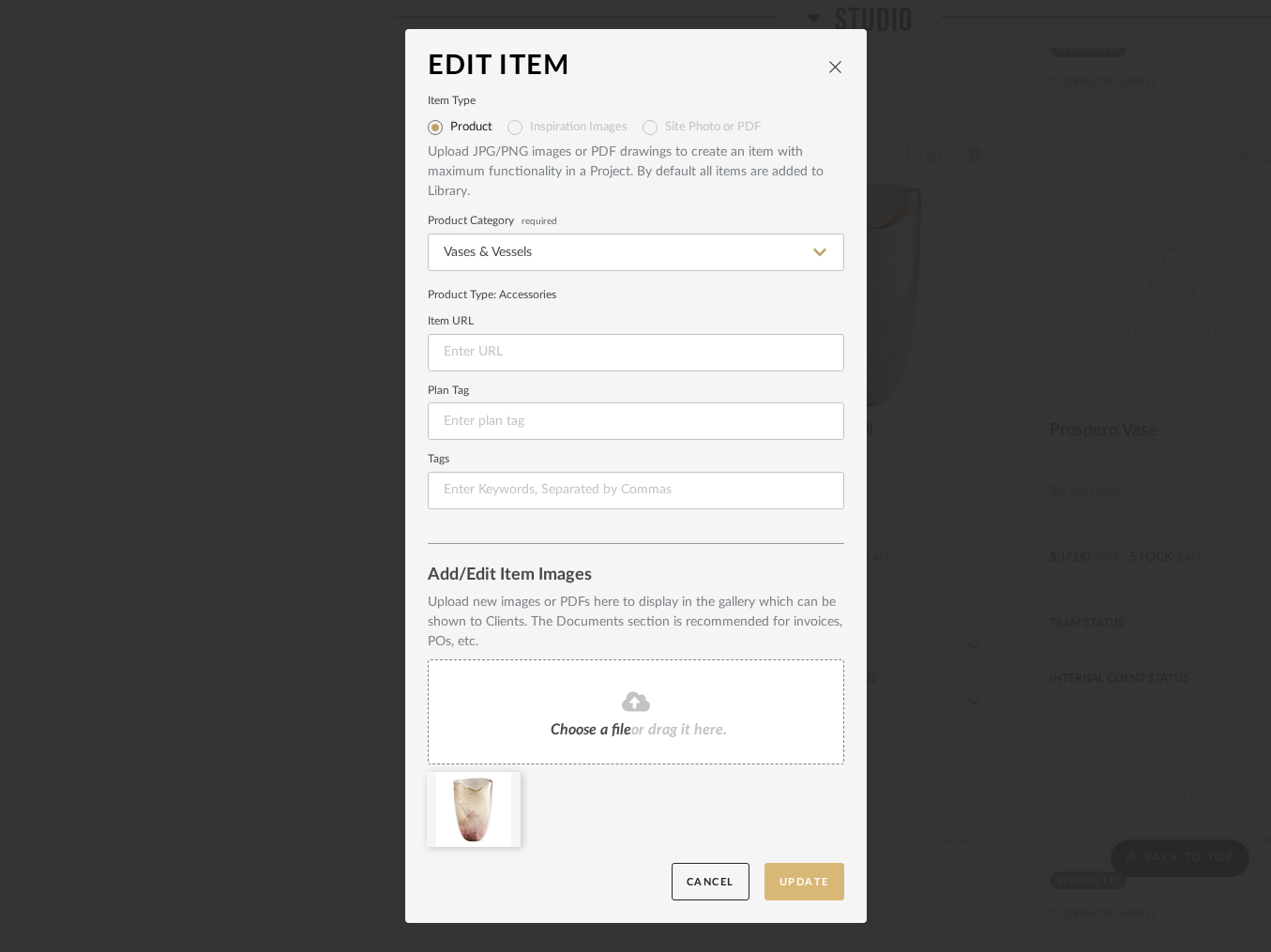
click at [798, 882] on button "Update" at bounding box center [804, 881] width 79 height 39
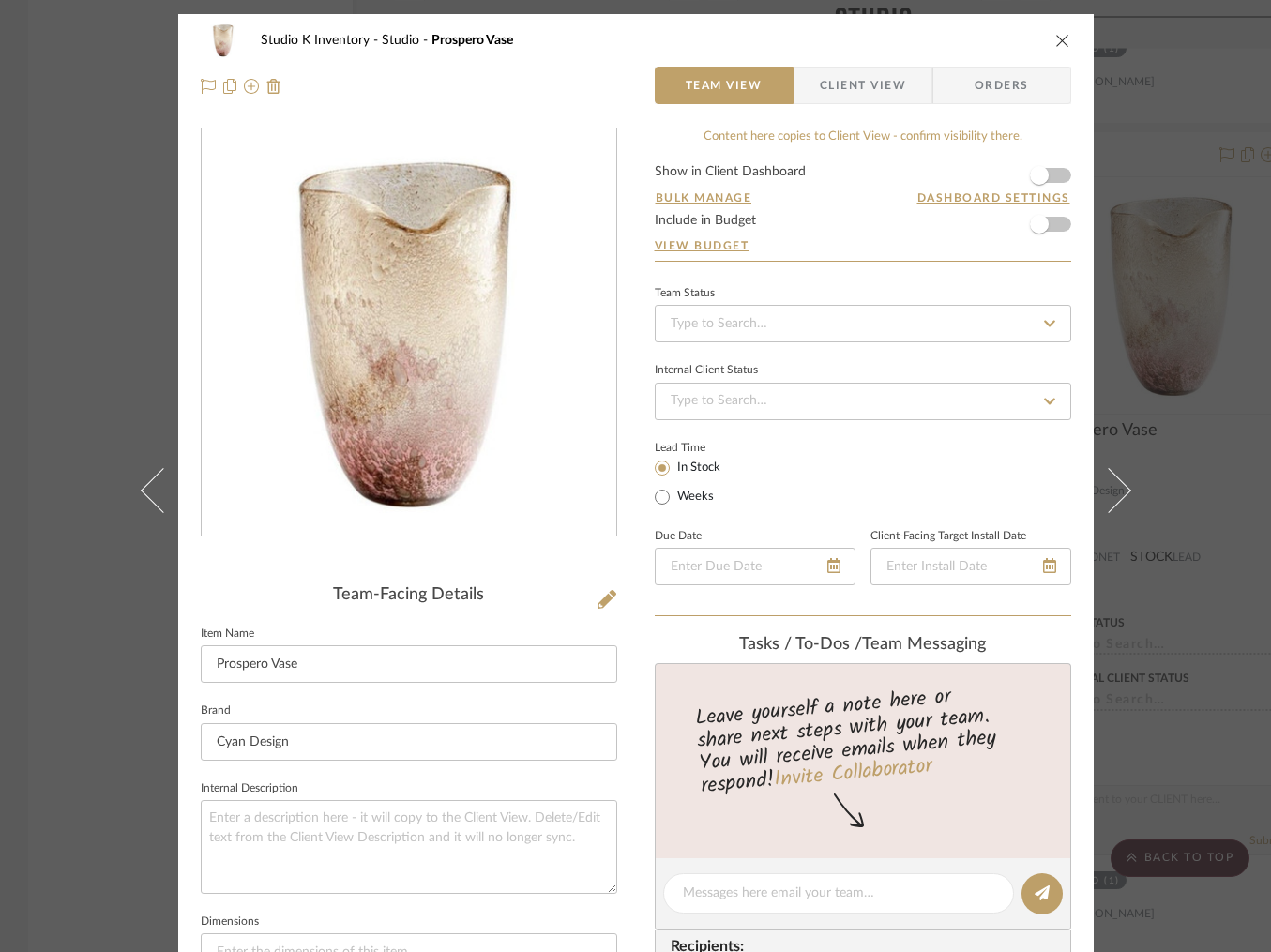
click at [1055, 37] on icon "close" at bounding box center [1062, 40] width 15 height 15
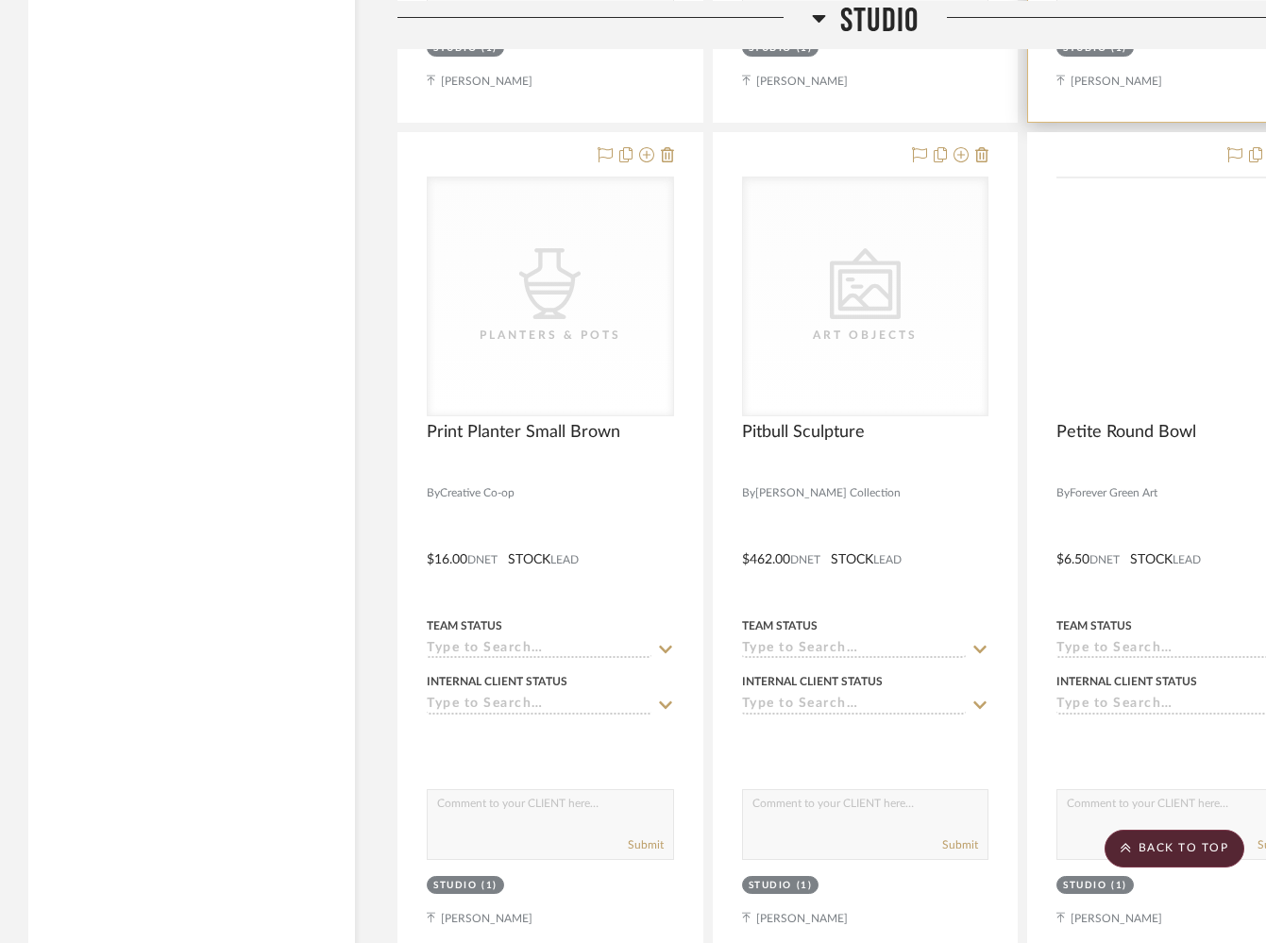
scroll to position [27176, 0]
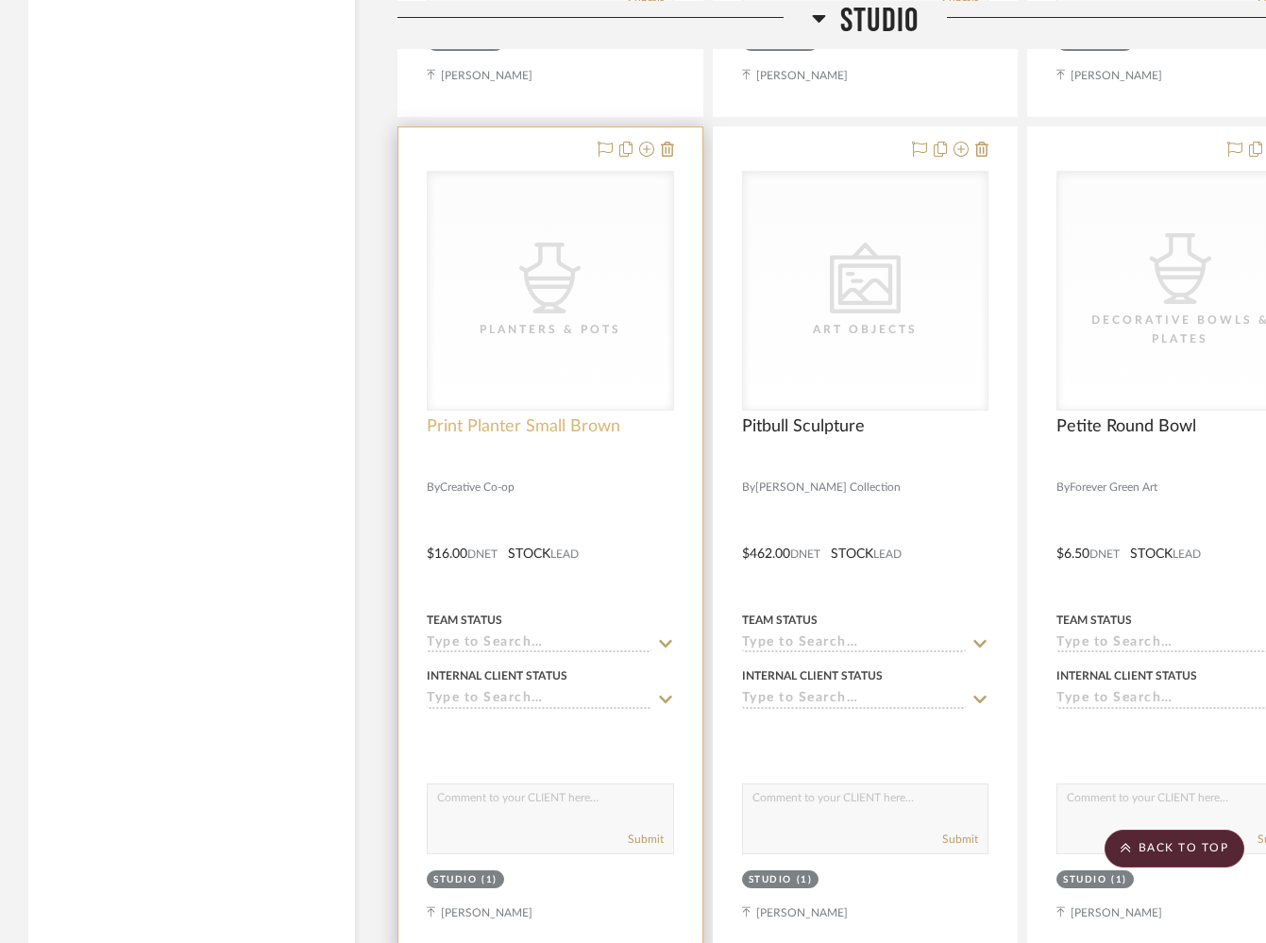
click at [549, 416] on span "Print Planter Small Brown" at bounding box center [523, 426] width 193 height 21
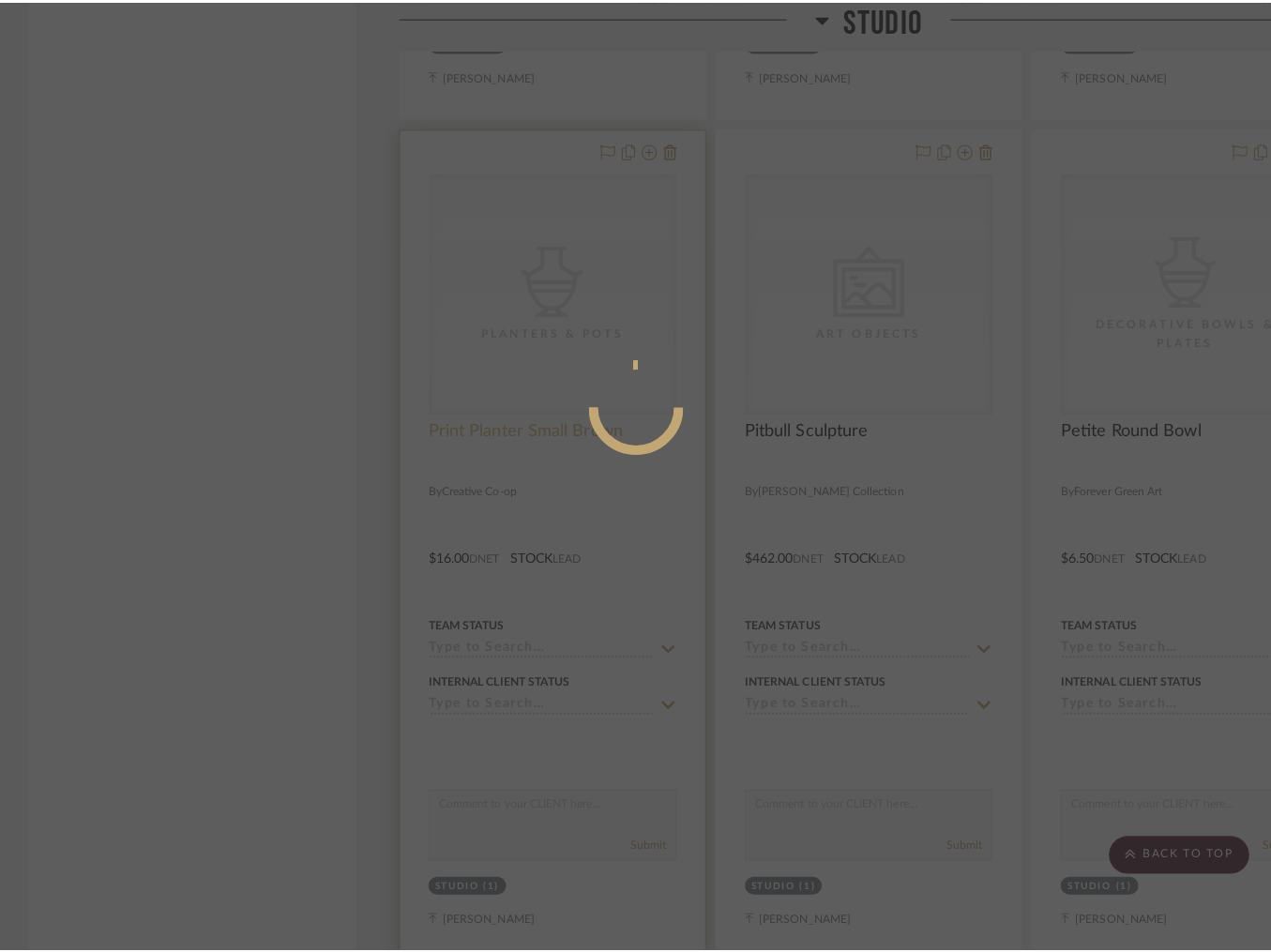
scroll to position [0, 0]
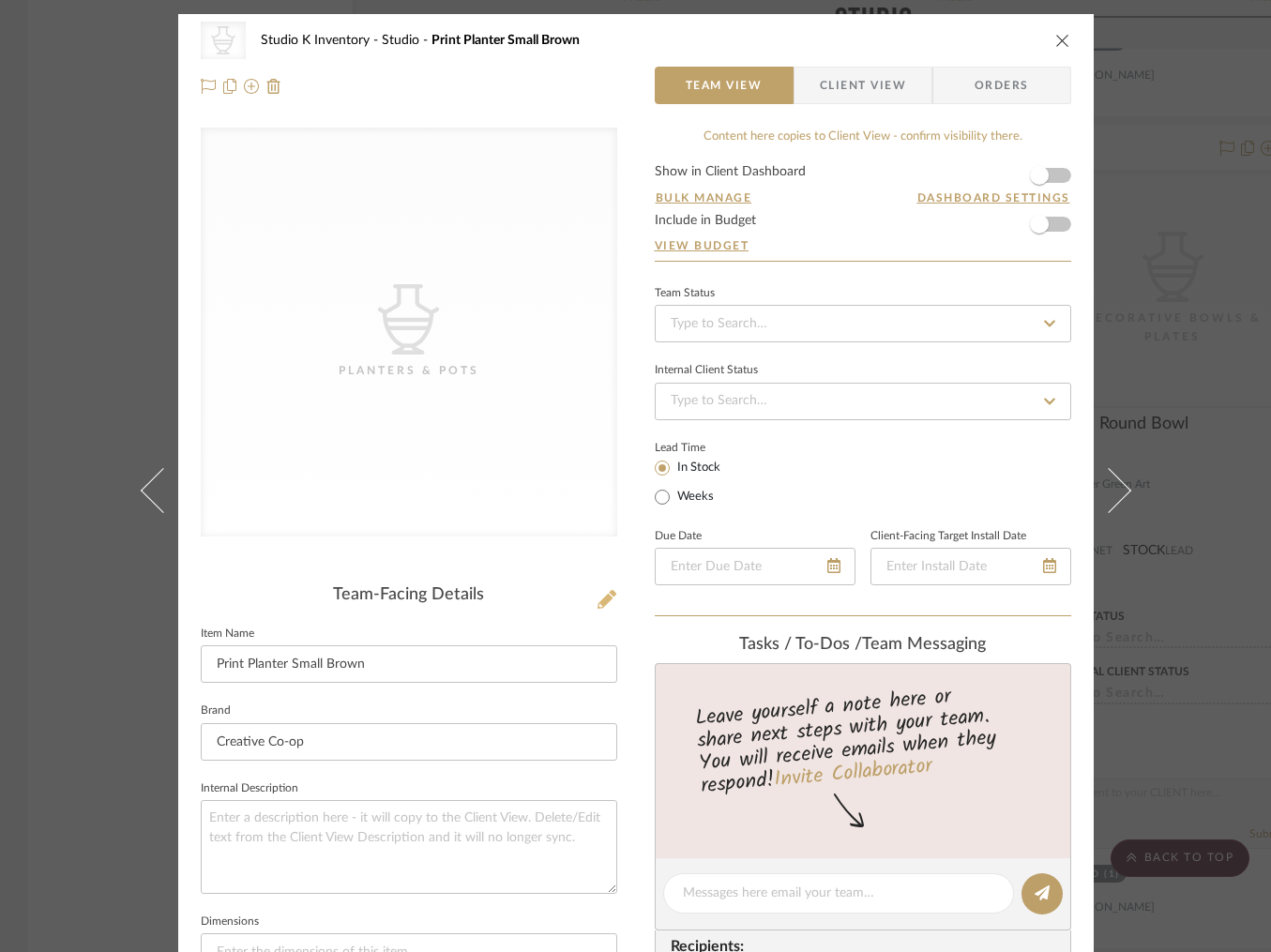
click at [602, 600] on icon at bounding box center [606, 599] width 19 height 19
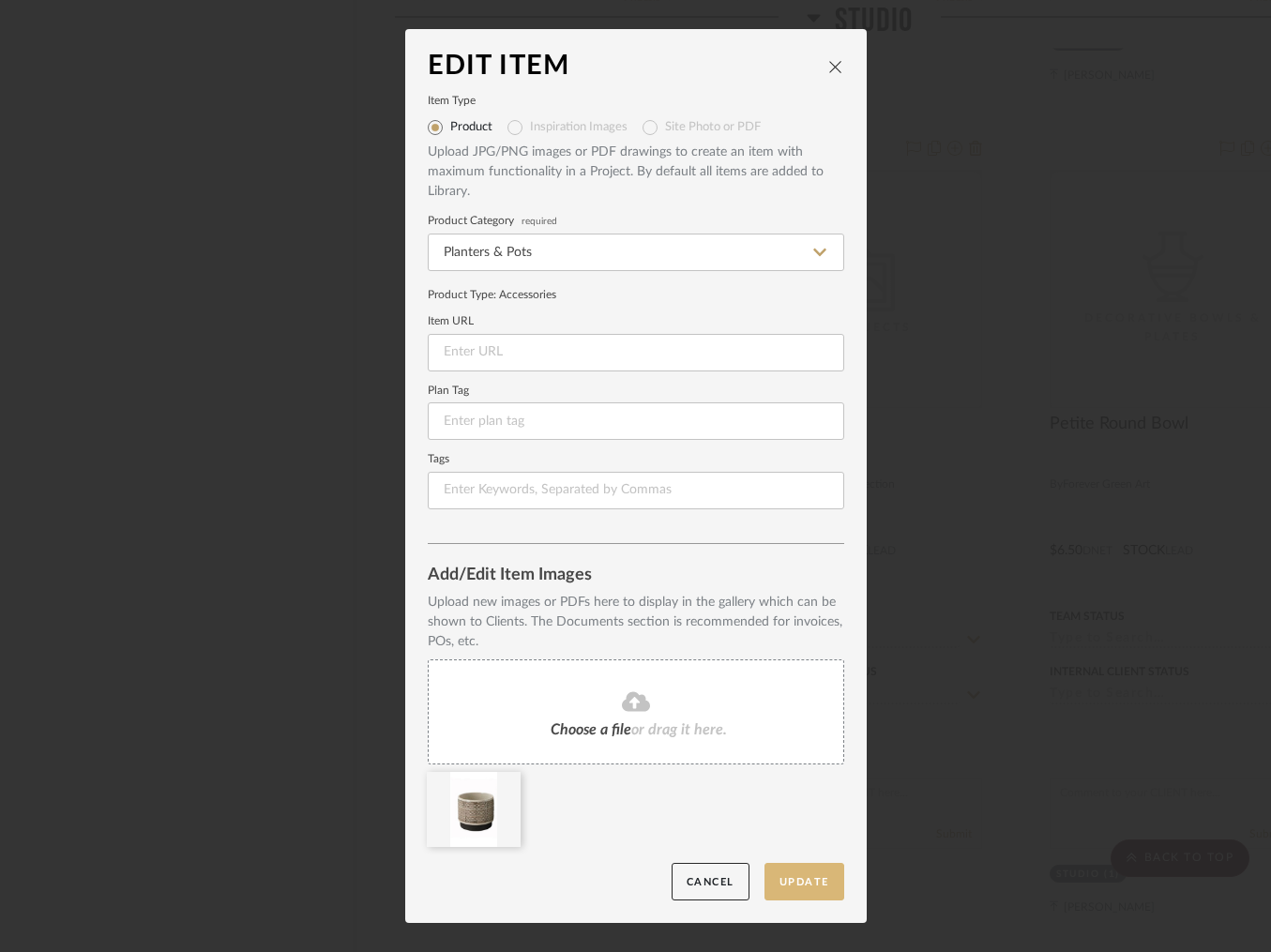
click at [798, 873] on button "Update" at bounding box center [804, 881] width 79 height 39
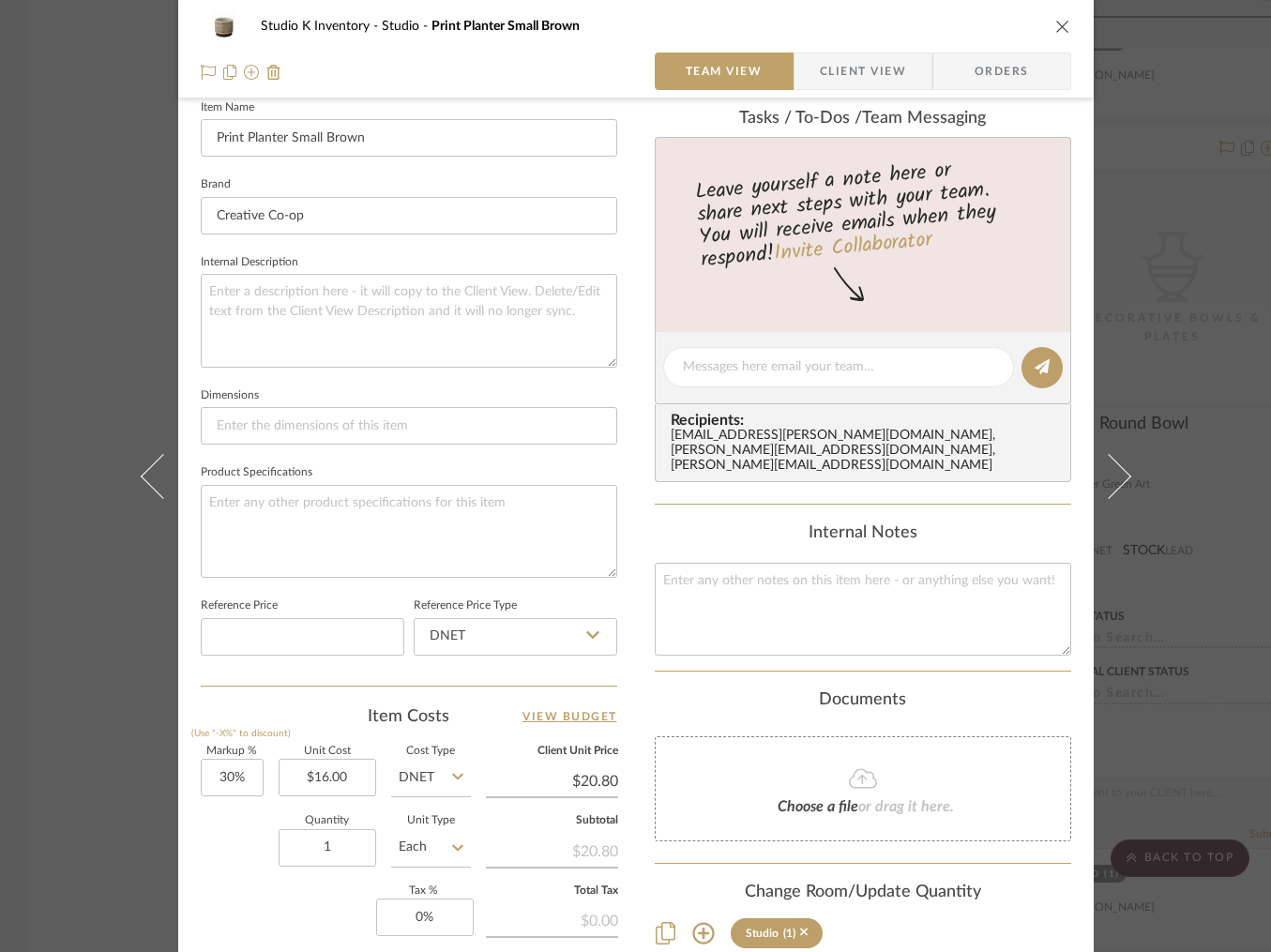
scroll to position [551, 0]
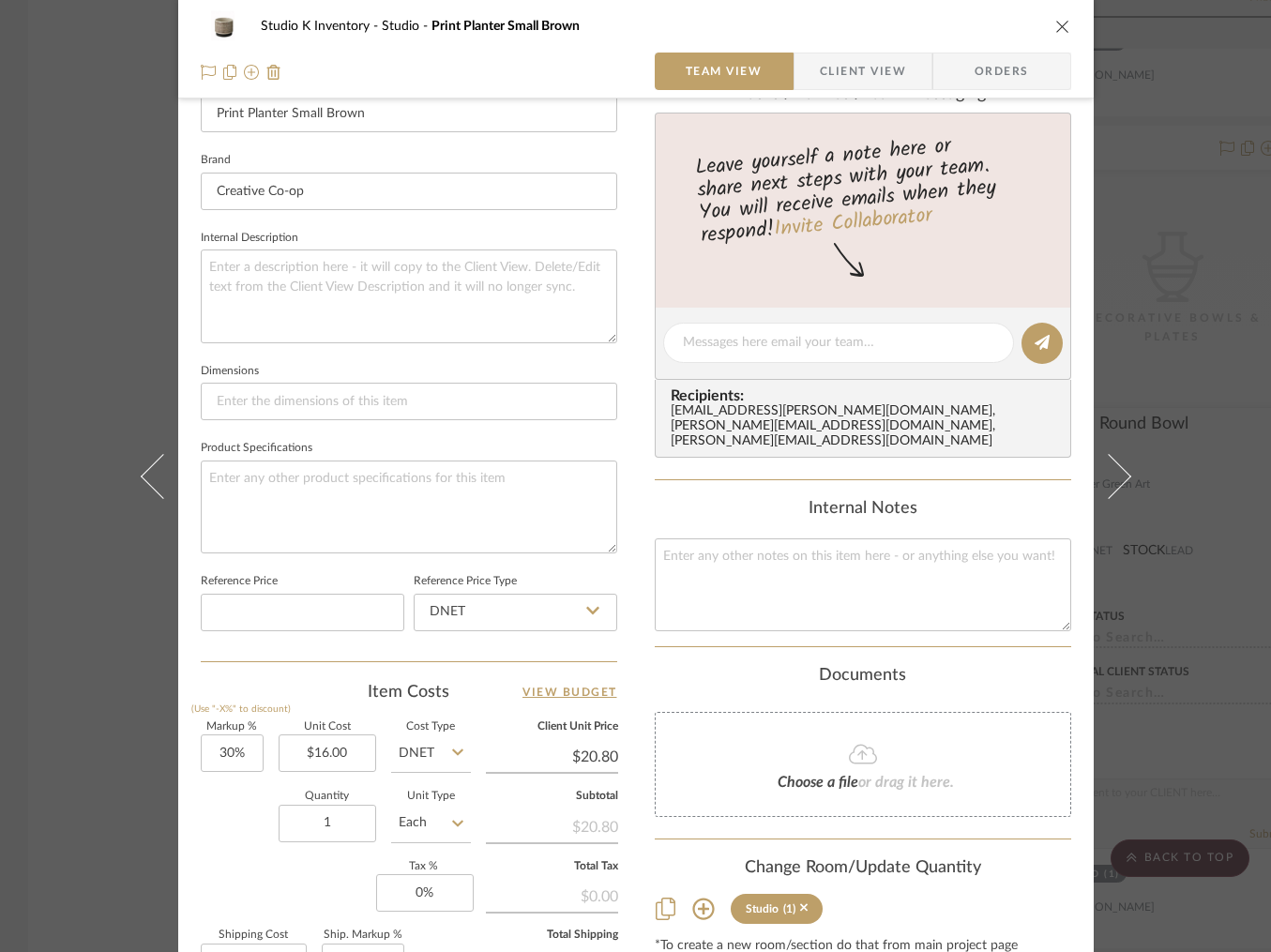
click at [721, 639] on div "Content here copies to Client View - confirm visibility there. Show in Client D…" at bounding box center [863, 347] width 416 height 1540
click at [714, 549] on textarea at bounding box center [863, 584] width 416 height 92
type textarea "Square SKU: creco24 Retail: $36"
click at [741, 499] on div "Internal Notes" at bounding box center [863, 509] width 416 height 21
click at [1056, 29] on icon "close" at bounding box center [1062, 26] width 15 height 15
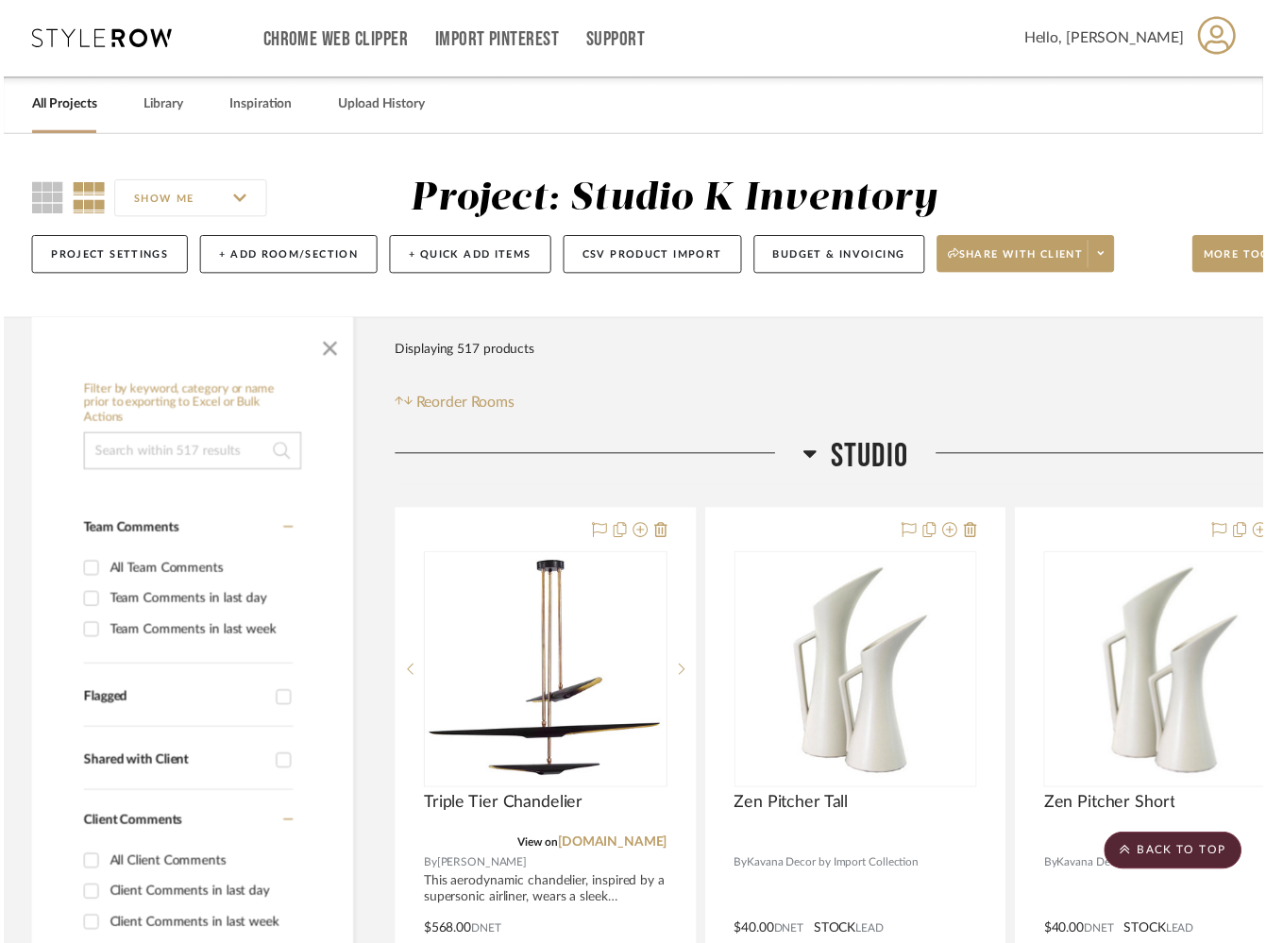
scroll to position [27176, 0]
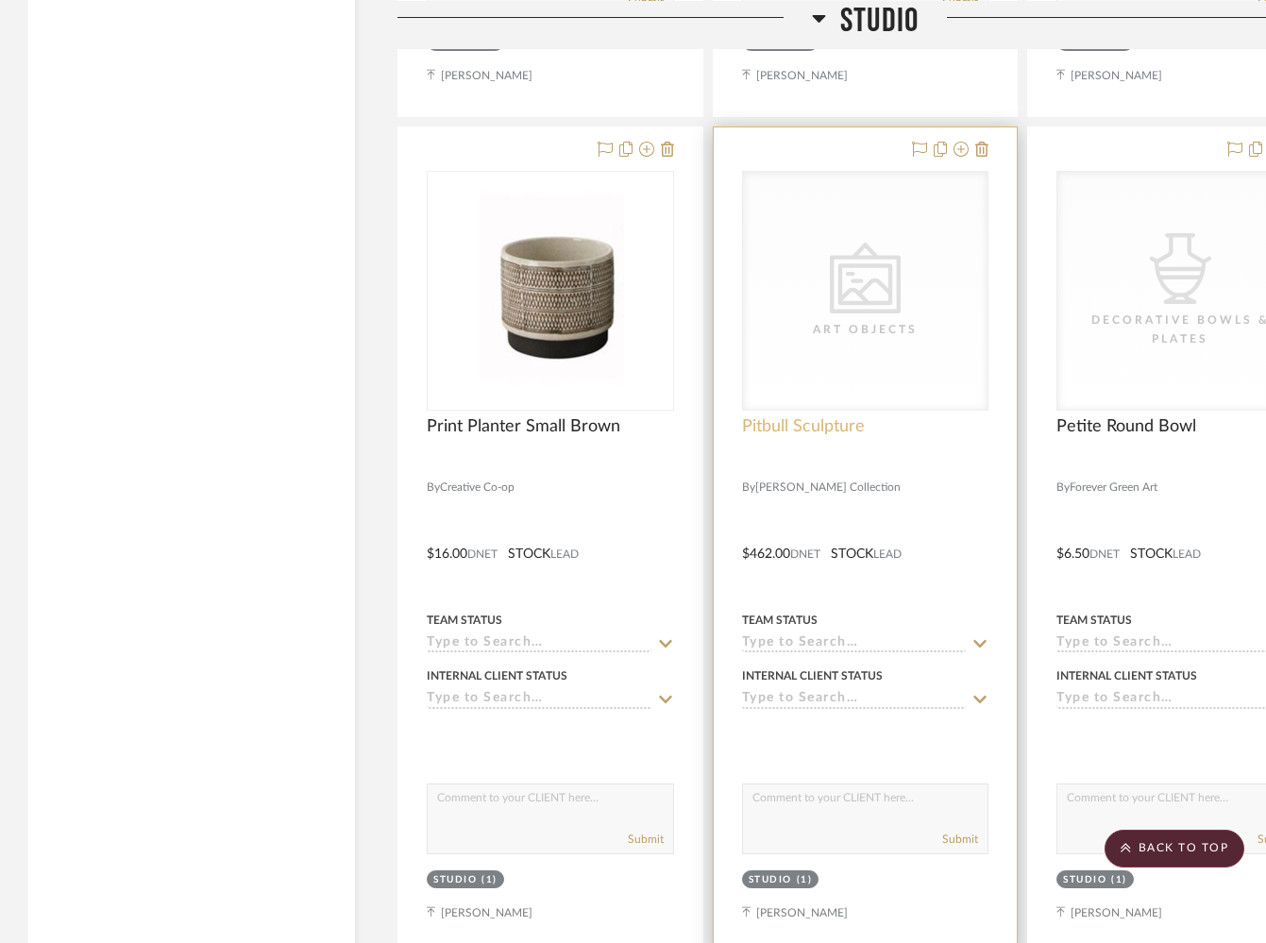
click at [827, 416] on span "Pitbull Sculpture" at bounding box center [803, 426] width 123 height 21
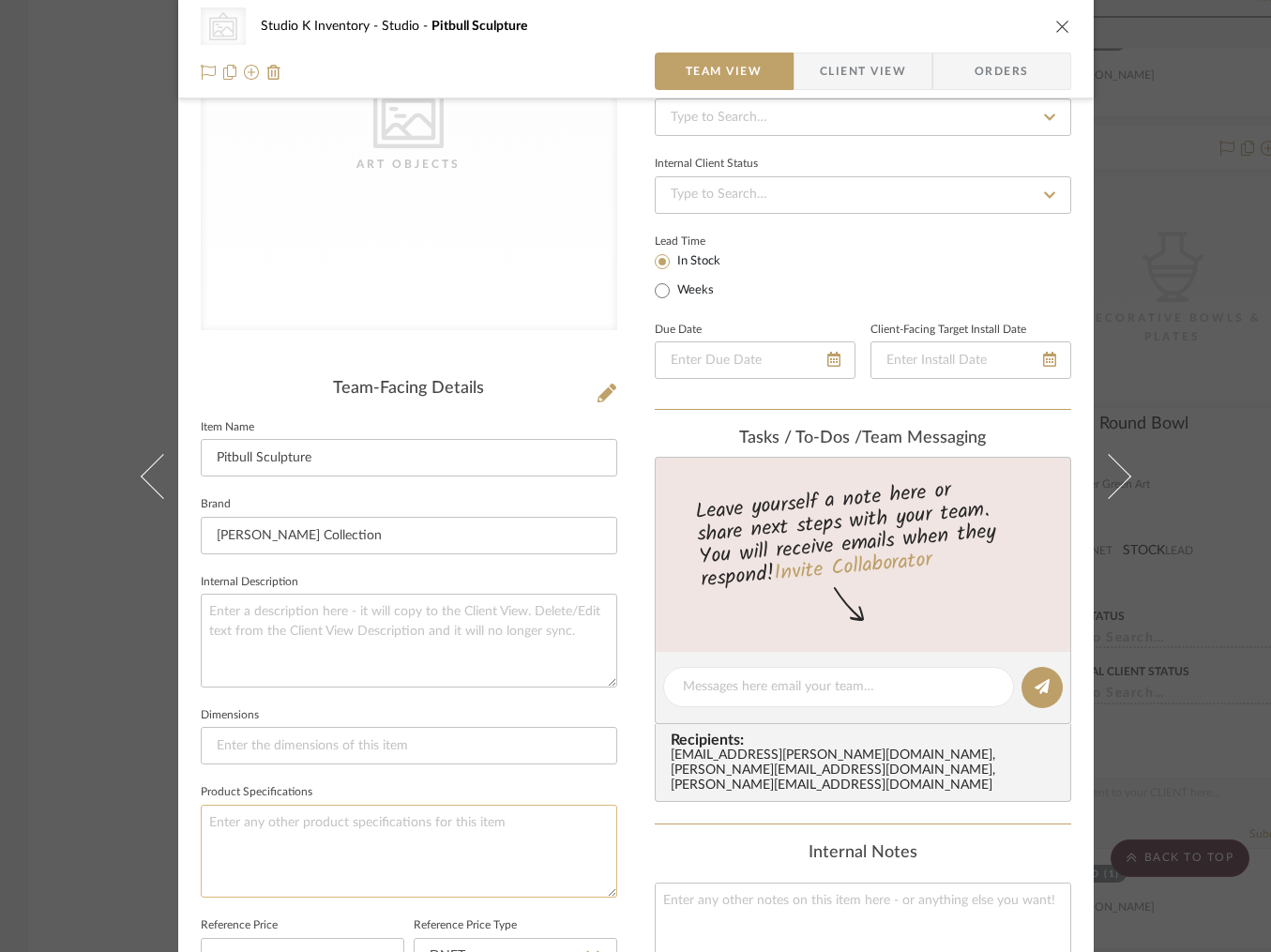
scroll to position [458, 0]
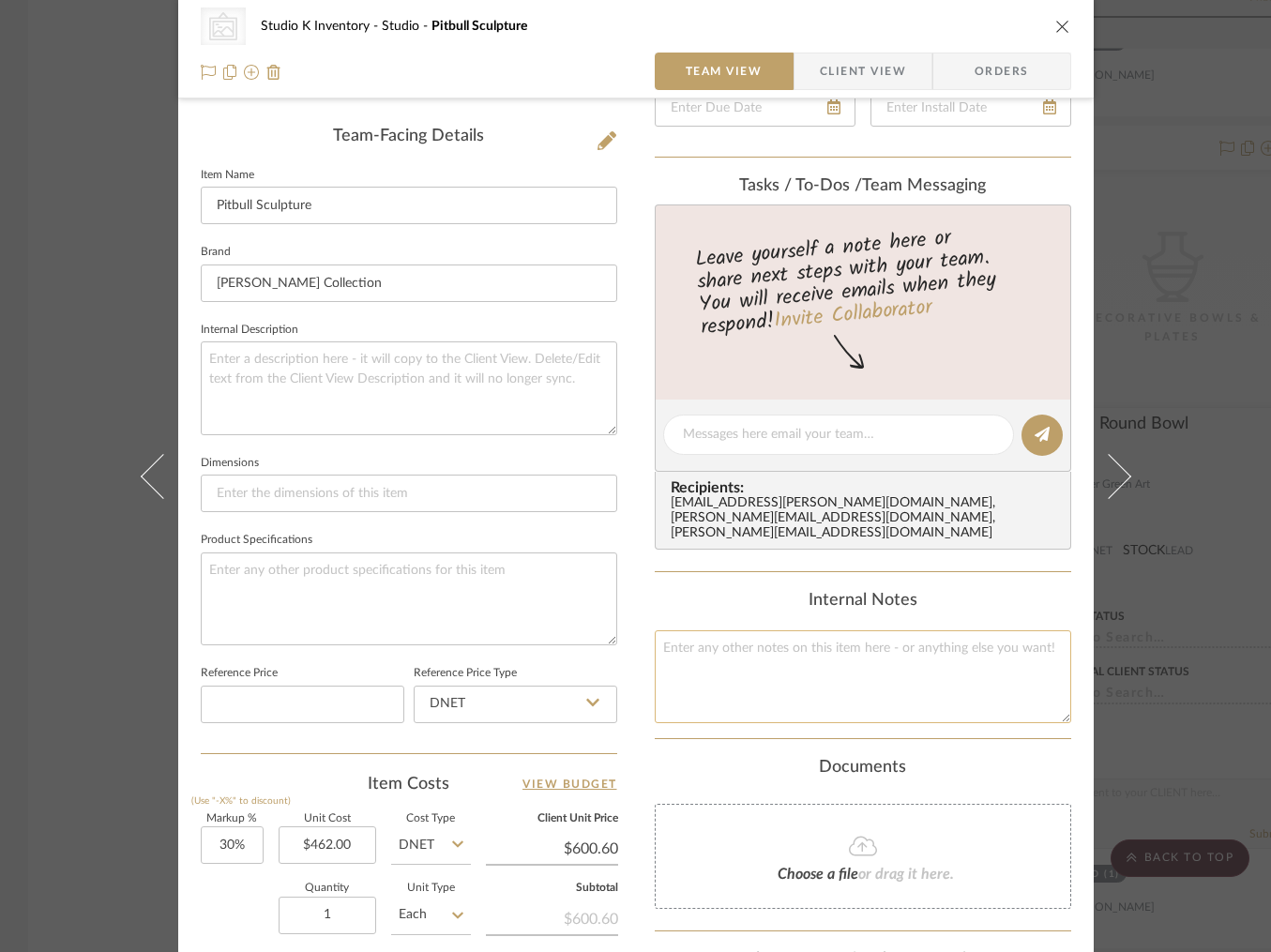
click at [744, 631] on textarea at bounding box center [863, 676] width 416 height 92
type textarea "Square SKU: phil71 Retail: $1000"
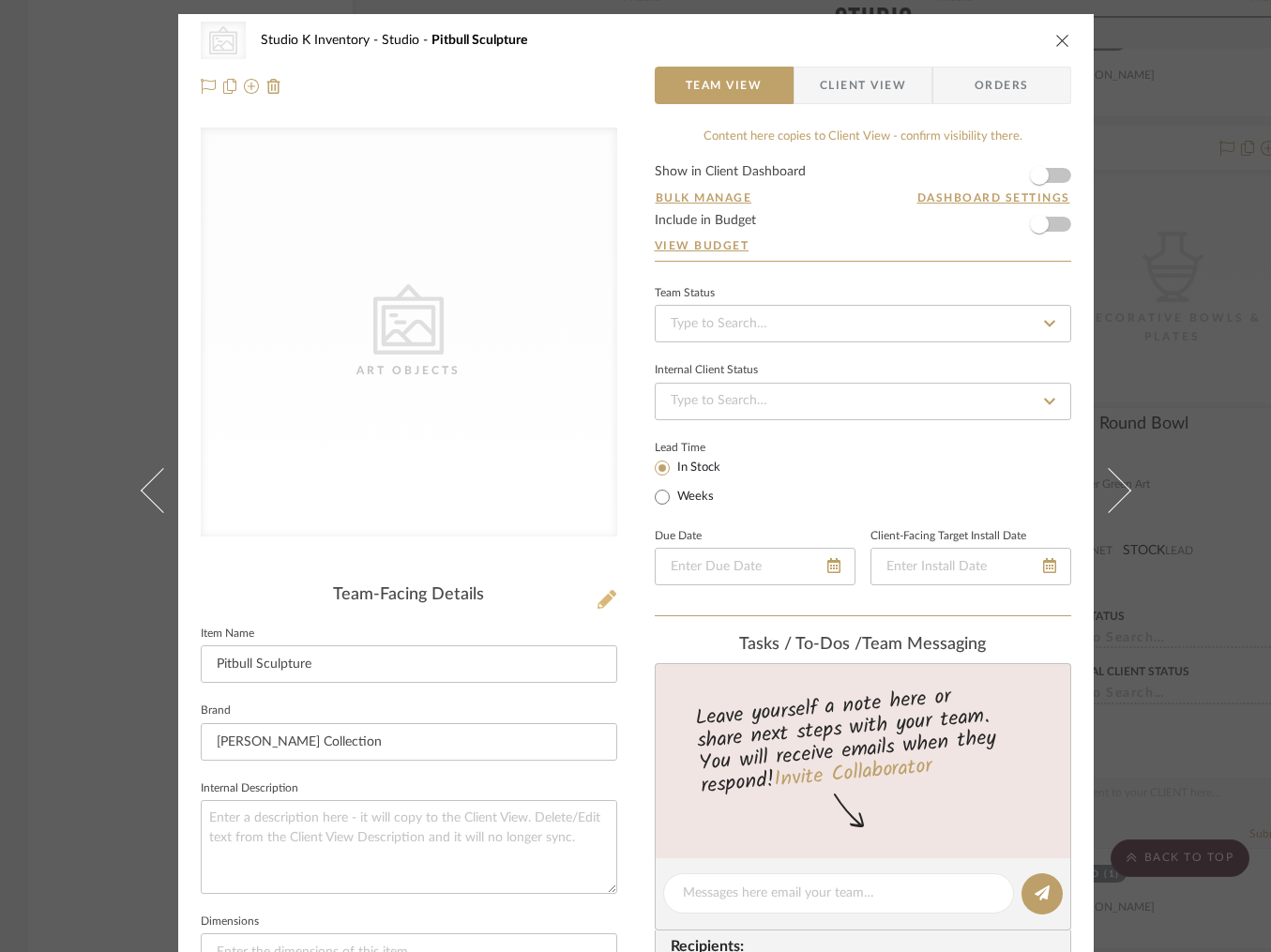
click at [597, 604] on icon at bounding box center [606, 599] width 19 height 19
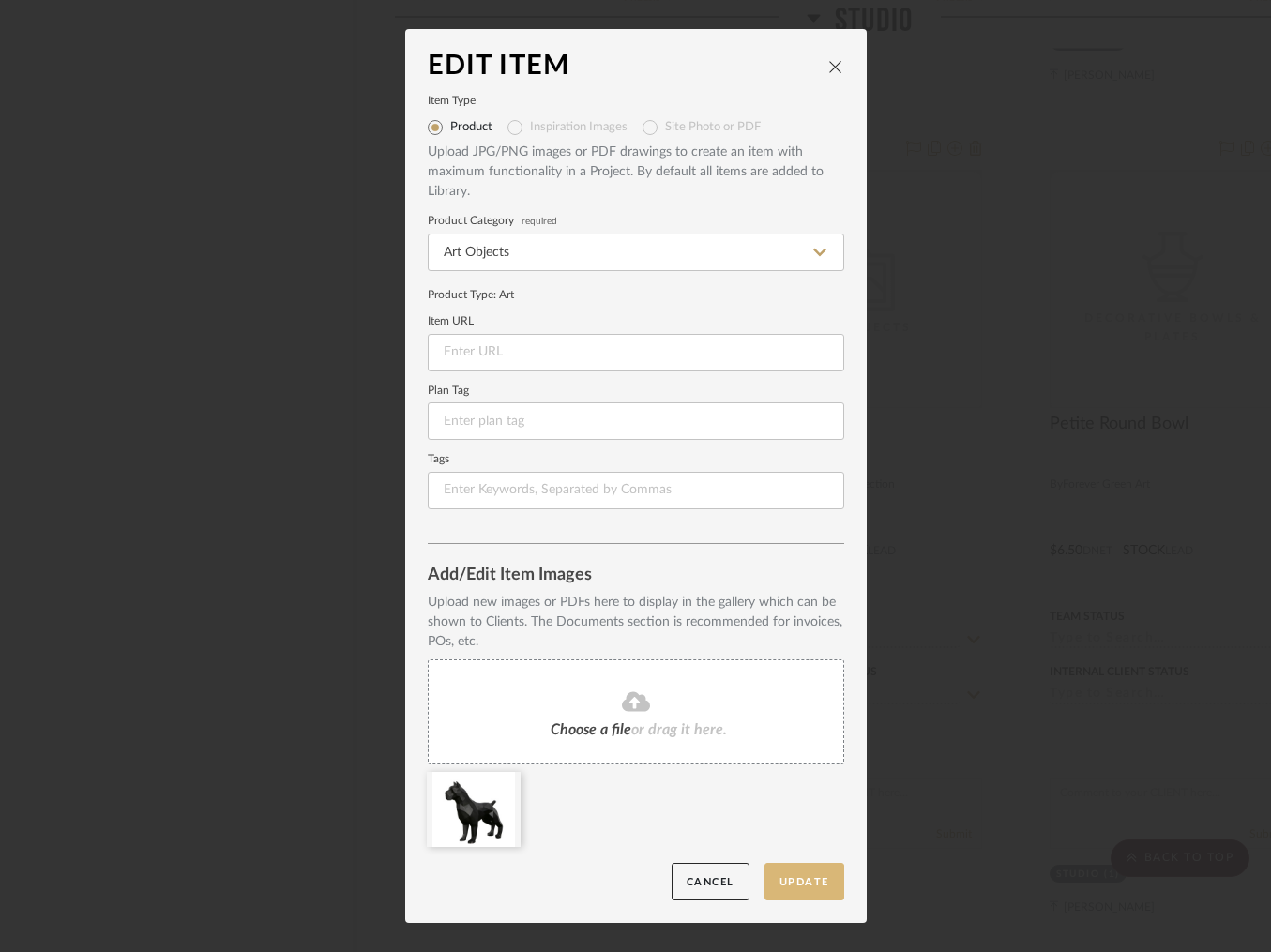
click at [786, 875] on button "Update" at bounding box center [804, 881] width 79 height 39
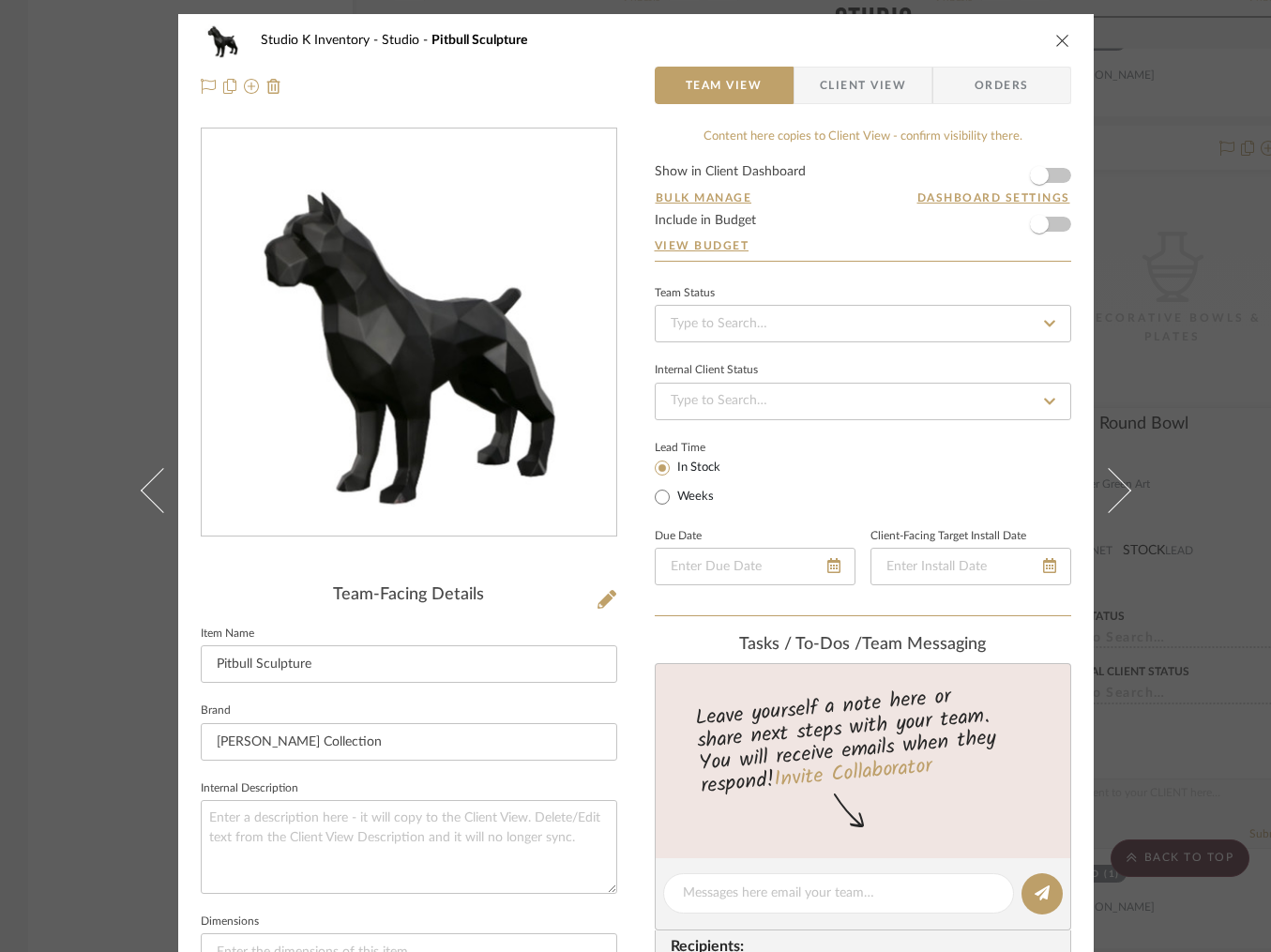
click at [1060, 35] on icon "close" at bounding box center [1062, 40] width 15 height 15
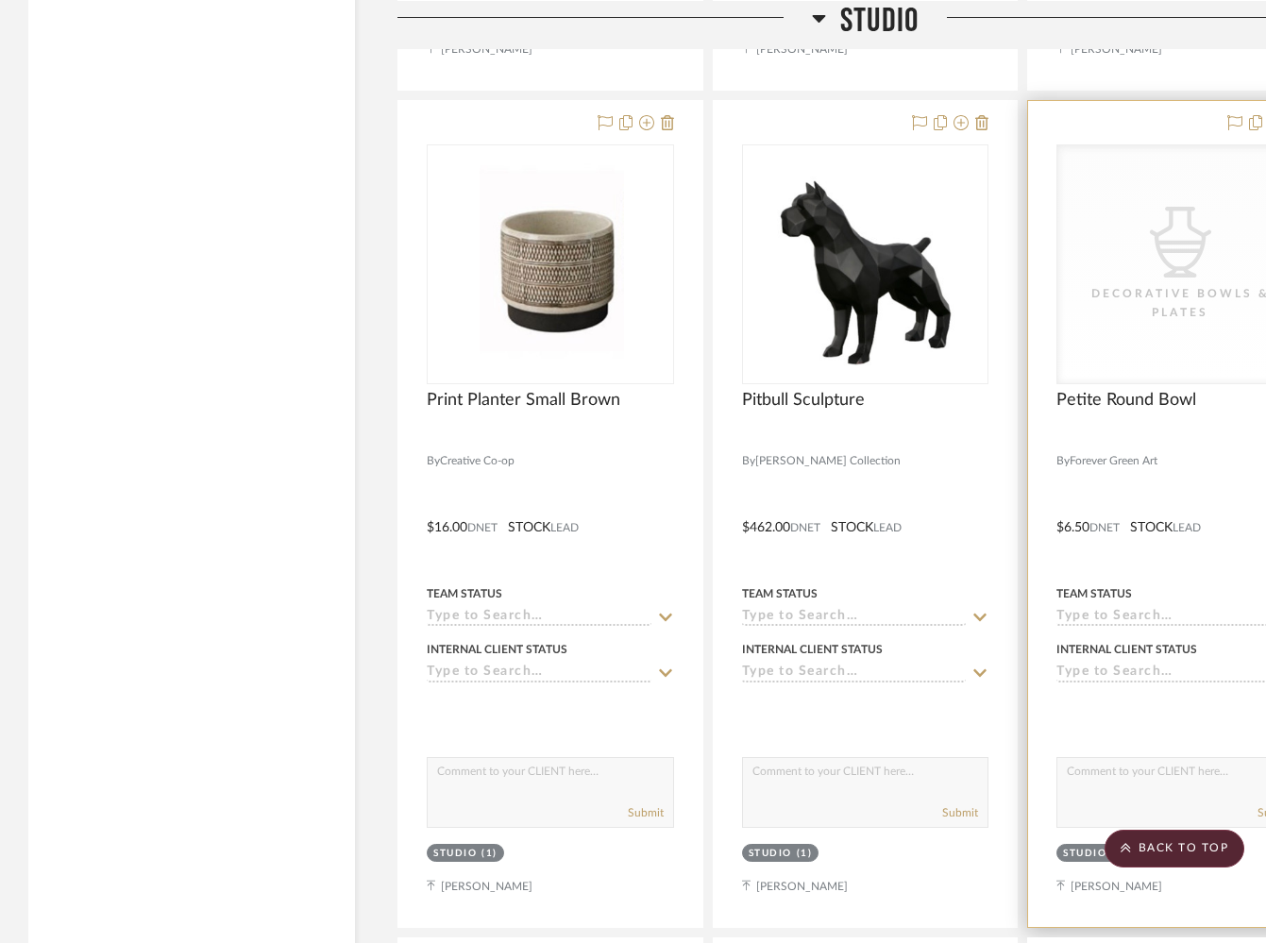
scroll to position [27196, 0]
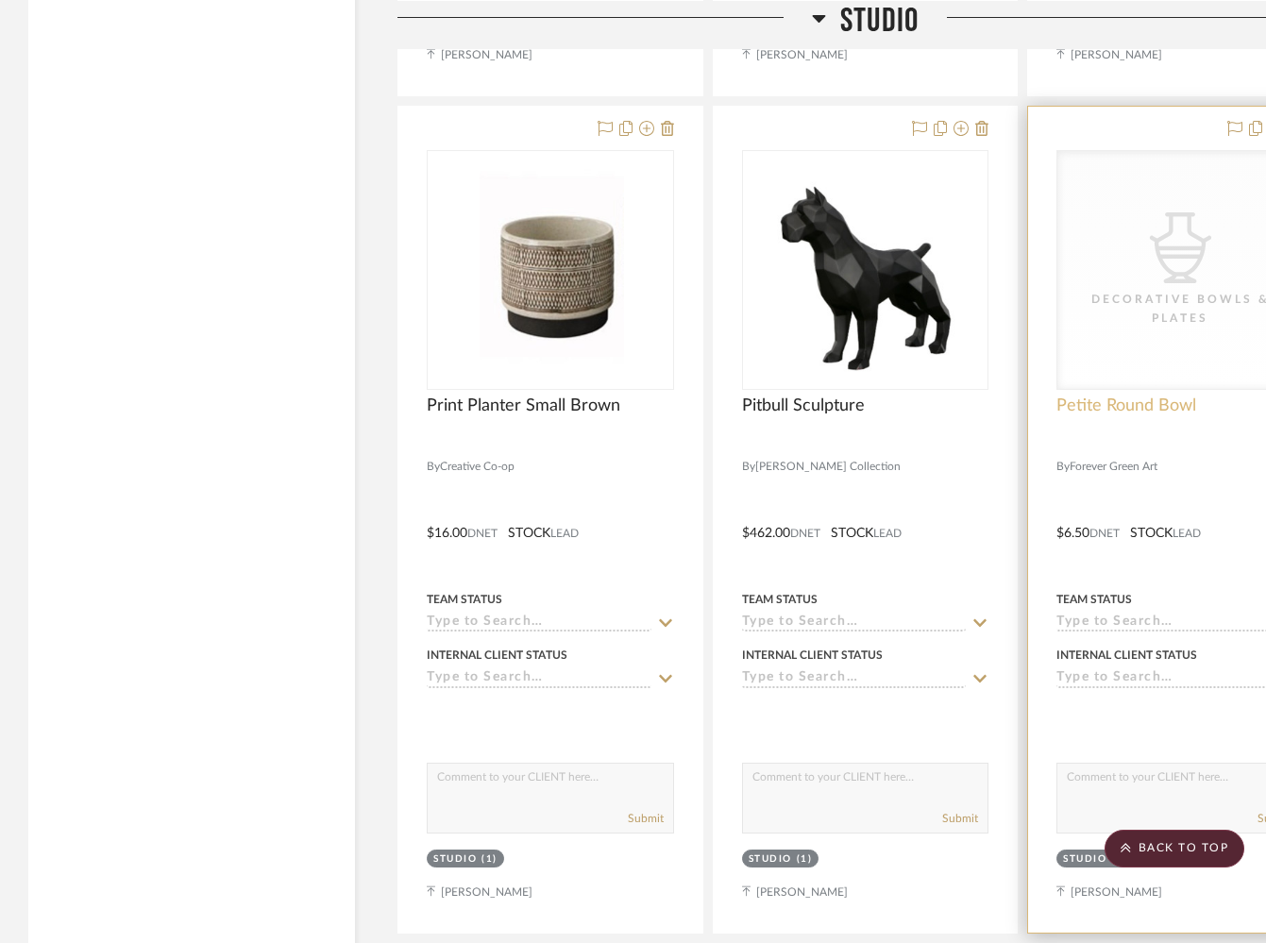
click at [1101, 395] on span "Petite Round Bowl" at bounding box center [1126, 405] width 140 height 21
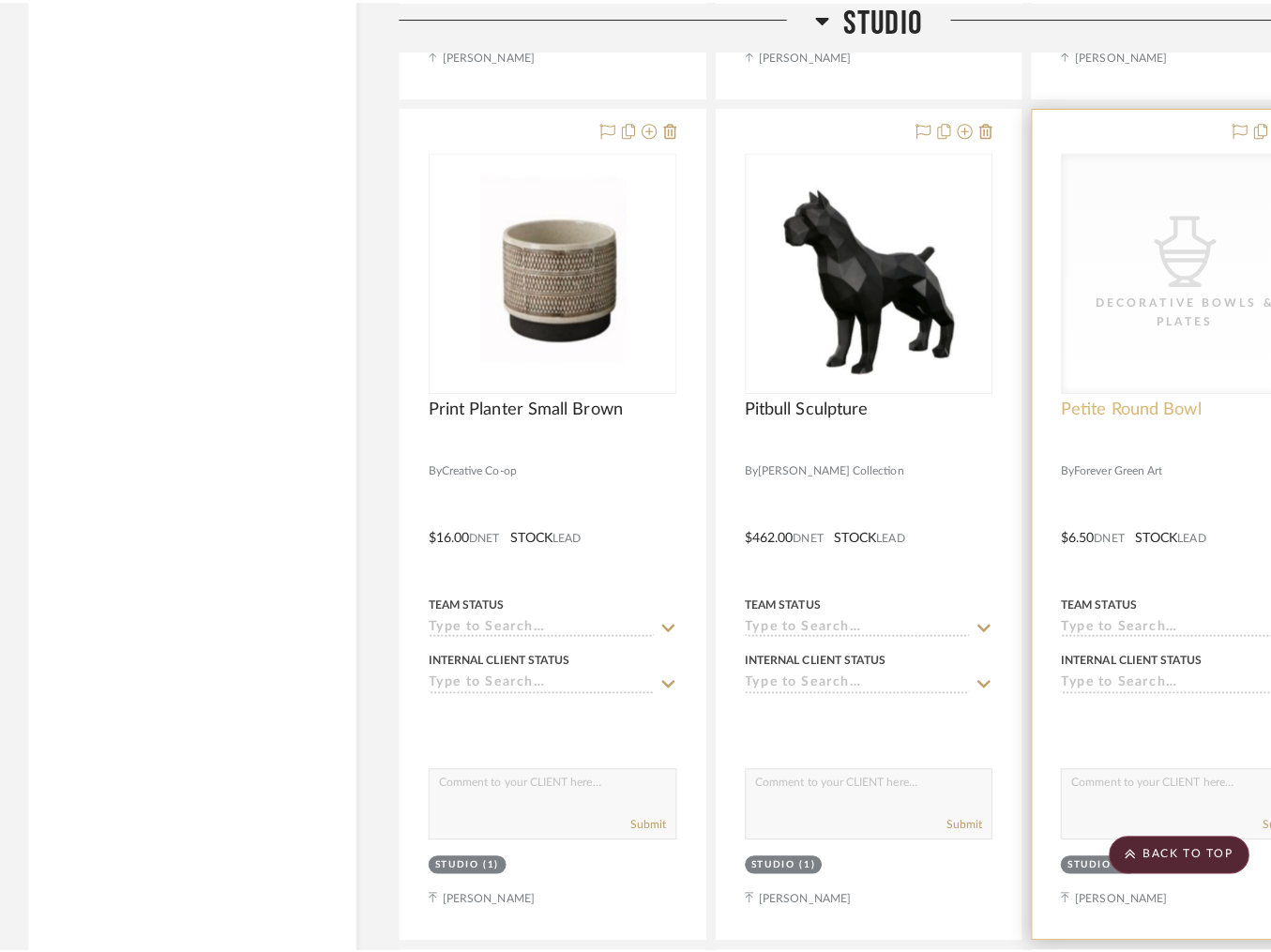
scroll to position [0, 0]
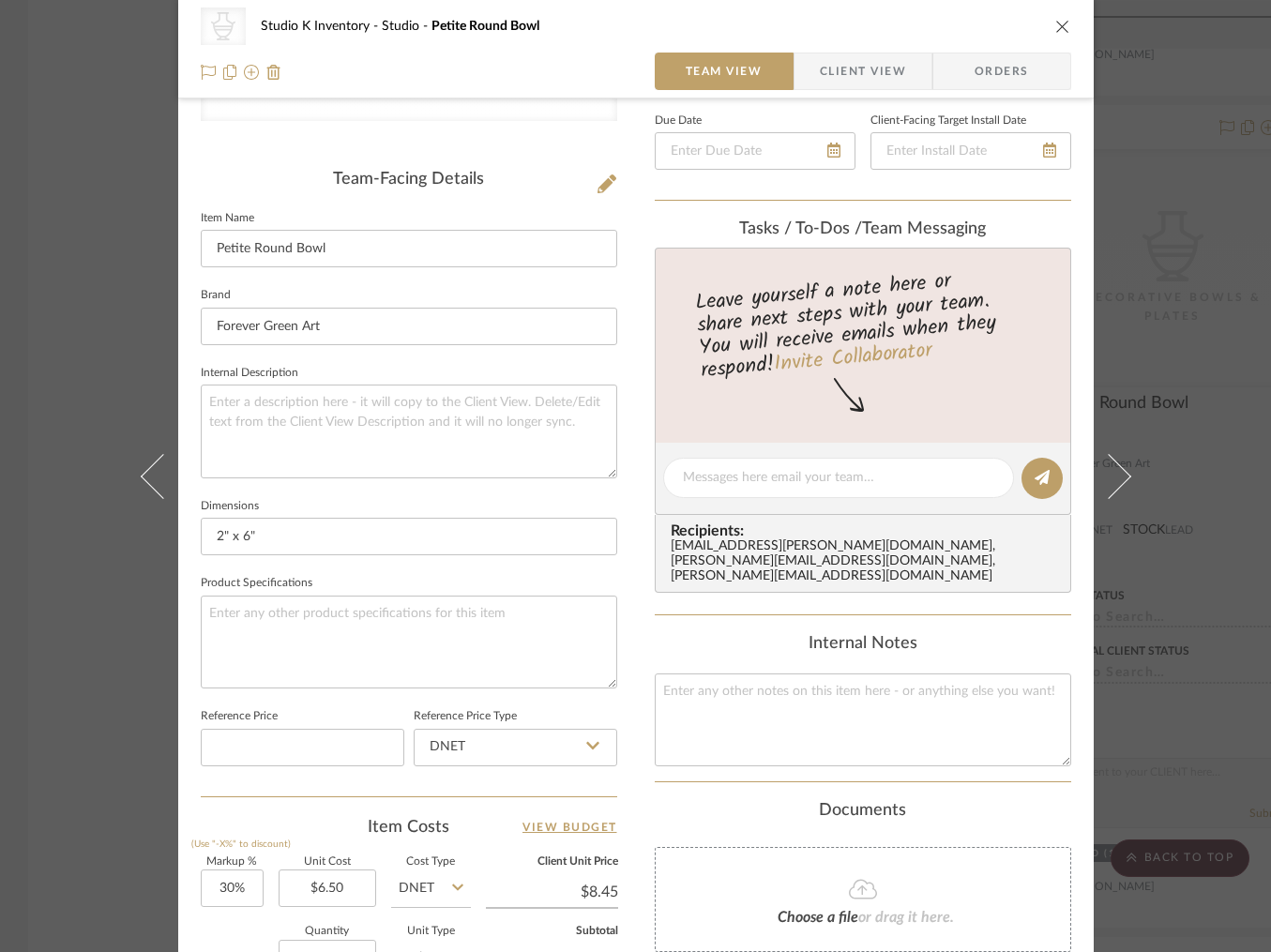
scroll to position [450, 0]
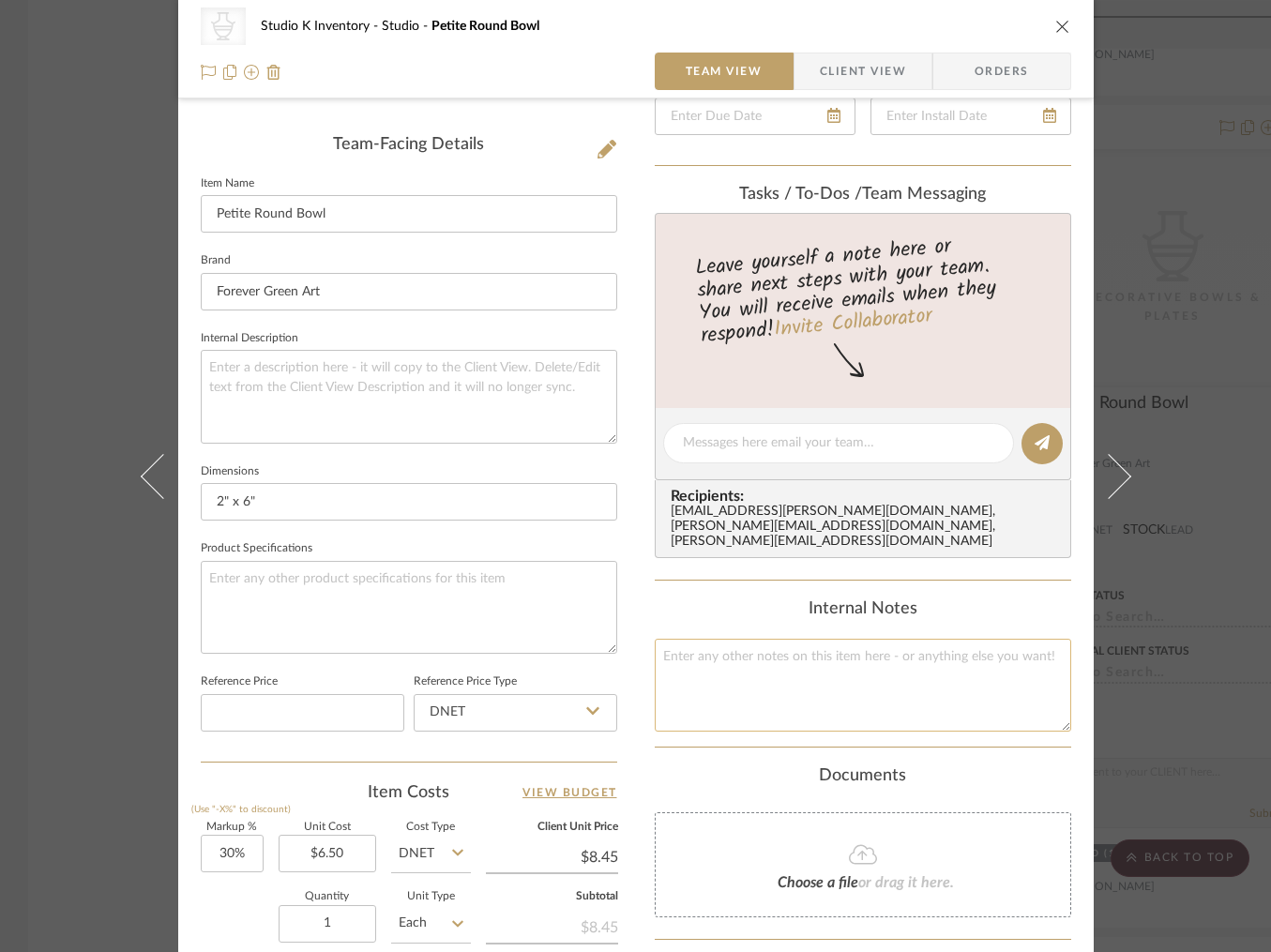
click at [750, 642] on textarea at bounding box center [863, 685] width 416 height 92
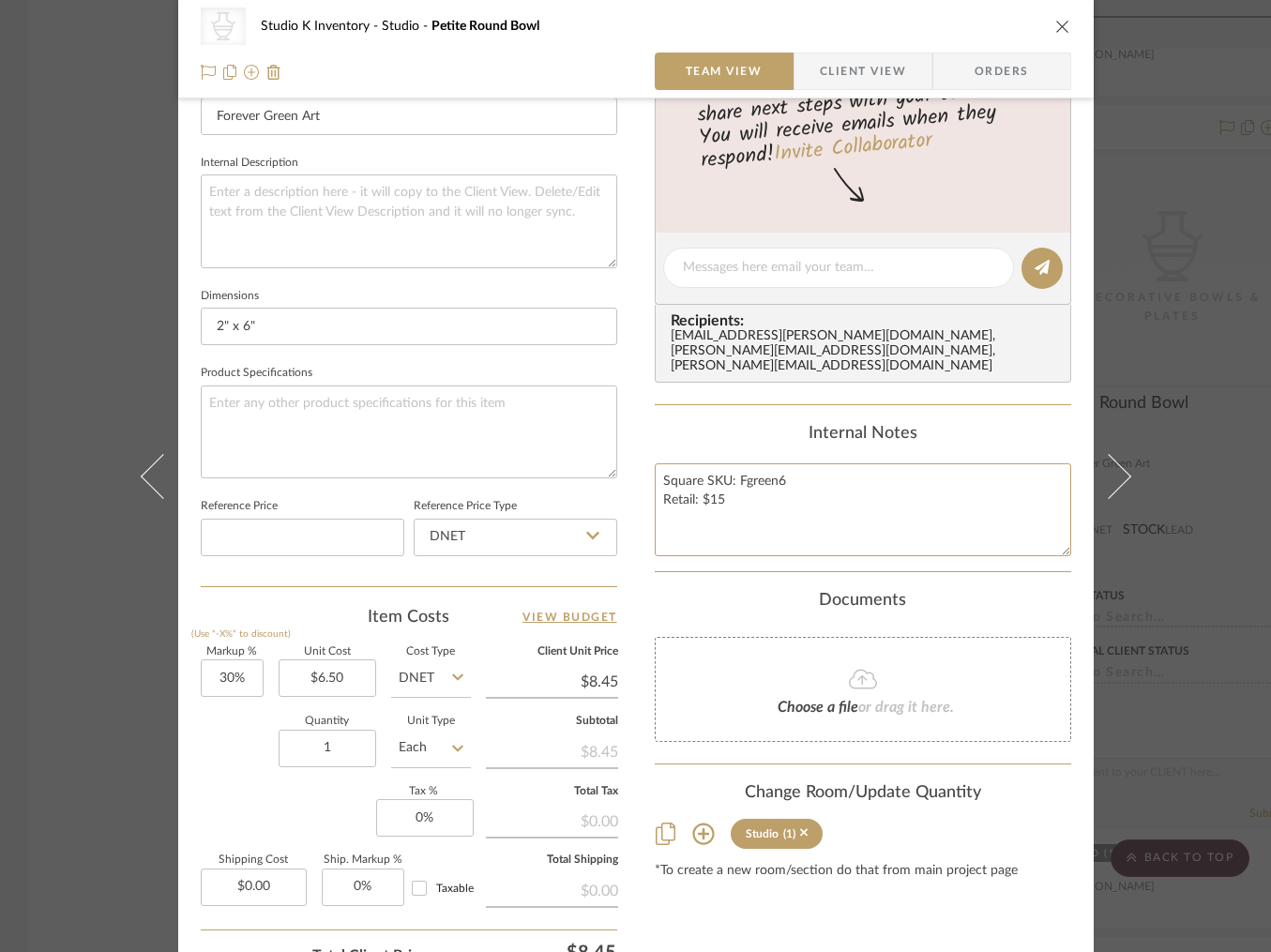
scroll to position [788, 0]
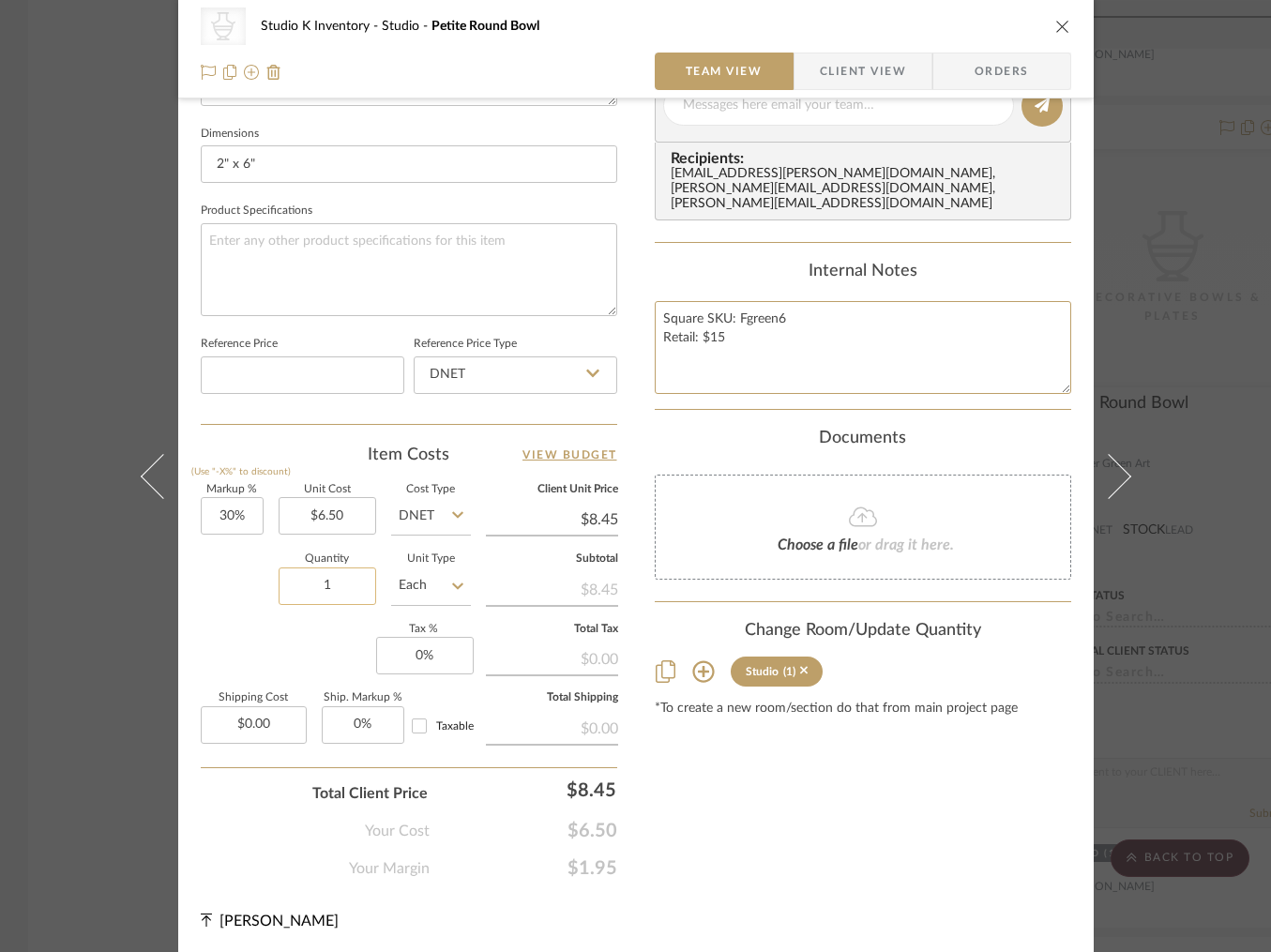
type textarea "Square SKU: Fgreen6 Retail: $15"
drag, startPoint x: 348, startPoint y: 580, endPoint x: 294, endPoint y: 578, distance: 54.0
click at [294, 578] on input "1" at bounding box center [327, 586] width 97 height 38
drag, startPoint x: 342, startPoint y: 588, endPoint x: 295, endPoint y: 583, distance: 47.3
click at [295, 582] on input "1" at bounding box center [327, 586] width 97 height 38
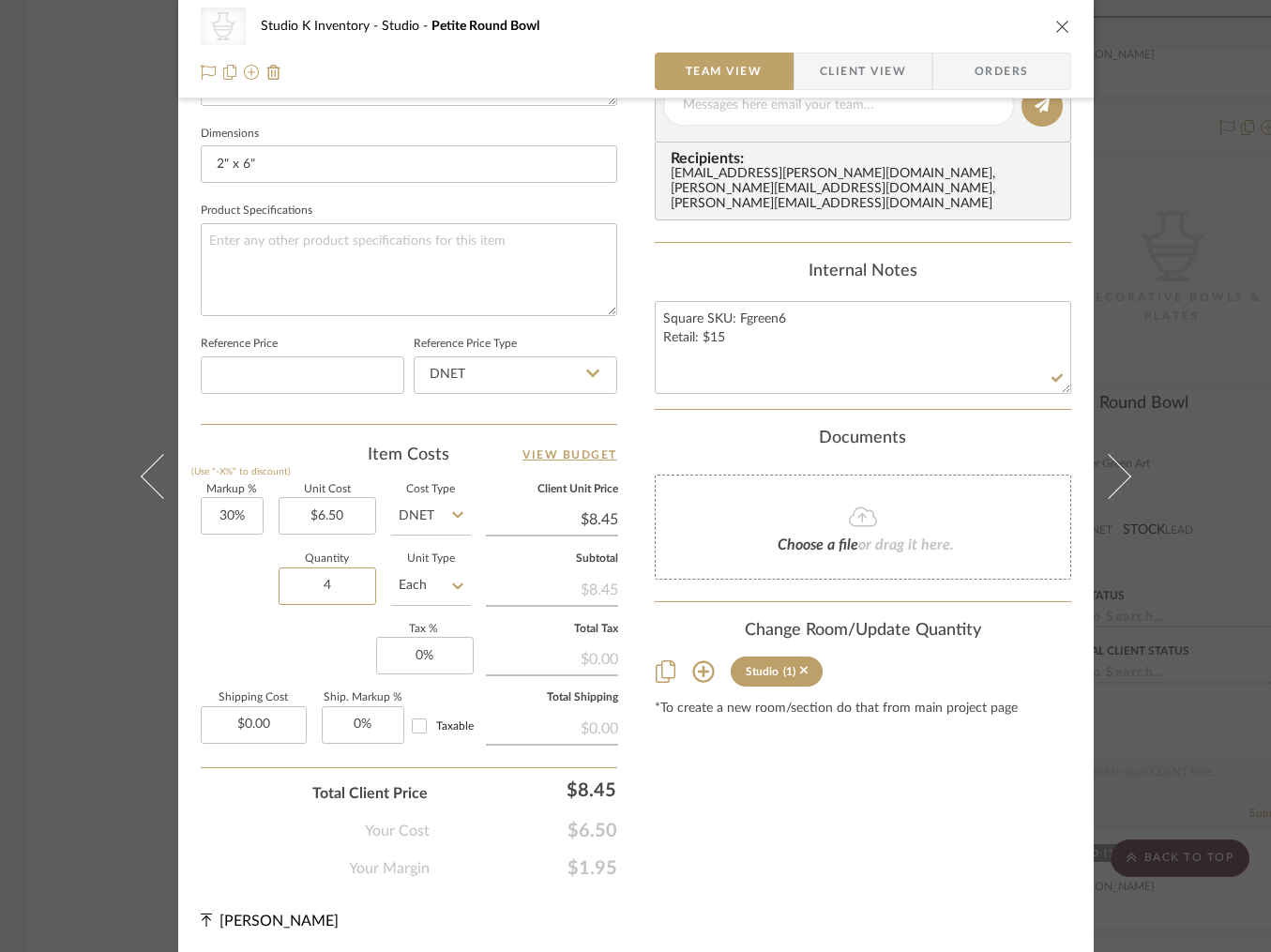
type input "4"
click at [746, 794] on div "Content here copies to Client View - confirm visibility there. Show in Client D…" at bounding box center [863, 110] width 416 height 1540
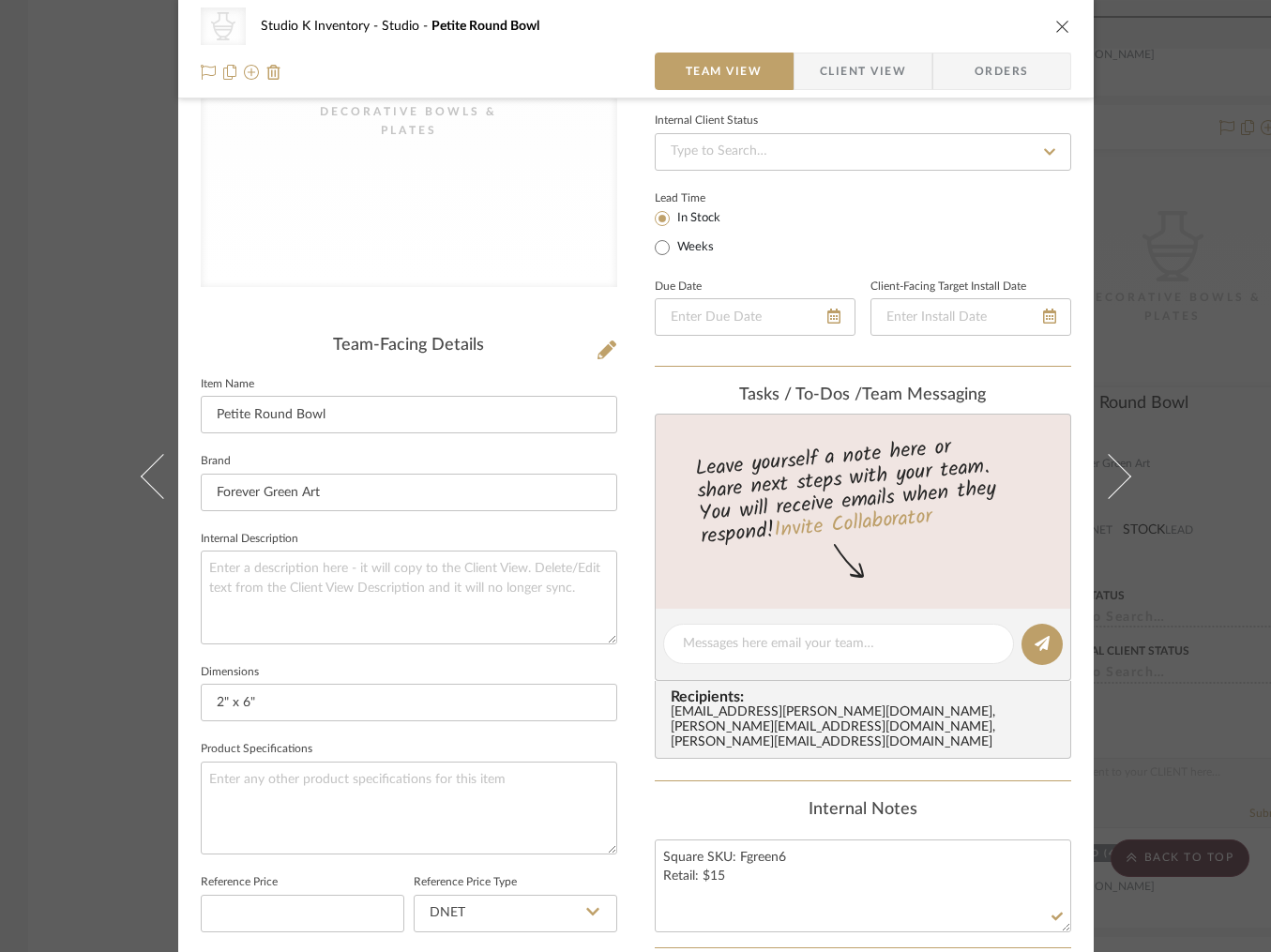
scroll to position [0, 0]
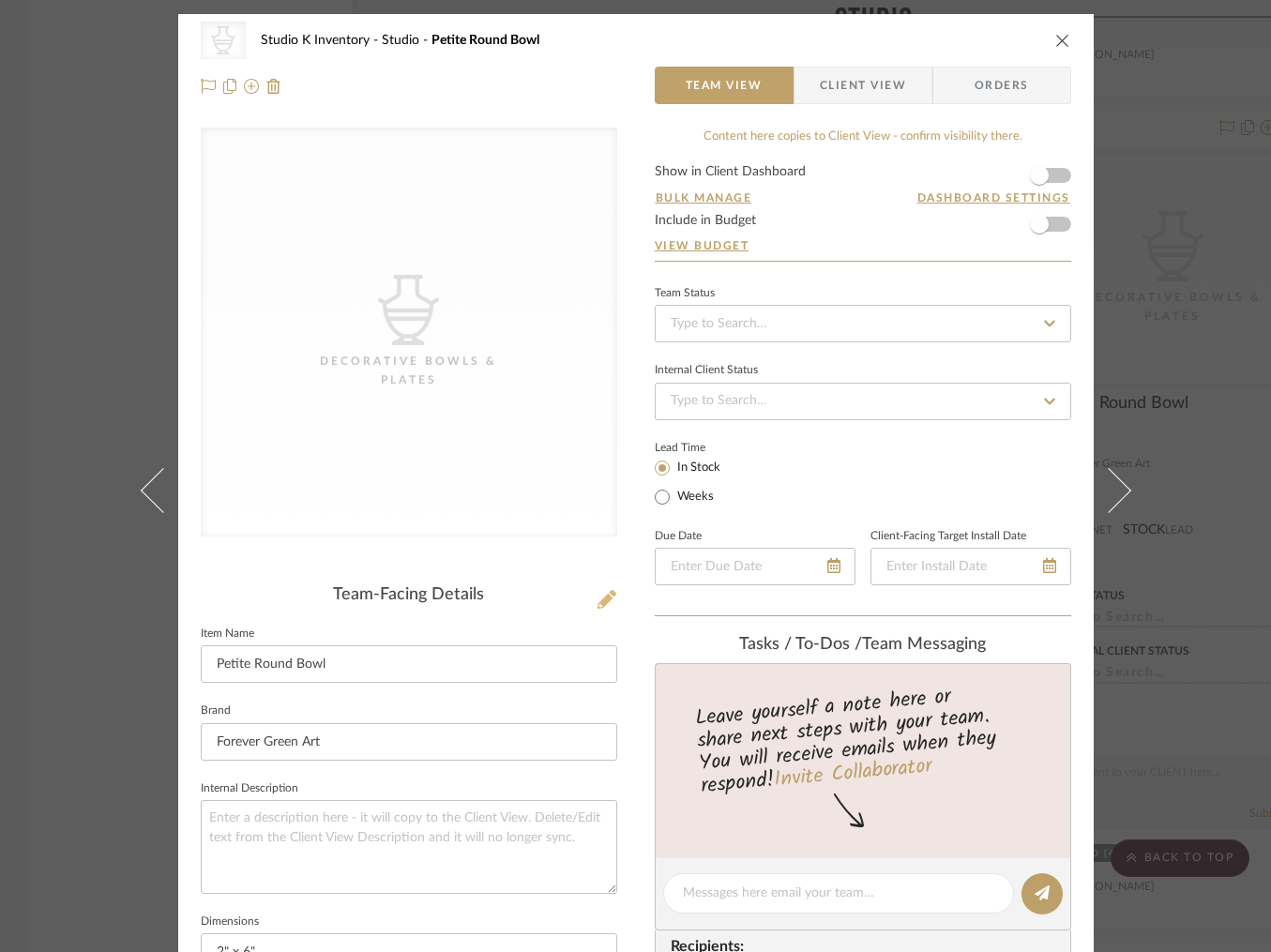
click at [601, 601] on icon at bounding box center [606, 599] width 19 height 19
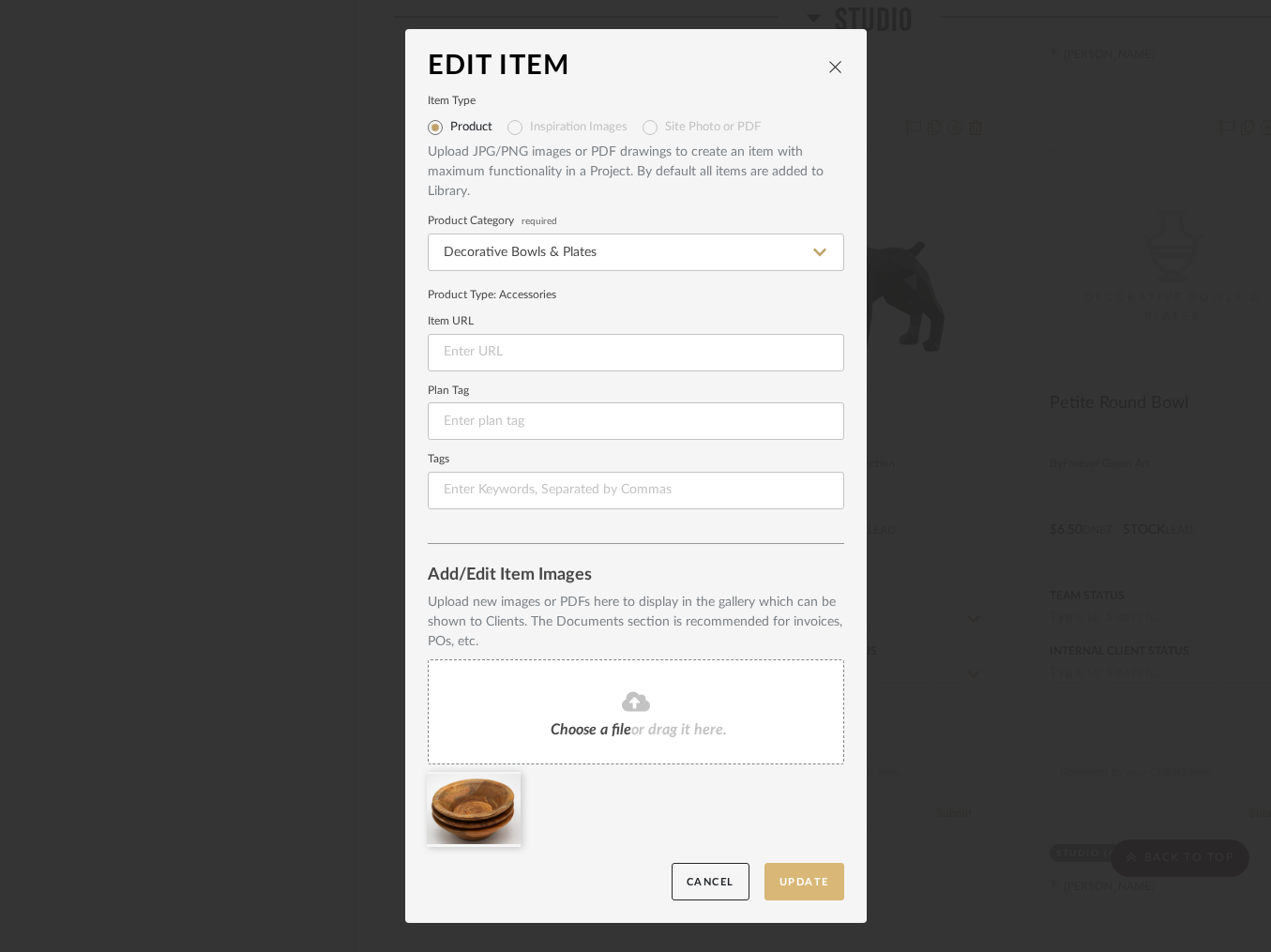
click at [788, 878] on button "Update" at bounding box center [804, 881] width 79 height 39
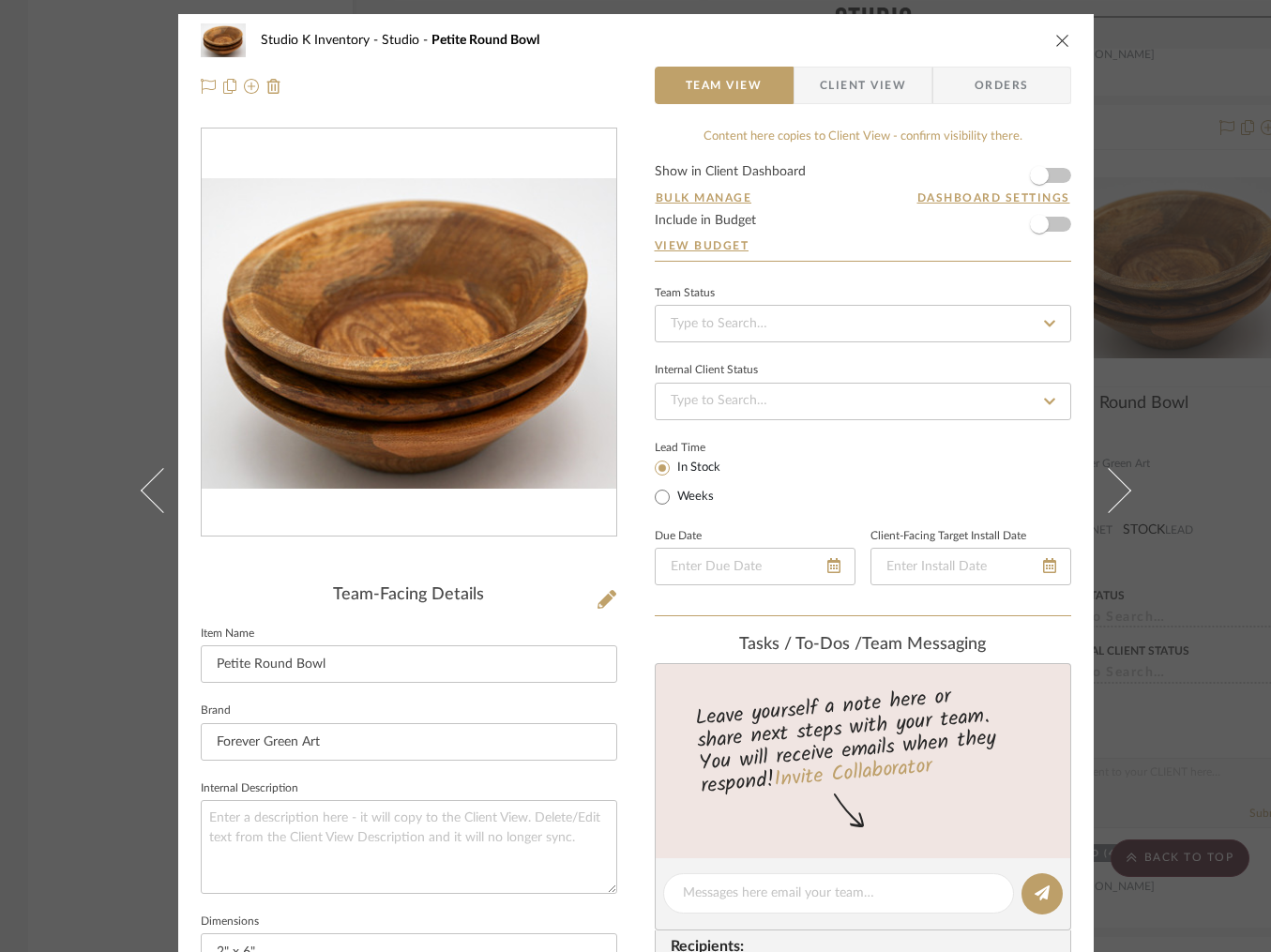
drag, startPoint x: 1053, startPoint y: 42, endPoint x: 1018, endPoint y: 35, distance: 35.7
click at [1055, 42] on icon "close" at bounding box center [1062, 40] width 15 height 15
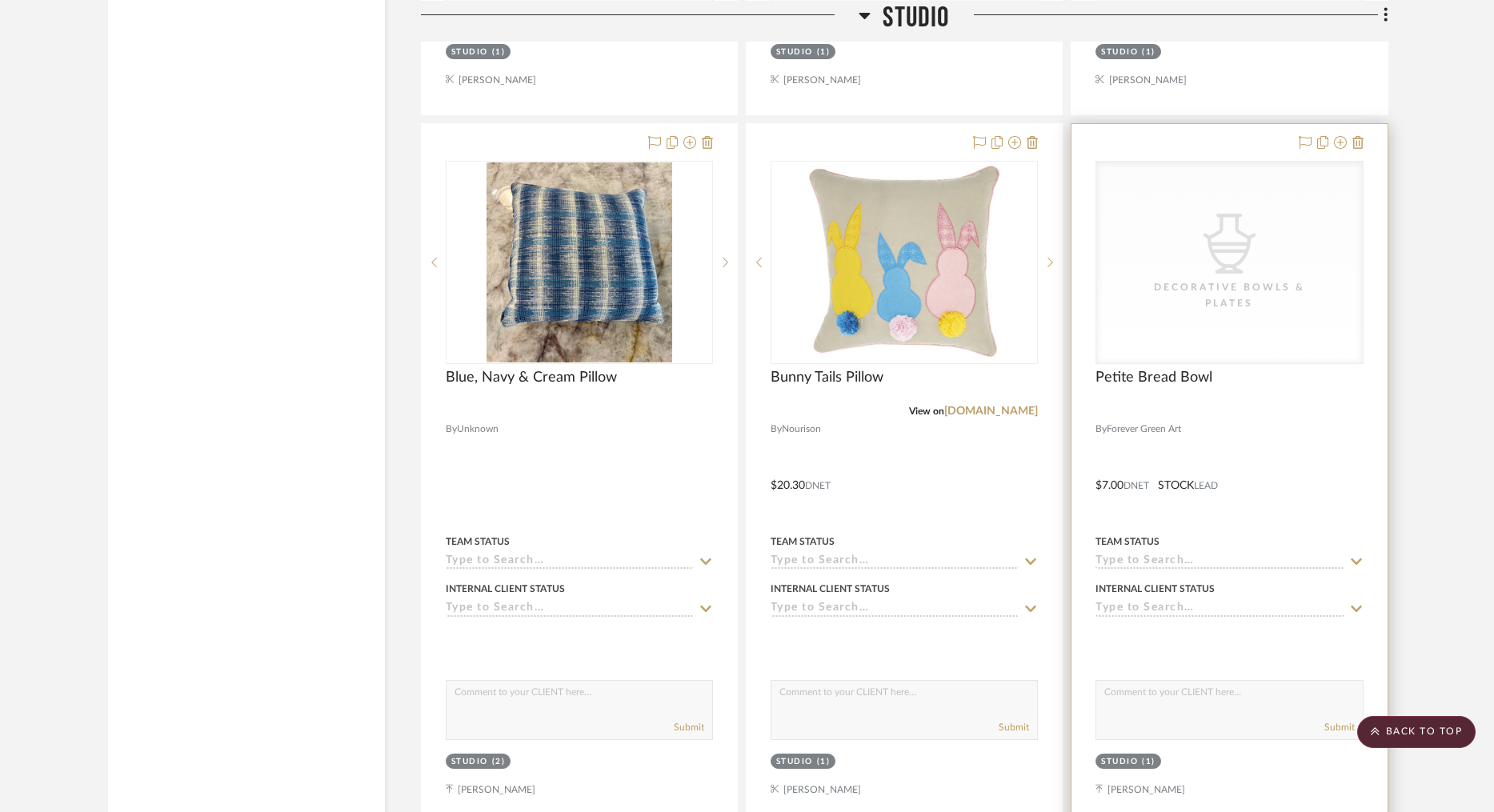
scroll to position [46430, 0]
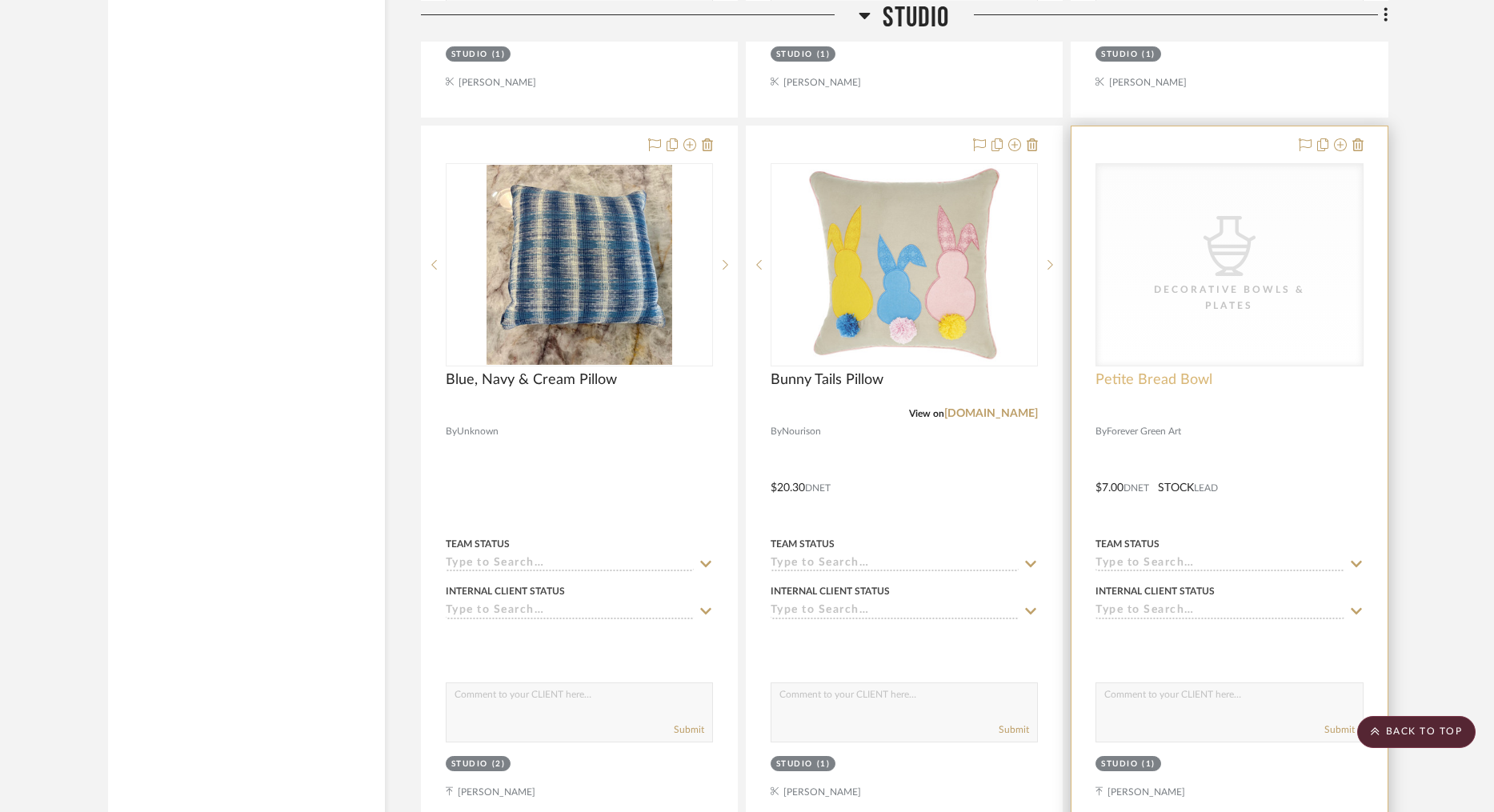
click at [1084, 371] on span "Petite Bread Bowl" at bounding box center [1154, 380] width 117 height 18
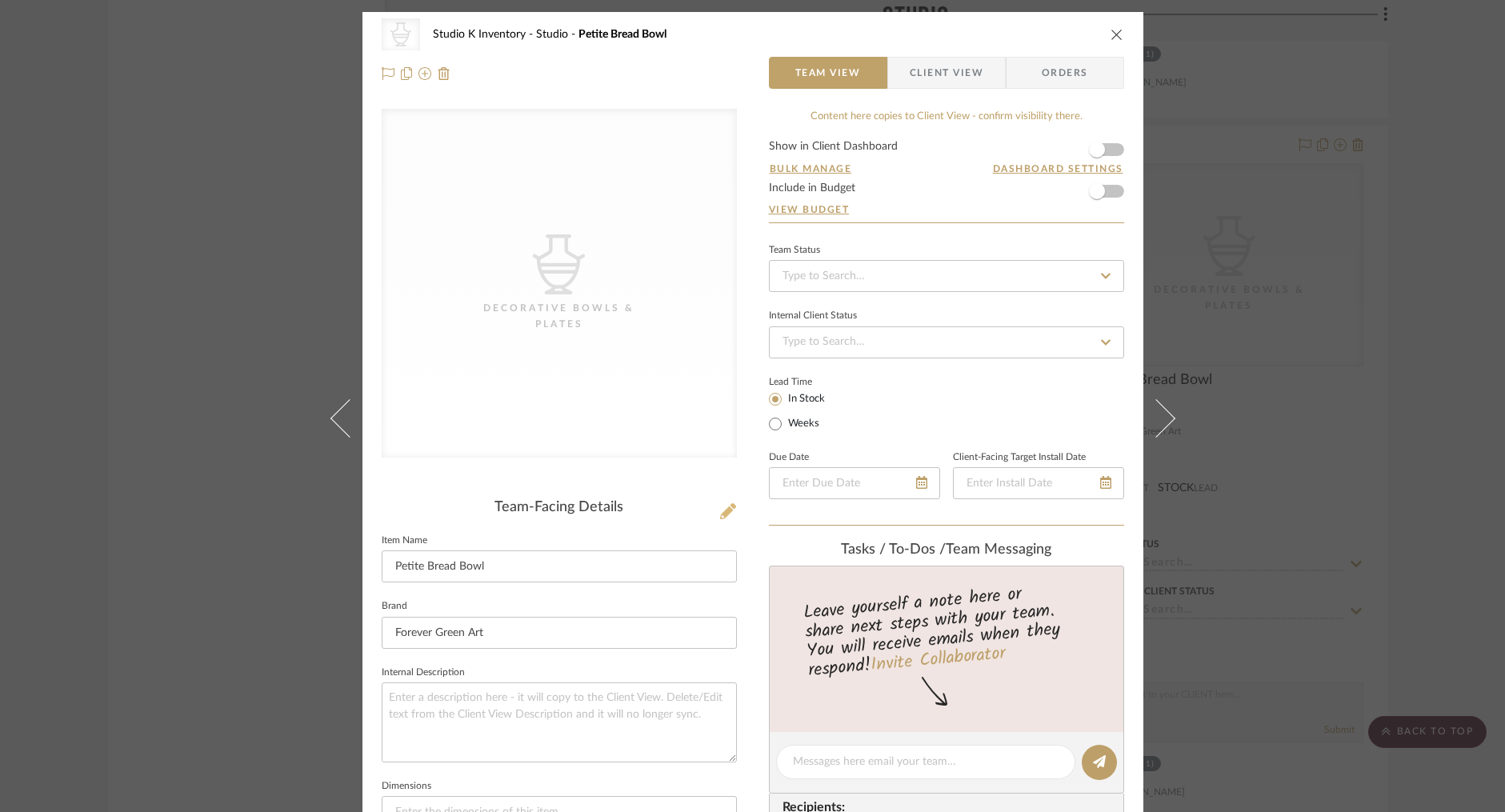
click at [720, 509] on icon at bounding box center [727, 511] width 16 height 16
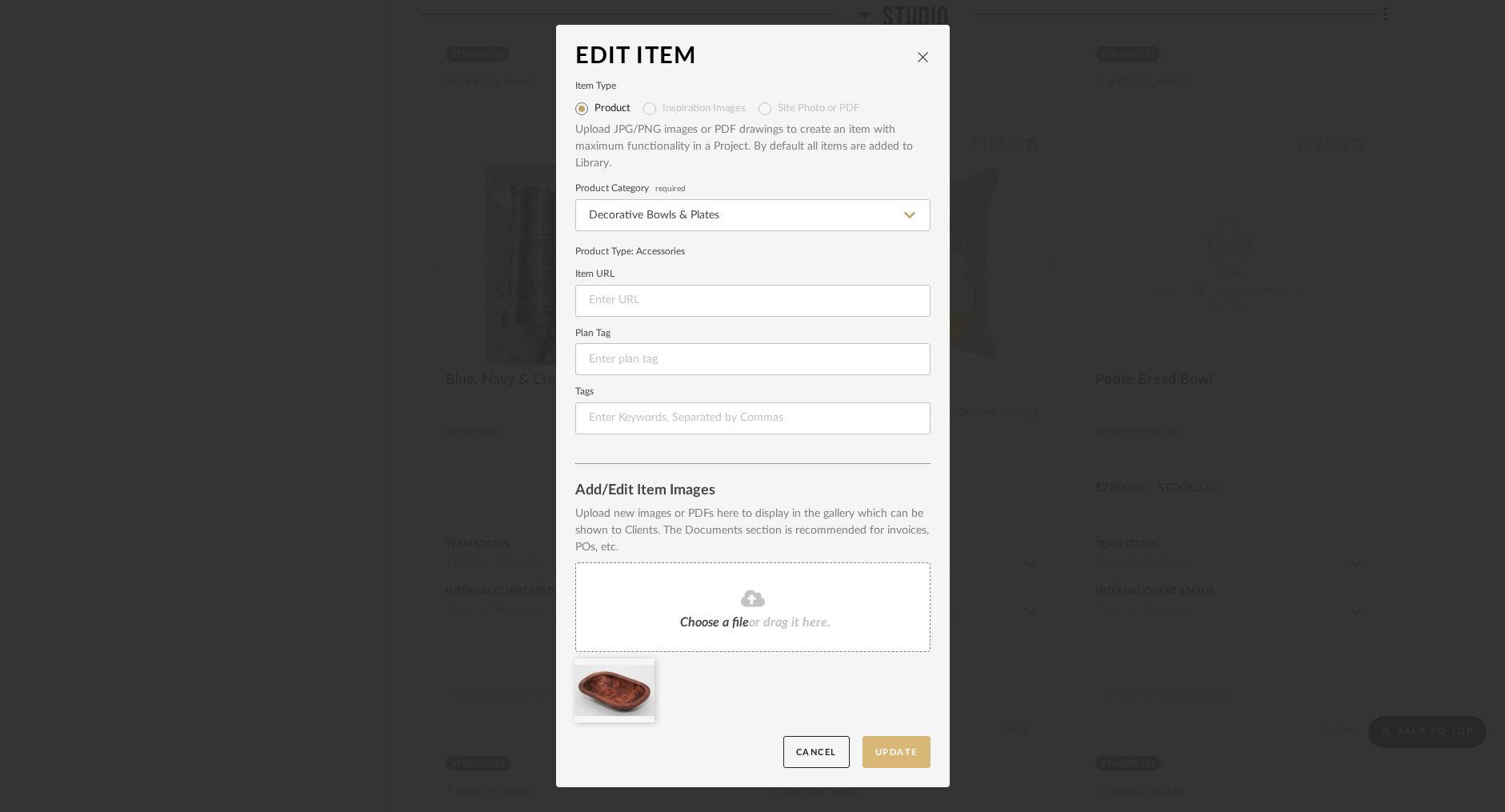
click at [893, 749] on button "Update" at bounding box center [896, 752] width 68 height 33
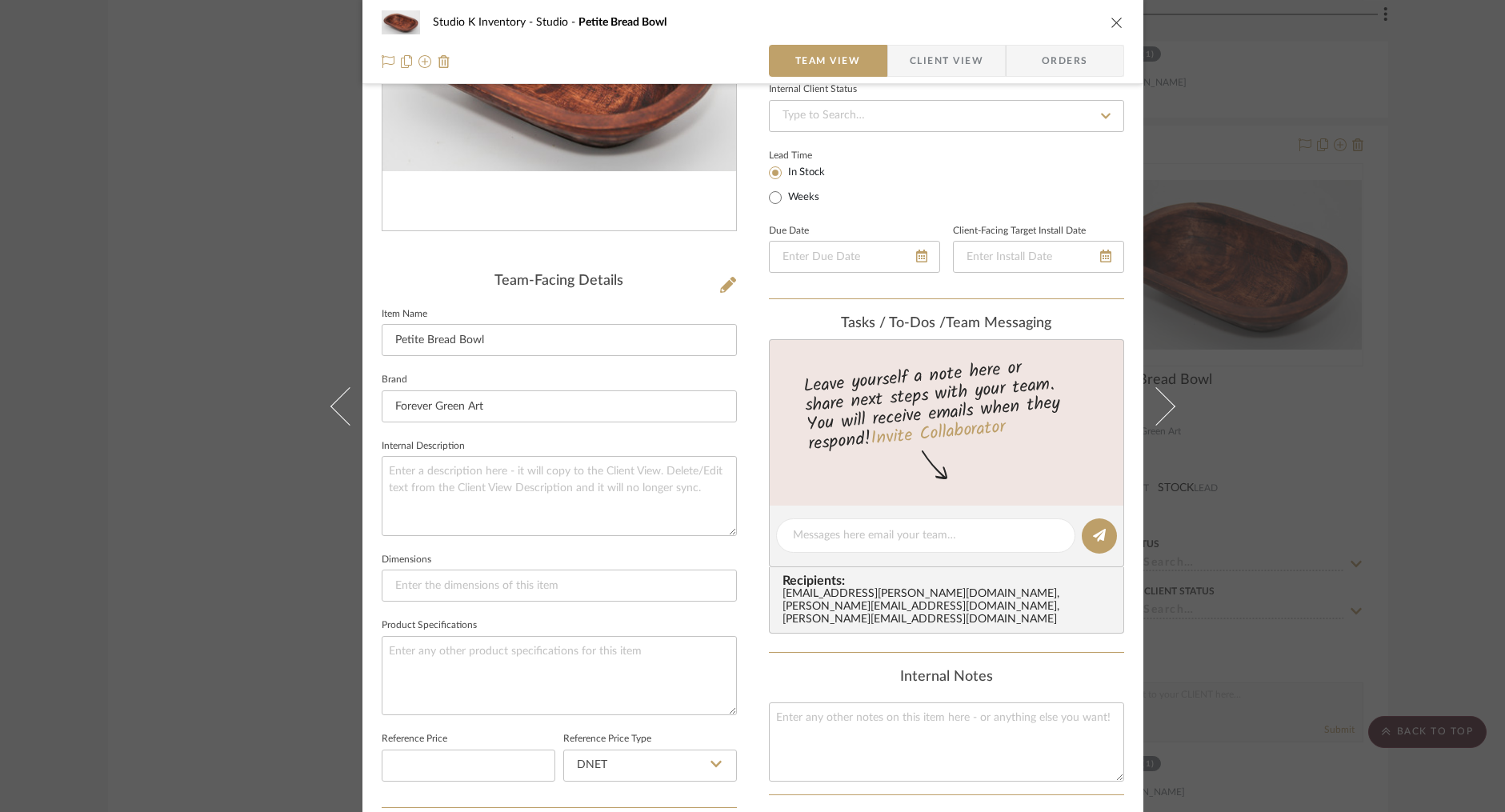
scroll to position [278, 0]
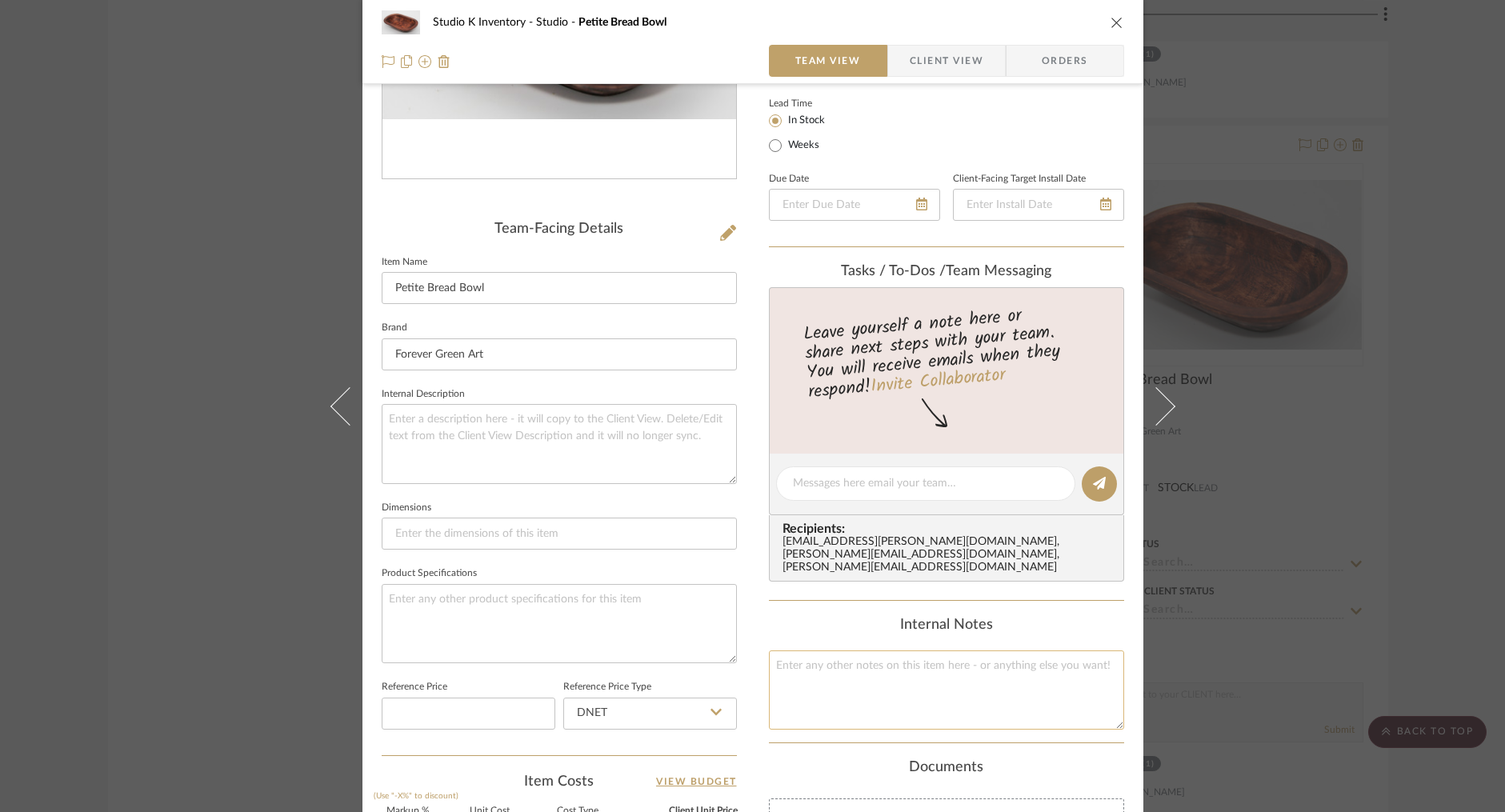
click at [818, 653] on textarea at bounding box center [946, 689] width 355 height 79
type textarea "Square SKU:"
type textarea "Square SKU: Fgreen32 Retail: $"
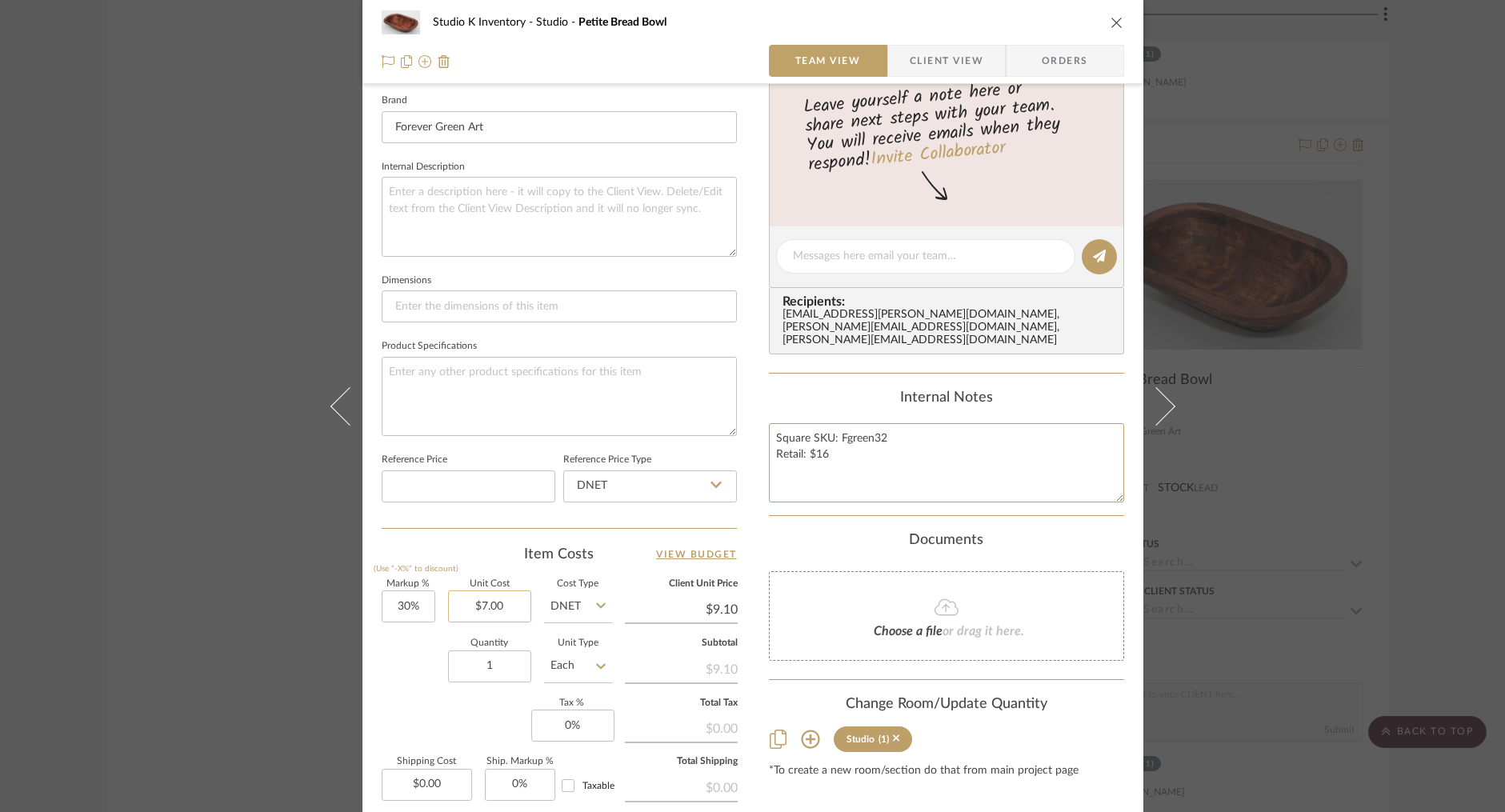
scroll to position [543, 0]
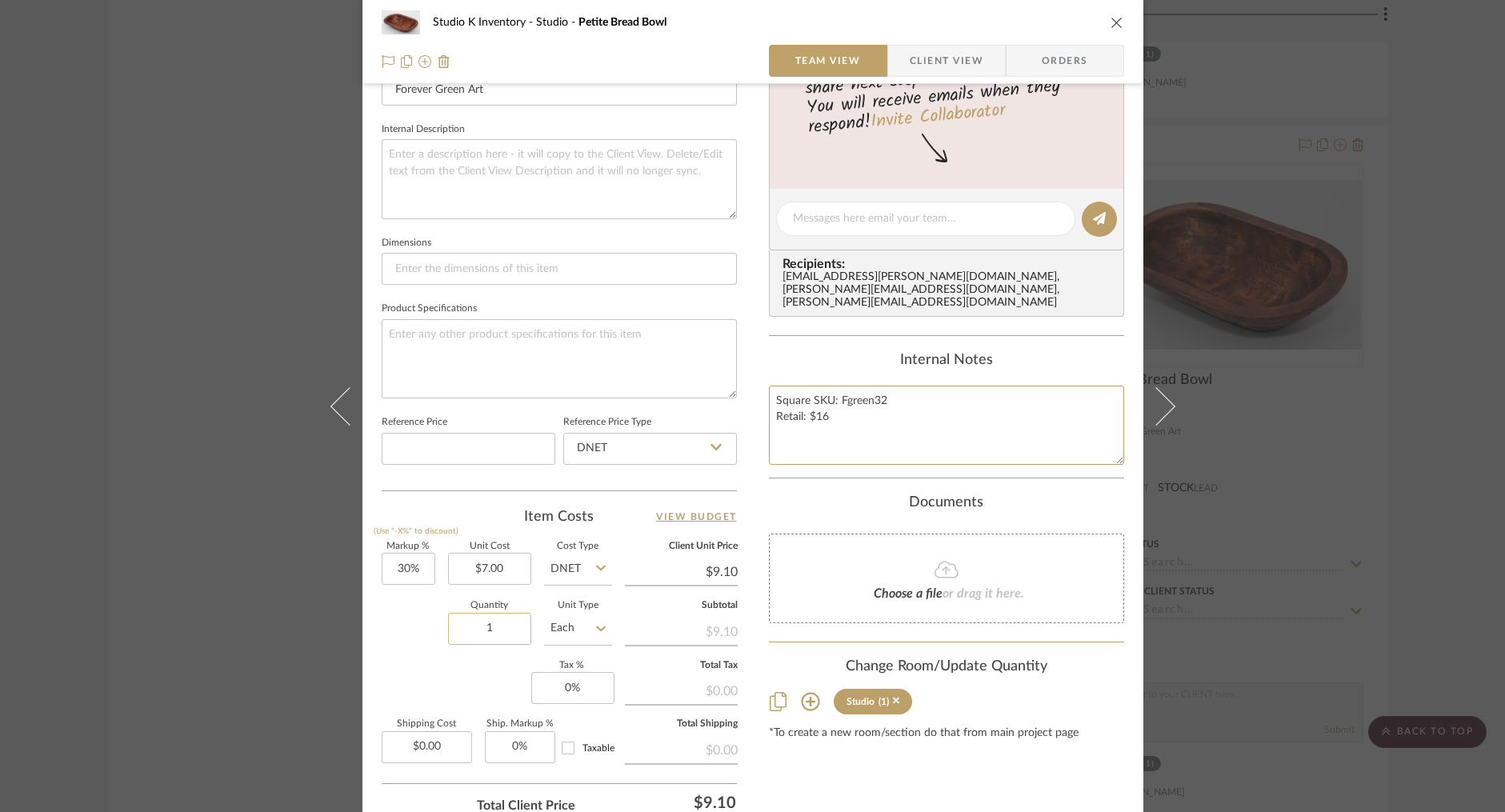
type textarea "Square SKU: Fgreen32 Retail: $16"
drag, startPoint x: 496, startPoint y: 632, endPoint x: 472, endPoint y: 628, distance: 24.3
click at [472, 628] on input "1" at bounding box center [489, 629] width 83 height 32
drag, startPoint x: 490, startPoint y: 630, endPoint x: 463, endPoint y: 629, distance: 27.0
click at [463, 629] on input "1" at bounding box center [489, 629] width 83 height 32
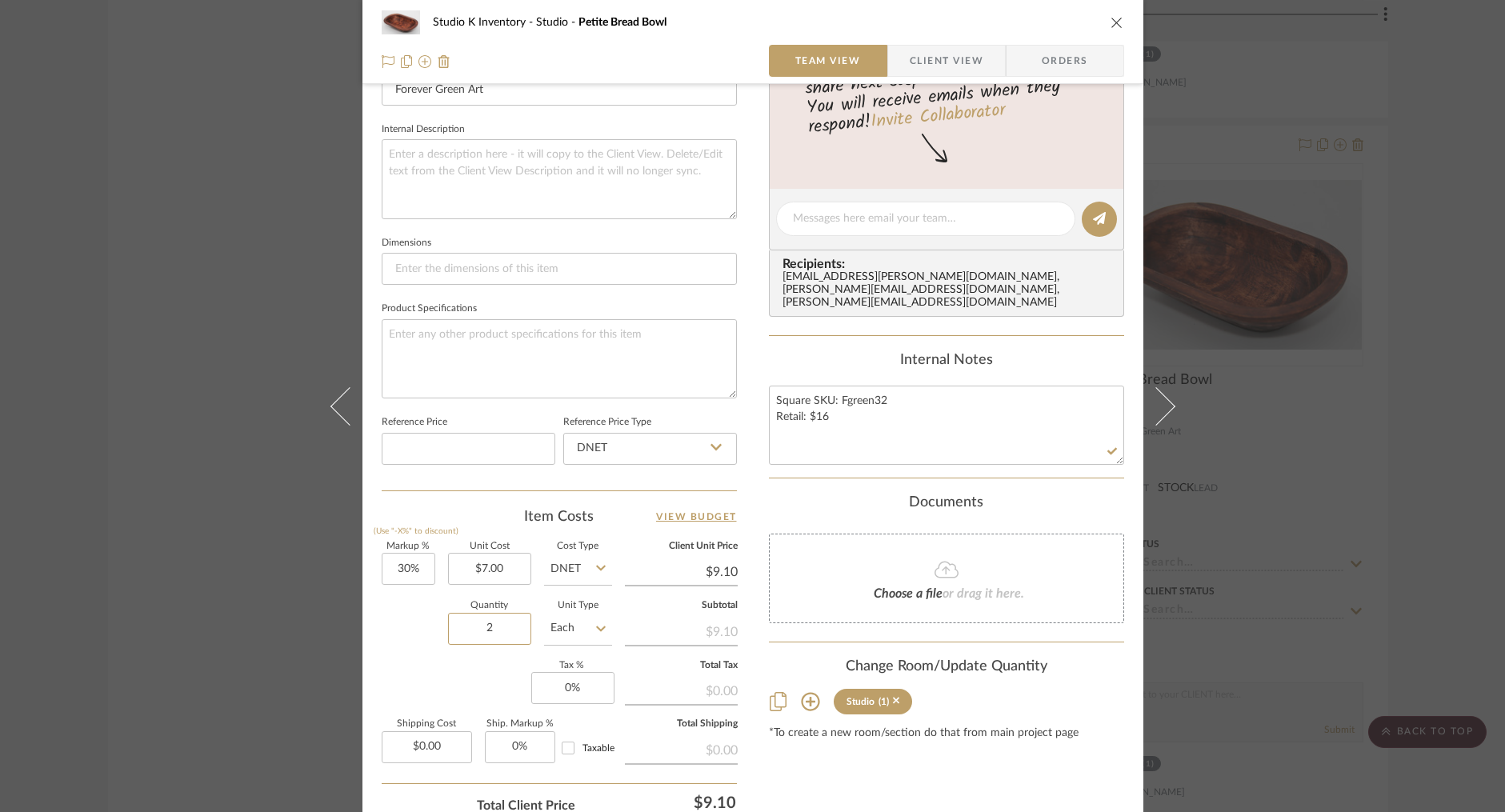
type input "2"
click at [896, 800] on div "Content here copies to Client View - confirm visibility there. Show in Client D…" at bounding box center [946, 223] width 355 height 1314
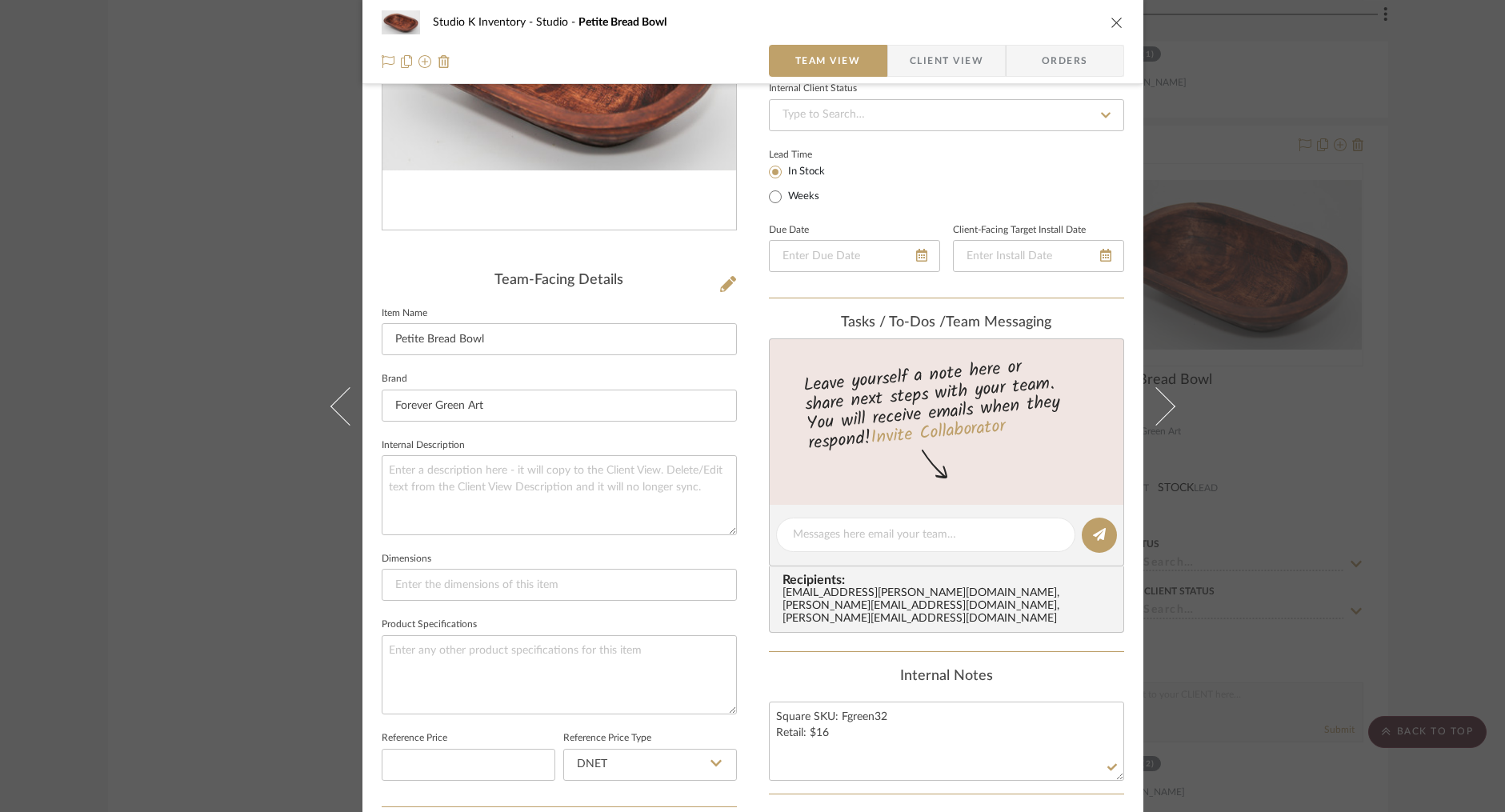
scroll to position [0, 0]
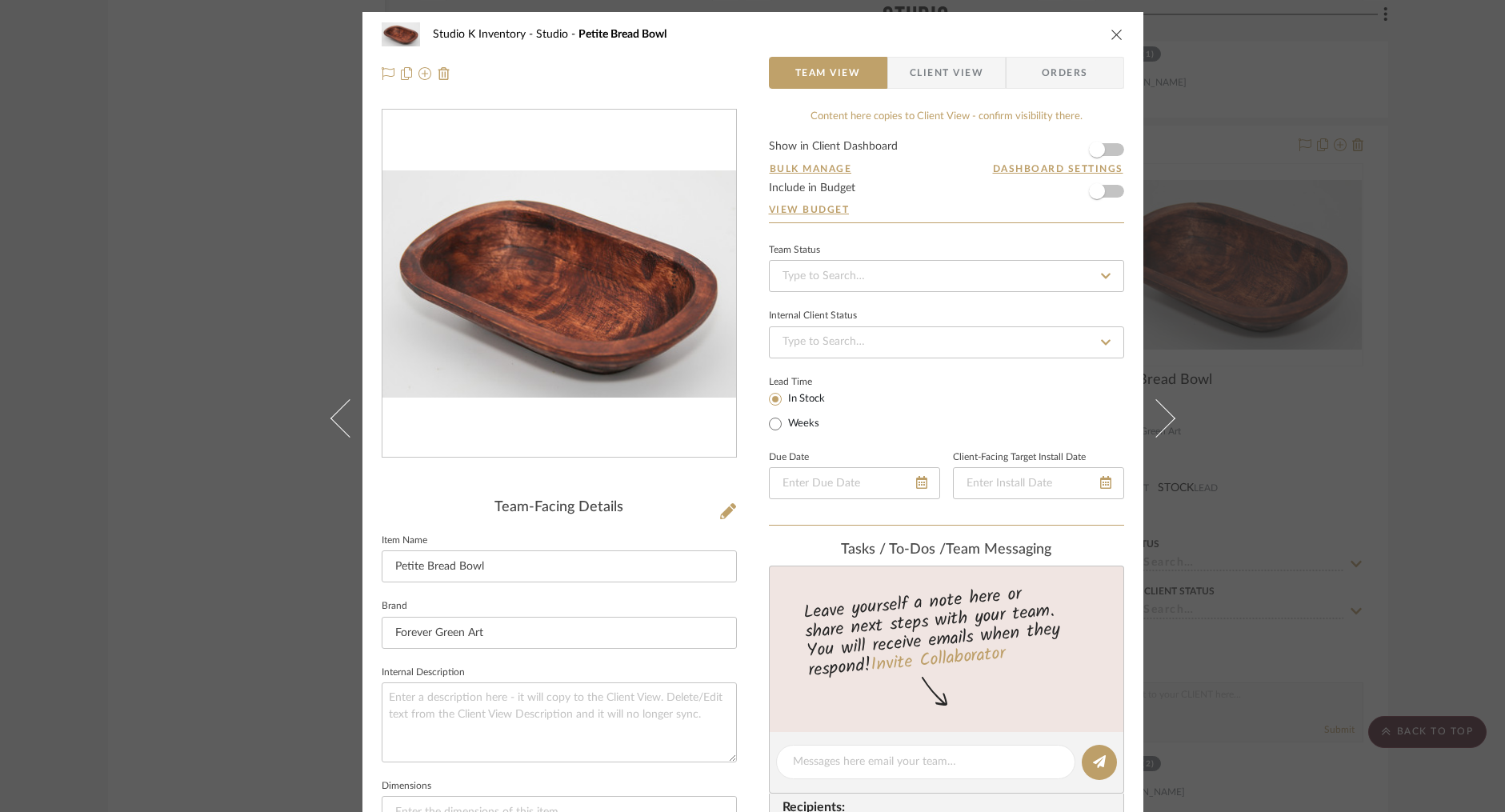
click at [1084, 29] on icon "close" at bounding box center [1117, 34] width 13 height 13
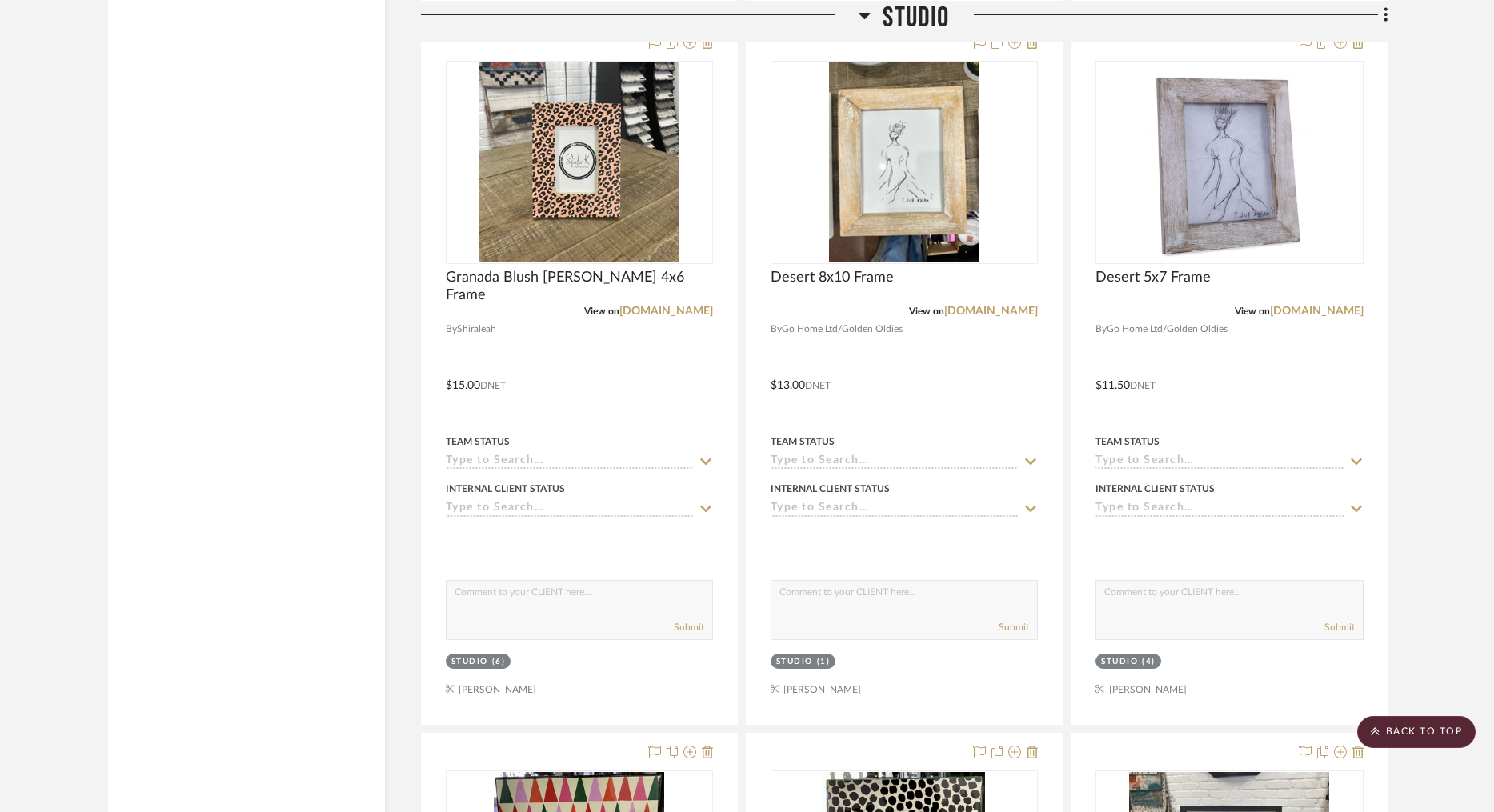
scroll to position [43672, 0]
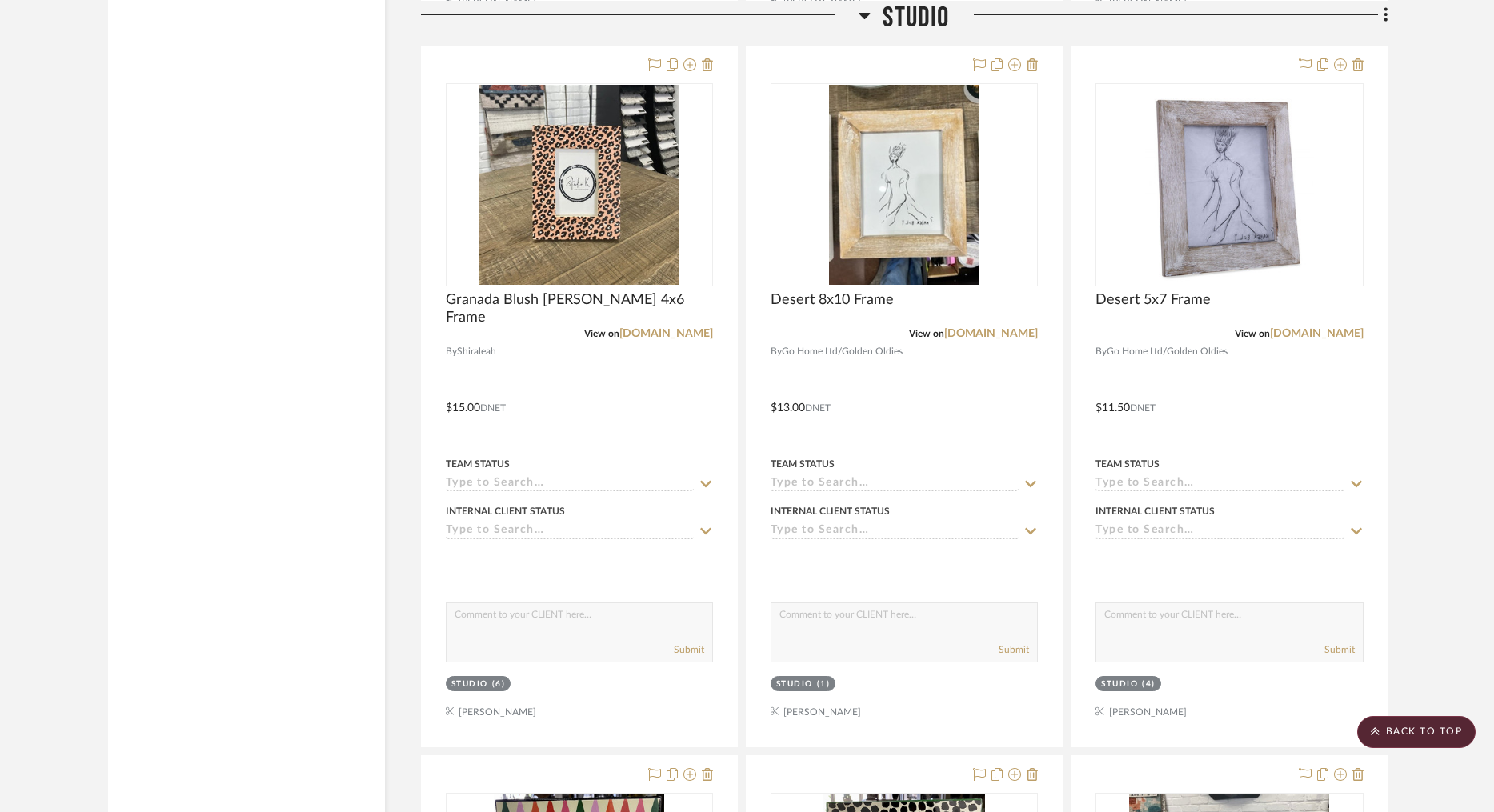
drag, startPoint x: 1412, startPoint y: 732, endPoint x: 1358, endPoint y: 72, distance: 662.2
click at [1084, 732] on scroll-to-top-button "BACK TO TOP" at bounding box center [1417, 732] width 119 height 32
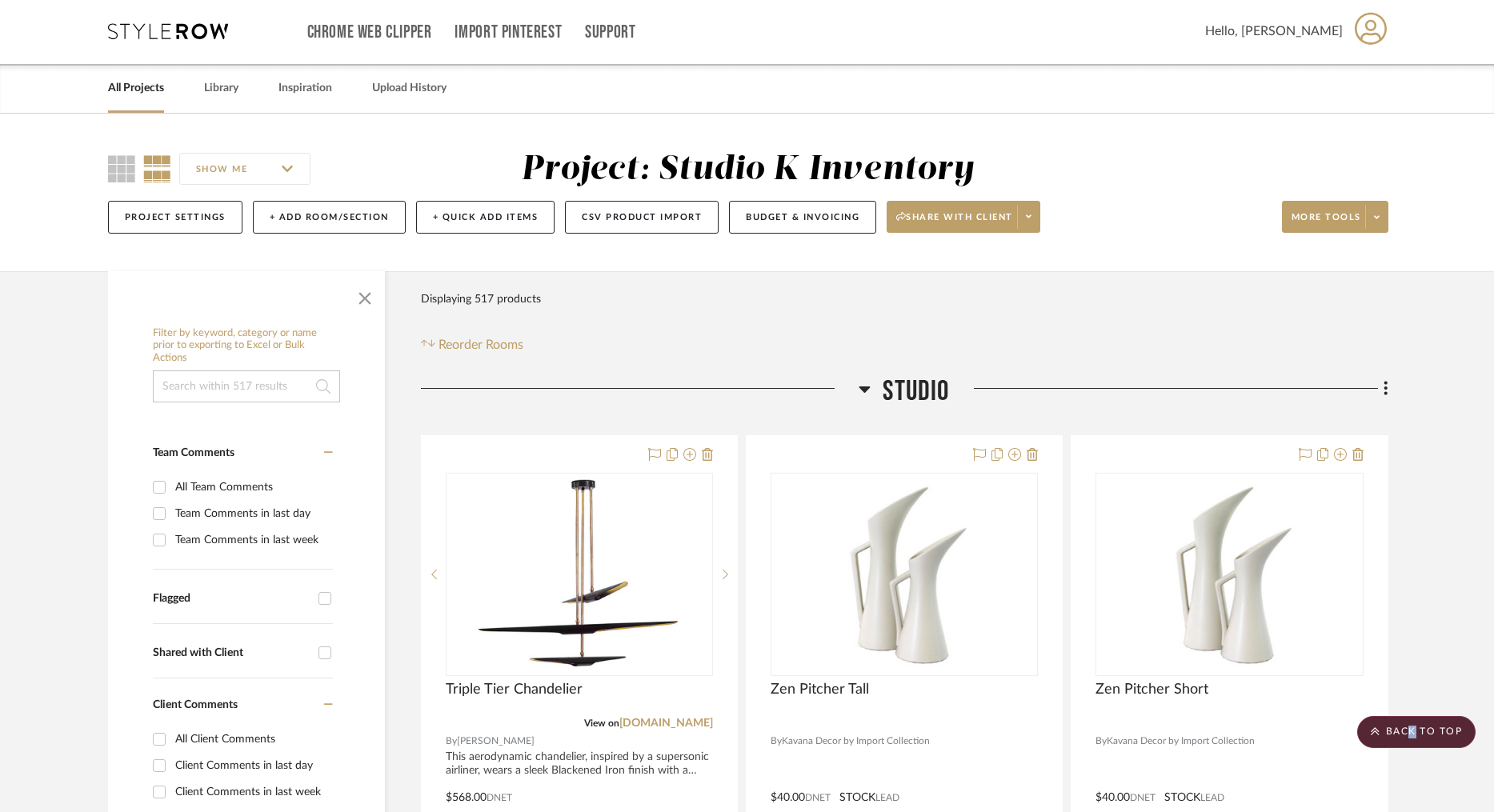
scroll to position [0, 0]
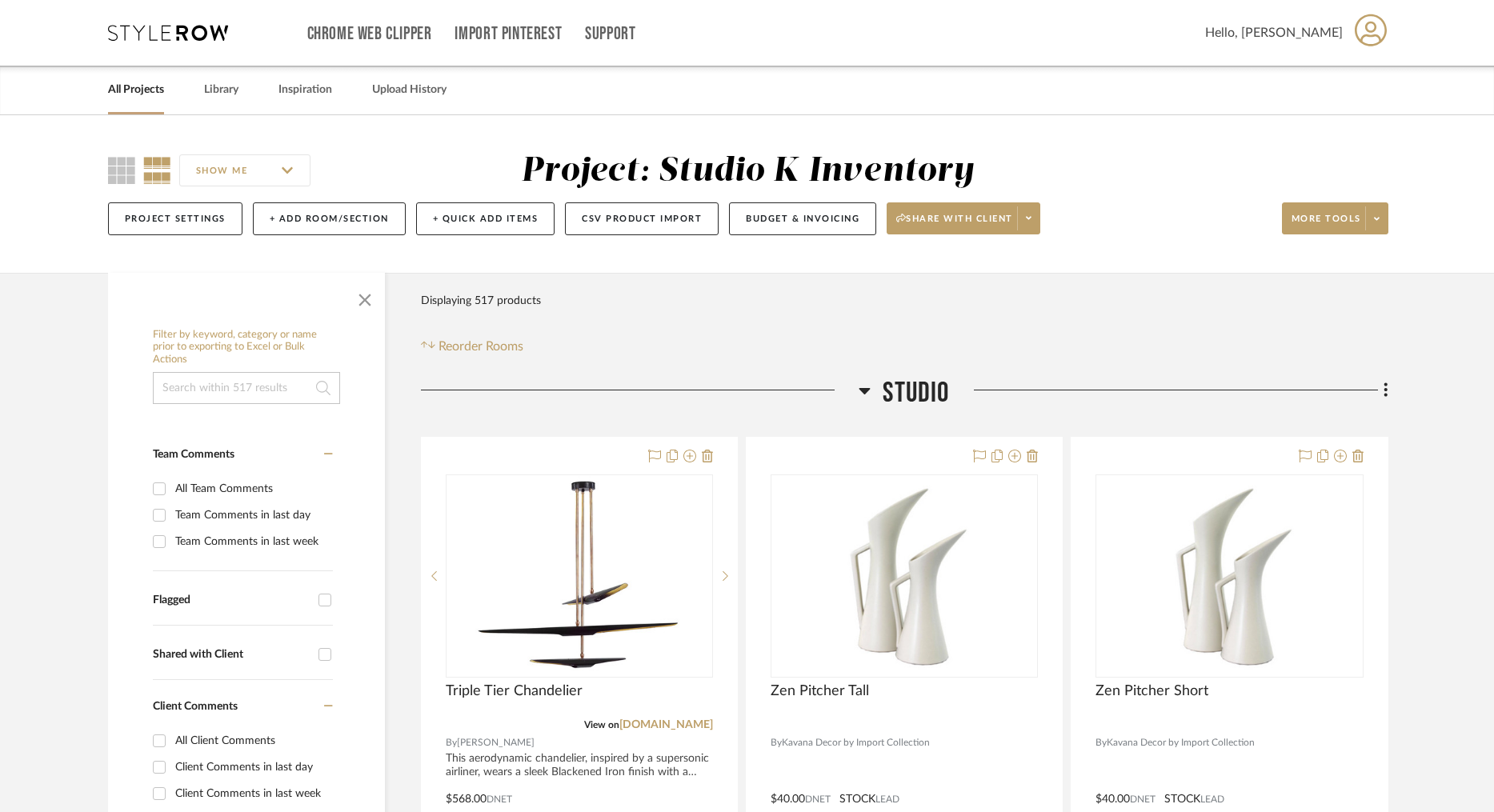
click at [142, 92] on link "All Projects" at bounding box center [136, 89] width 56 height 21
